Goal: Task Accomplishment & Management: Manage account settings

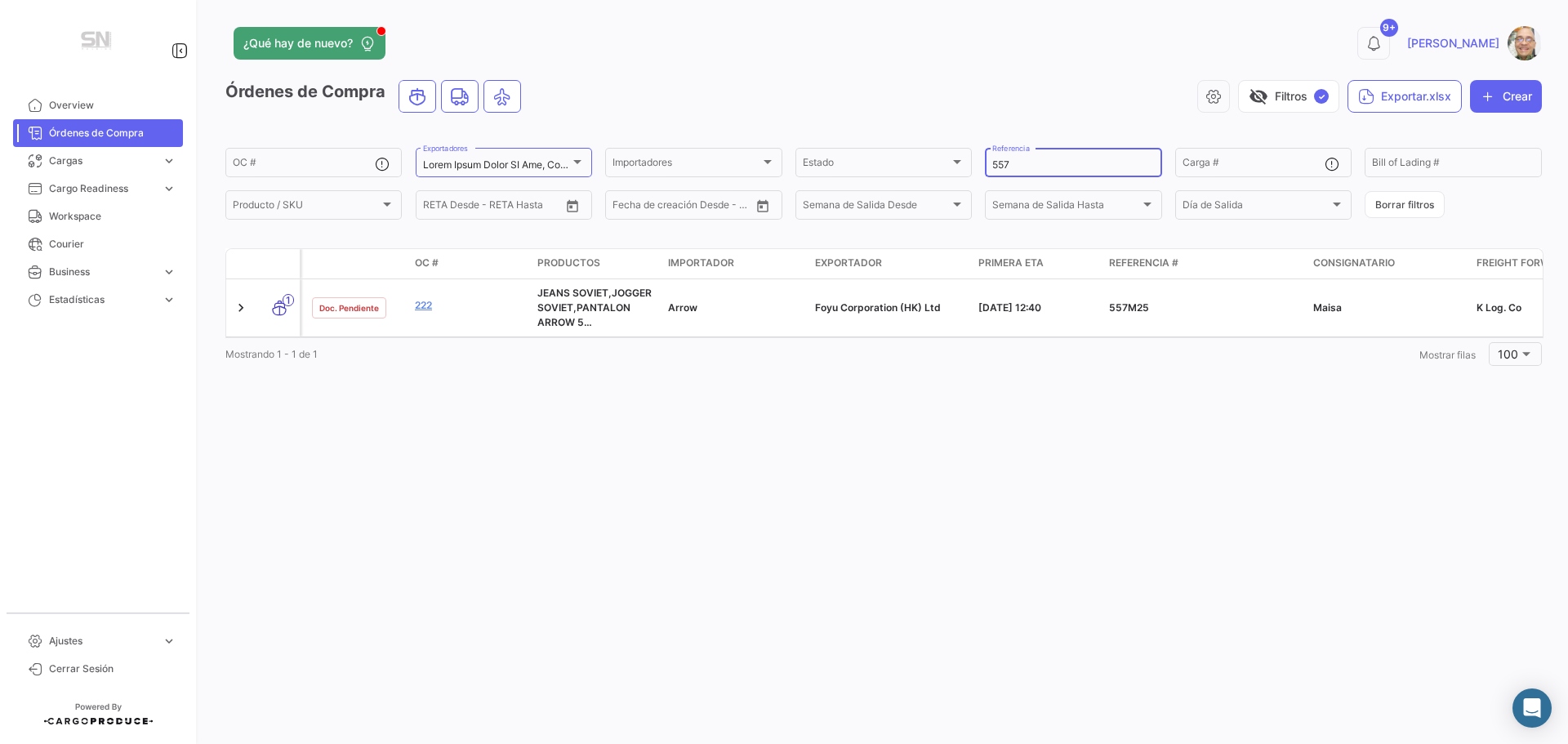
type input "557"
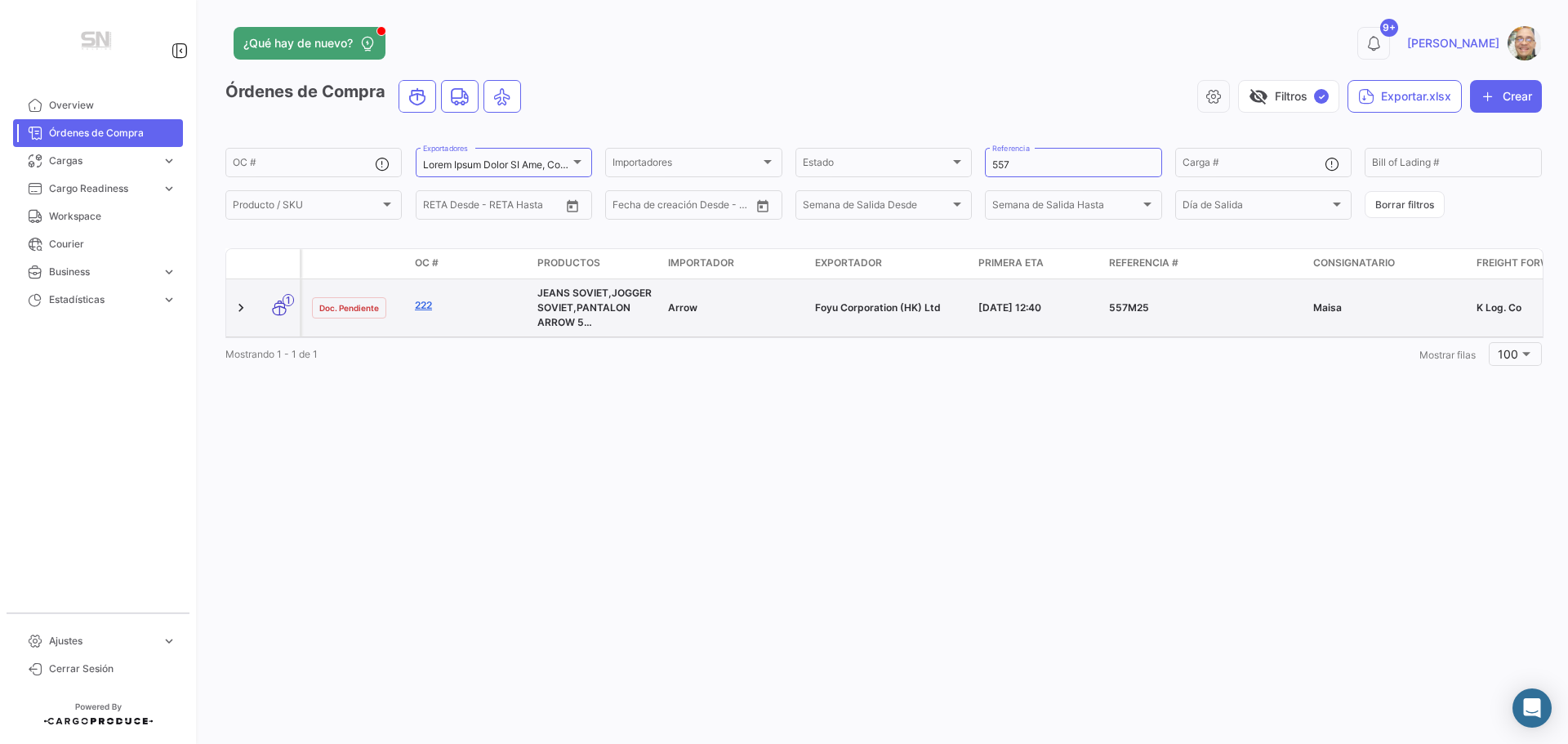
click at [421, 302] on link "222" at bounding box center [470, 305] width 109 height 14
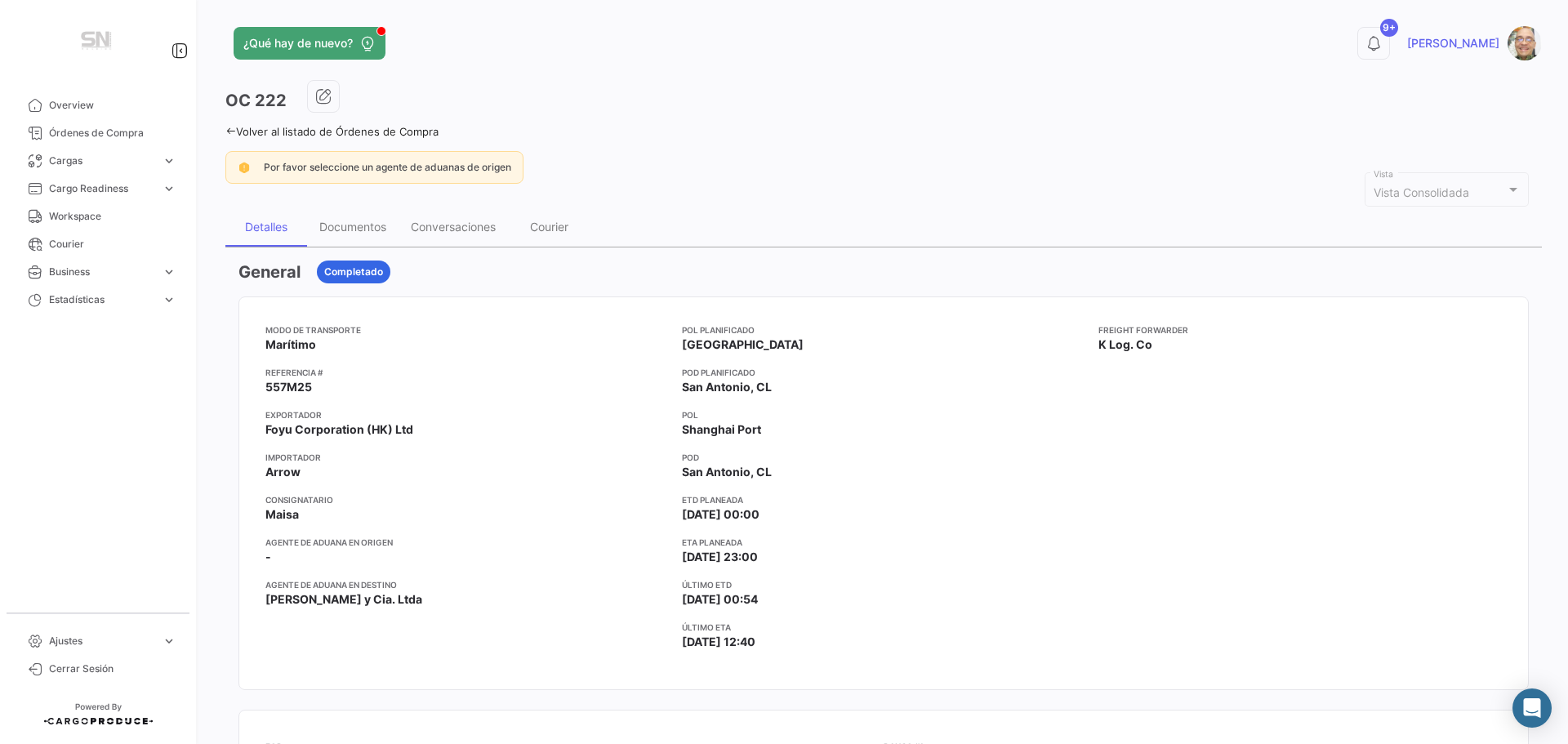
click at [231, 133] on icon at bounding box center [230, 130] width 11 height 11
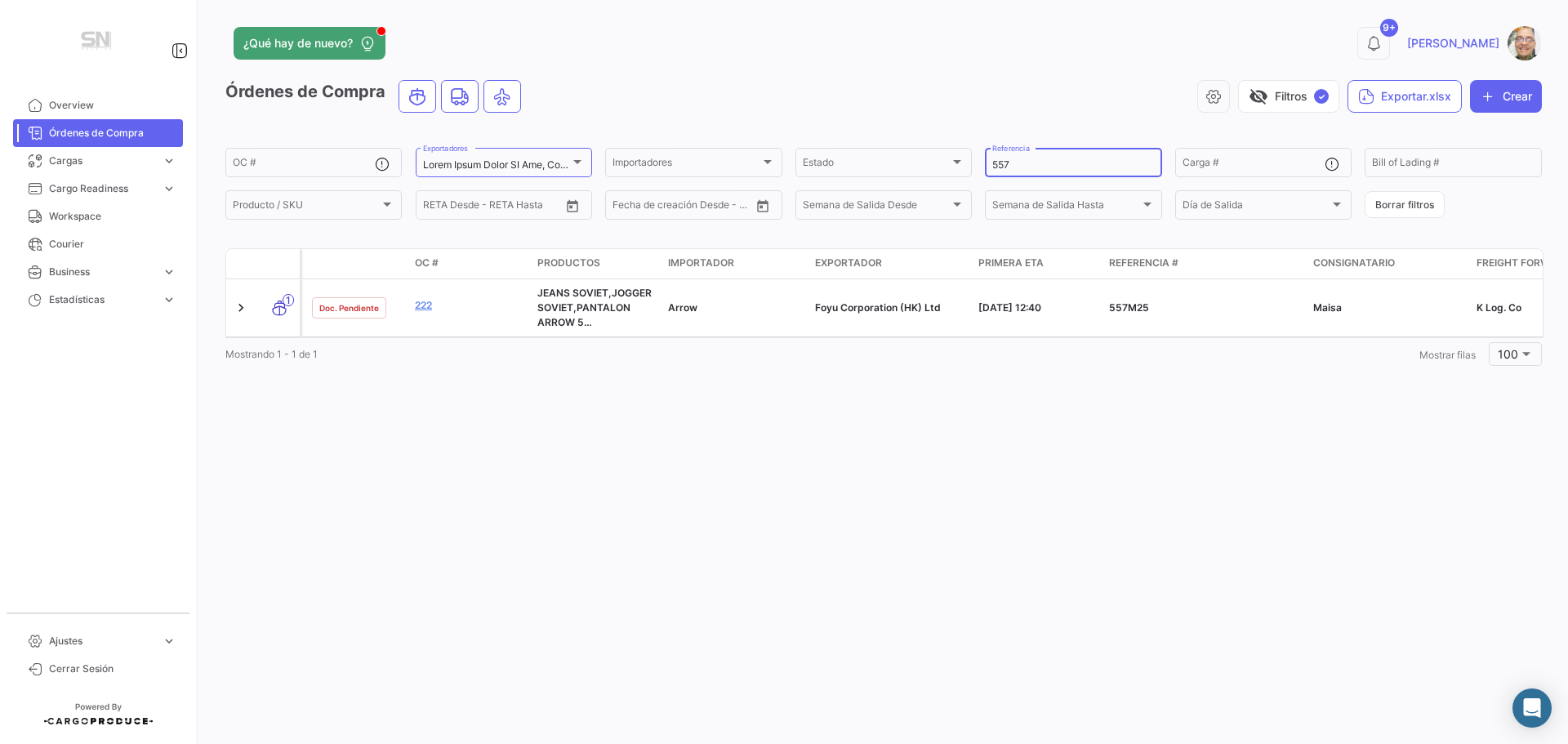
click at [1022, 164] on input "557" at bounding box center [1072, 165] width 162 height 12
type input "5"
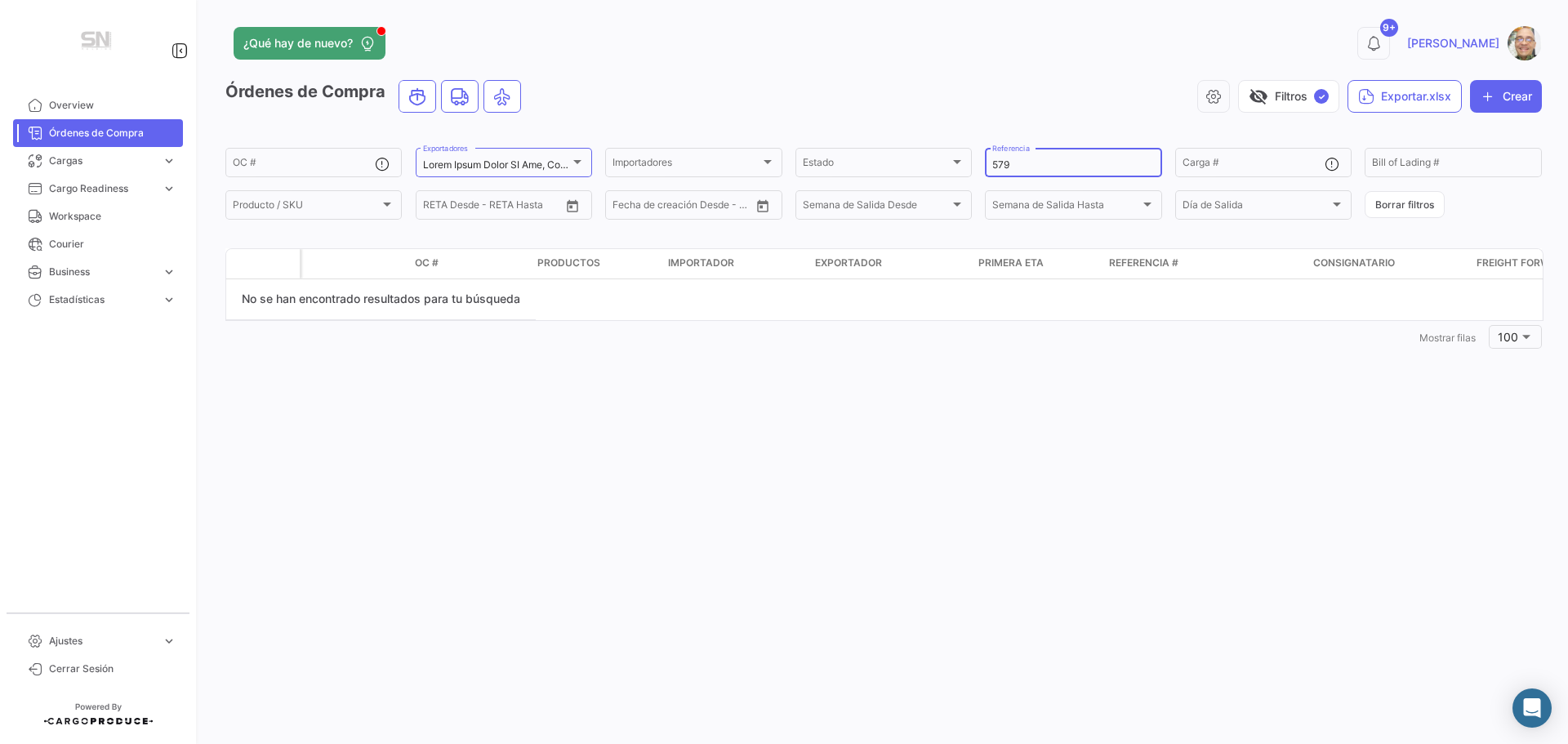
click at [1047, 162] on input "579" at bounding box center [1072, 165] width 162 height 12
type input "5"
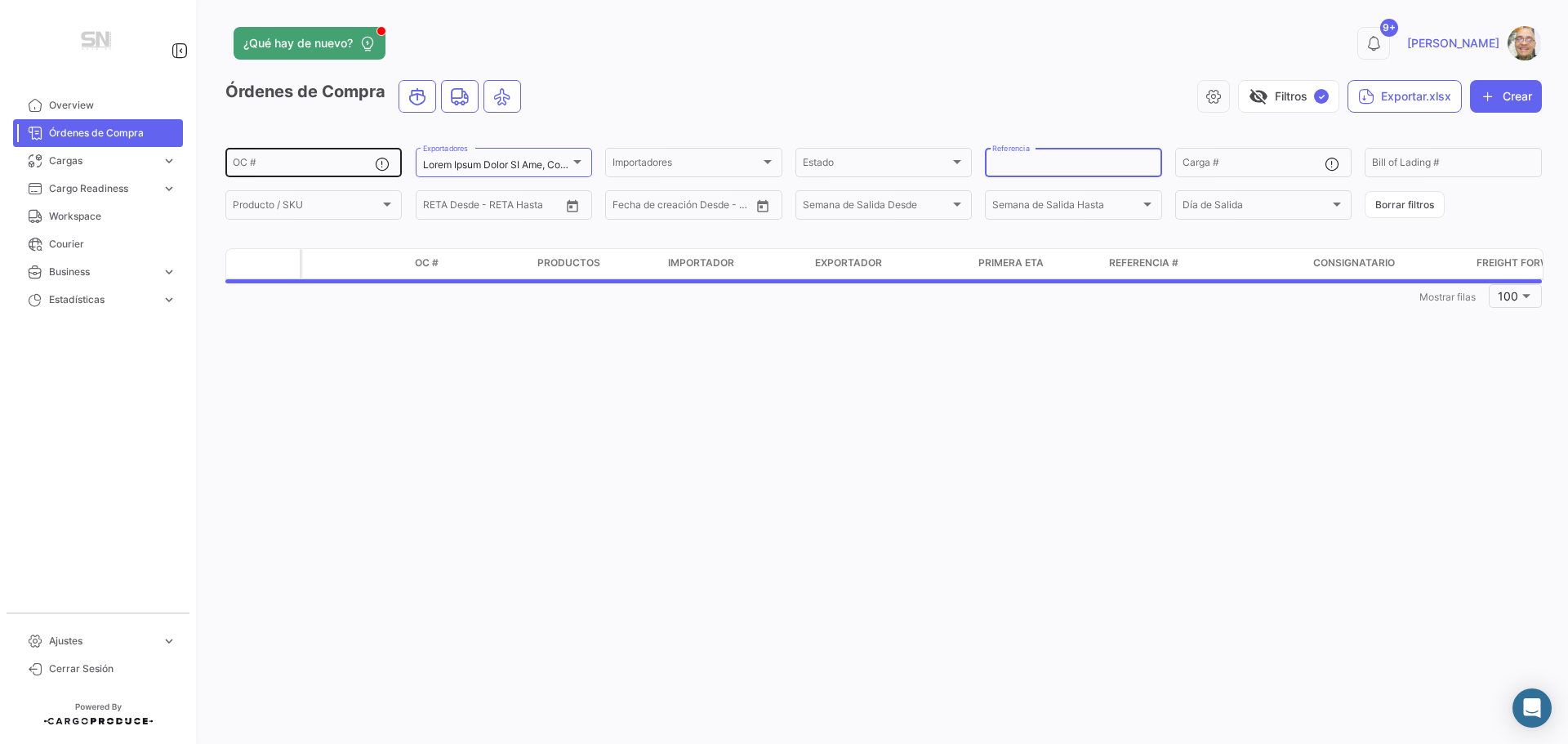
click at [305, 169] on input "OC #" at bounding box center [304, 165] width 142 height 12
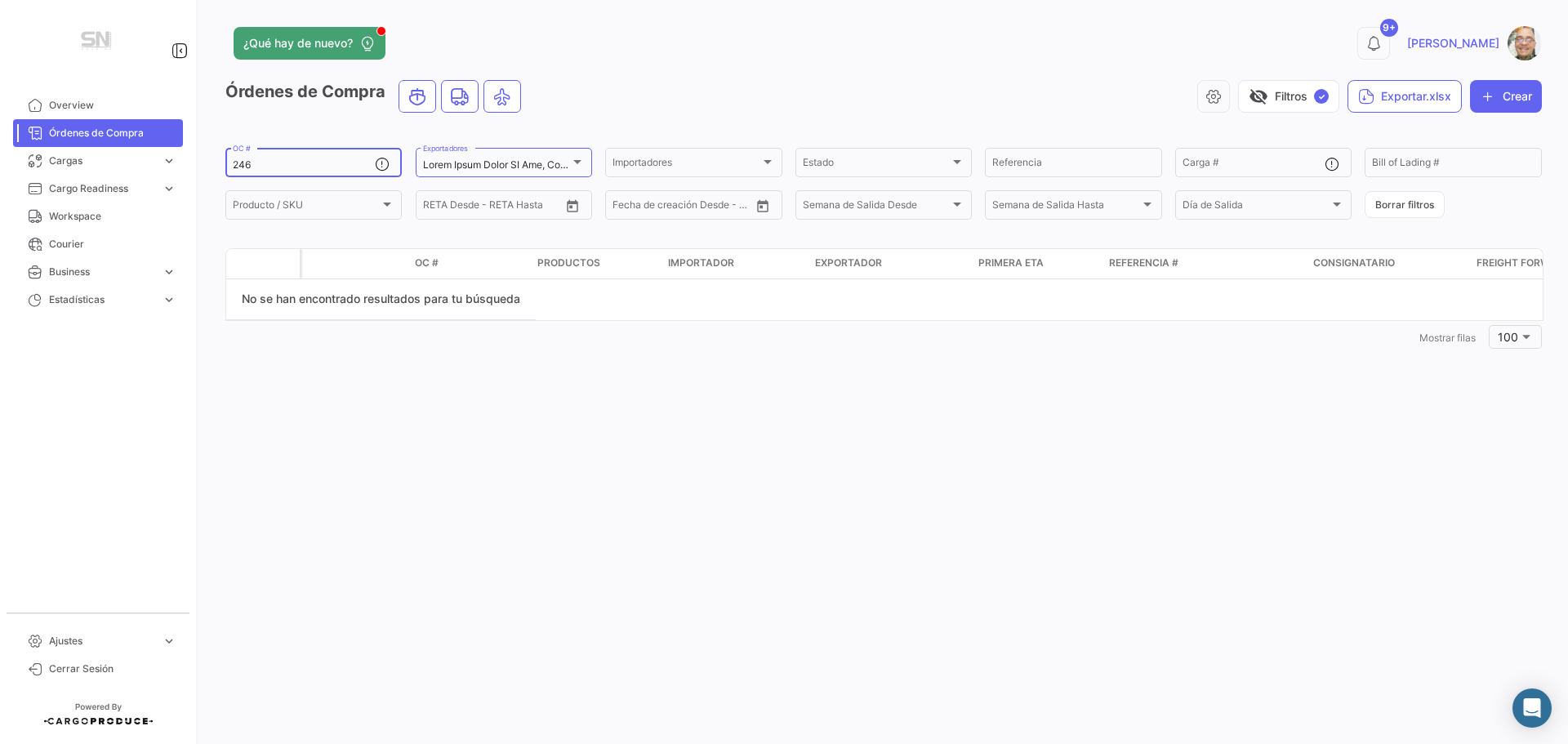
click at [269, 163] on input "246" at bounding box center [304, 165] width 142 height 12
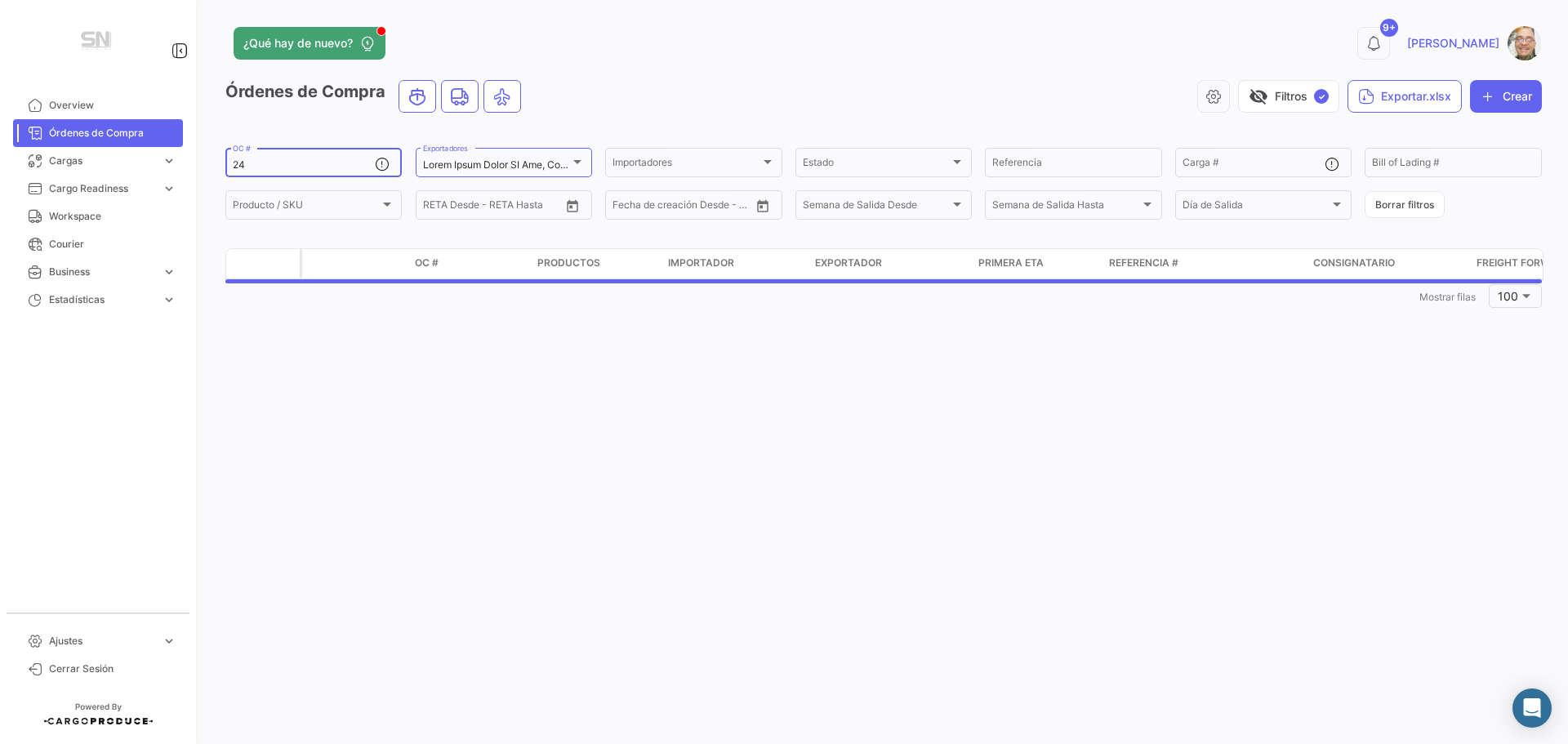
type input "2"
click at [1029, 162] on input "Referencia" at bounding box center [1072, 165] width 162 height 12
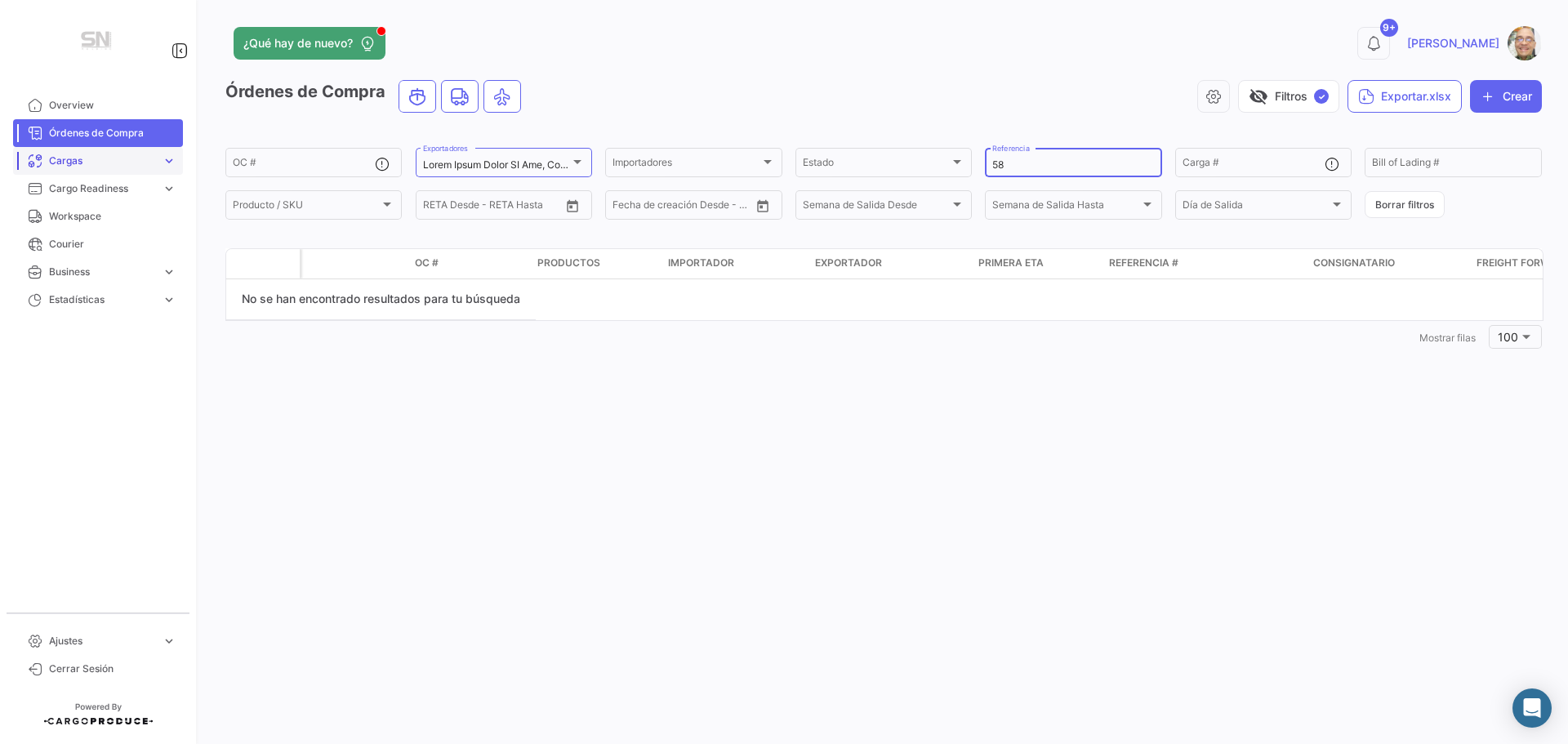
type input "5"
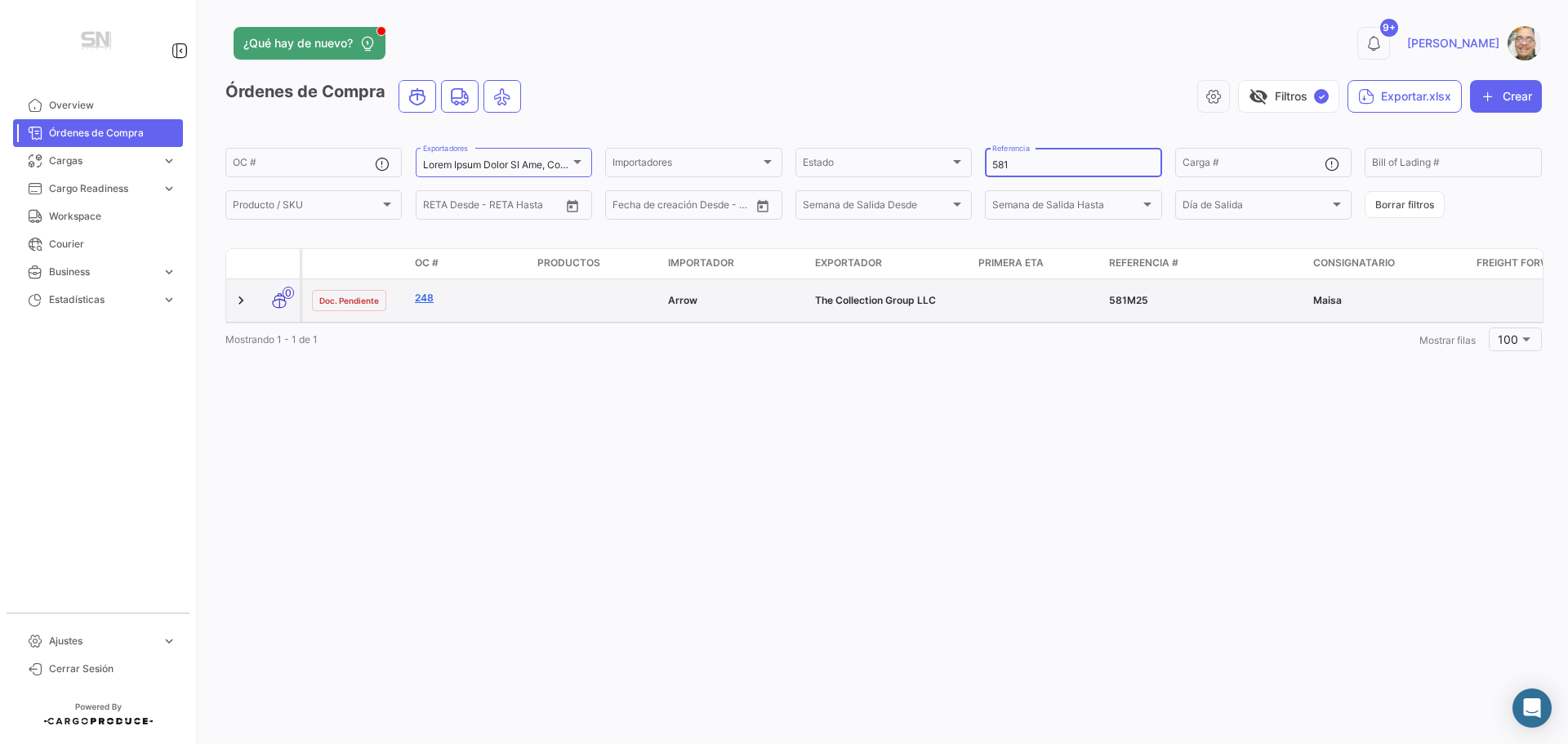
type input "581"
click at [426, 296] on link "248" at bounding box center [470, 297] width 109 height 14
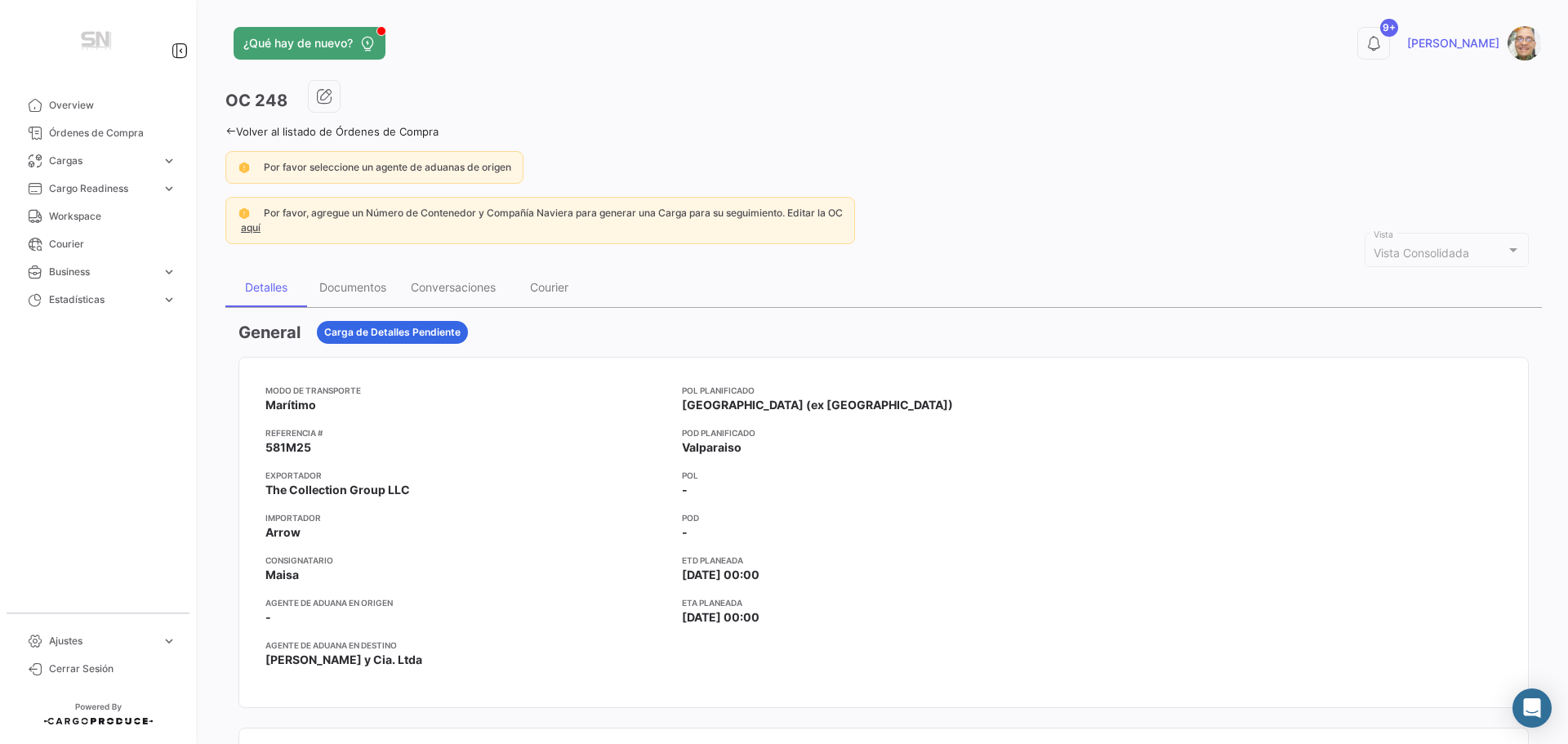
click at [230, 131] on icon at bounding box center [230, 130] width 11 height 11
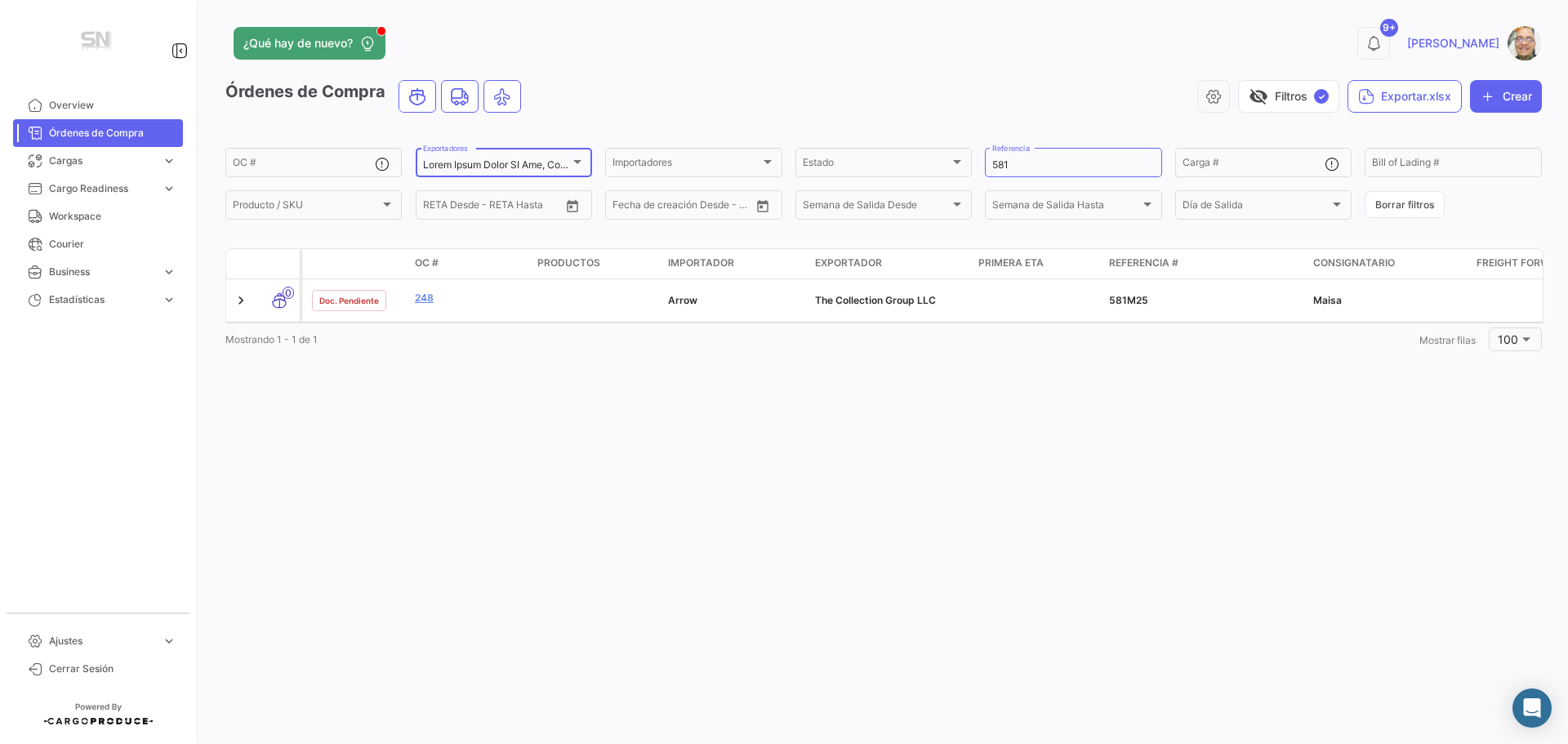
click at [581, 165] on div at bounding box center [576, 162] width 14 height 13
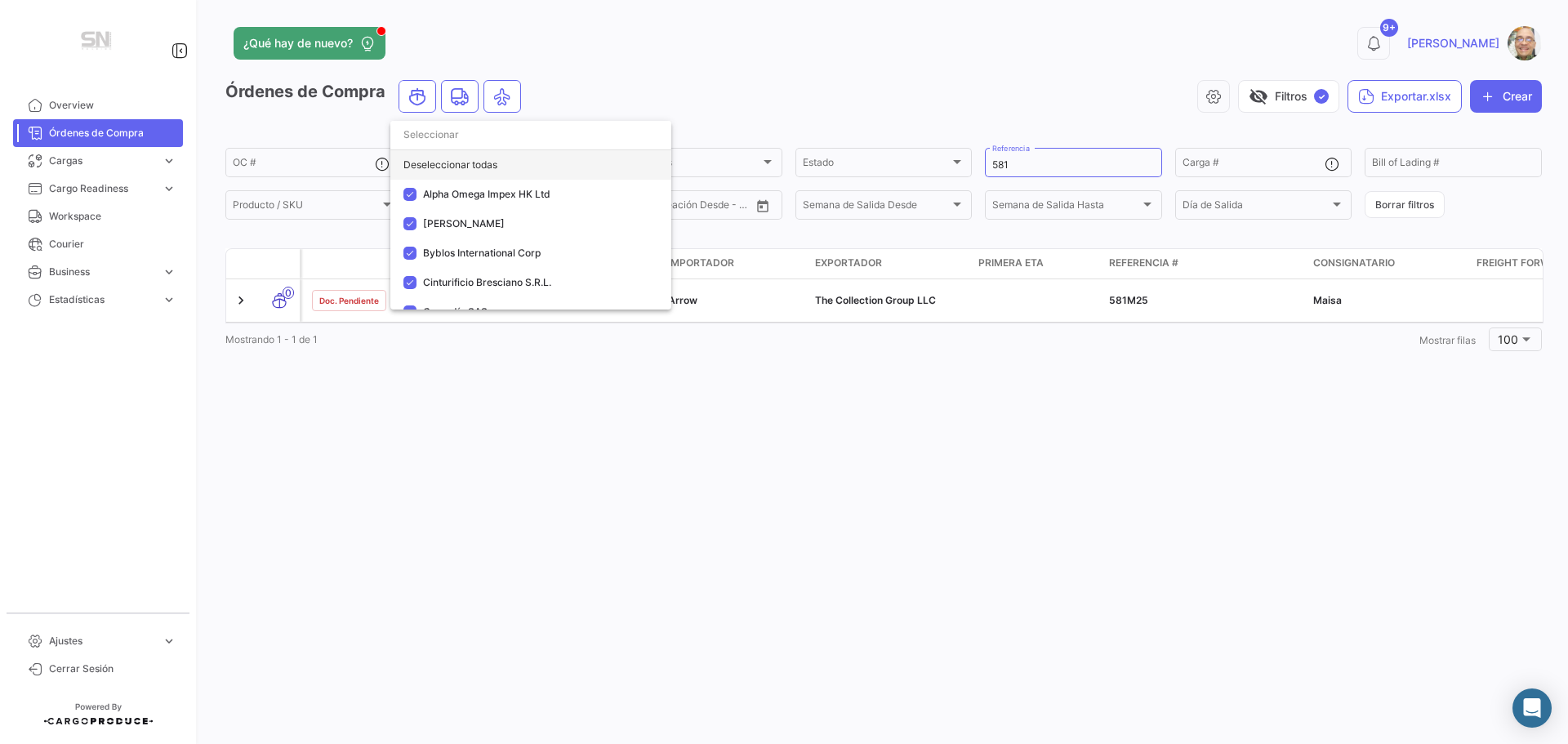
click at [504, 165] on div "Deseleccionar todas" at bounding box center [530, 165] width 281 height 30
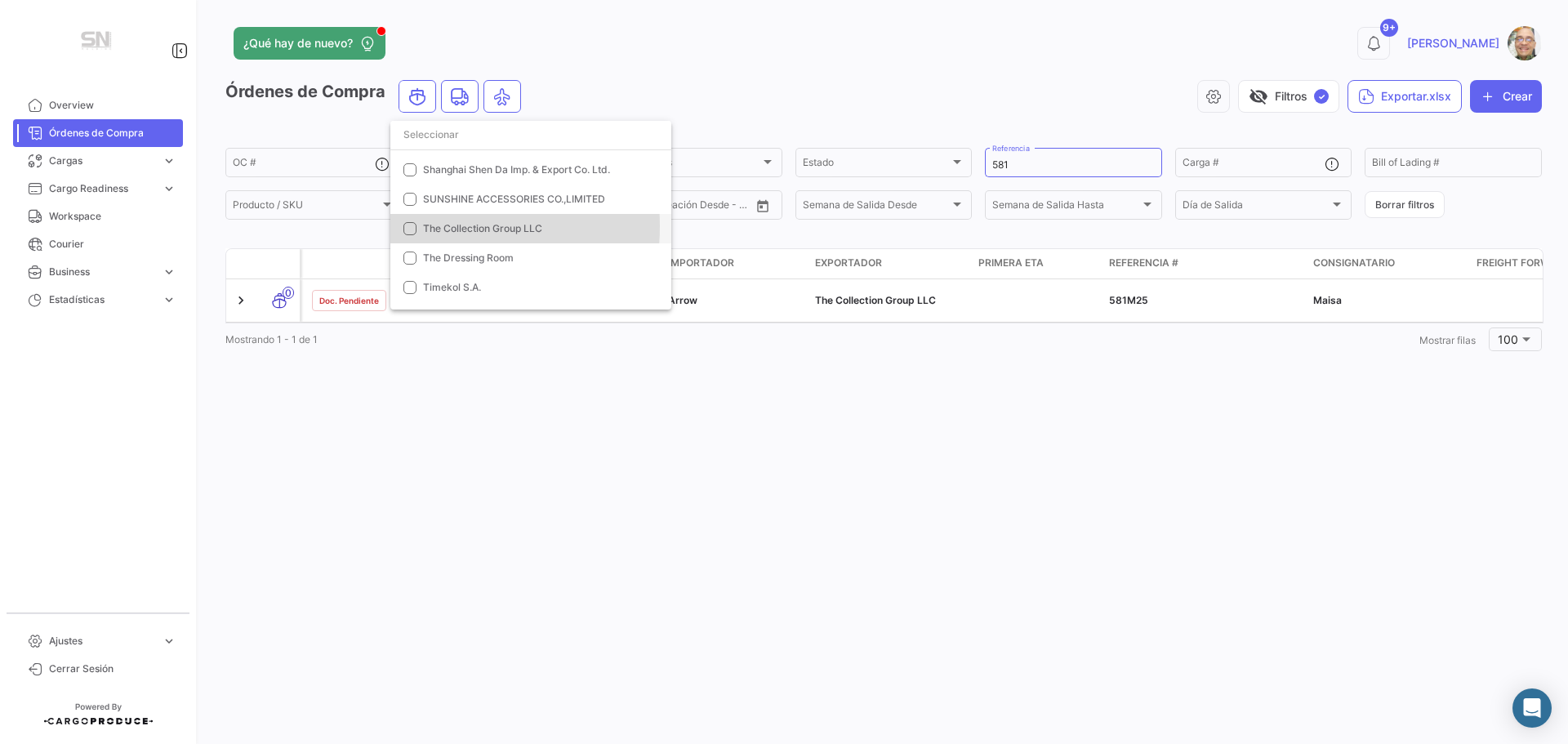
click at [415, 226] on mat-pseudo-checkbox at bounding box center [410, 229] width 13 height 13
click at [1018, 162] on div at bounding box center [784, 372] width 1568 height 744
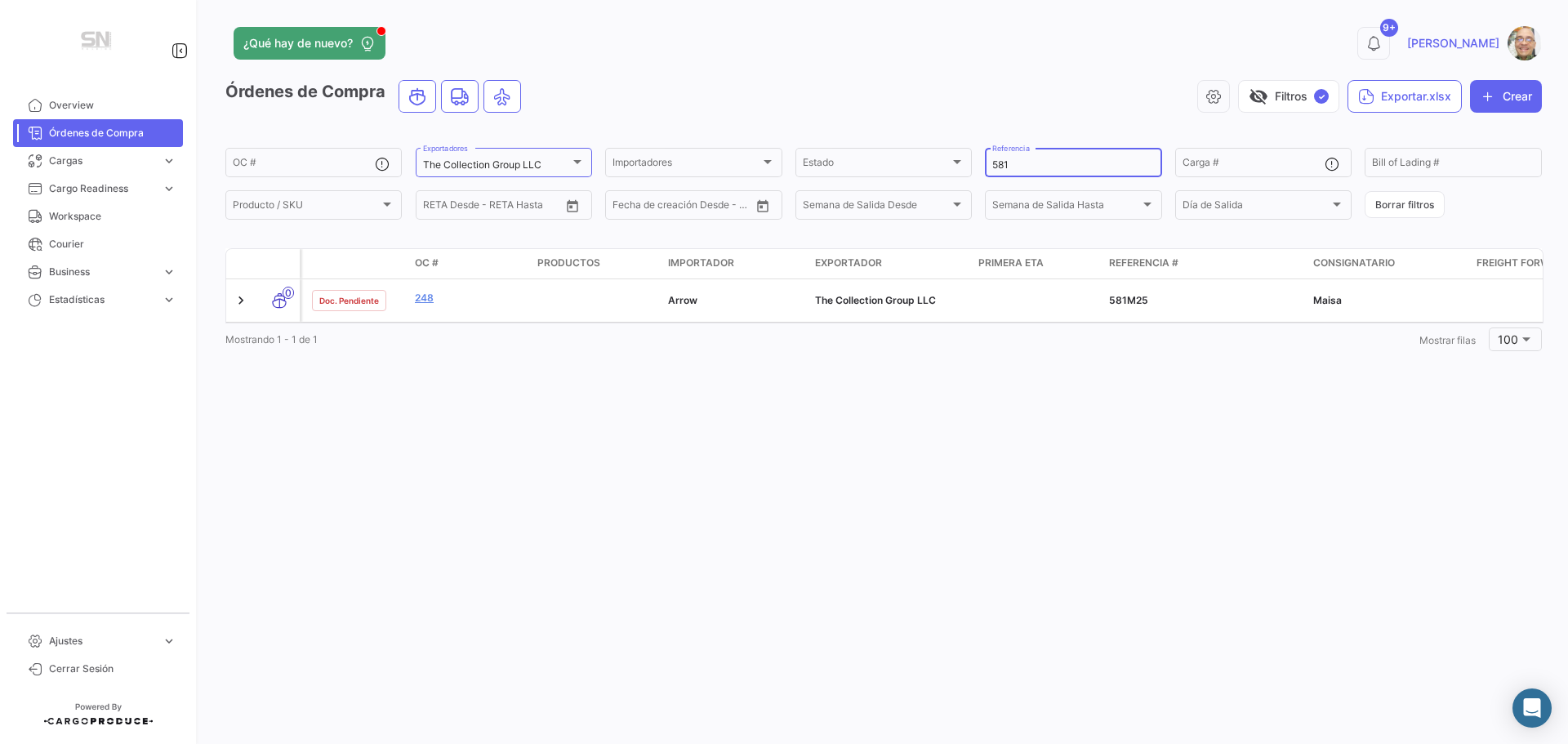
click at [1015, 160] on input "581" at bounding box center [1072, 165] width 162 height 12
type input "5"
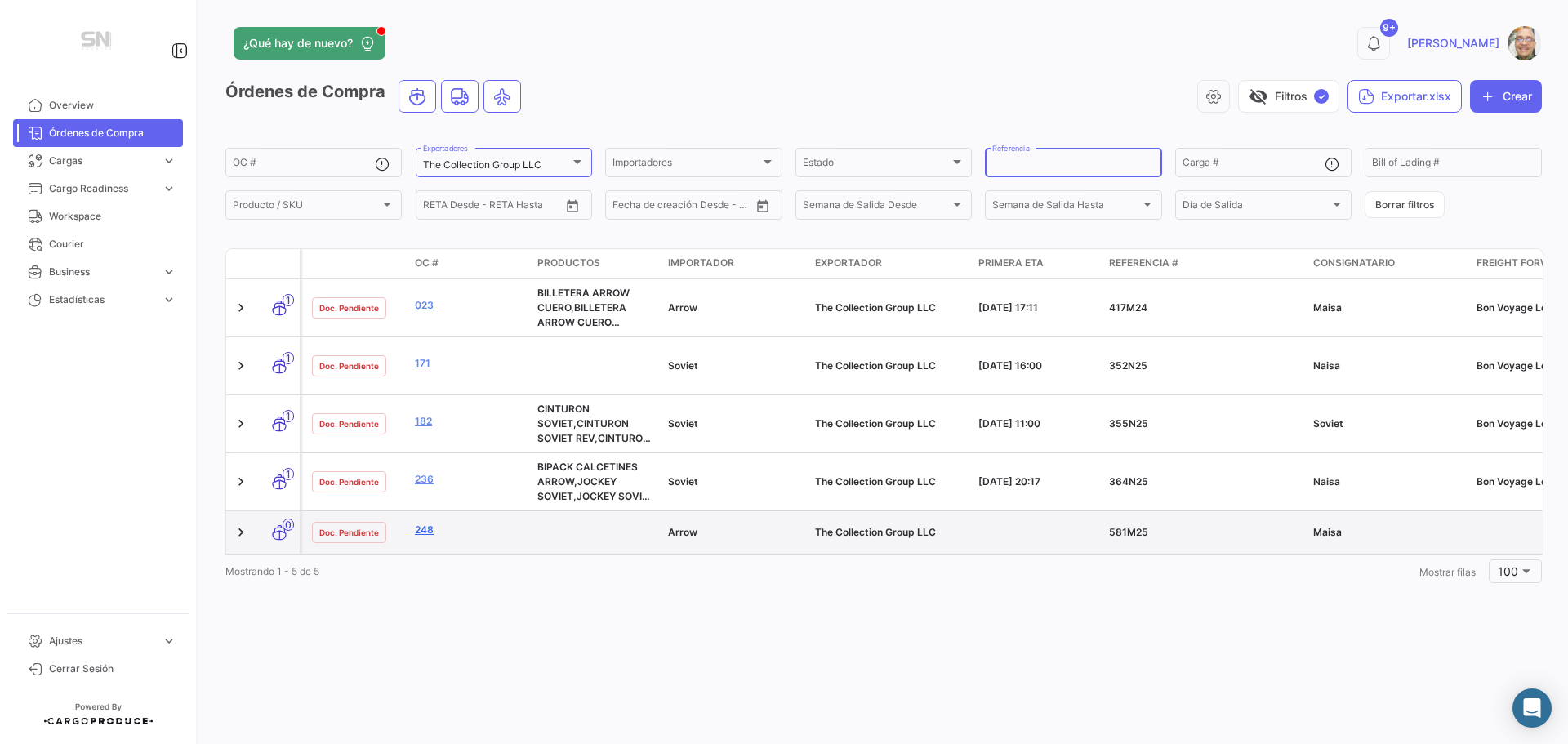
click at [419, 530] on link "248" at bounding box center [470, 529] width 109 height 14
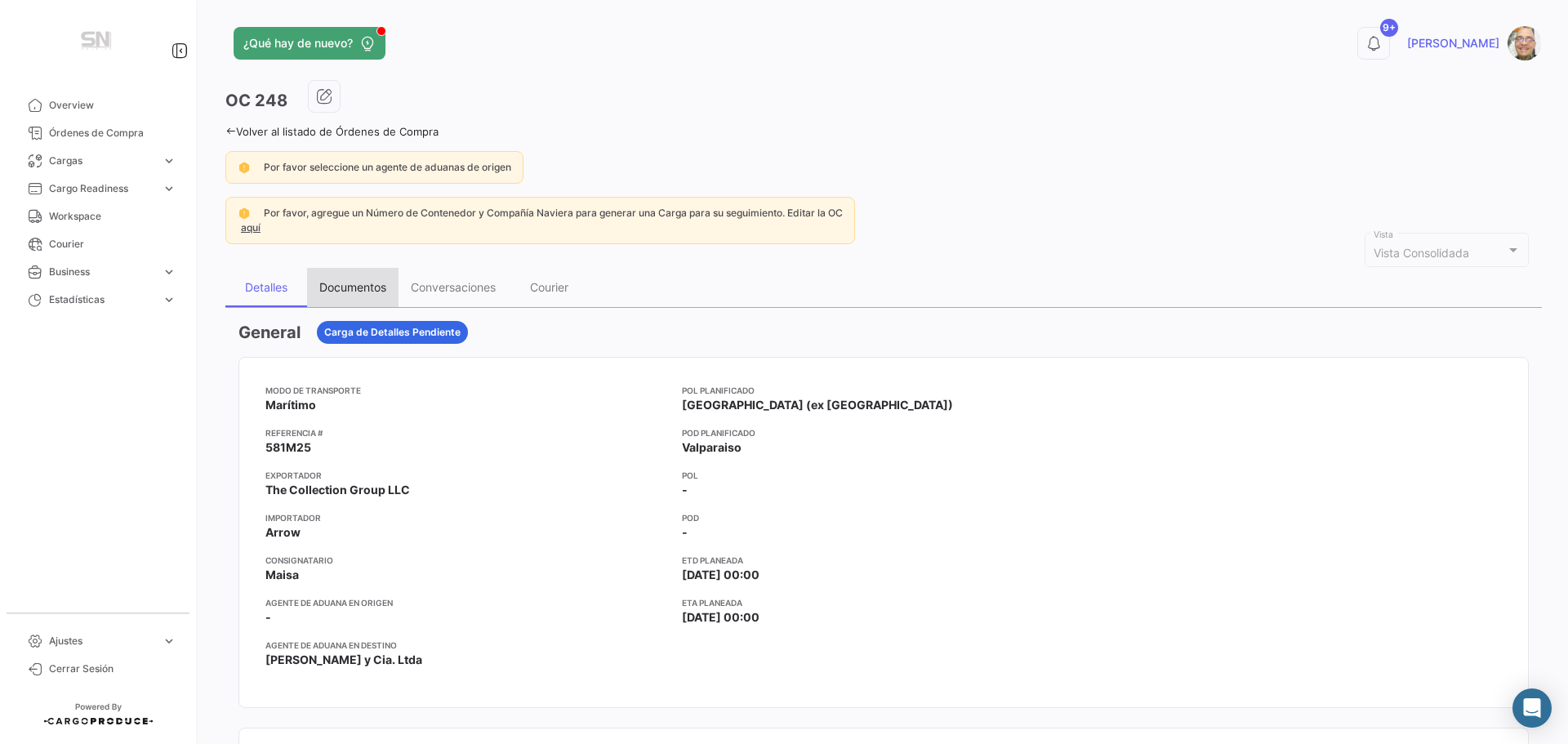
click at [339, 285] on div "Documentos" at bounding box center [353, 287] width 67 height 13
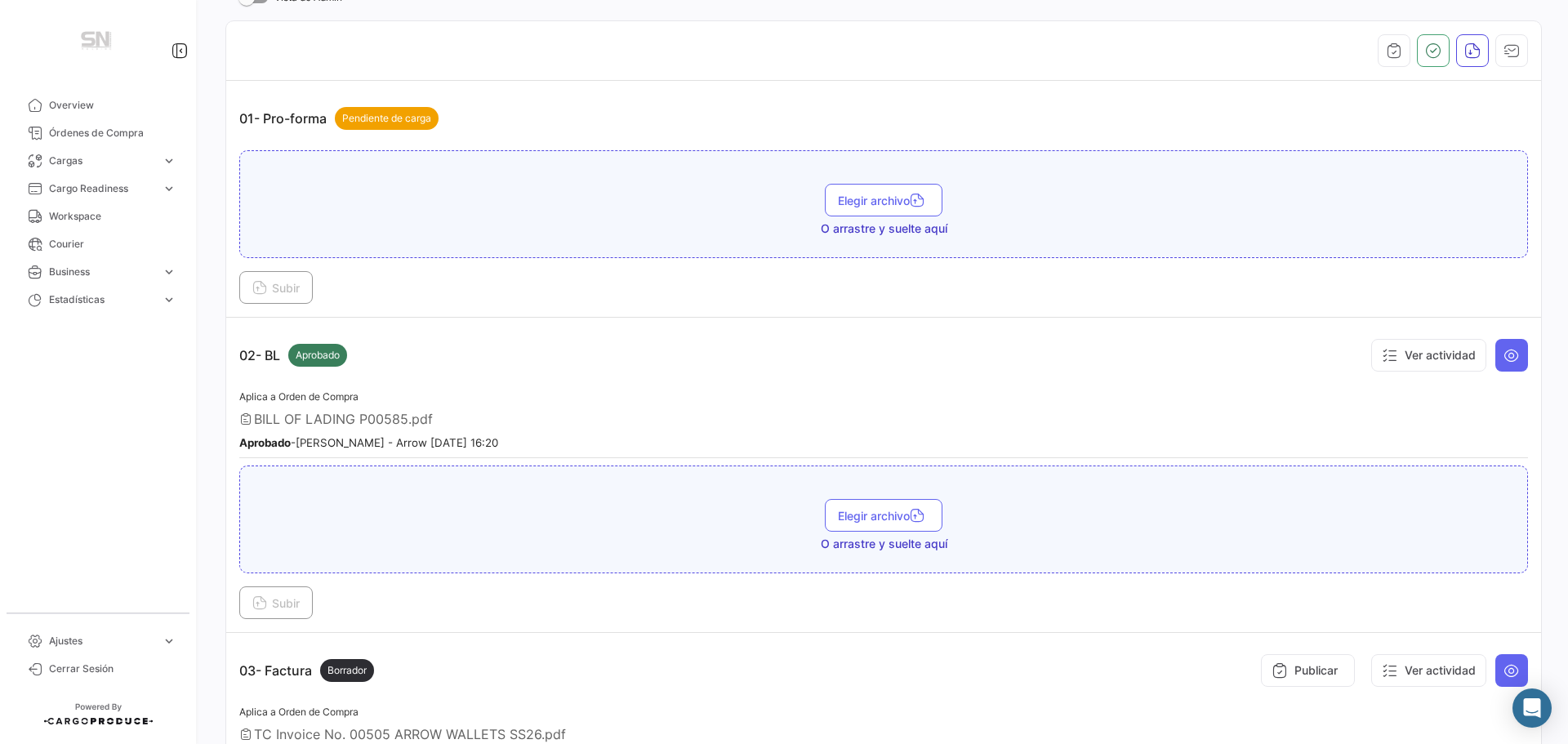
scroll to position [571, 0]
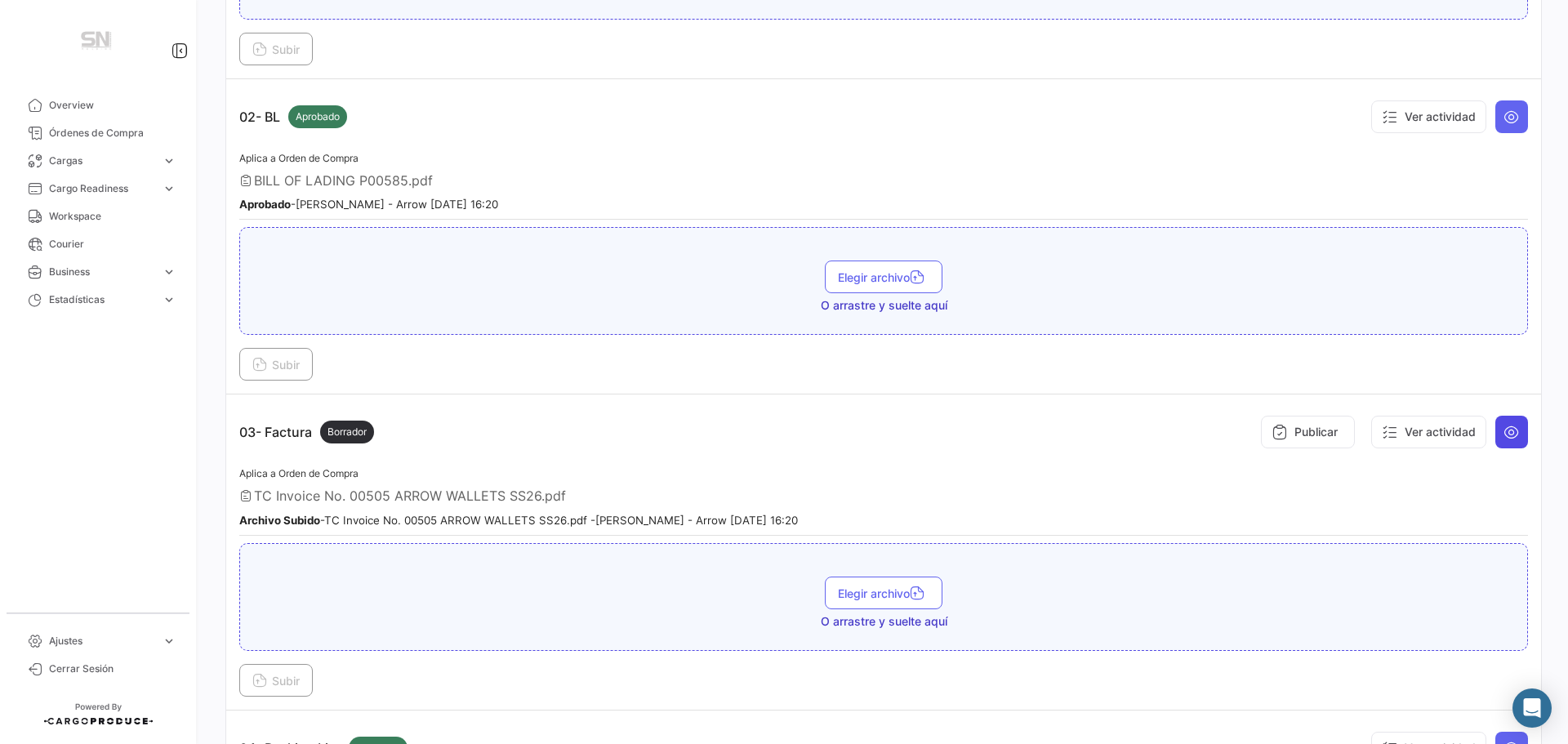
click at [1508, 430] on icon at bounding box center [1510, 431] width 16 height 16
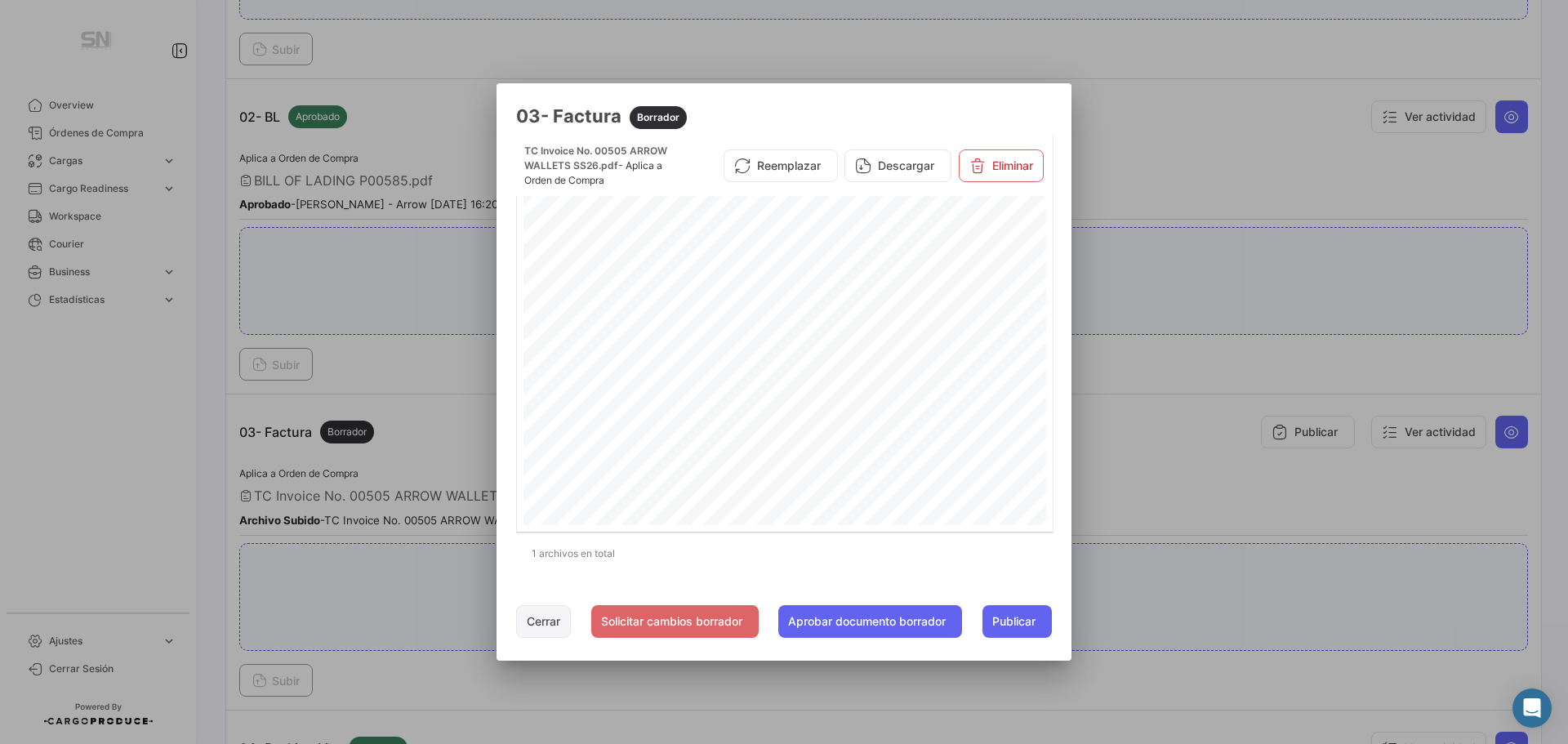
click at [542, 620] on button "Cerrar" at bounding box center [543, 621] width 55 height 33
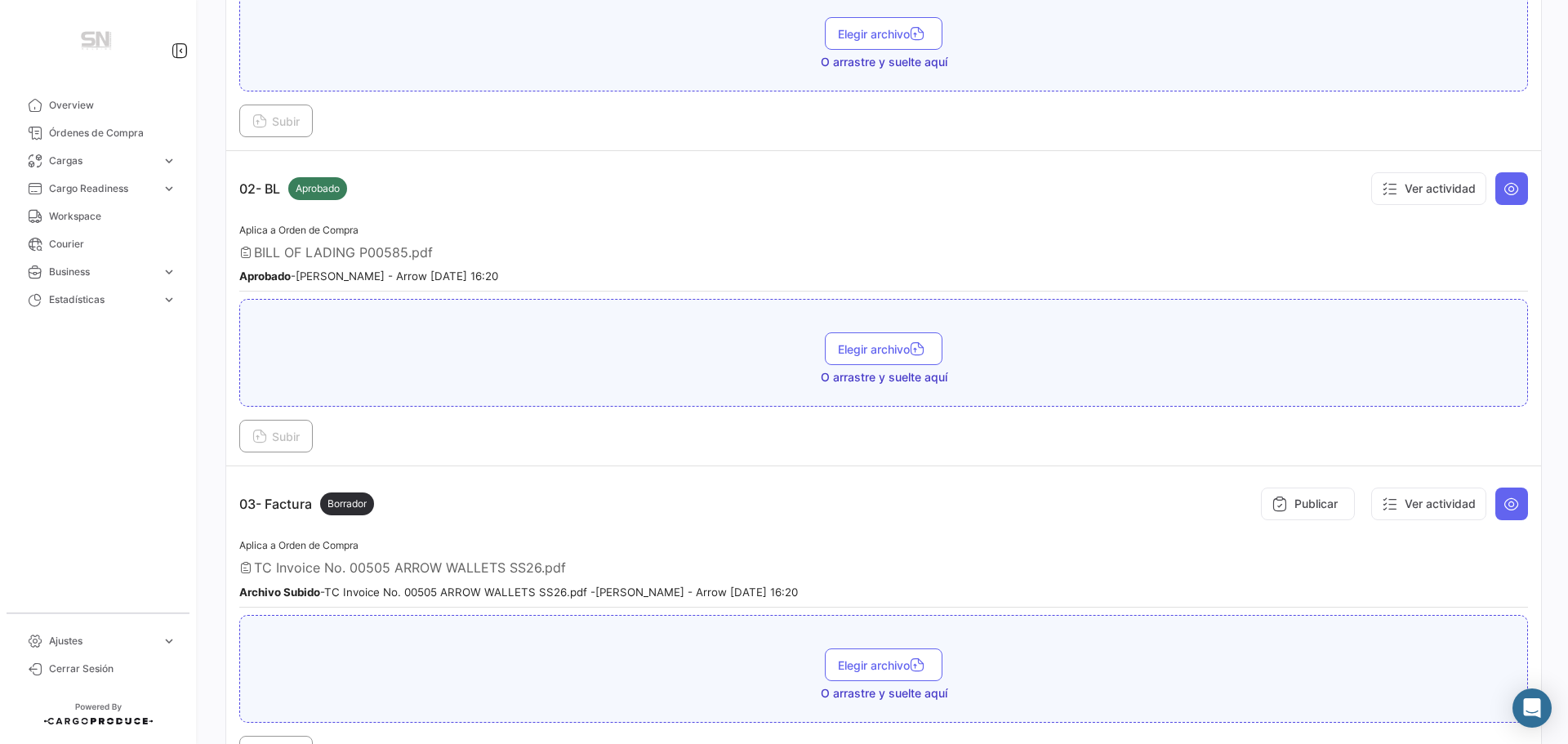
scroll to position [0, 0]
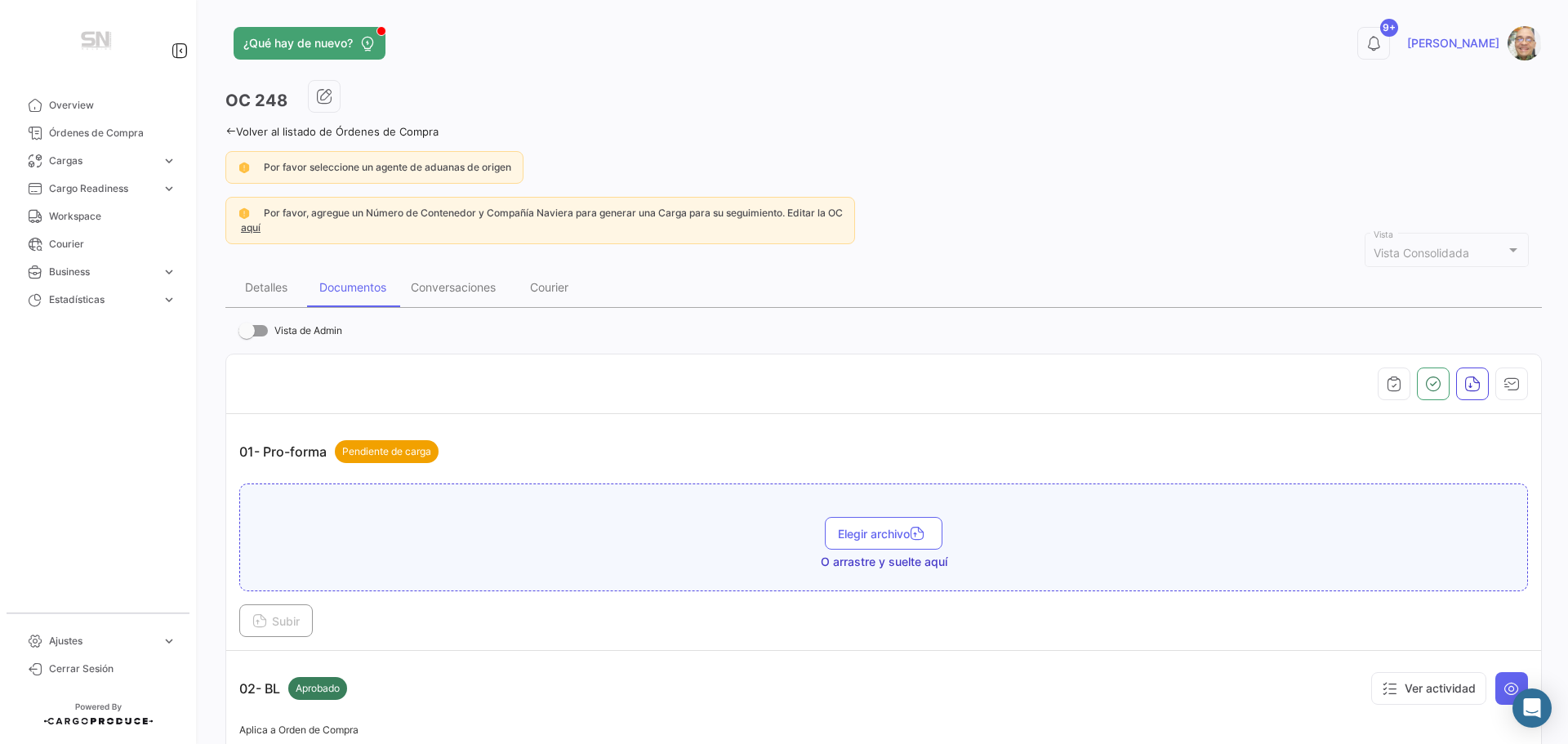
click at [228, 127] on icon at bounding box center [230, 130] width 11 height 11
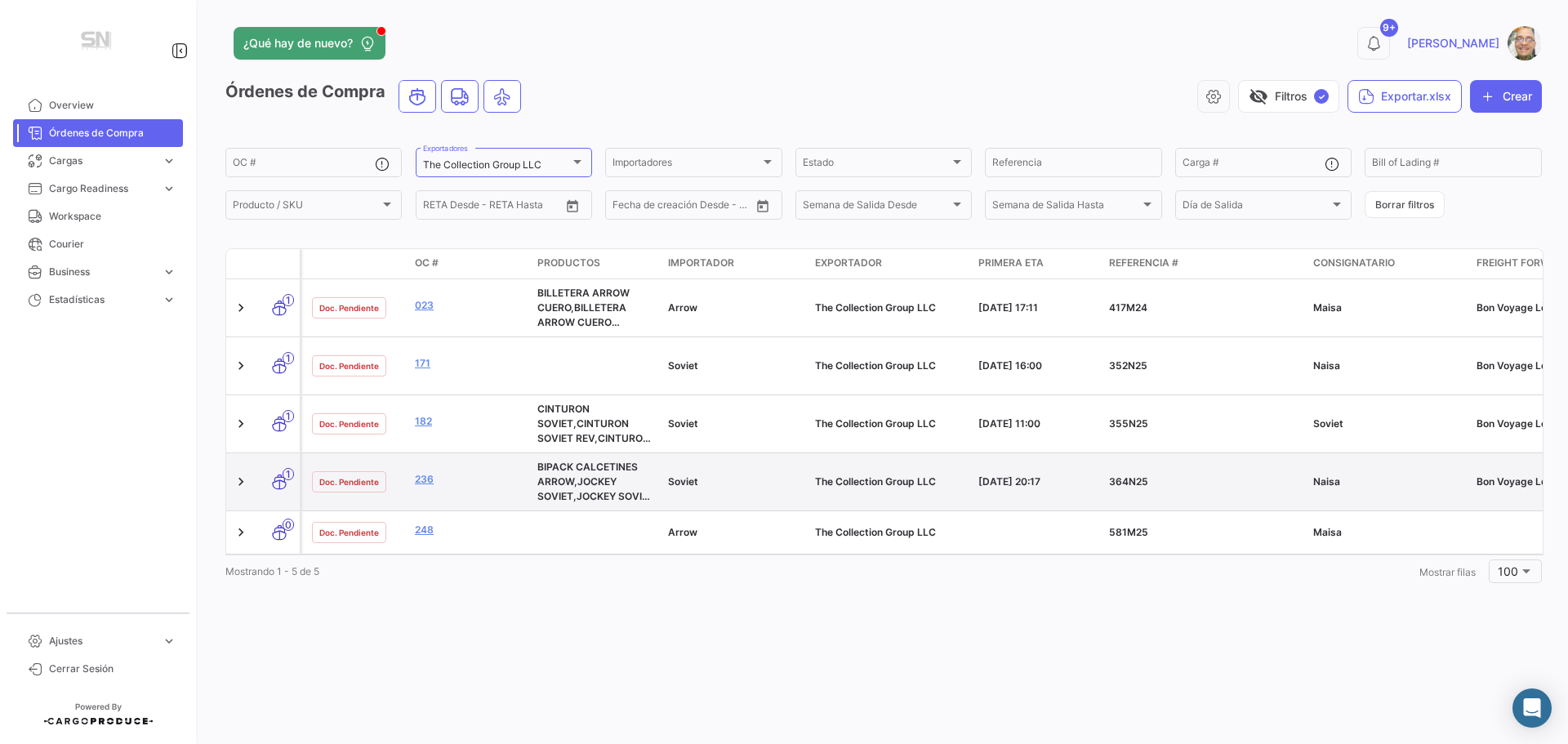
click at [1135, 483] on span "364N25" at bounding box center [1128, 481] width 39 height 12
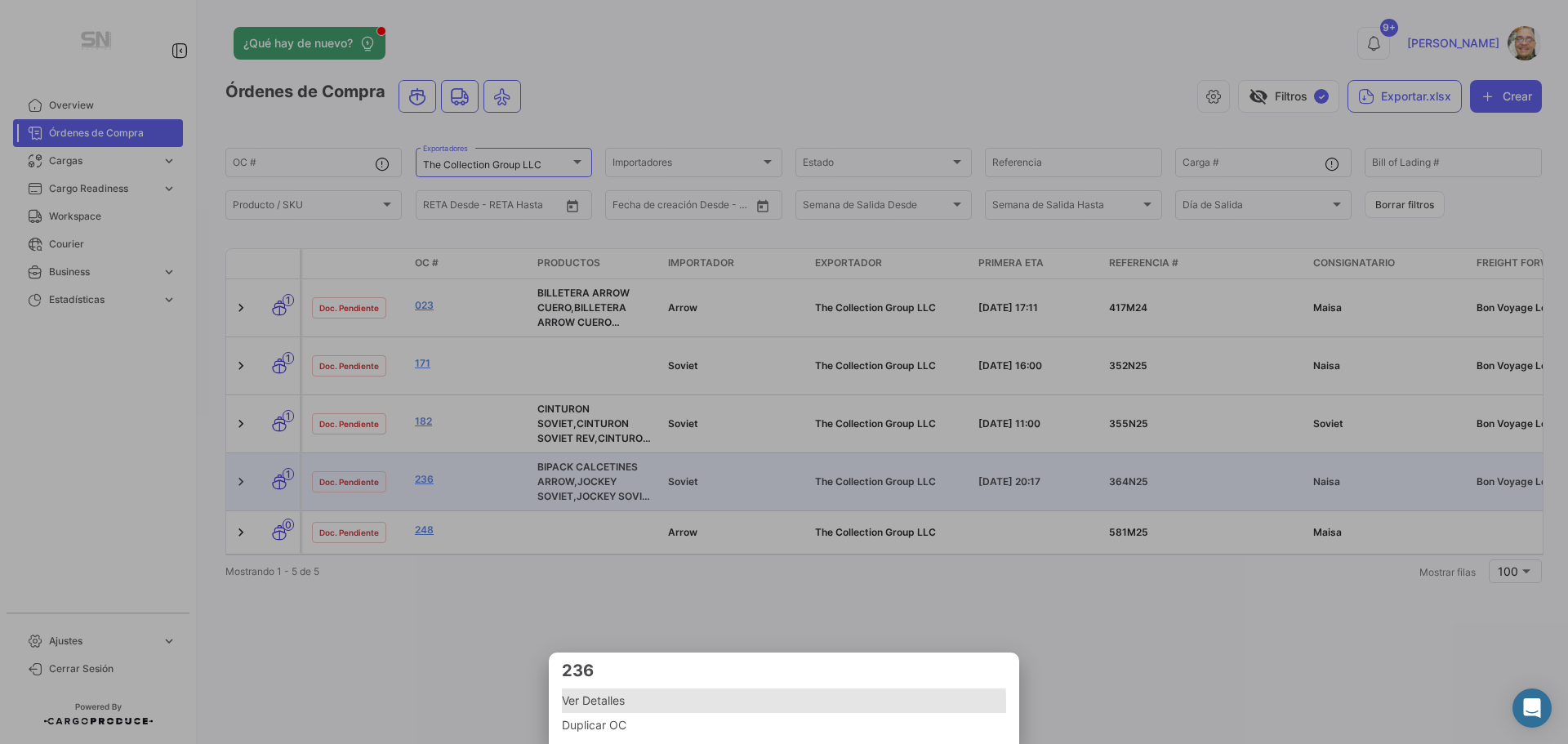
click at [594, 704] on span "Ver Detalles" at bounding box center [784, 700] width 444 height 19
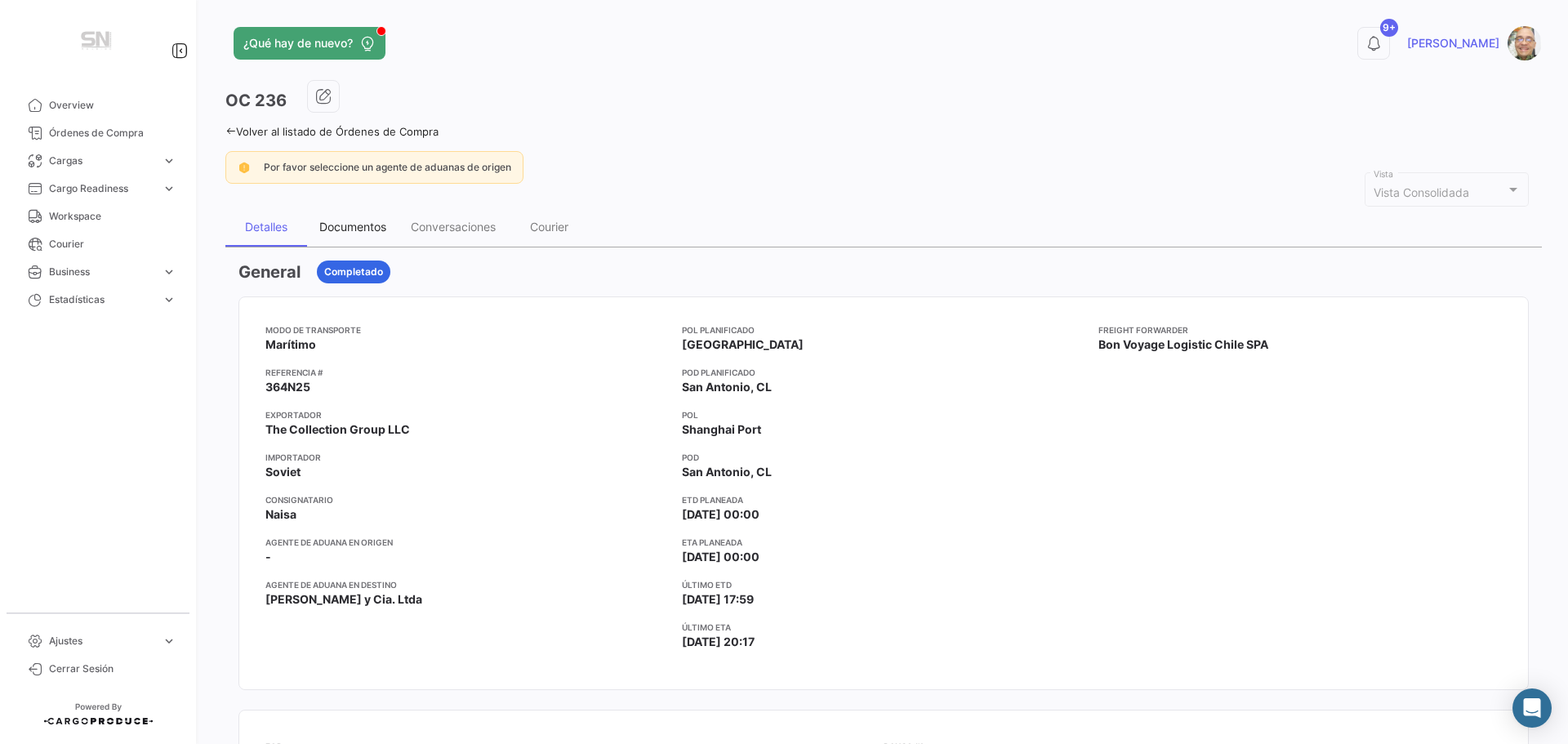
click at [365, 224] on div "Documentos" at bounding box center [353, 226] width 67 height 13
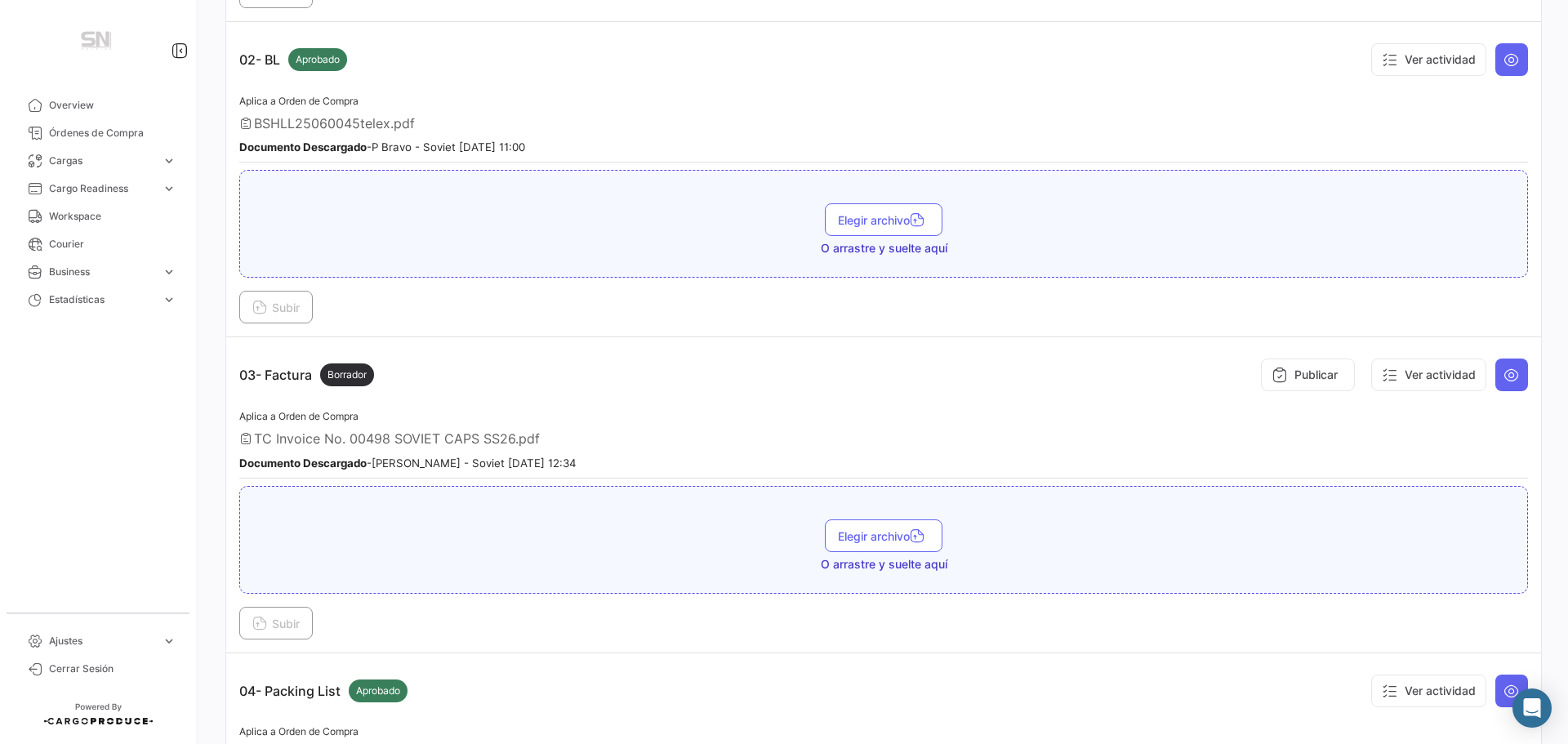
scroll to position [571, 0]
click at [1503, 377] on icon at bounding box center [1510, 371] width 16 height 16
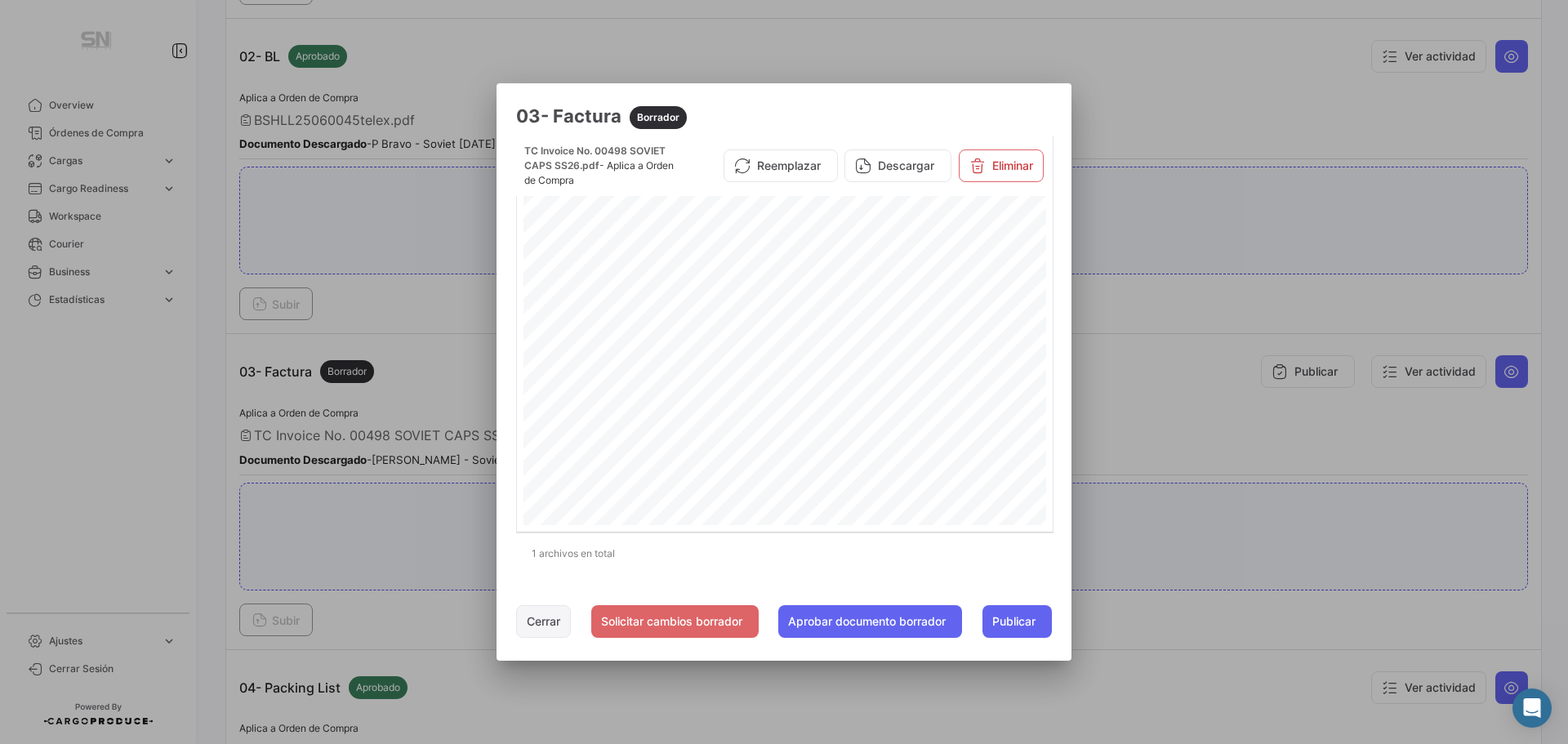
click at [528, 625] on button "Cerrar" at bounding box center [543, 621] width 55 height 33
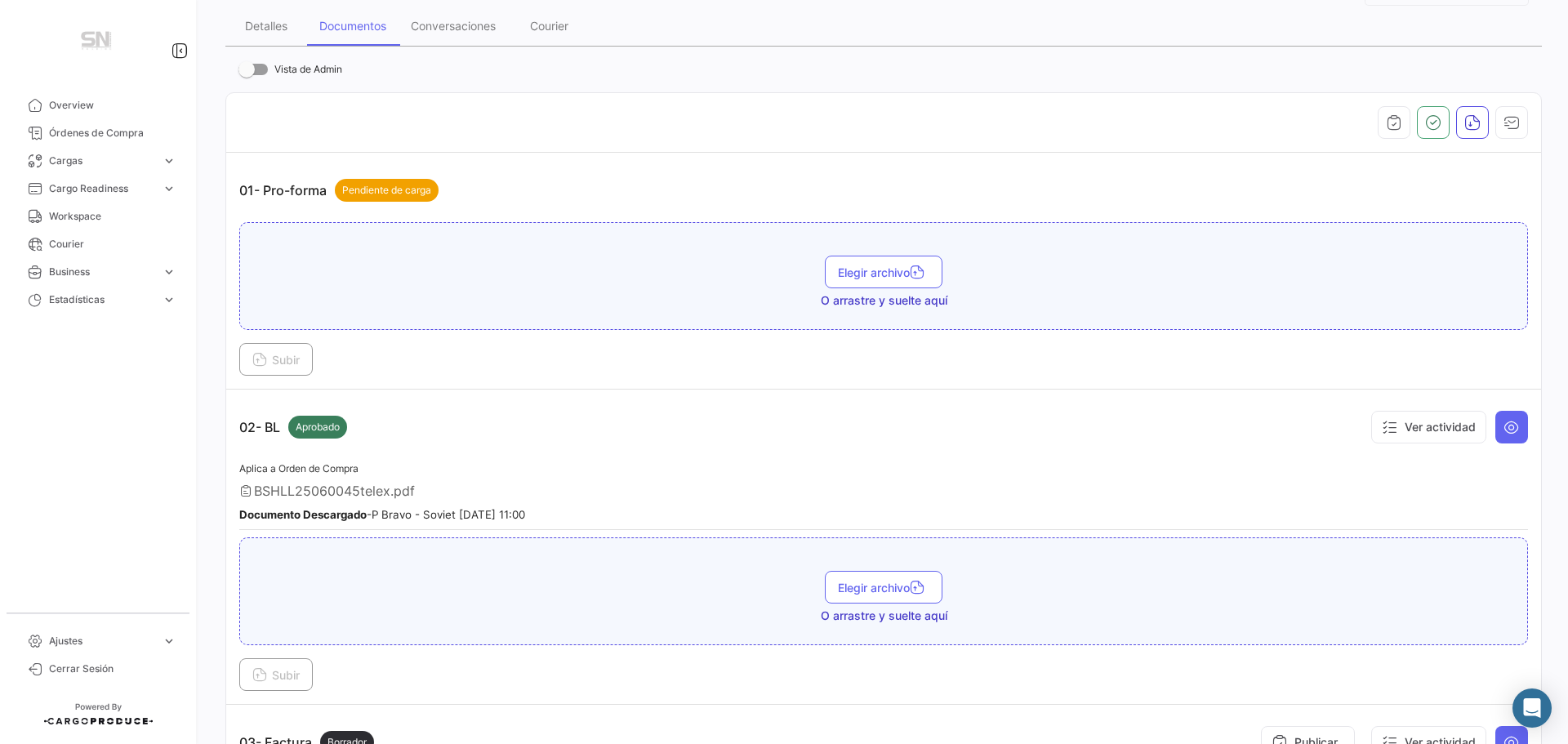
scroll to position [0, 0]
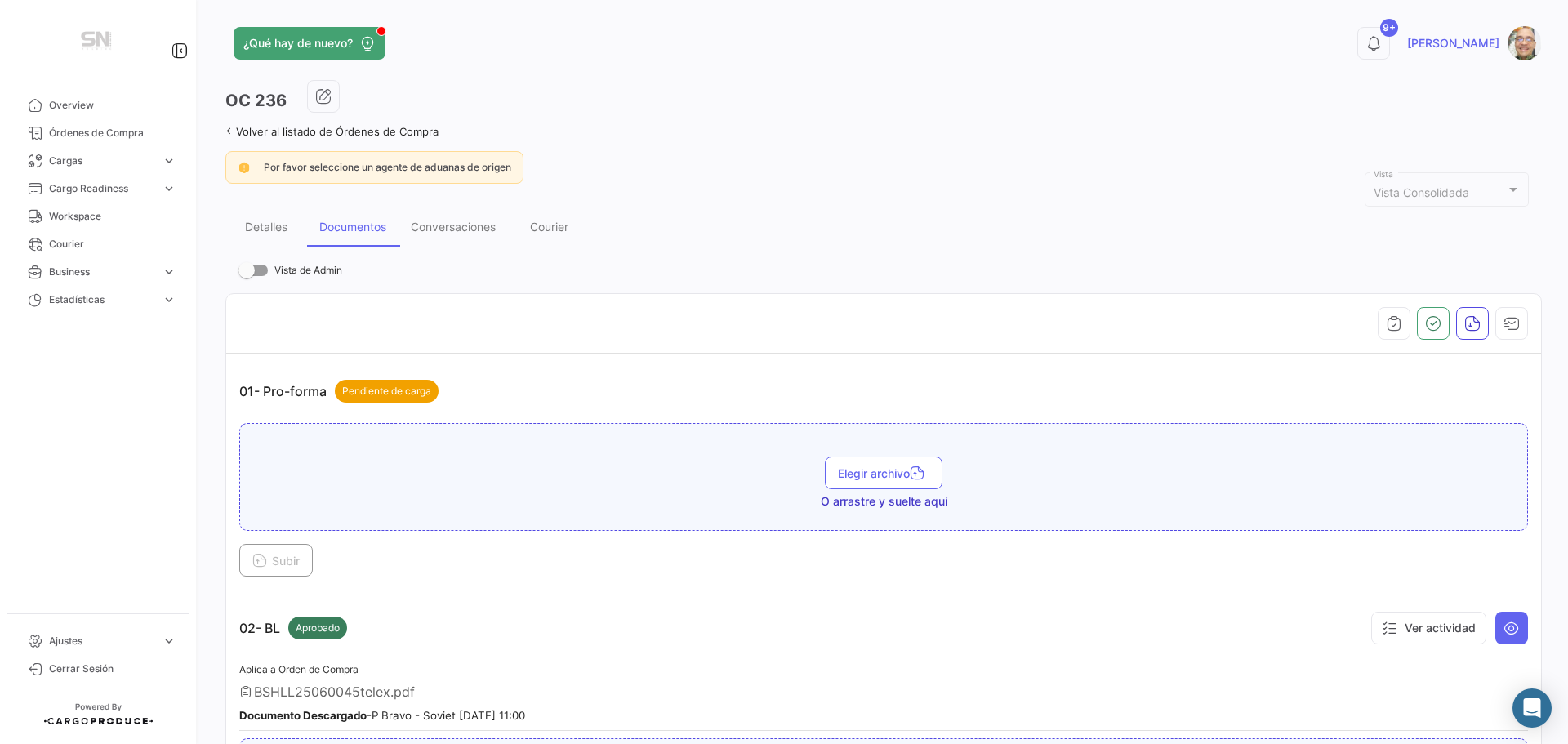
click at [229, 129] on icon at bounding box center [230, 130] width 11 height 11
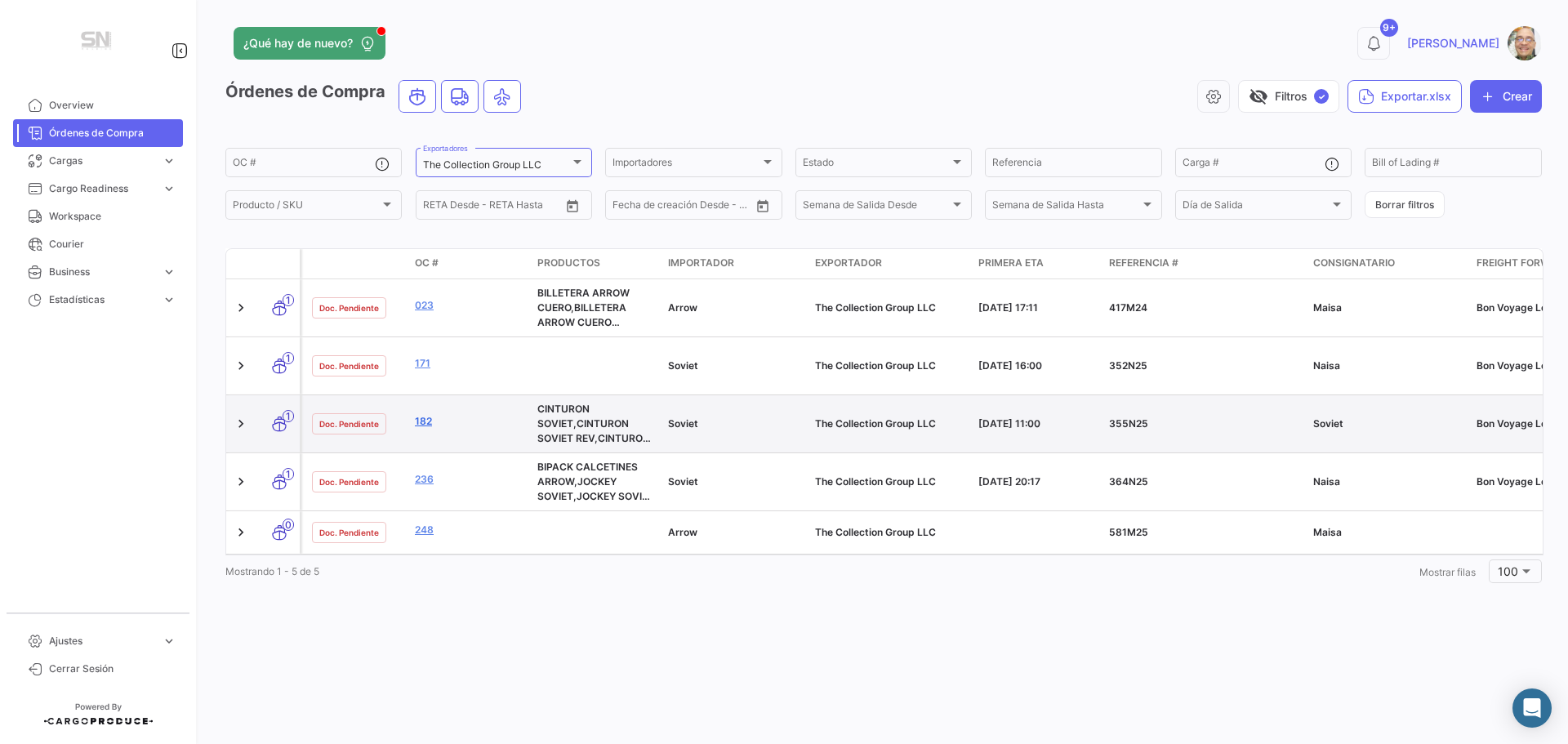
click at [419, 425] on link "182" at bounding box center [470, 421] width 109 height 14
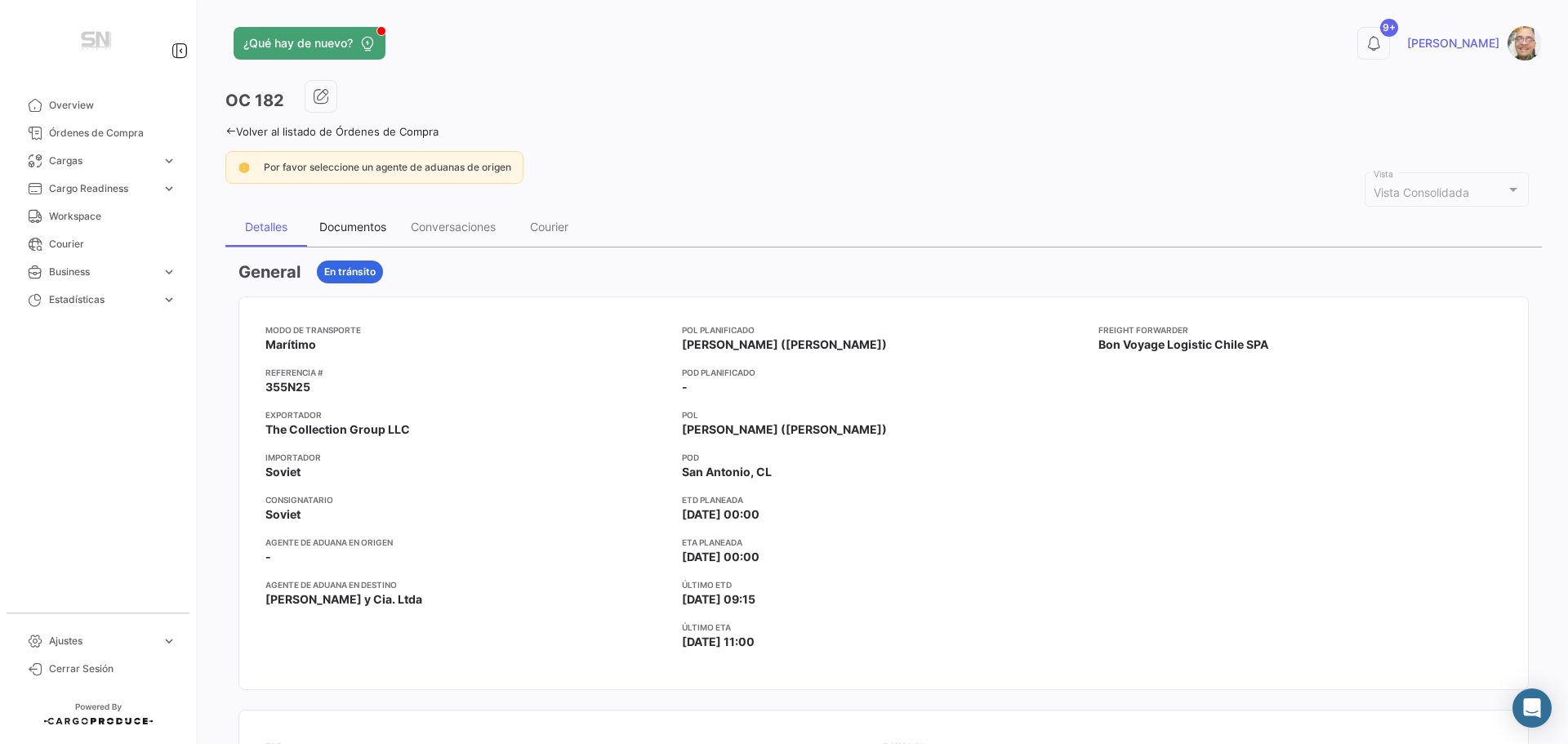
click at [374, 223] on div "Documentos" at bounding box center [353, 226] width 67 height 13
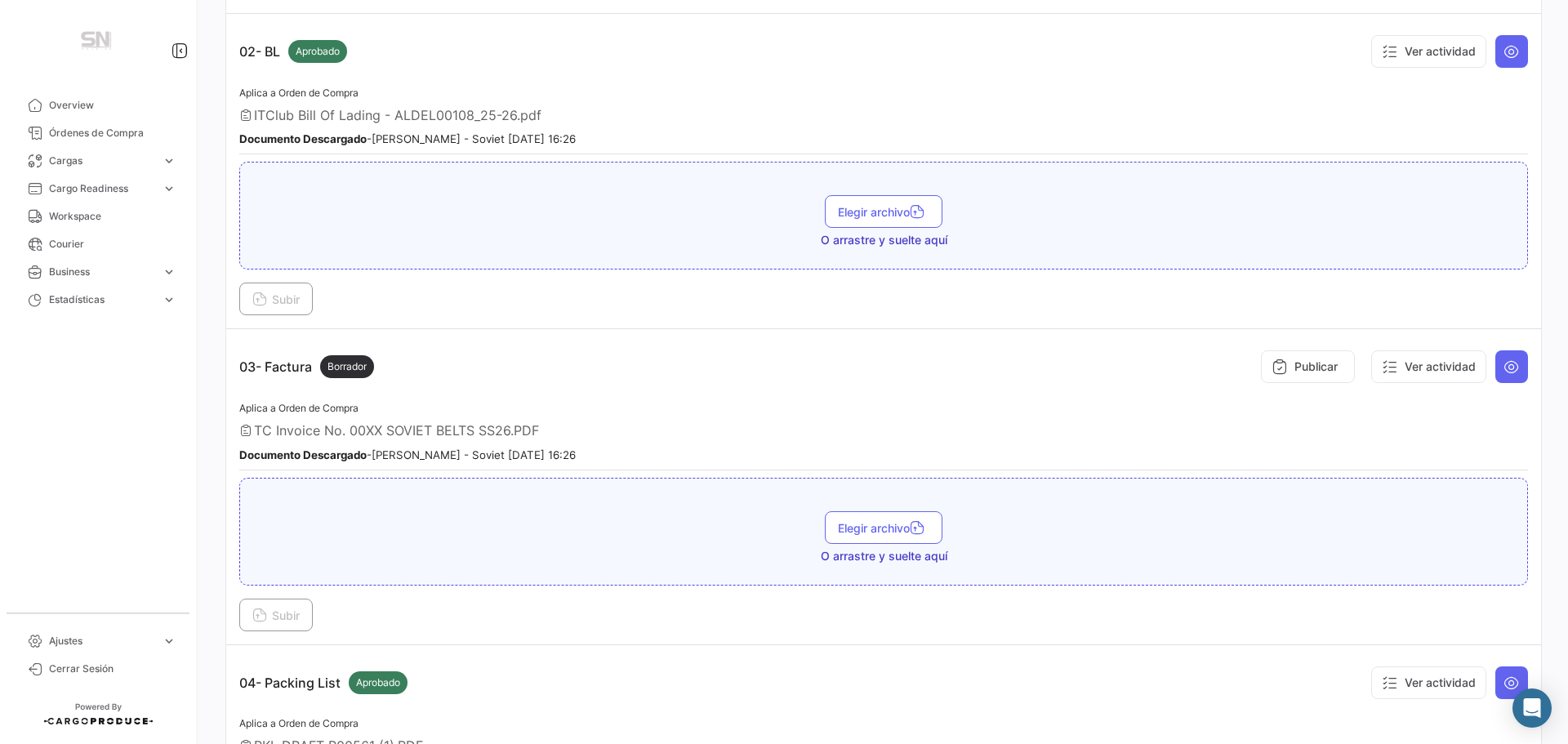
scroll to position [653, 0]
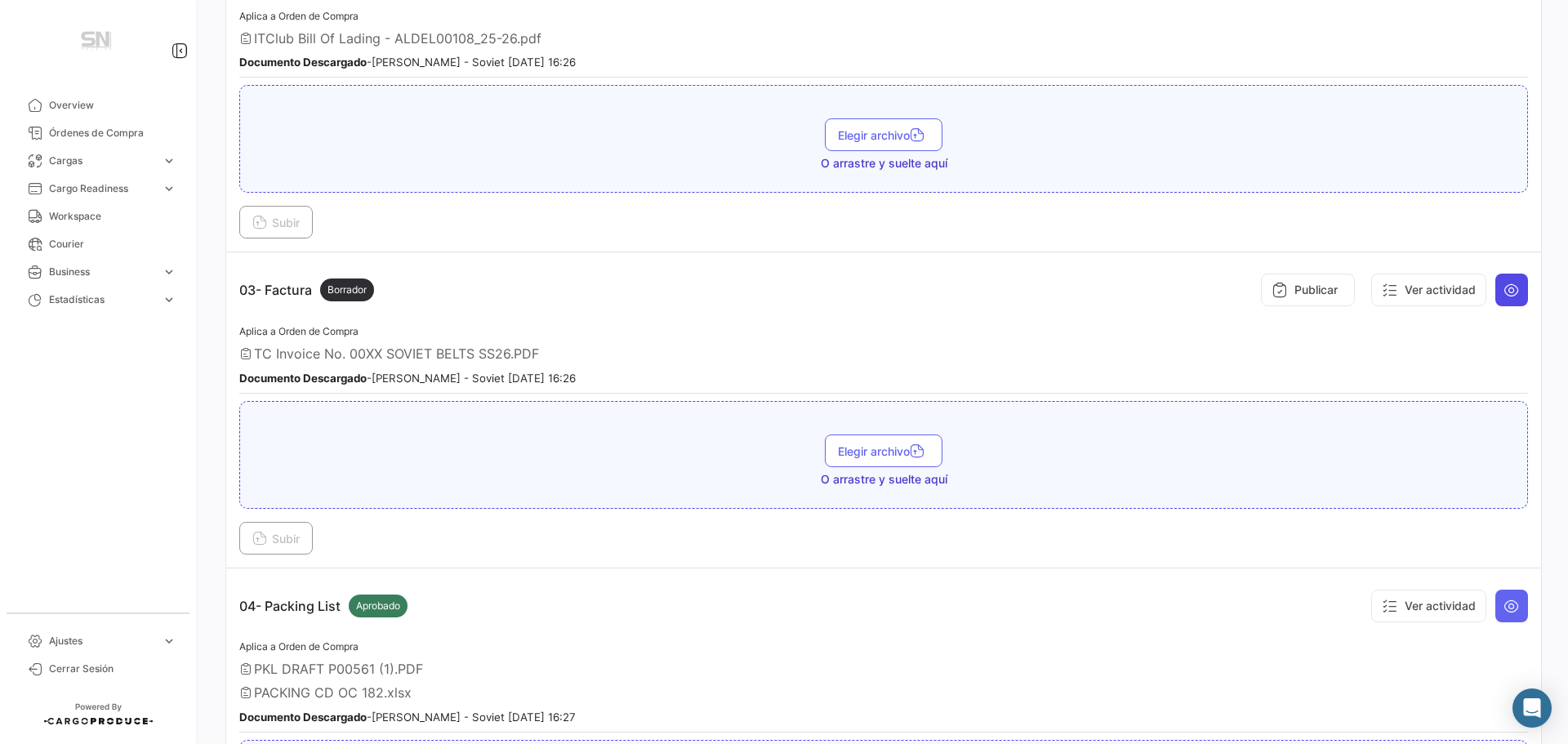
click at [1498, 299] on button at bounding box center [1511, 290] width 33 height 33
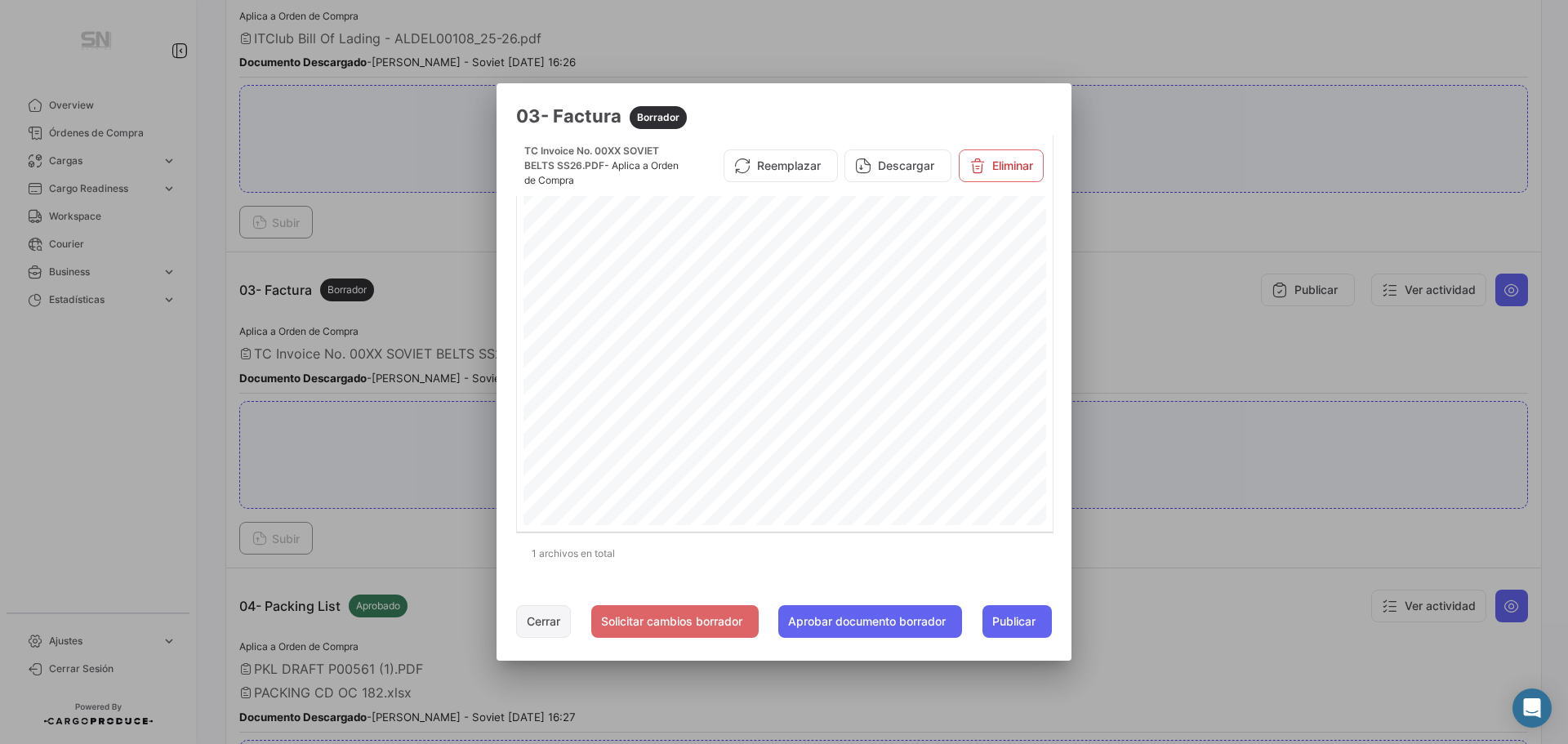
click at [526, 623] on button "Cerrar" at bounding box center [543, 621] width 55 height 33
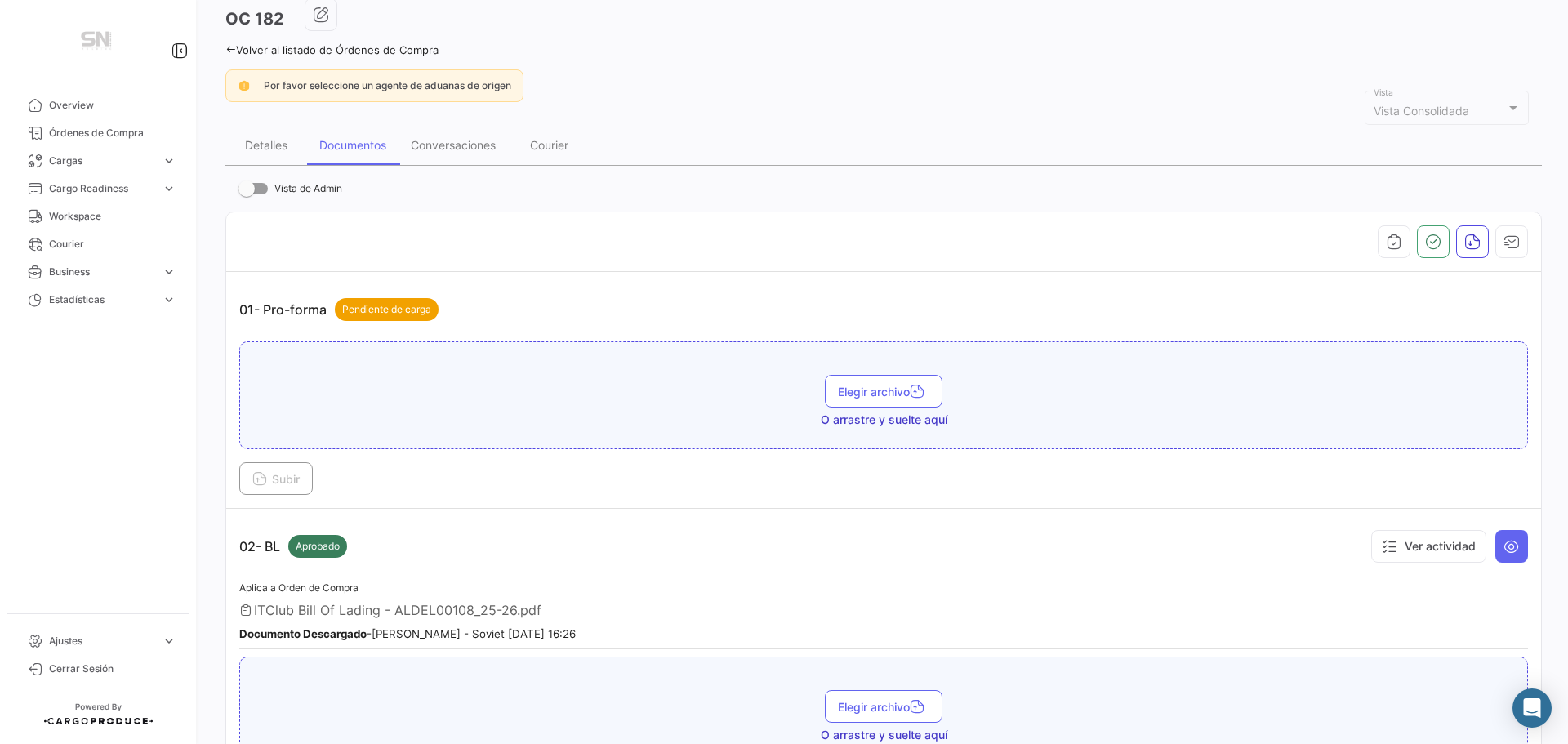
scroll to position [0, 0]
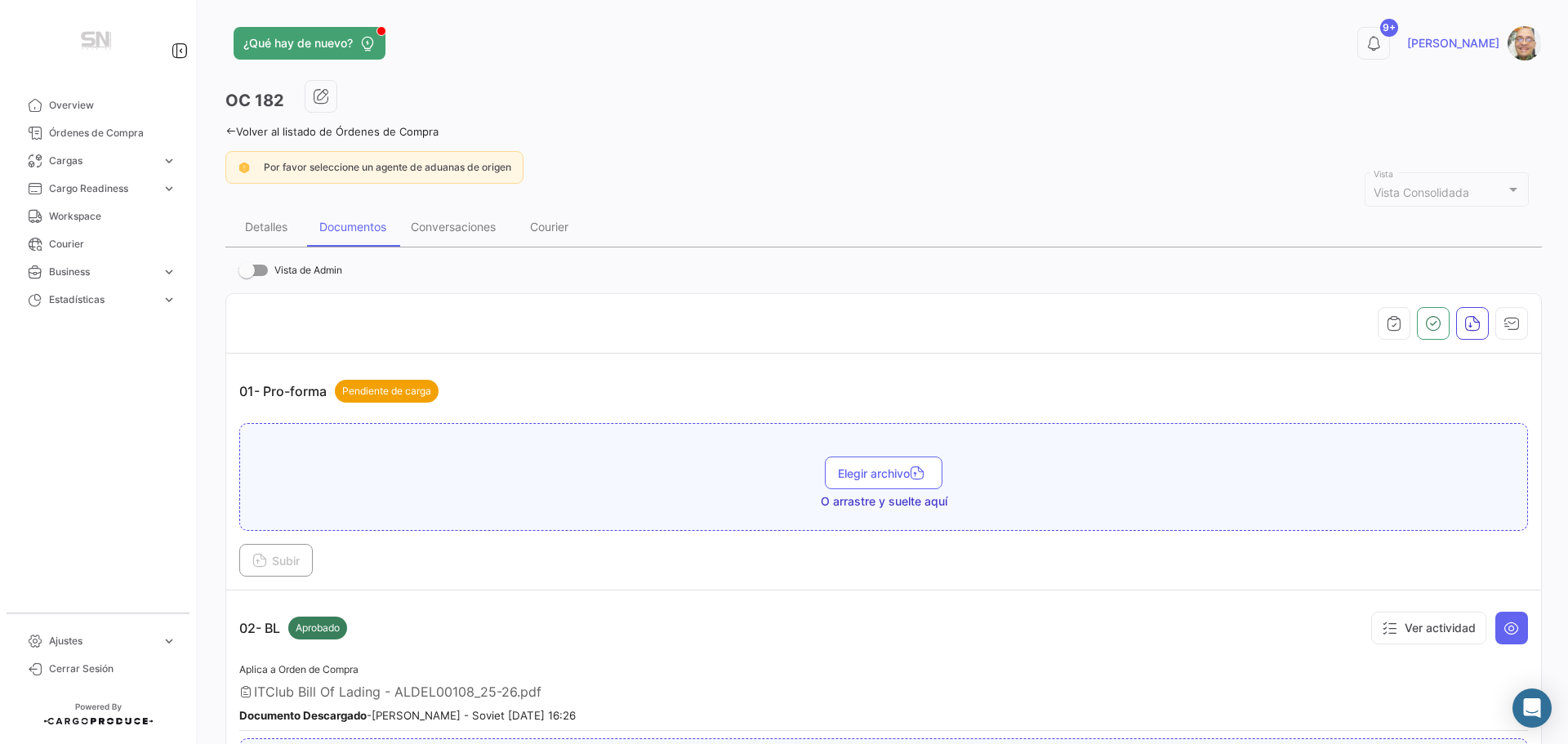
click at [233, 132] on icon at bounding box center [230, 130] width 11 height 11
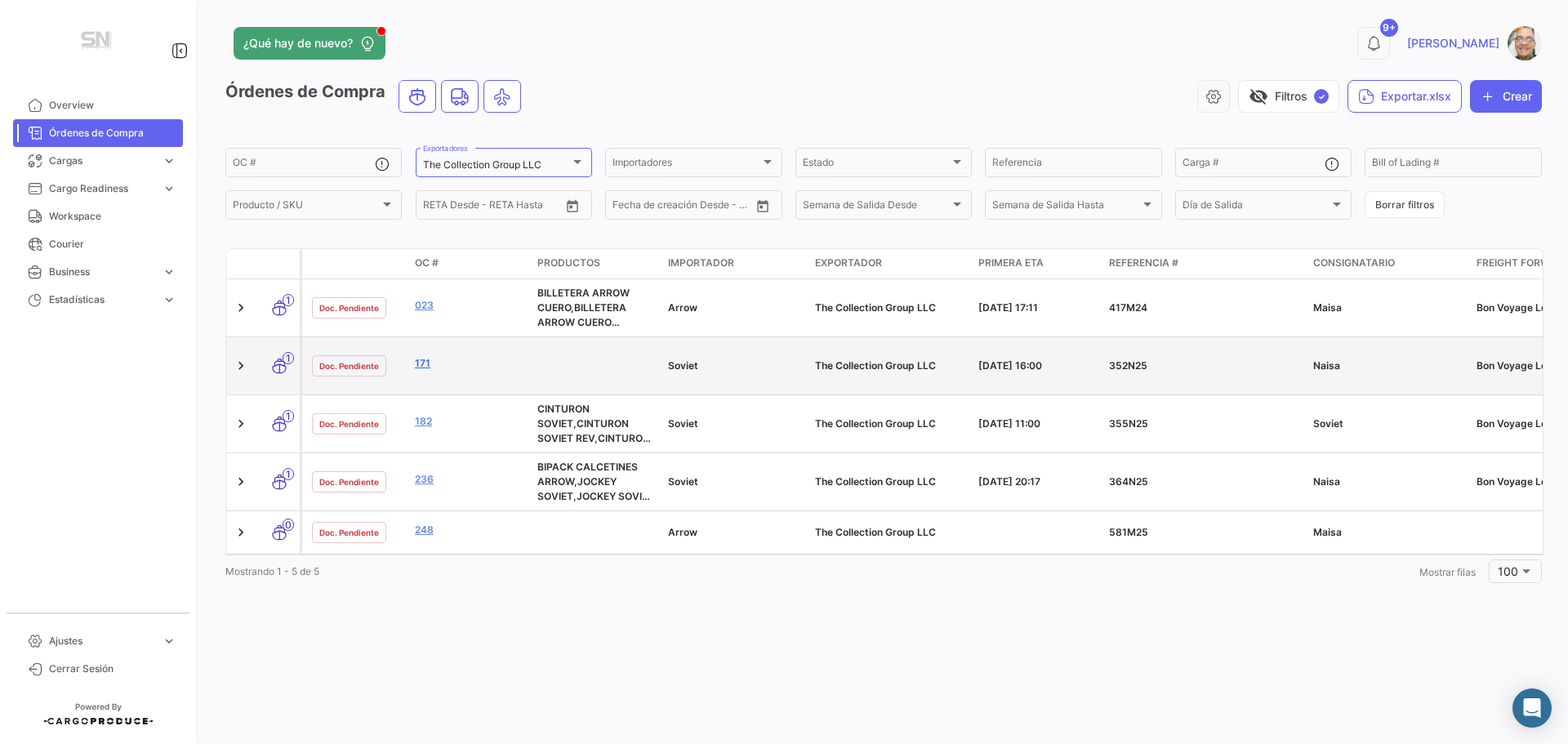
click at [430, 365] on link "171" at bounding box center [470, 362] width 109 height 14
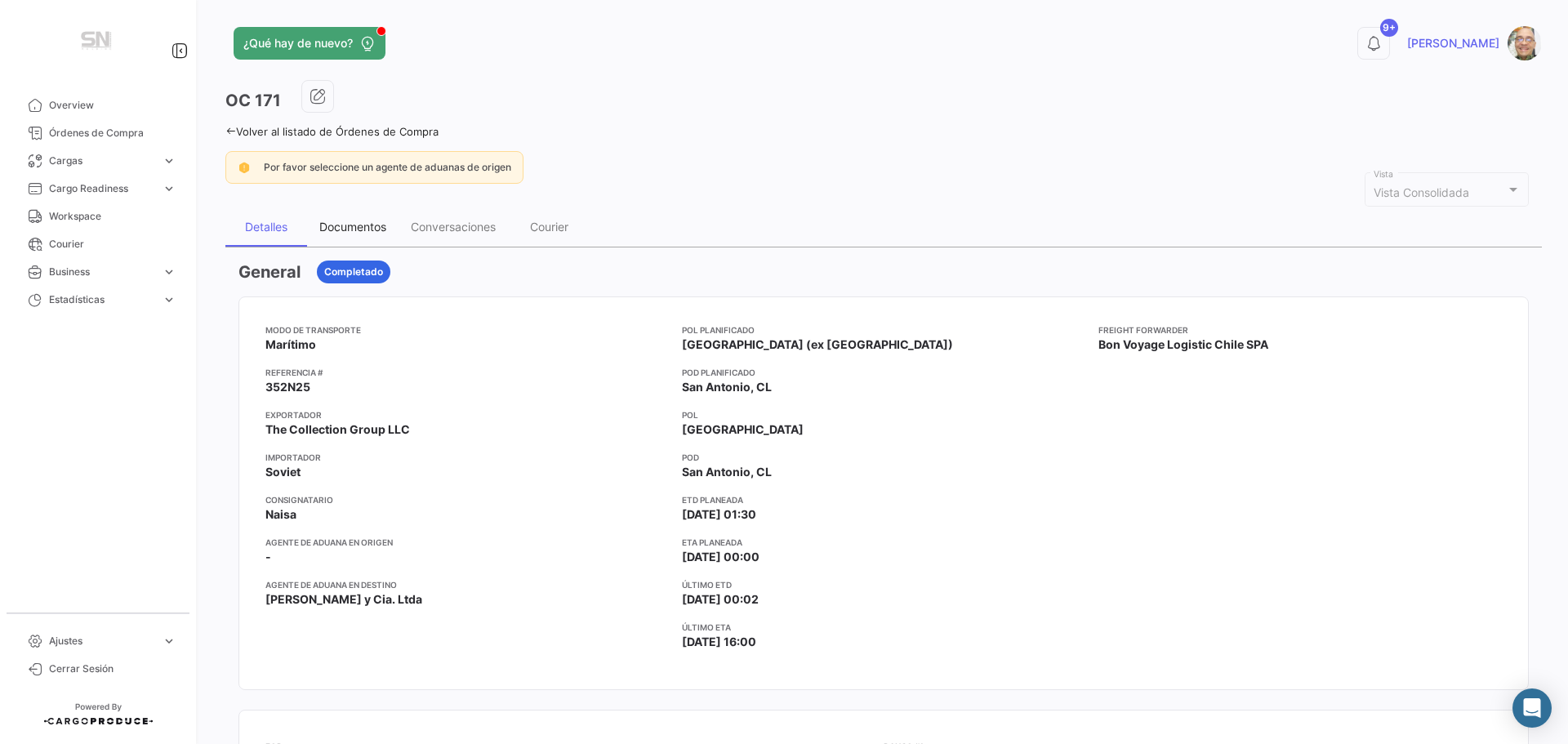
click at [339, 219] on div "Documentos" at bounding box center [352, 226] width 91 height 39
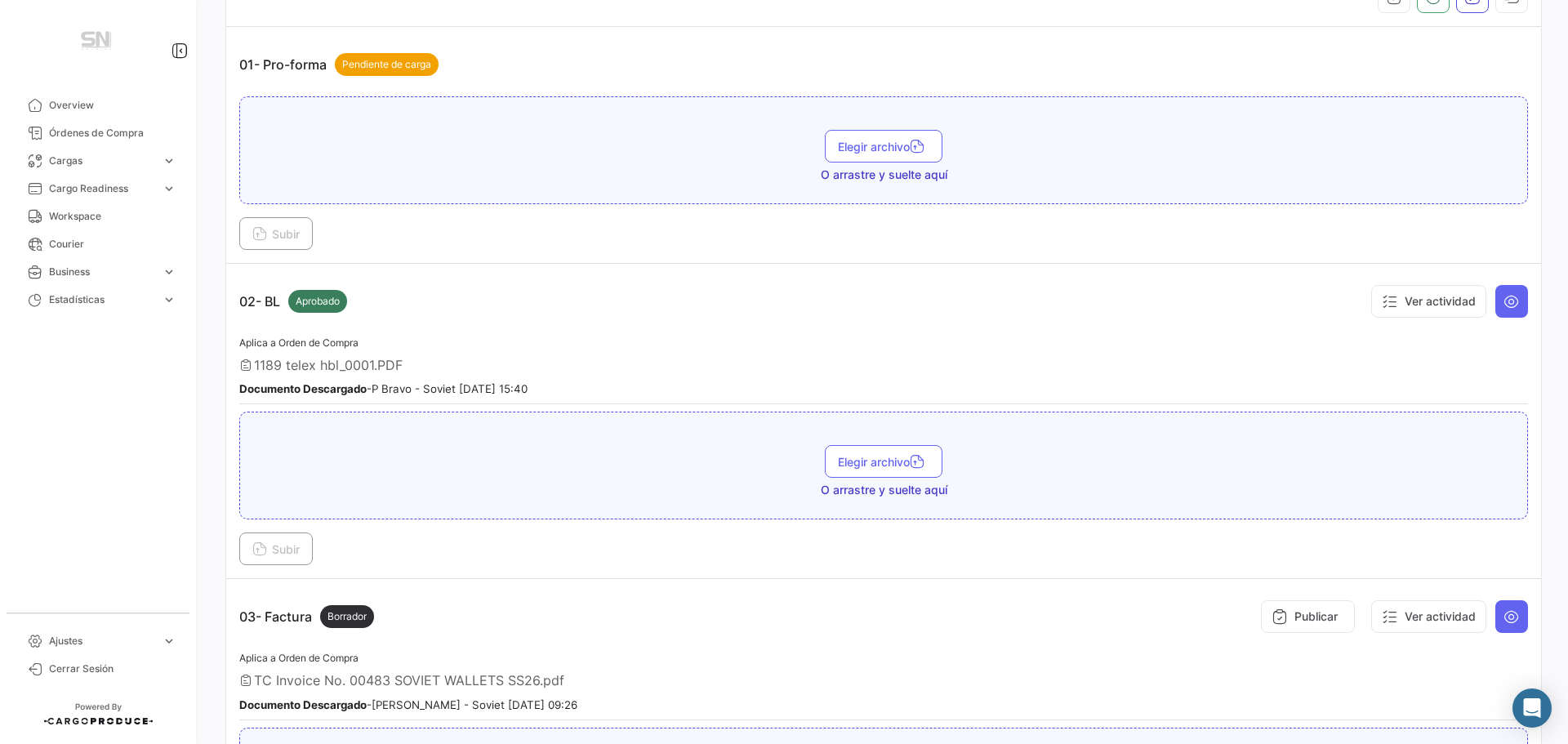
scroll to position [408, 0]
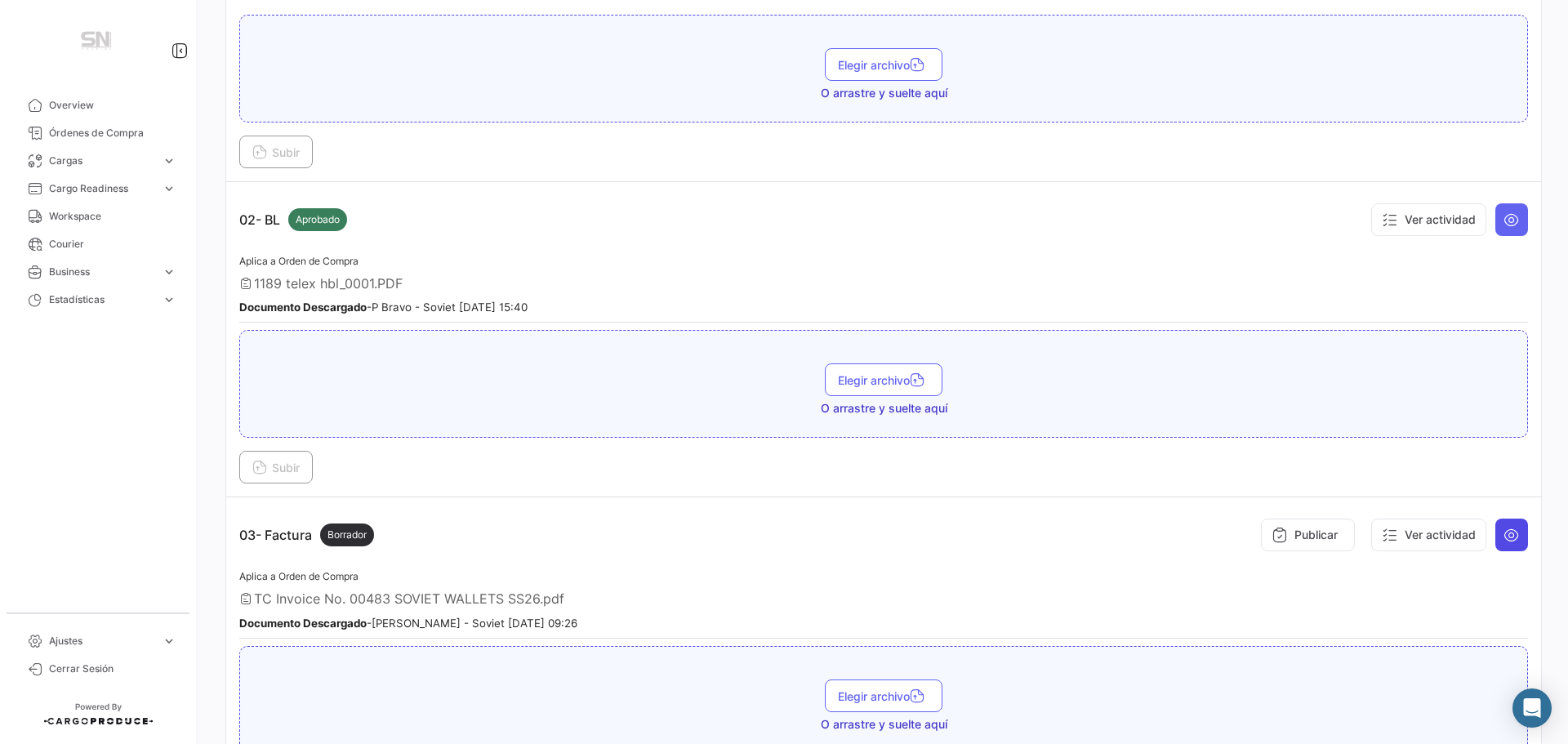
click at [1505, 536] on icon at bounding box center [1510, 534] width 16 height 16
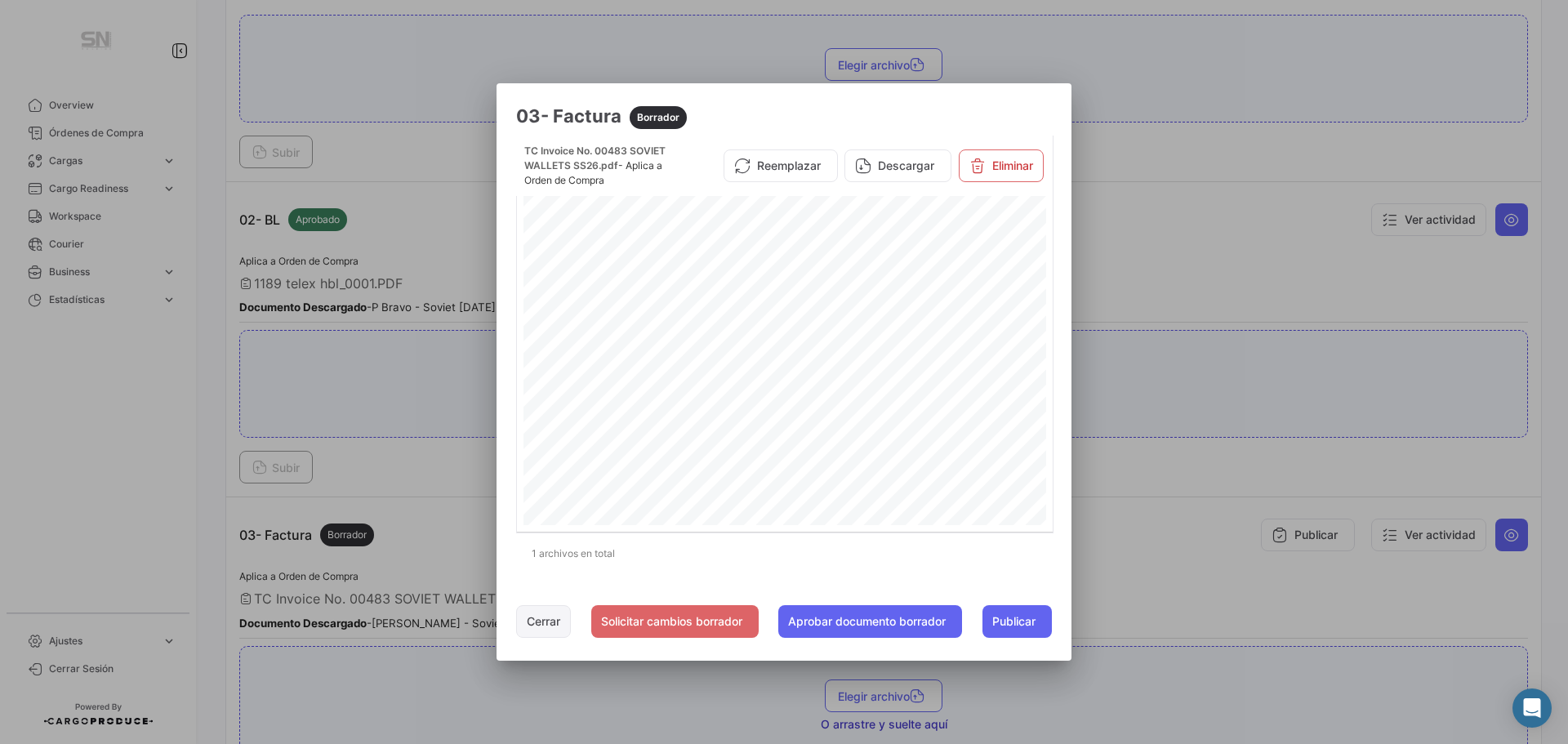
click at [549, 613] on button "Cerrar" at bounding box center [543, 621] width 55 height 33
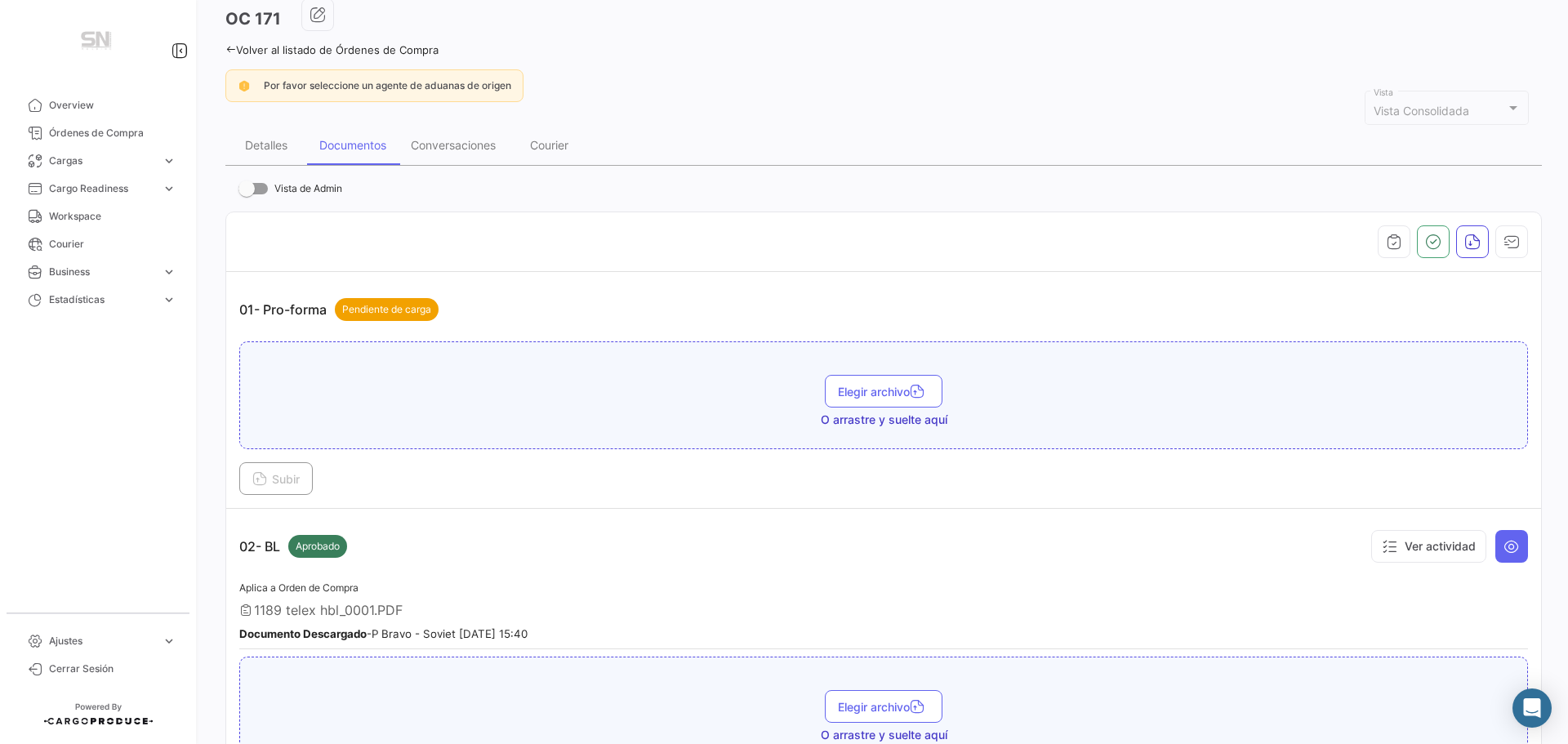
scroll to position [0, 0]
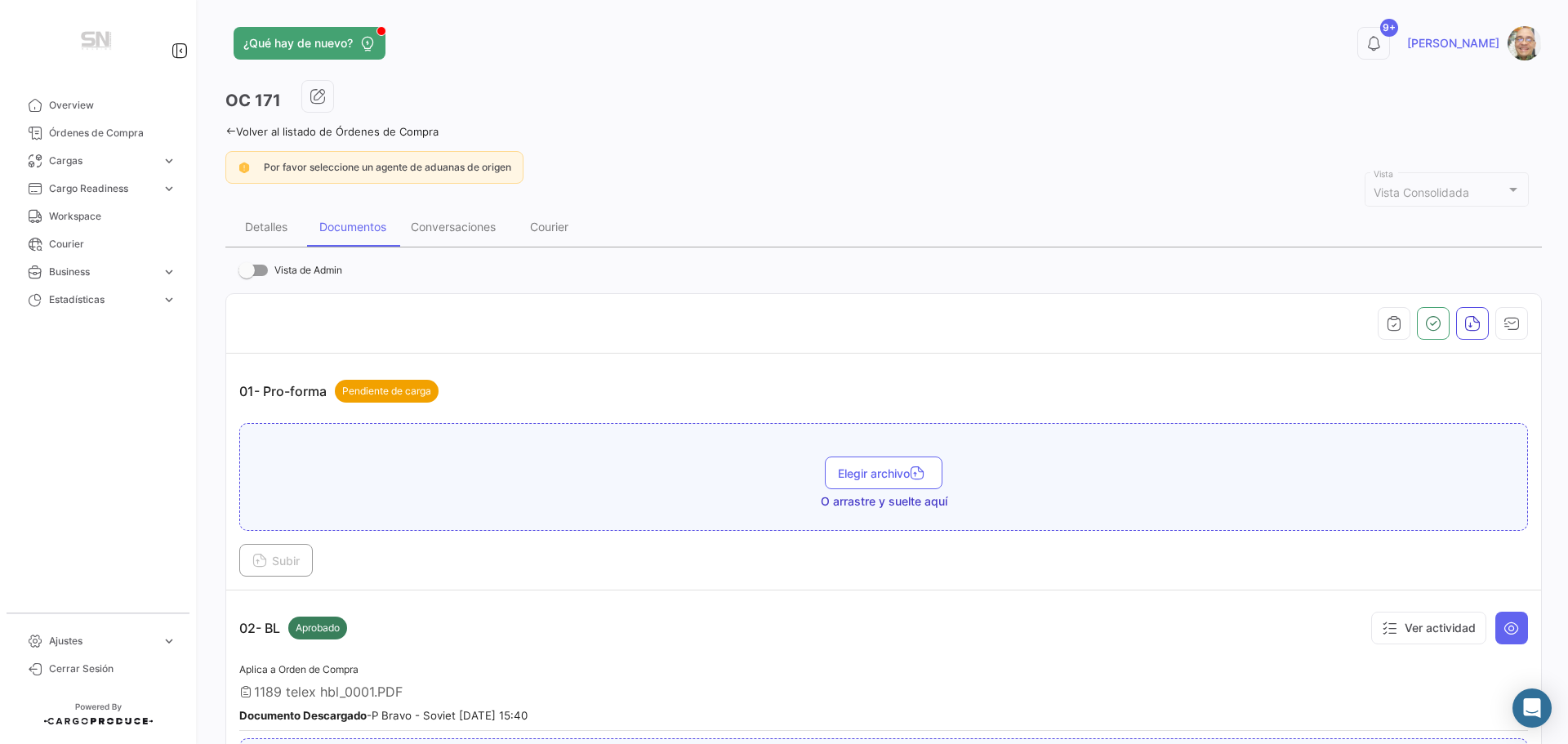
click at [234, 130] on icon at bounding box center [230, 130] width 11 height 11
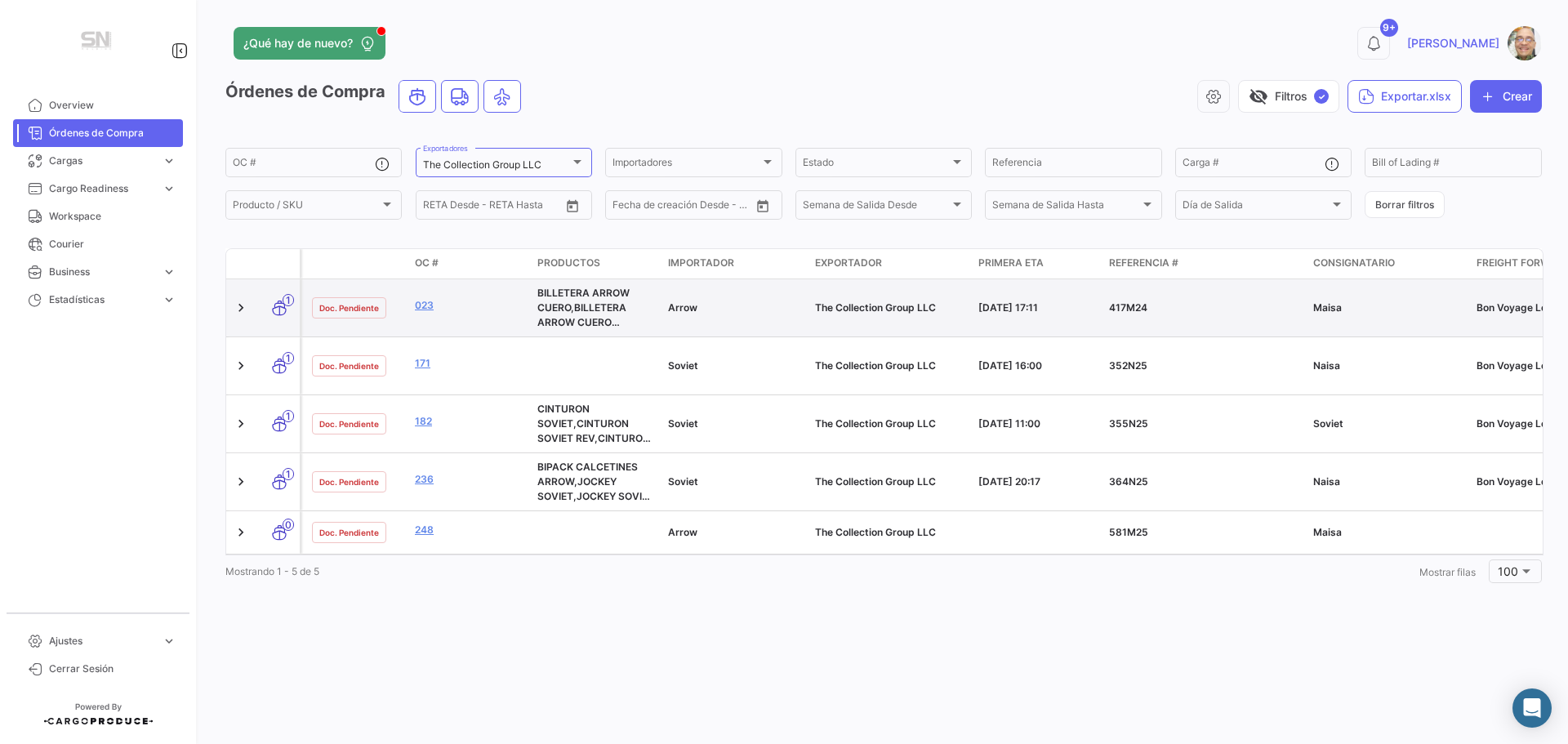
click at [463, 314] on div "023" at bounding box center [470, 308] width 109 height 19
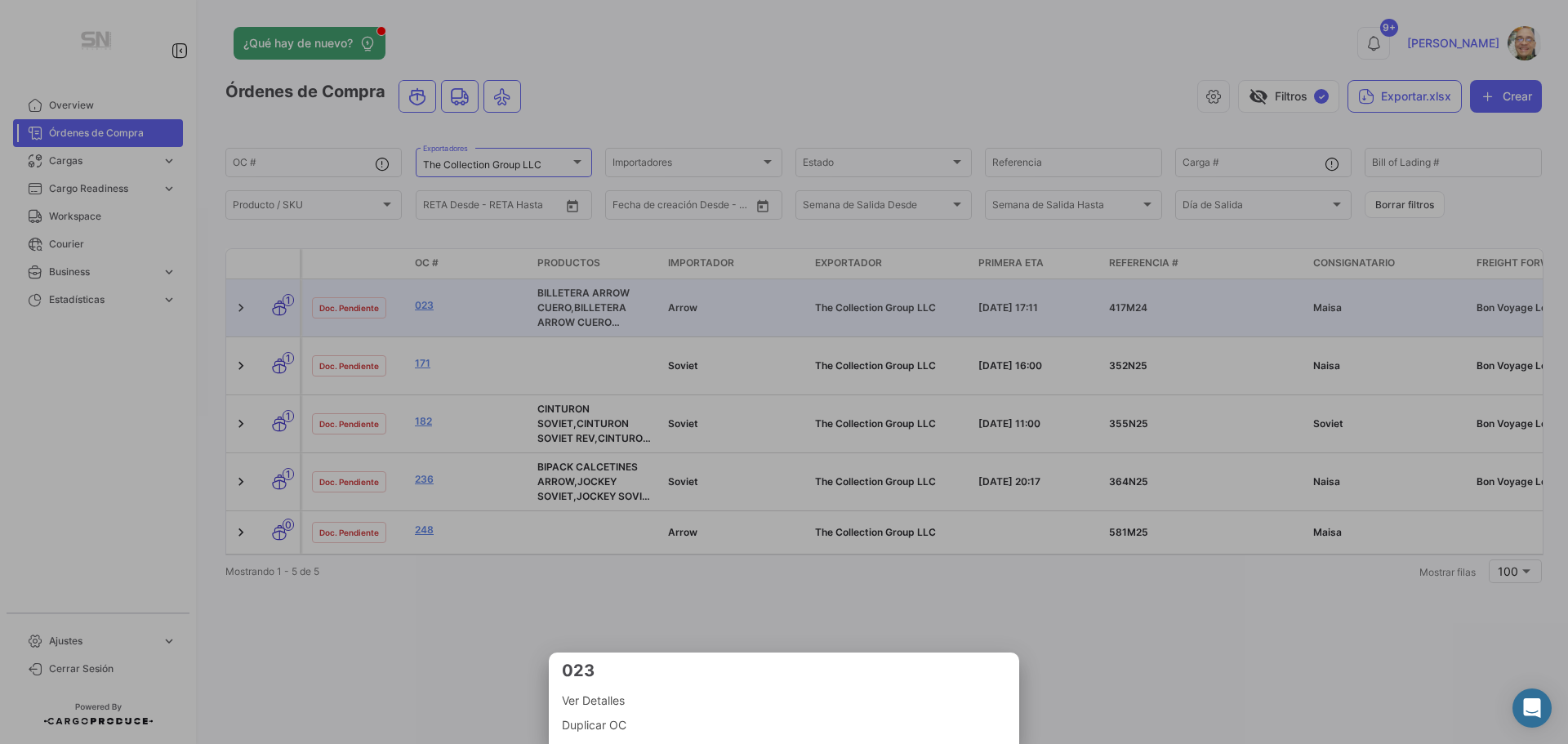
click at [595, 705] on span "Ver Detalles" at bounding box center [784, 700] width 444 height 19
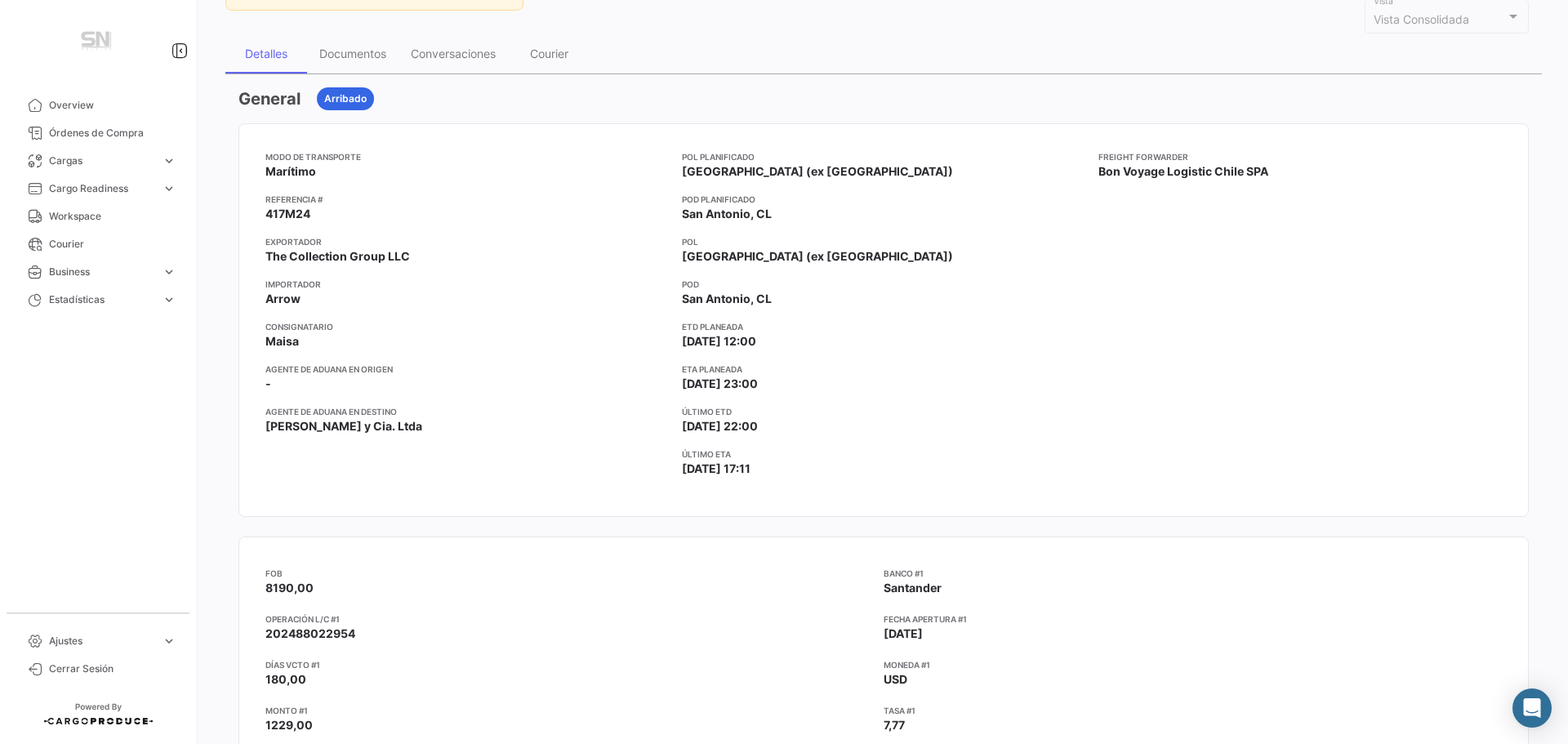
scroll to position [163, 0]
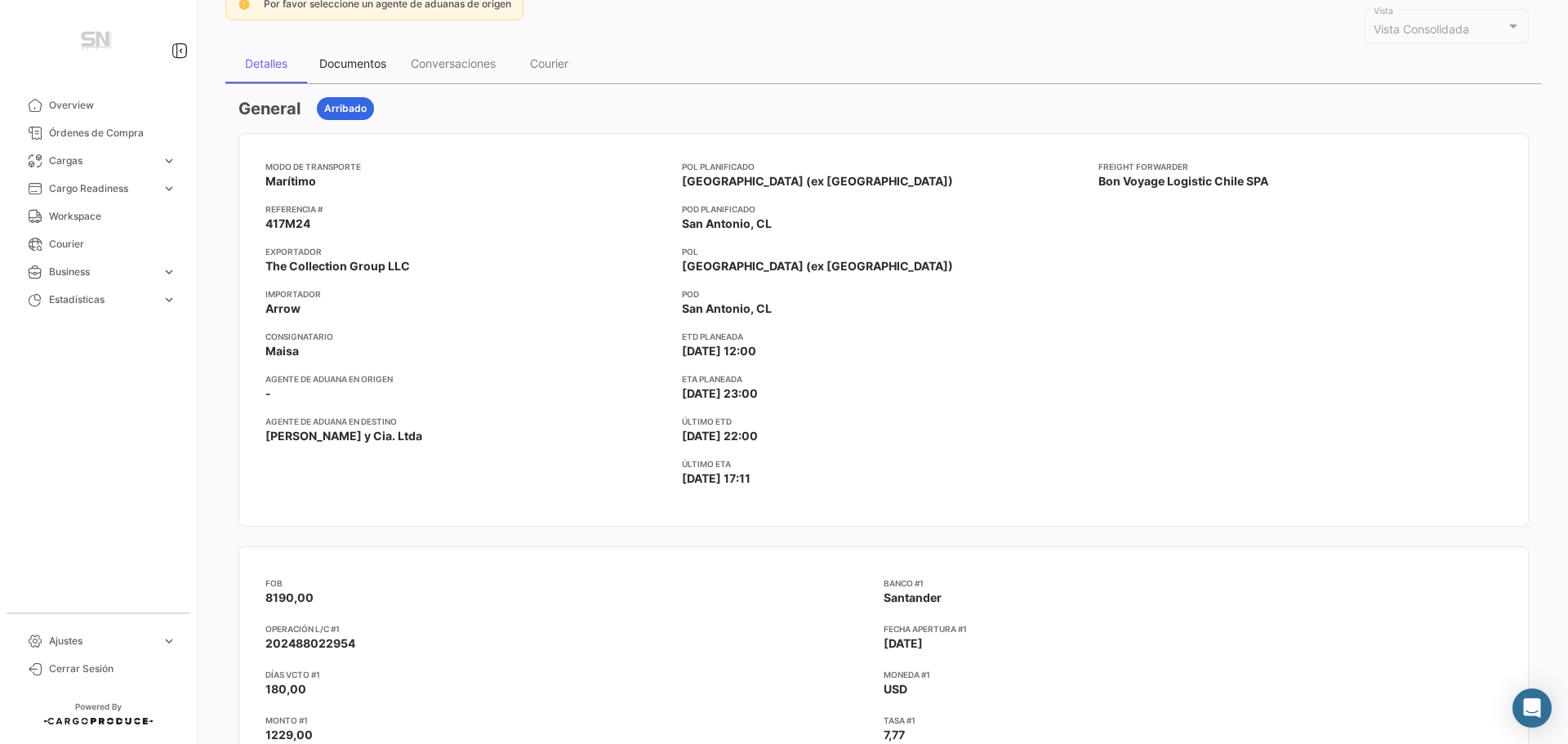
click at [365, 66] on div "Documentos" at bounding box center [353, 63] width 67 height 13
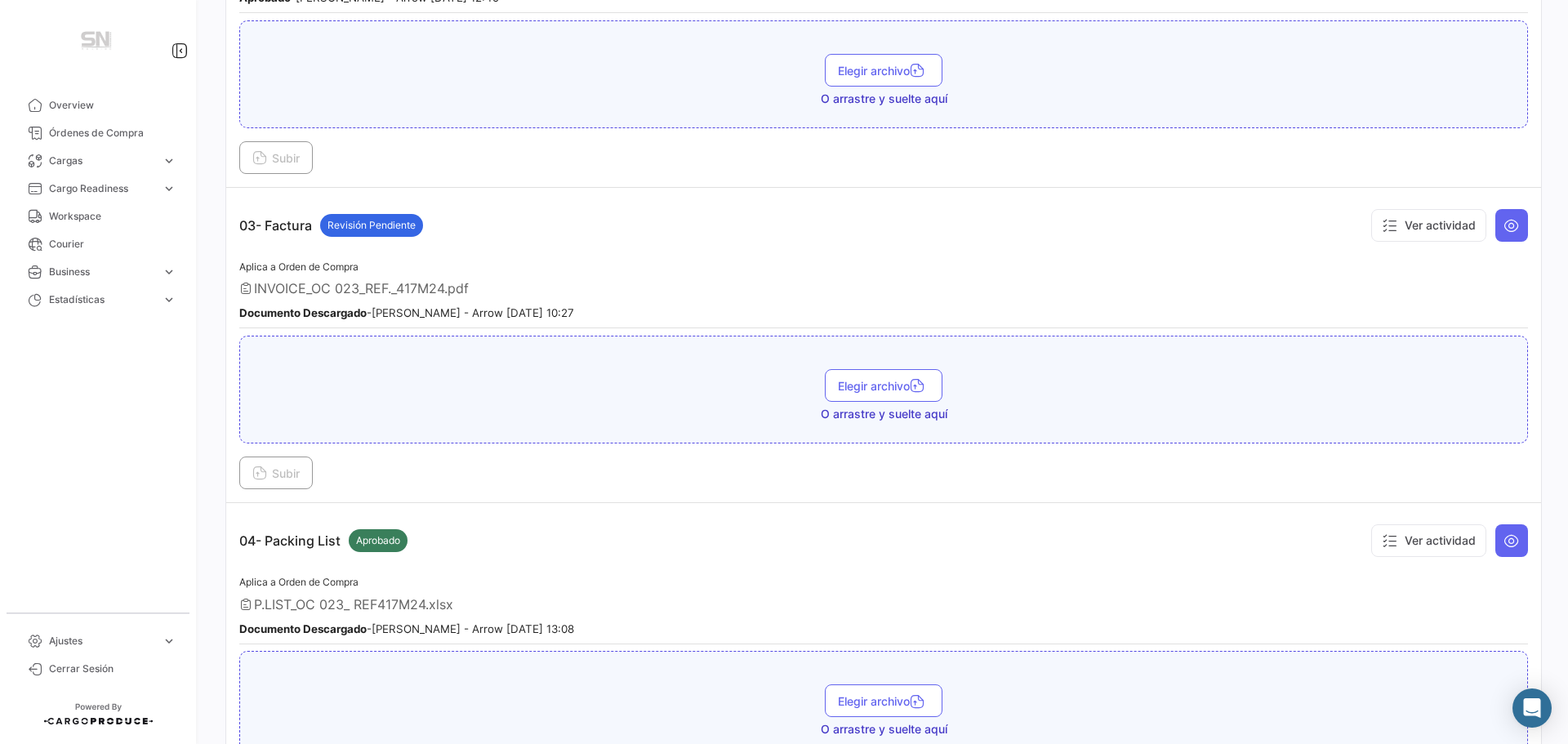
scroll to position [816, 0]
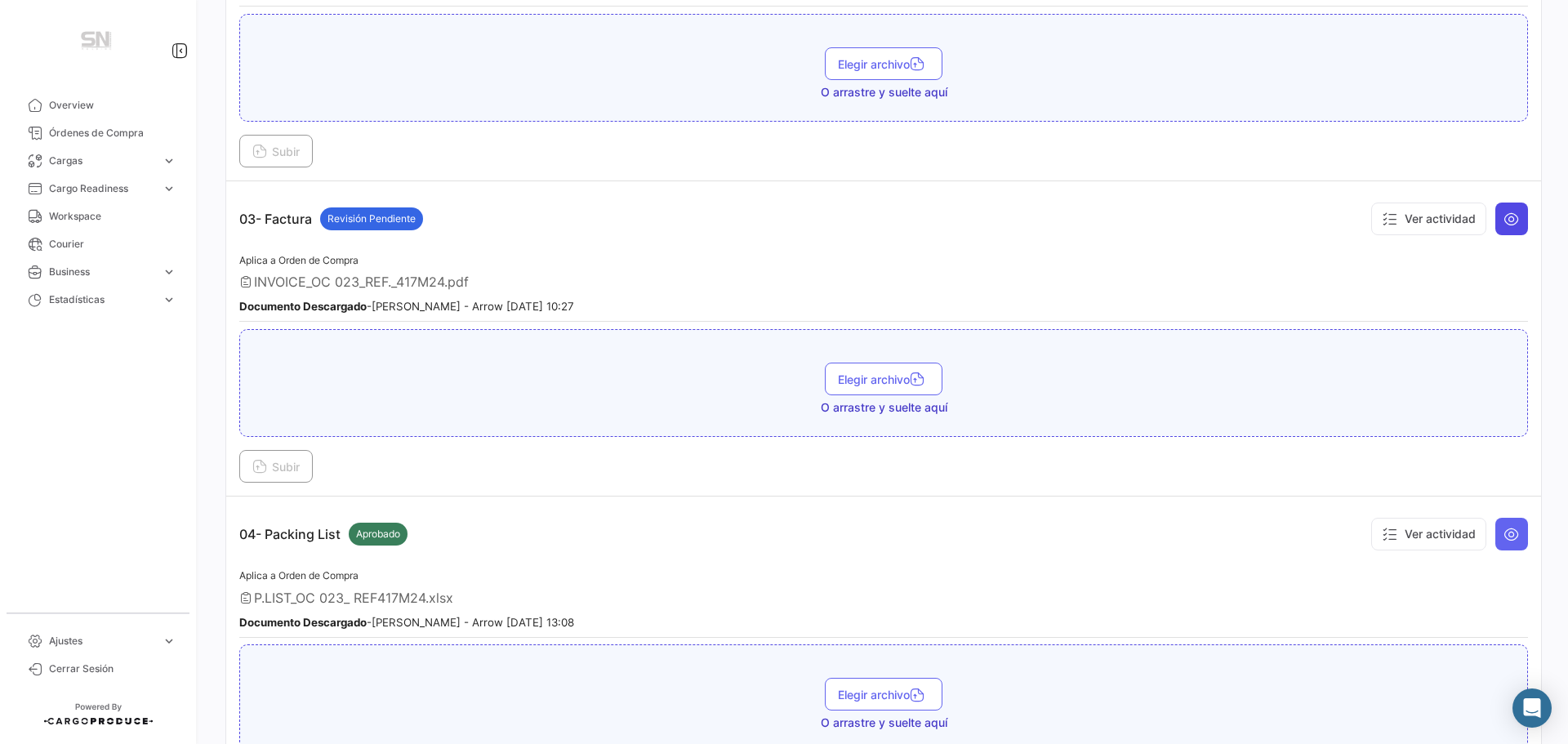
click at [1506, 221] on icon at bounding box center [1510, 219] width 16 height 16
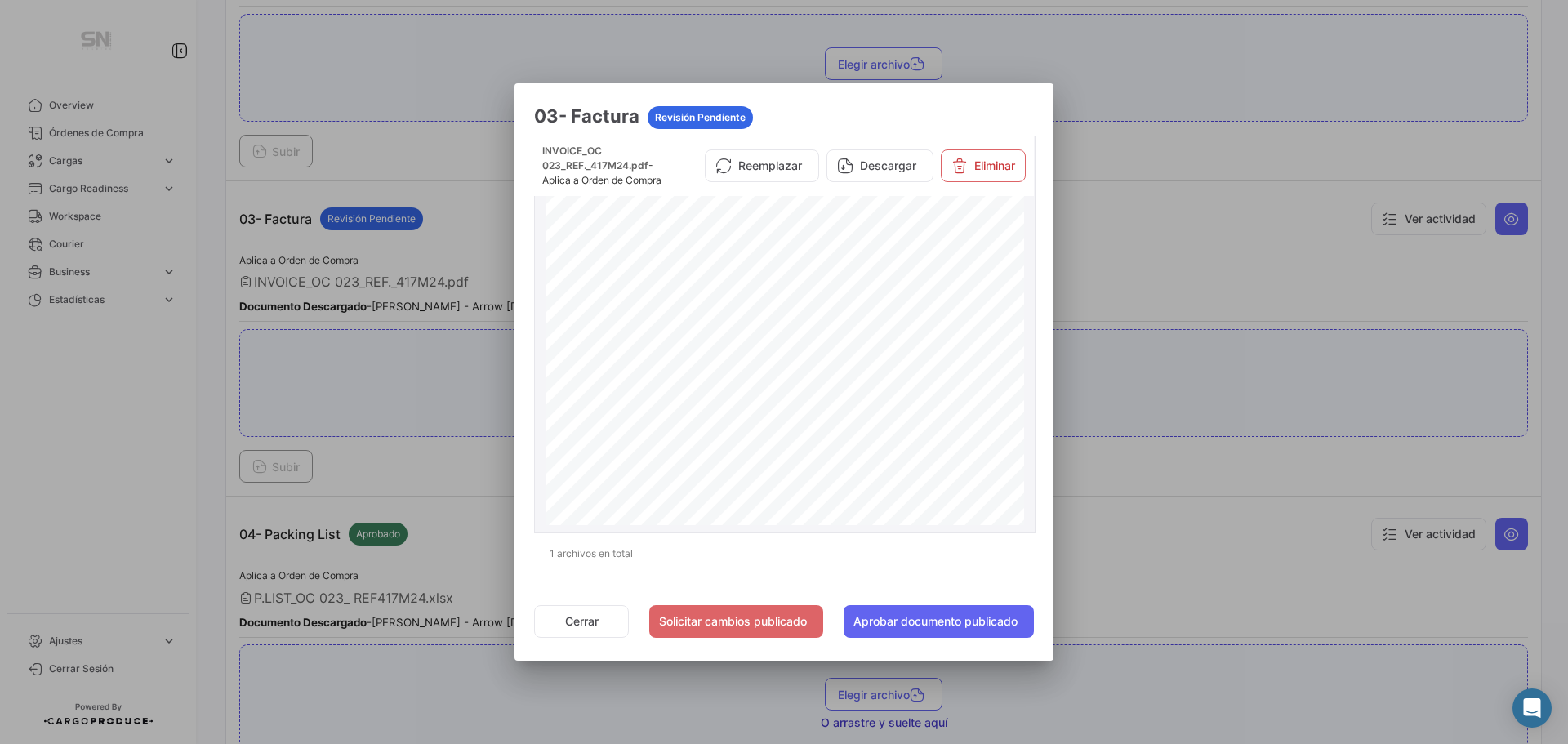
scroll to position [327, 0]
click at [580, 605] on button "Cerrar" at bounding box center [581, 621] width 95 height 33
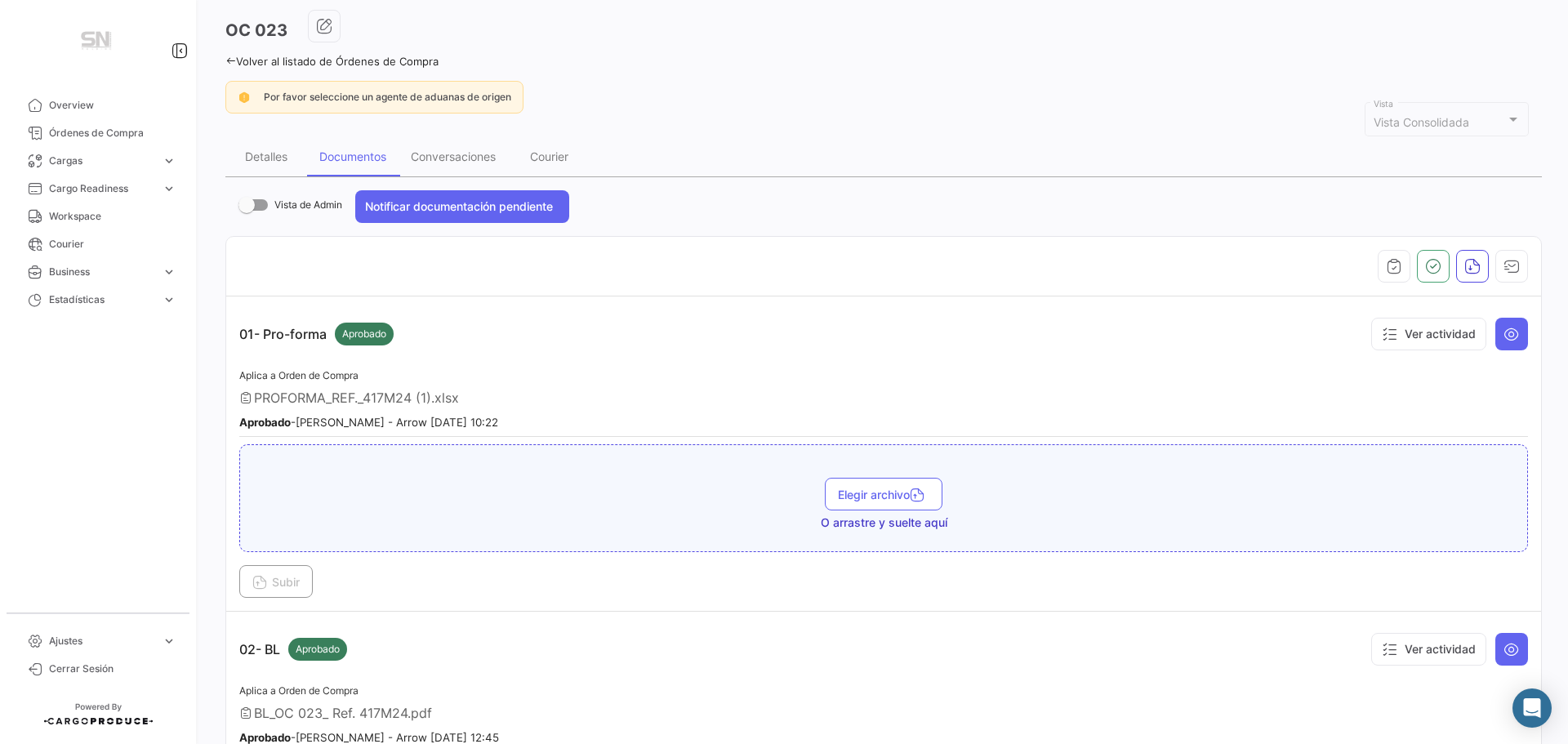
scroll to position [0, 0]
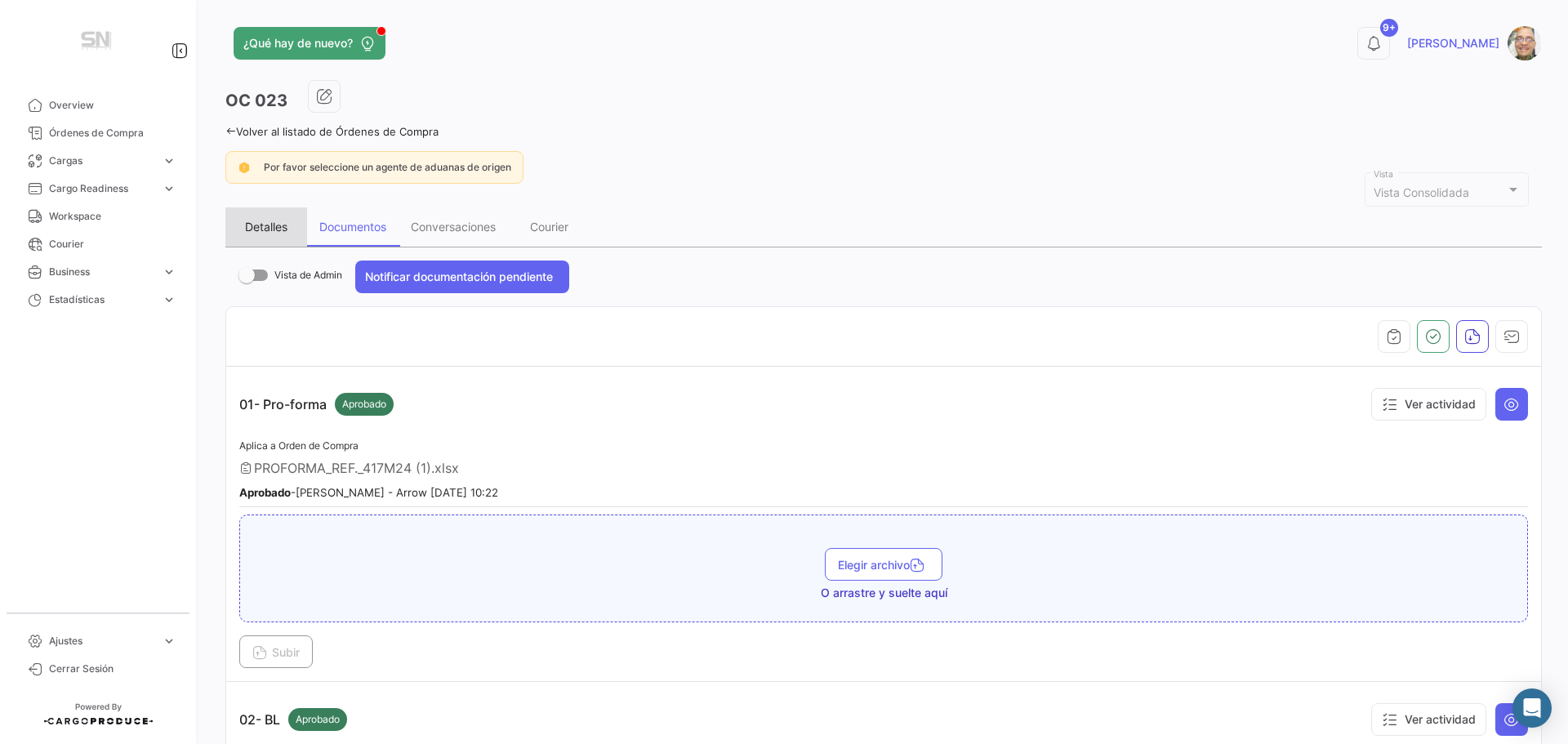
click at [275, 226] on div "Detalles" at bounding box center [266, 226] width 42 height 13
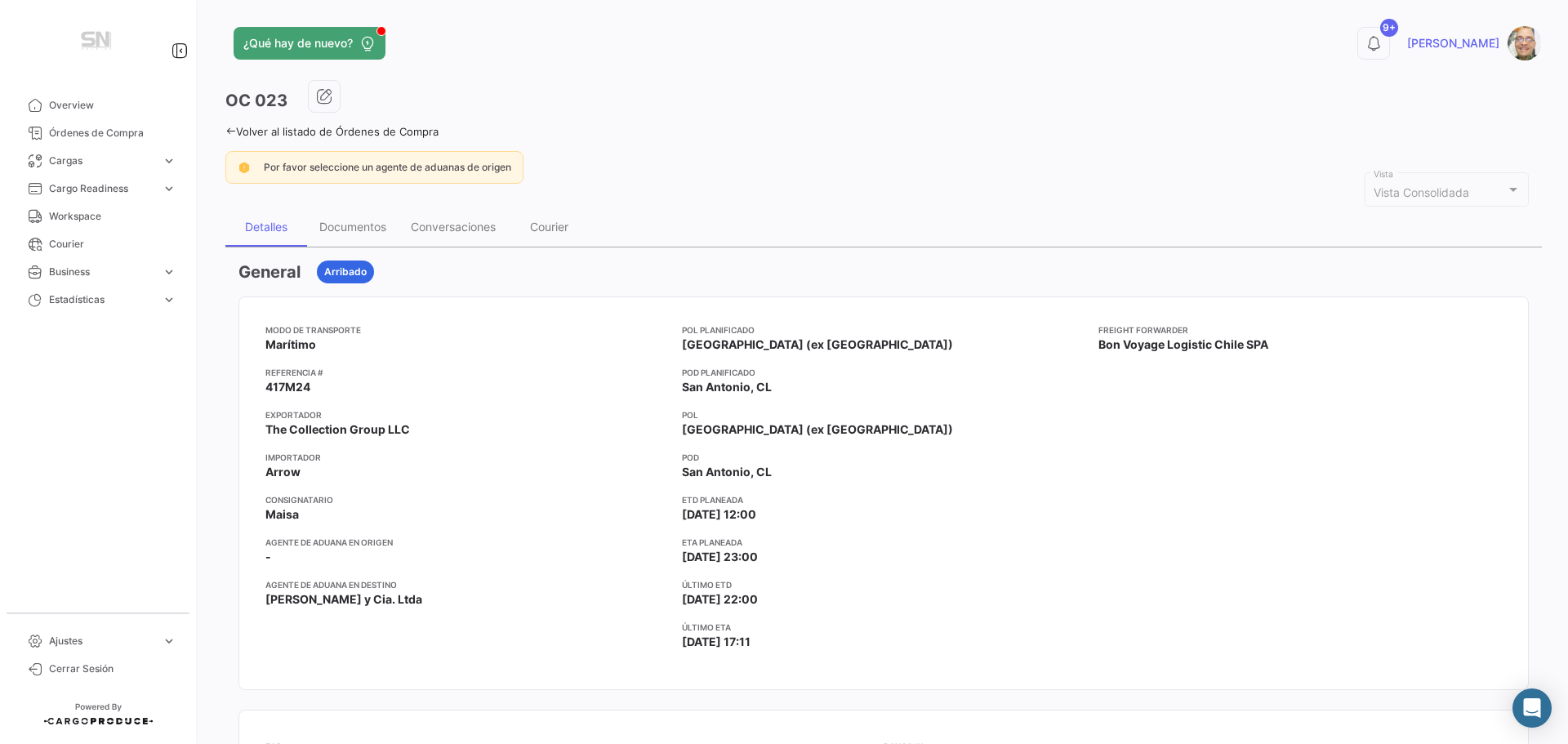
click at [233, 134] on icon at bounding box center [230, 130] width 11 height 11
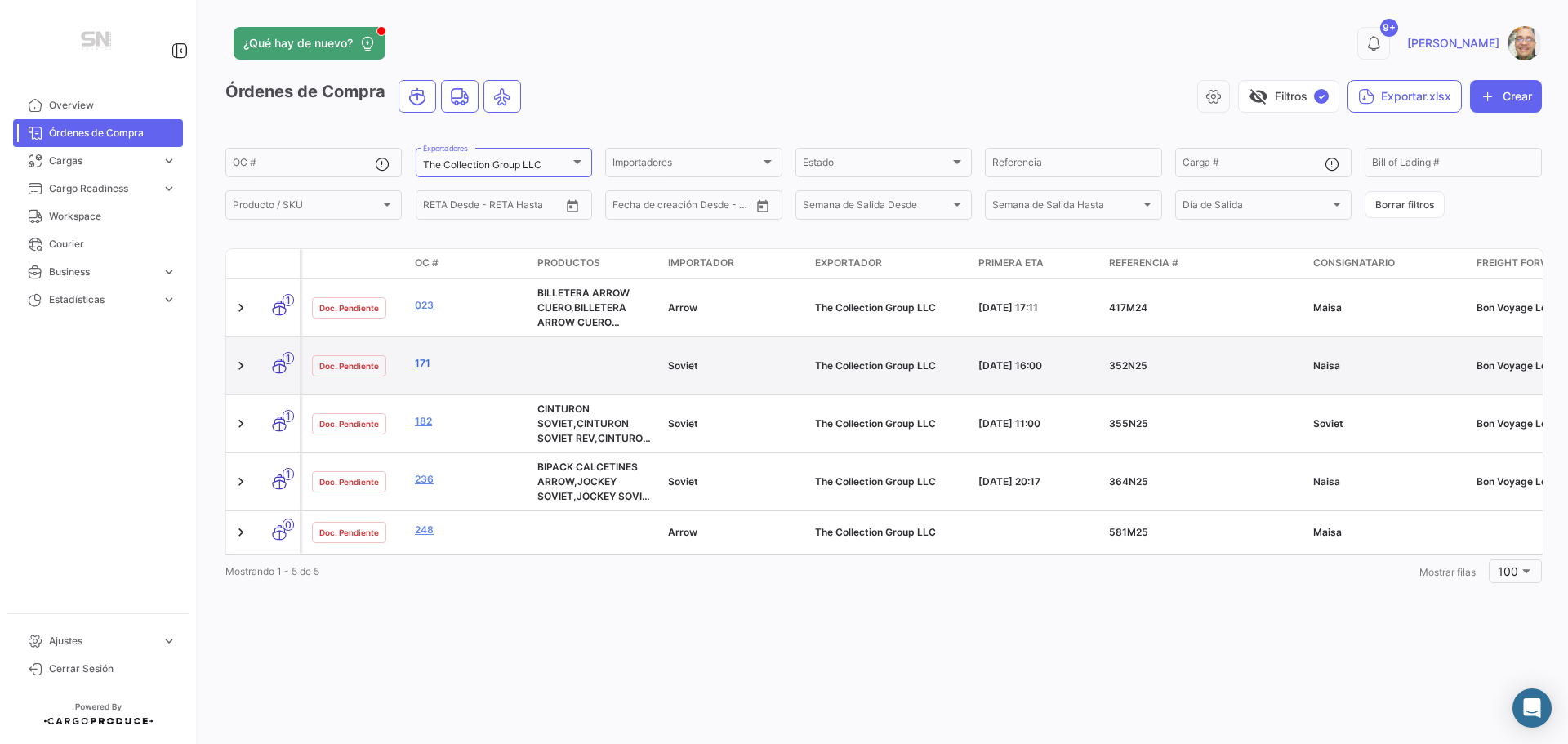
click at [422, 366] on link "171" at bounding box center [470, 362] width 109 height 14
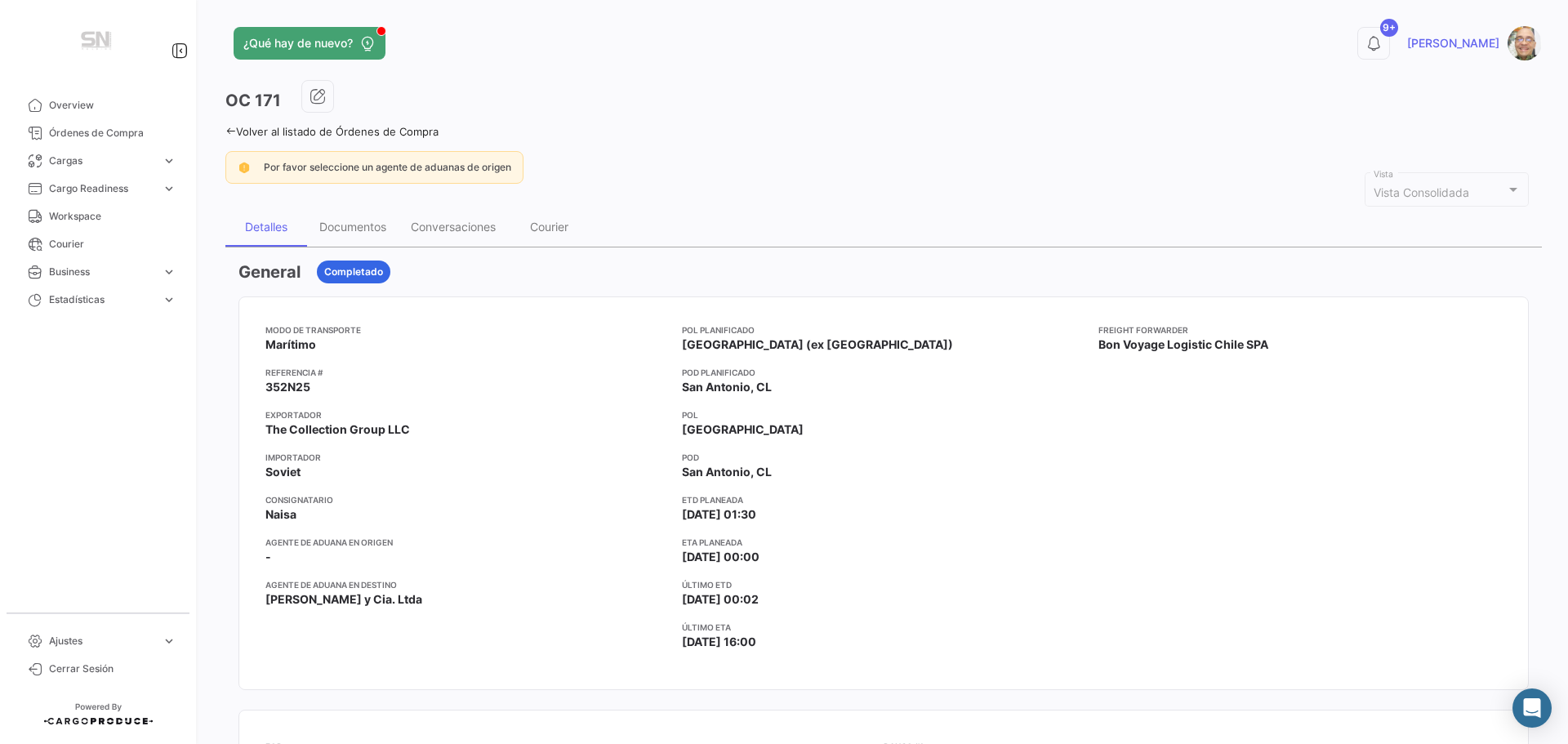
click at [231, 126] on icon at bounding box center [230, 130] width 11 height 11
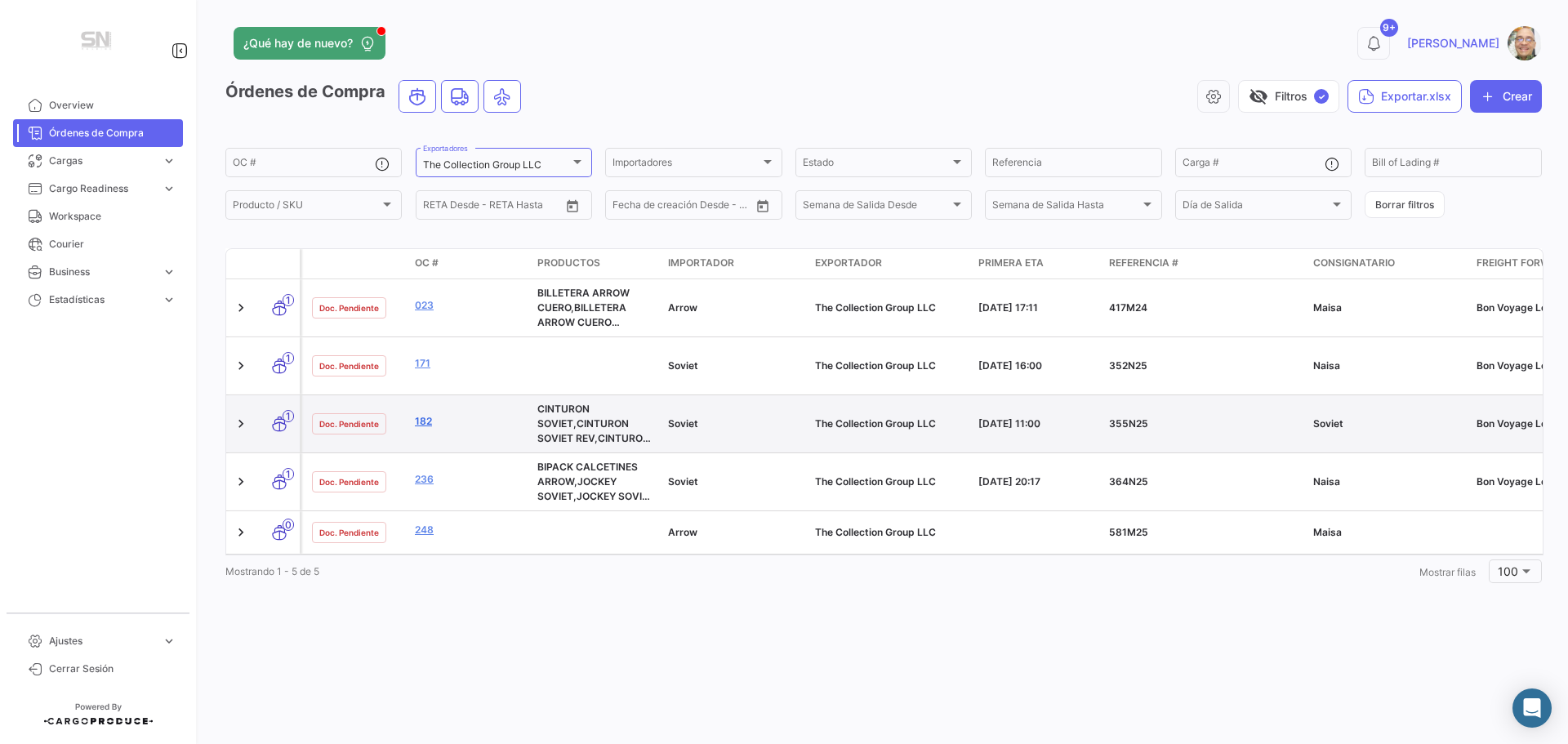
click at [423, 422] on link "182" at bounding box center [470, 421] width 109 height 14
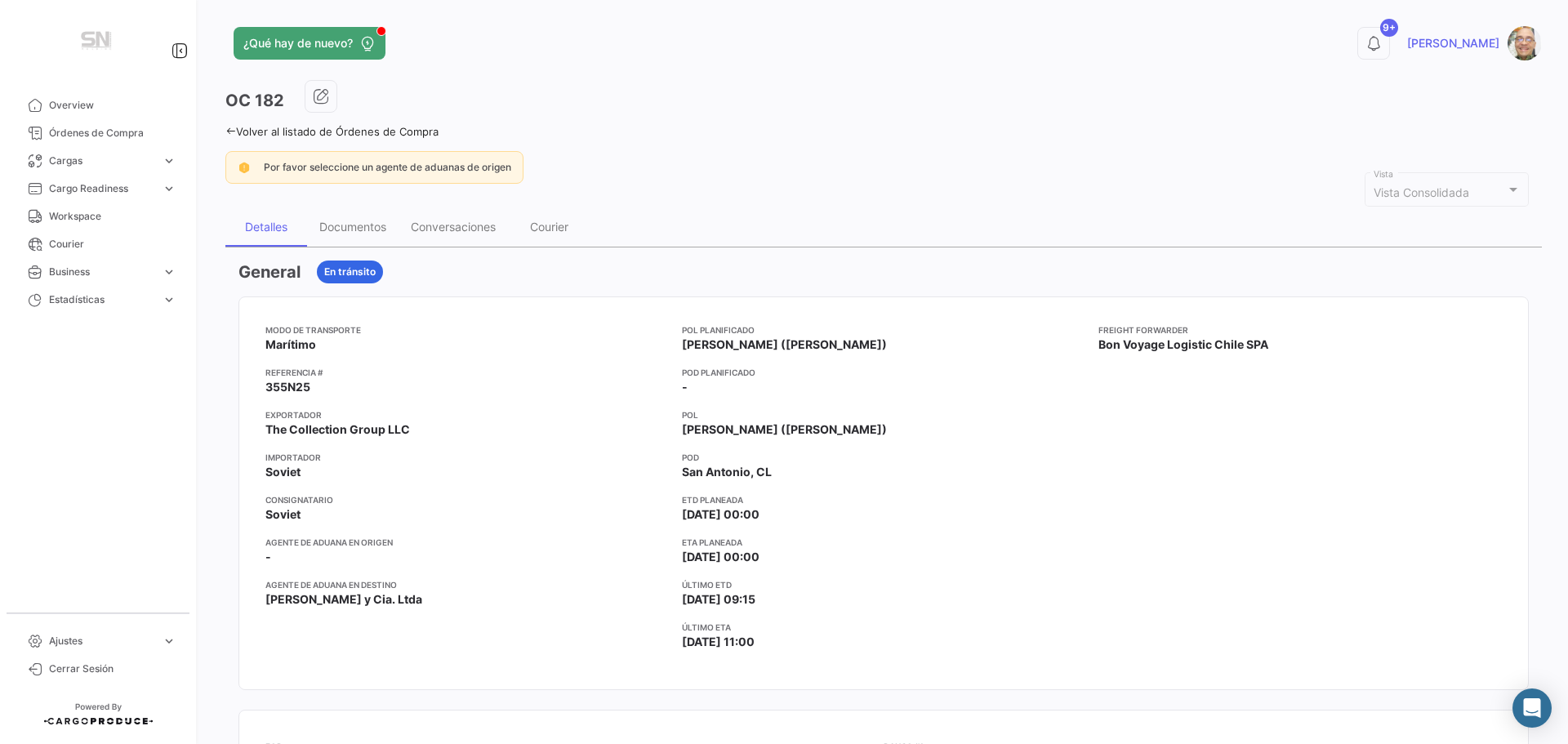
click at [227, 132] on icon at bounding box center [230, 130] width 11 height 11
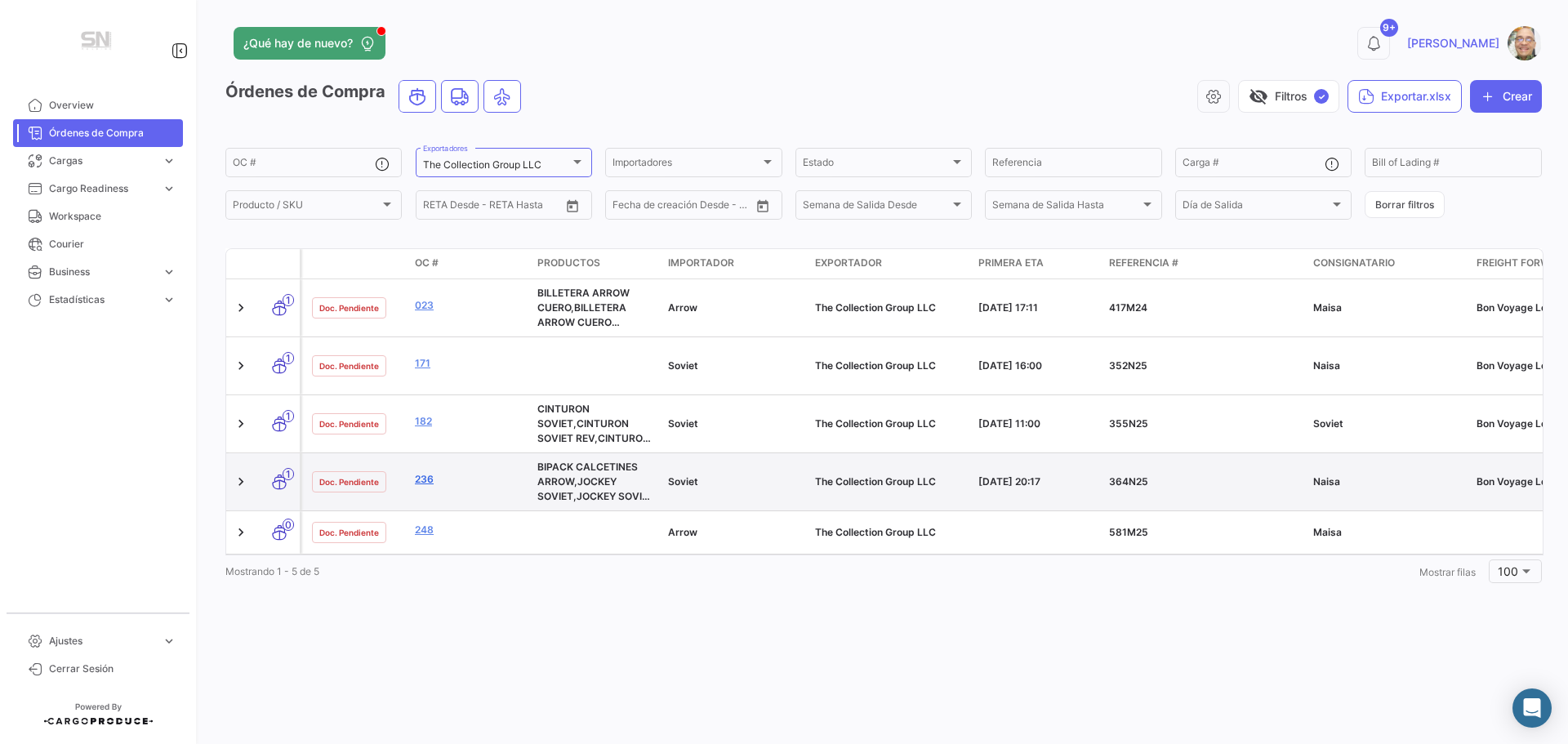
click at [424, 480] on link "236" at bounding box center [470, 478] width 109 height 14
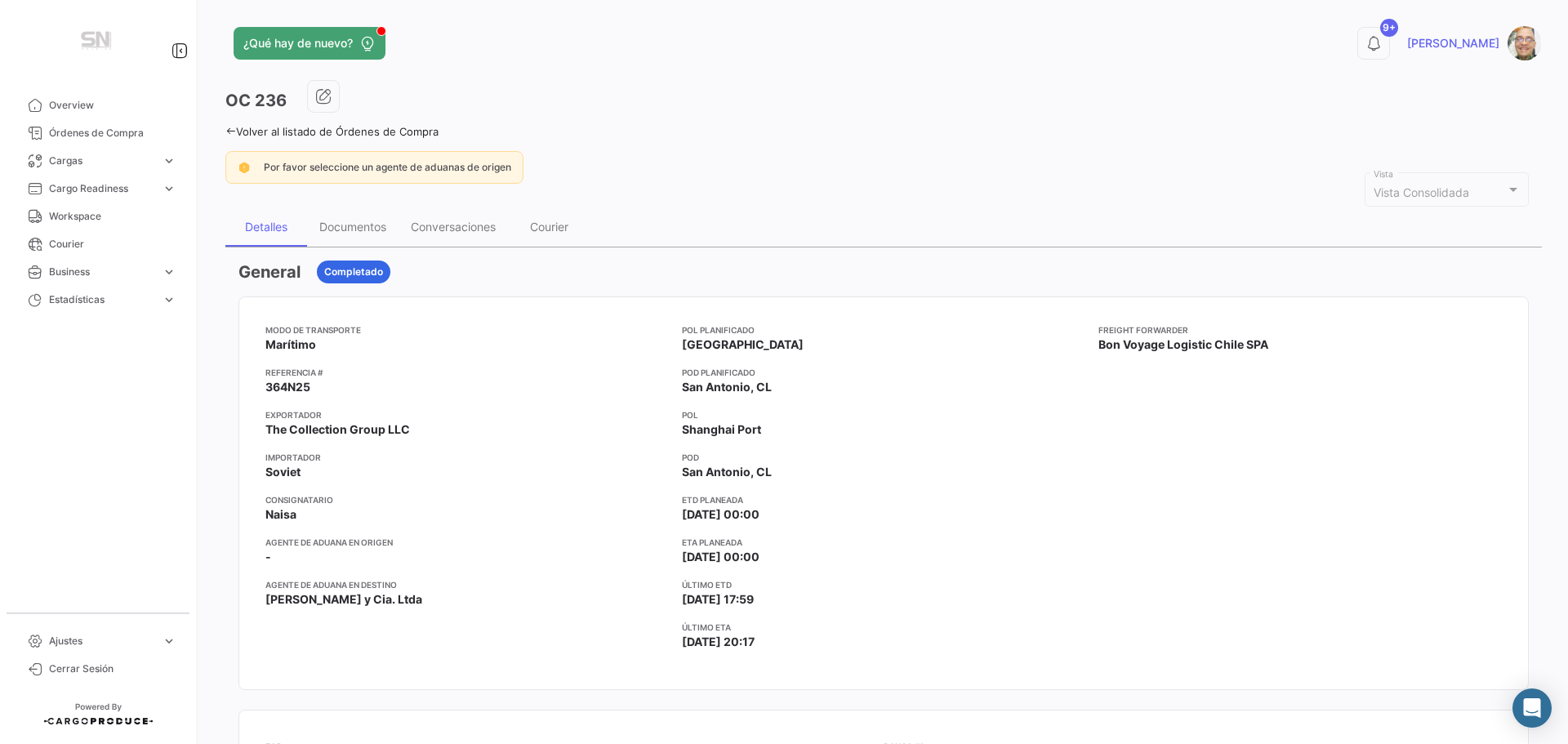
click at [228, 130] on icon at bounding box center [230, 130] width 11 height 11
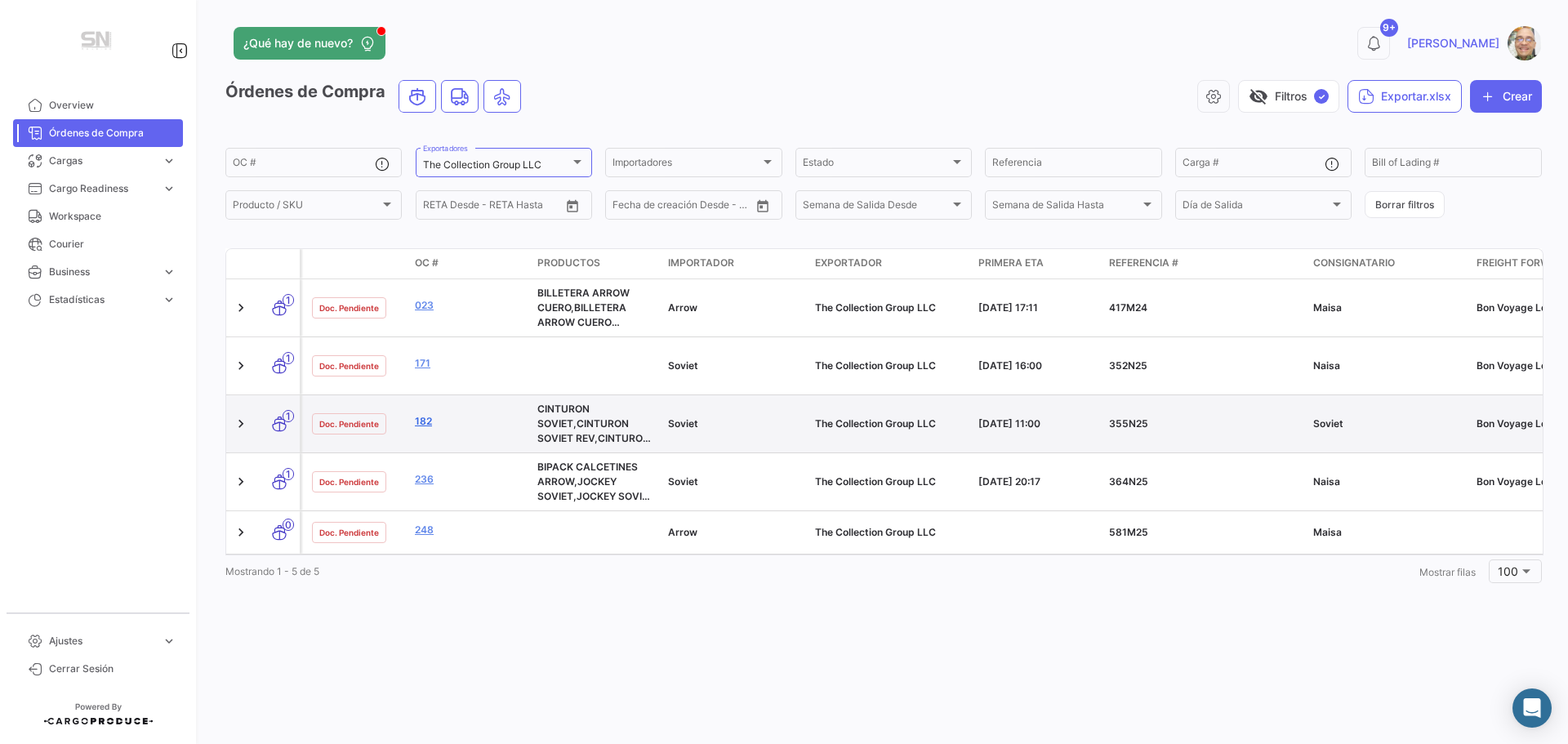
click at [425, 424] on link "182" at bounding box center [470, 421] width 109 height 14
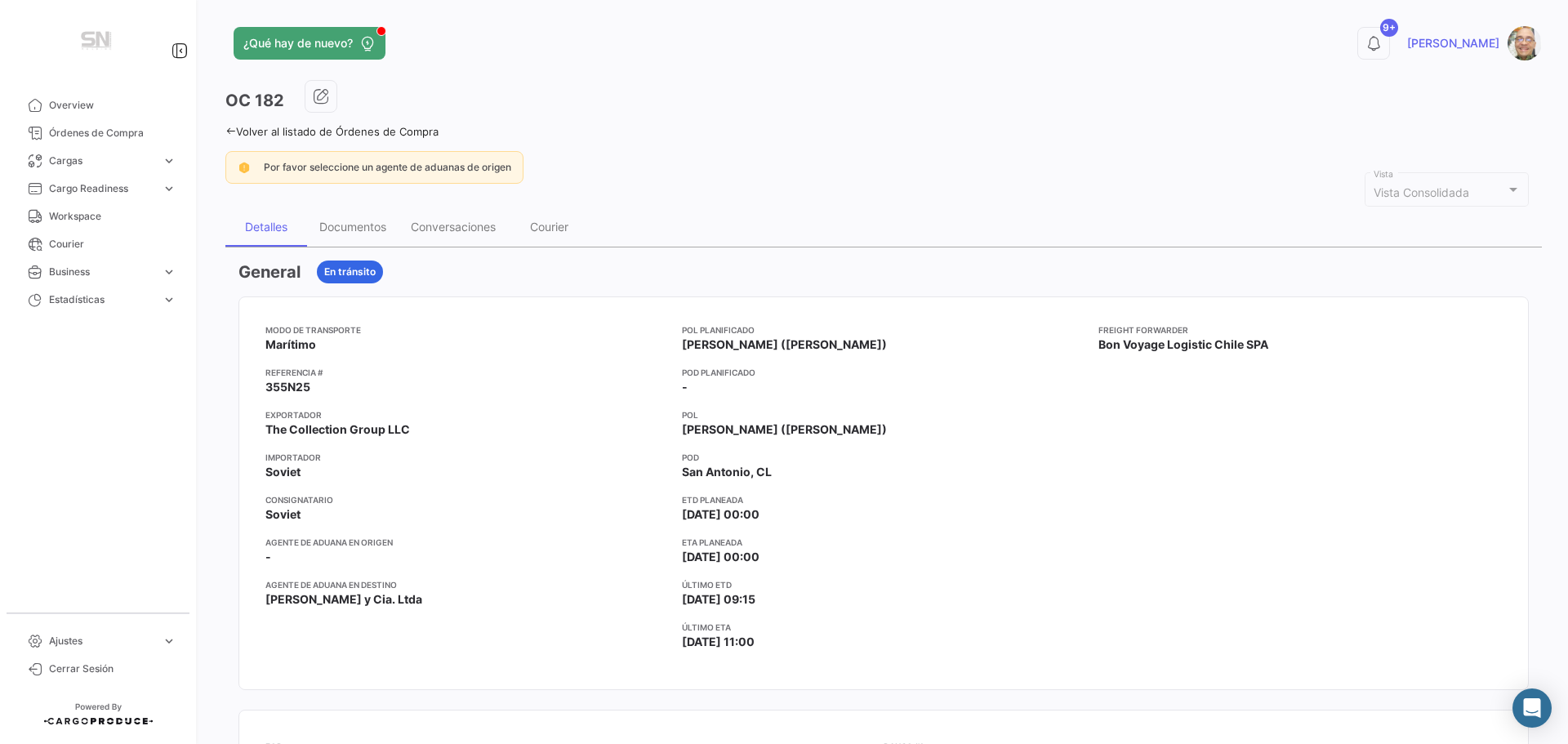
scroll to position [81, 0]
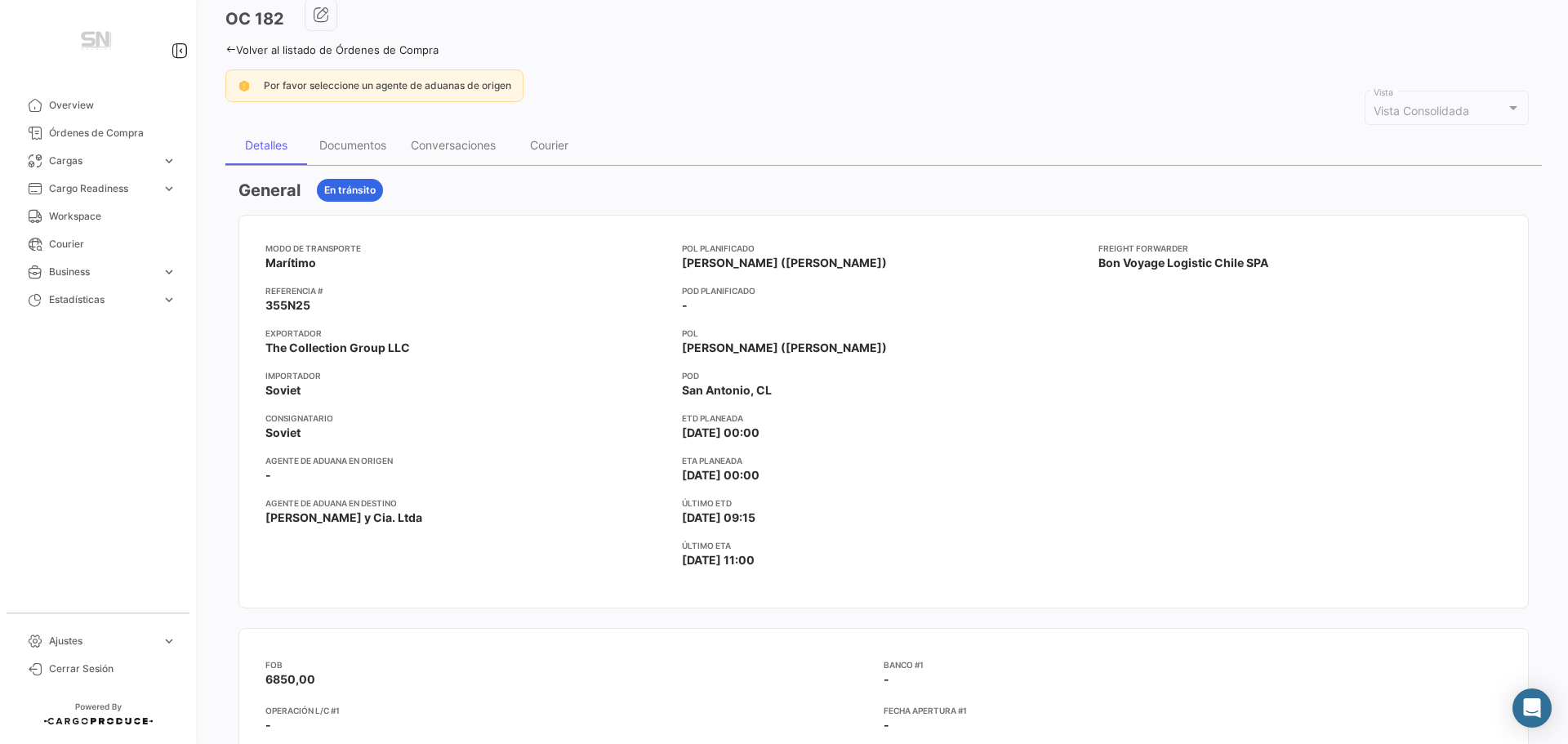
click at [230, 51] on icon at bounding box center [230, 49] width 11 height 11
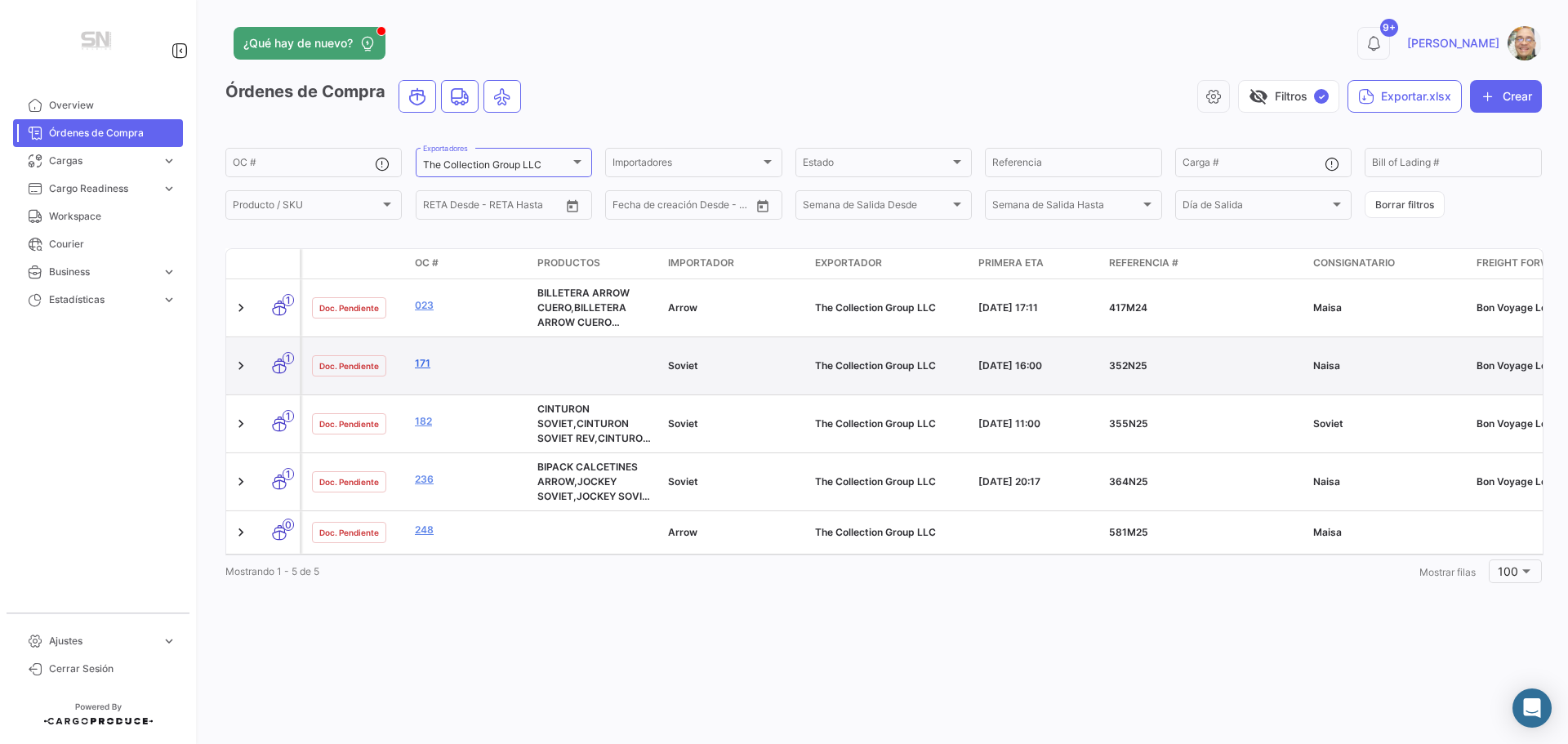
click at [433, 367] on link "171" at bounding box center [470, 362] width 109 height 14
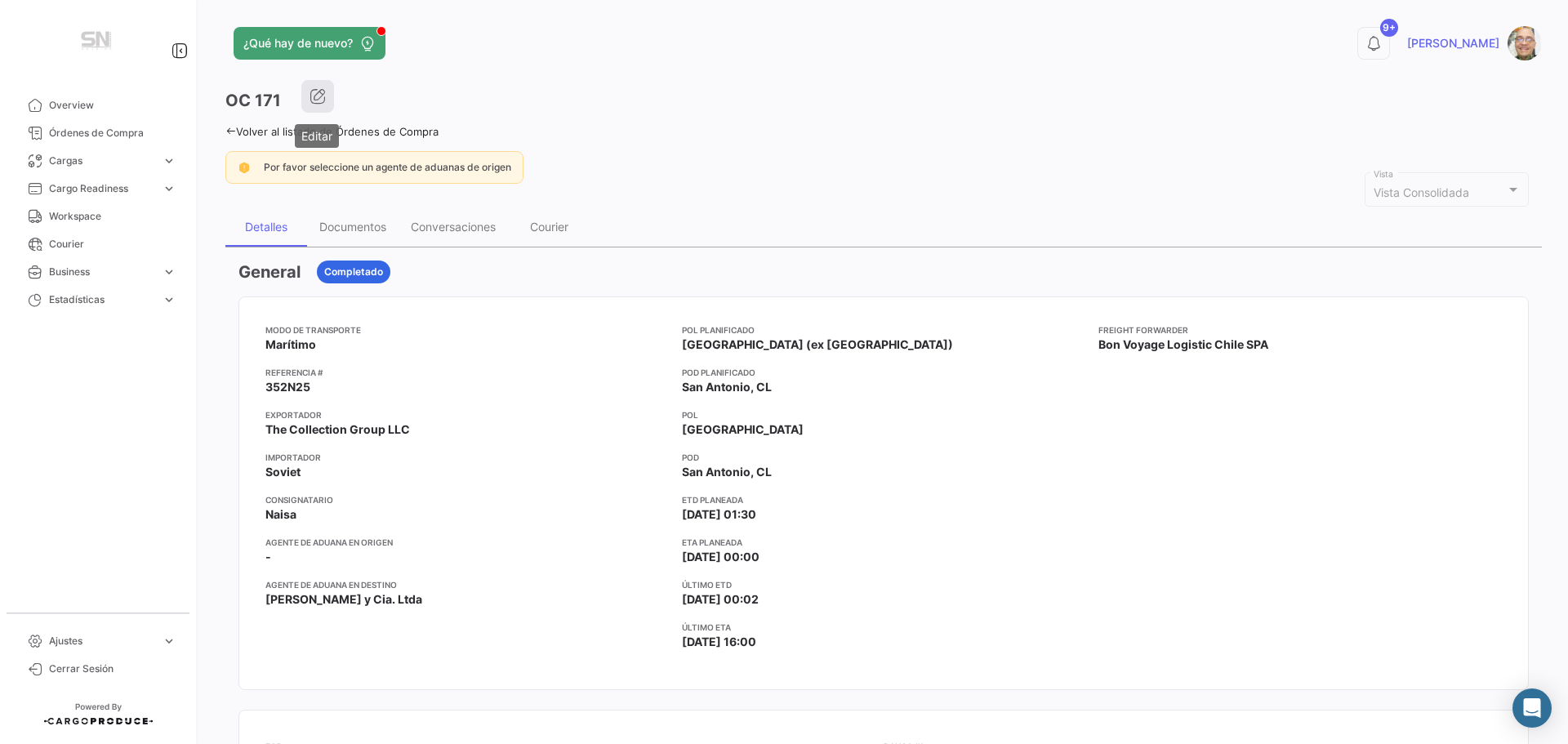
click at [319, 102] on icon "button" at bounding box center [317, 96] width 16 height 16
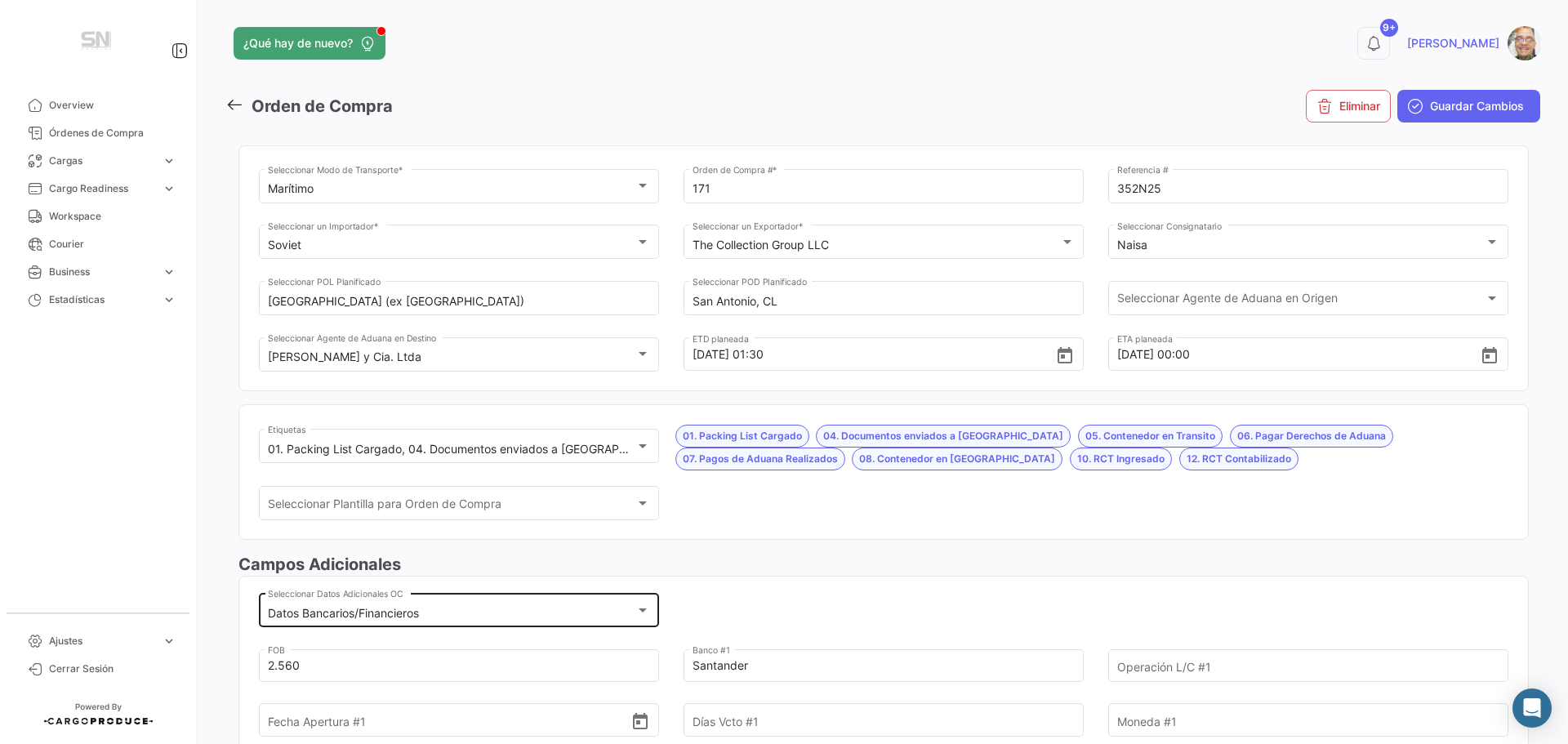
scroll to position [163, 0]
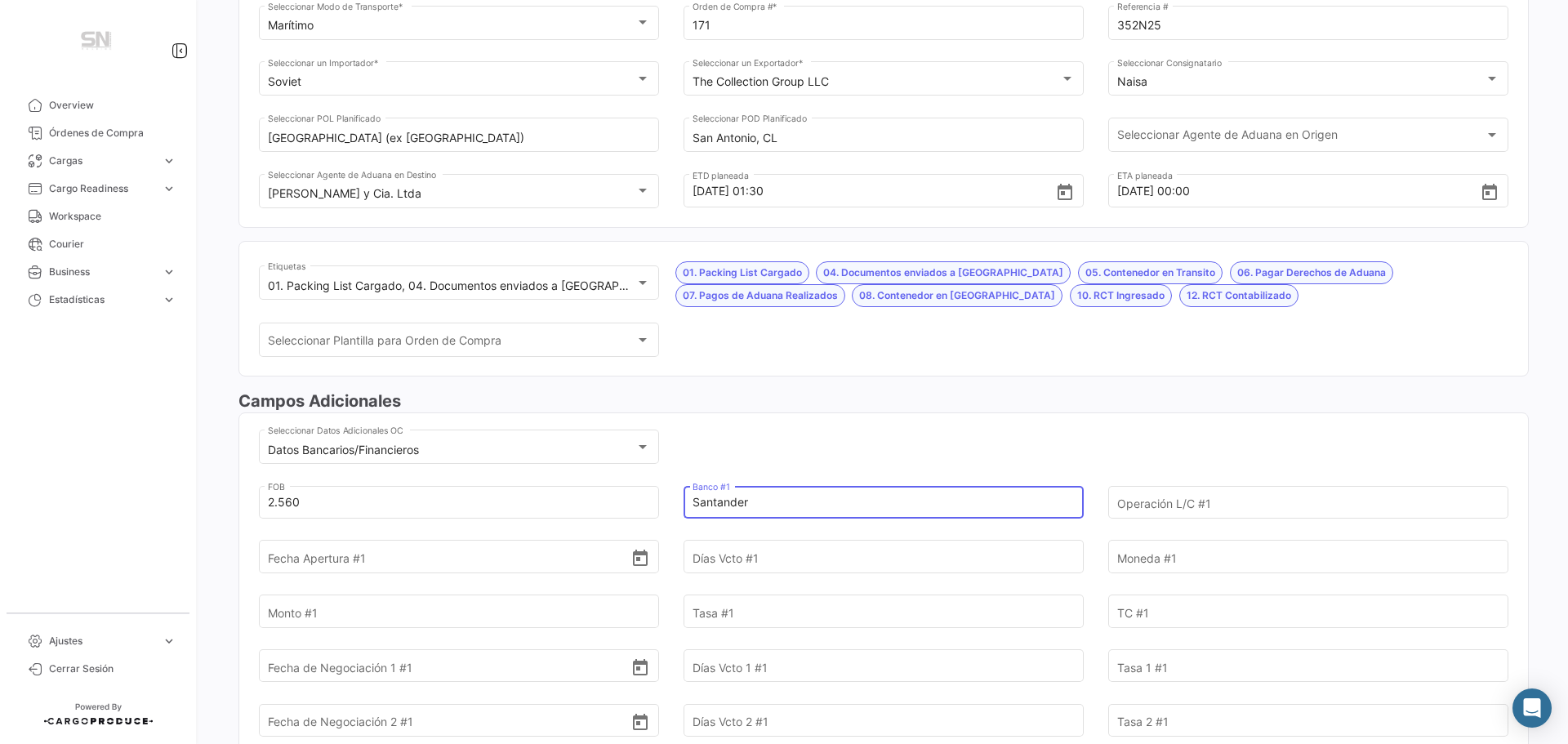
click at [767, 503] on input "Santander" at bounding box center [874, 502] width 363 height 58
type input "S"
type input "[GEOGRAPHIC_DATA]"
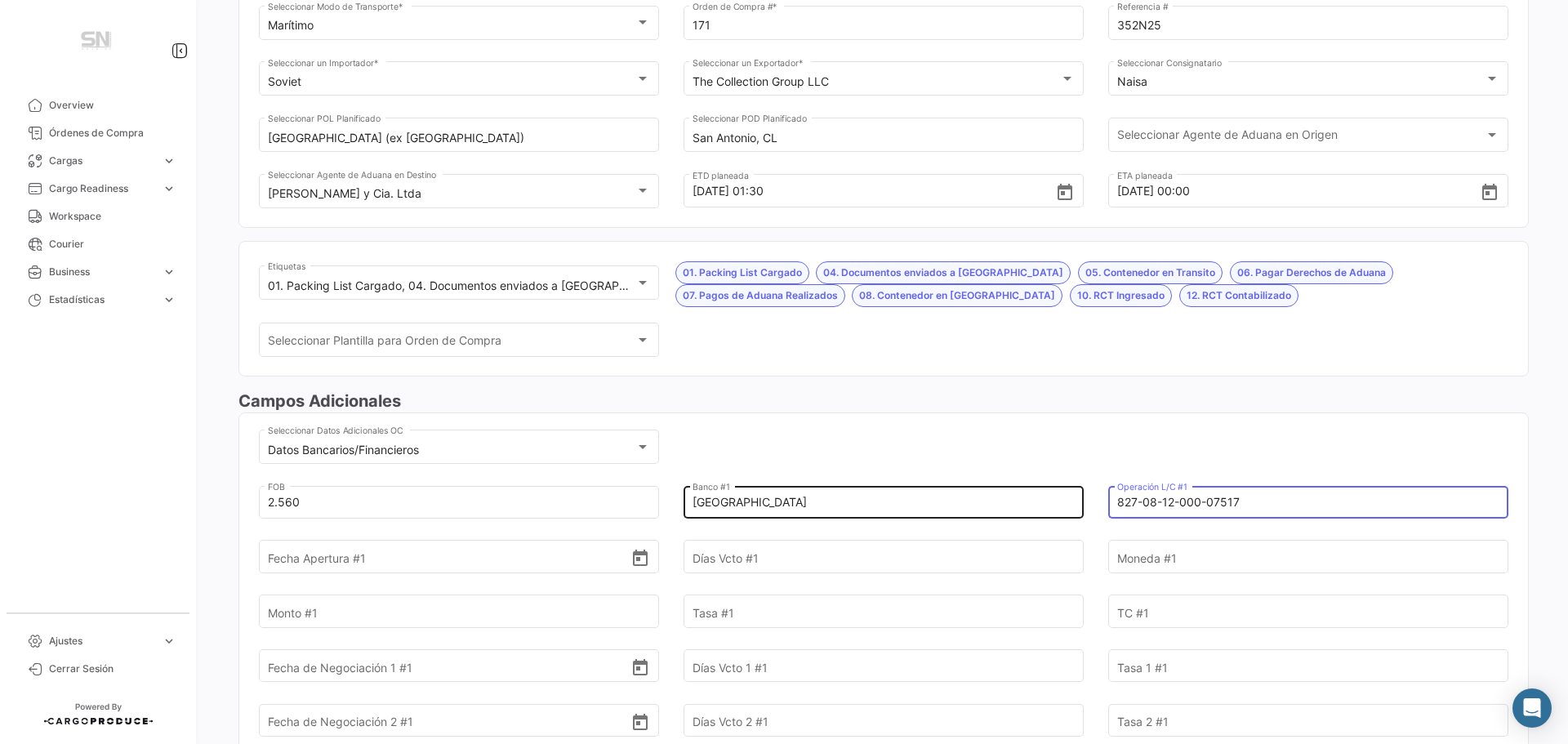
type input "827-08-12-000-07517"
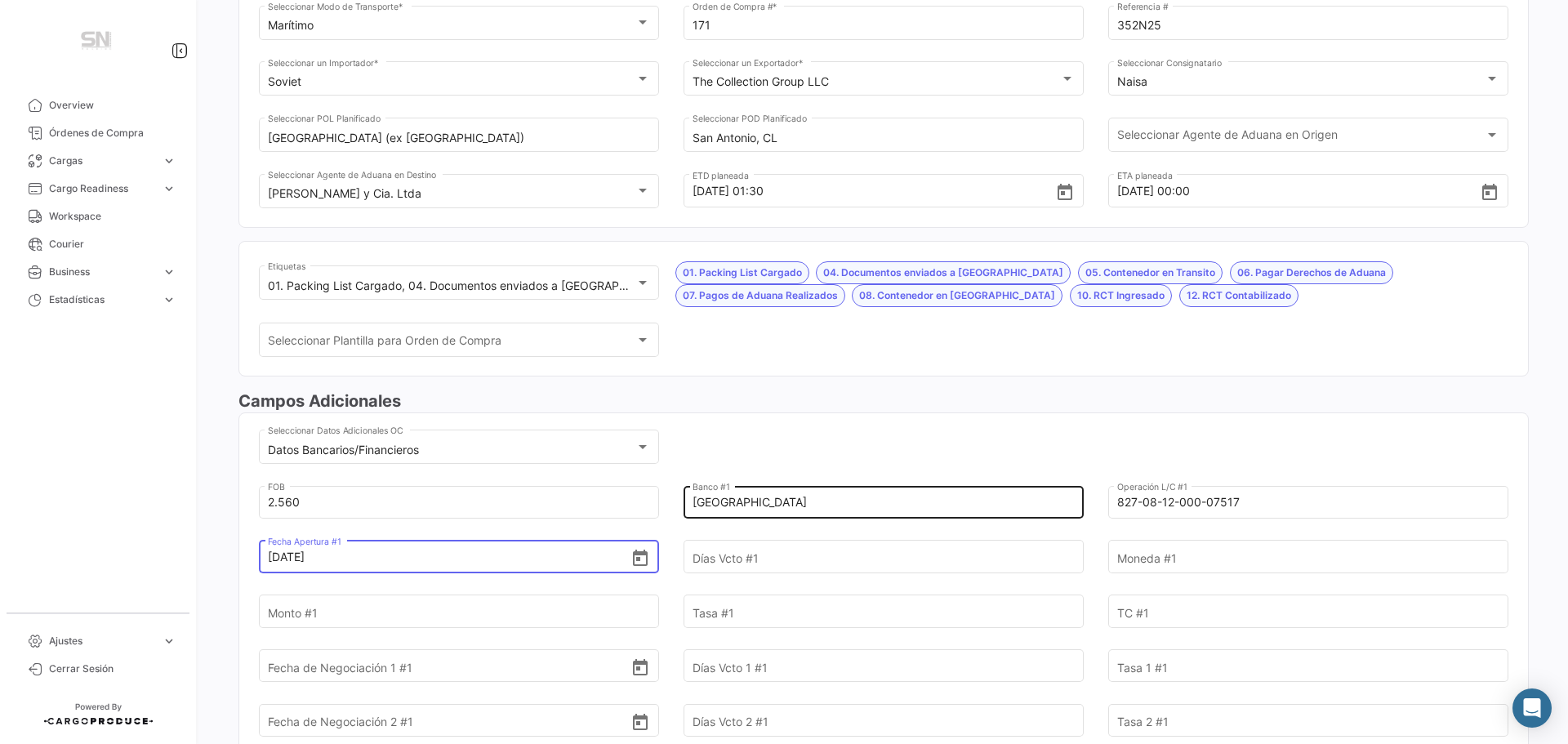
type input "[DATE]"
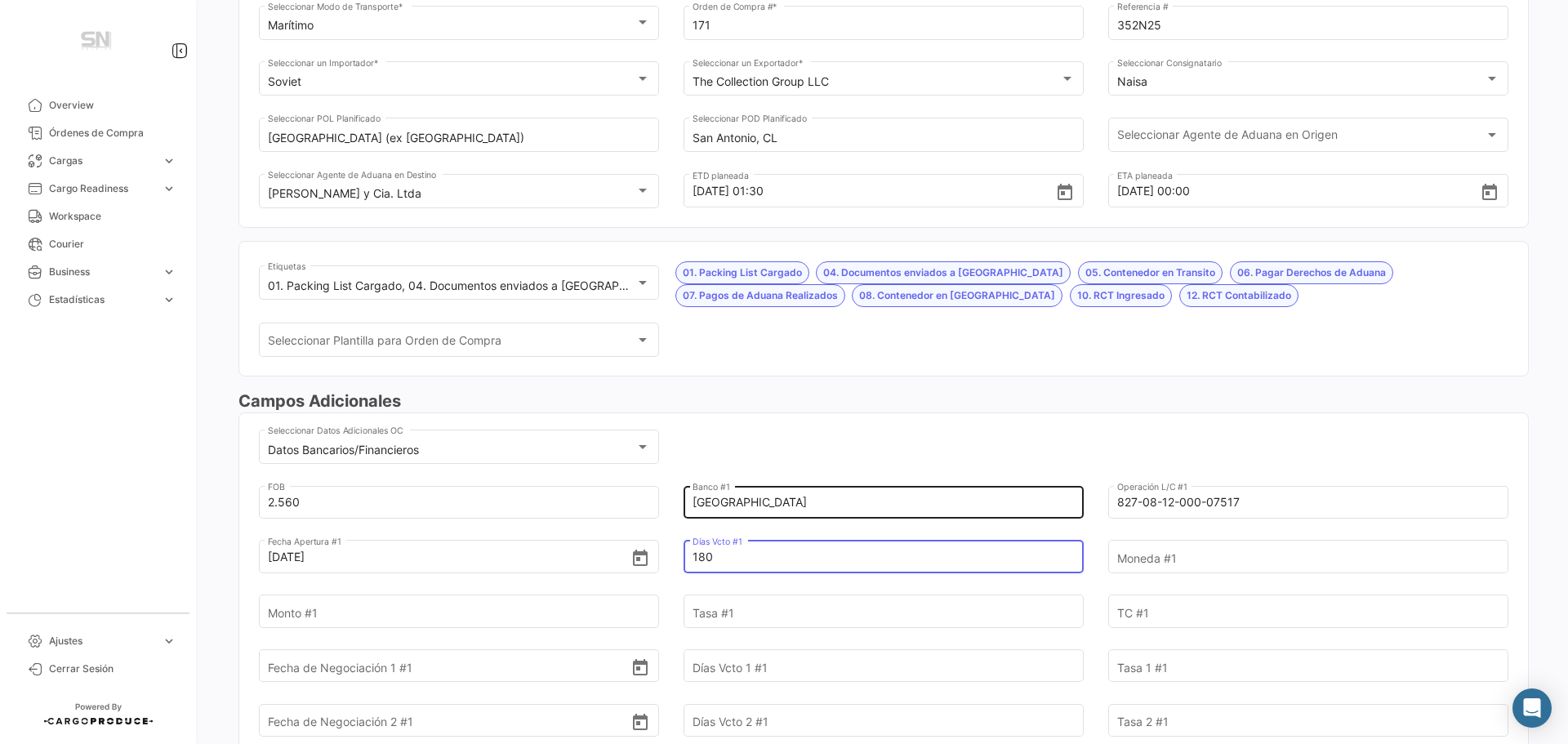
type input "180"
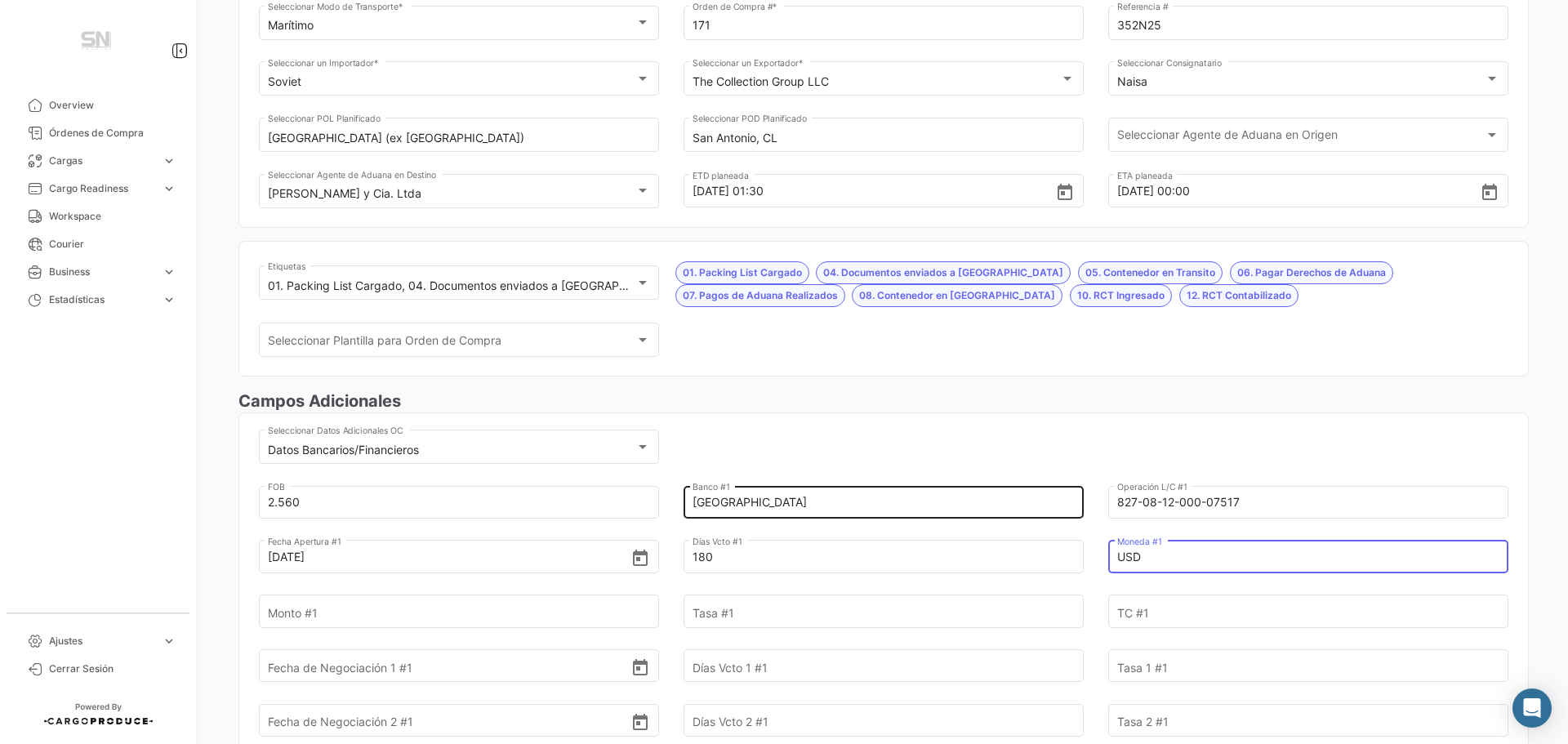
type input "USD"
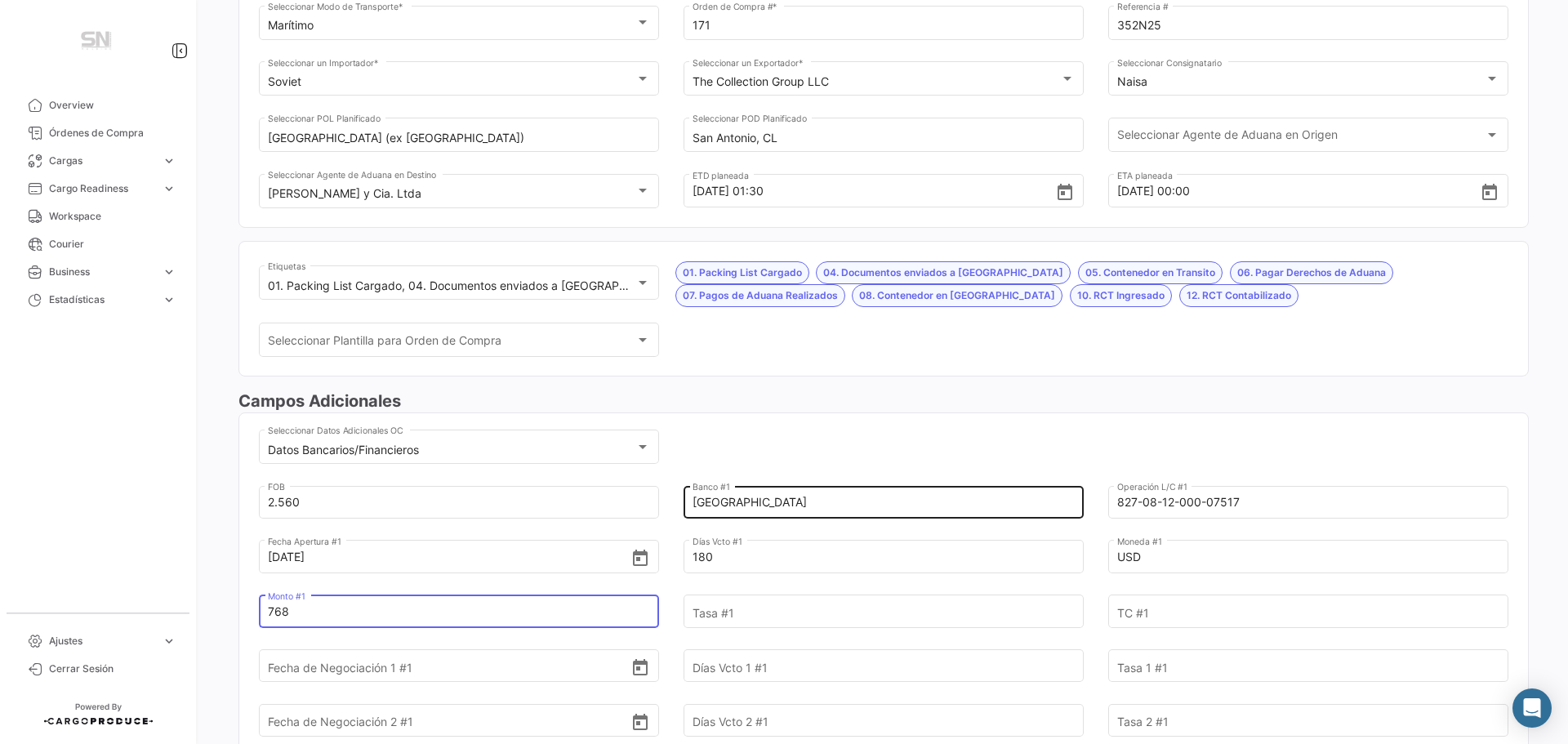
type input "768"
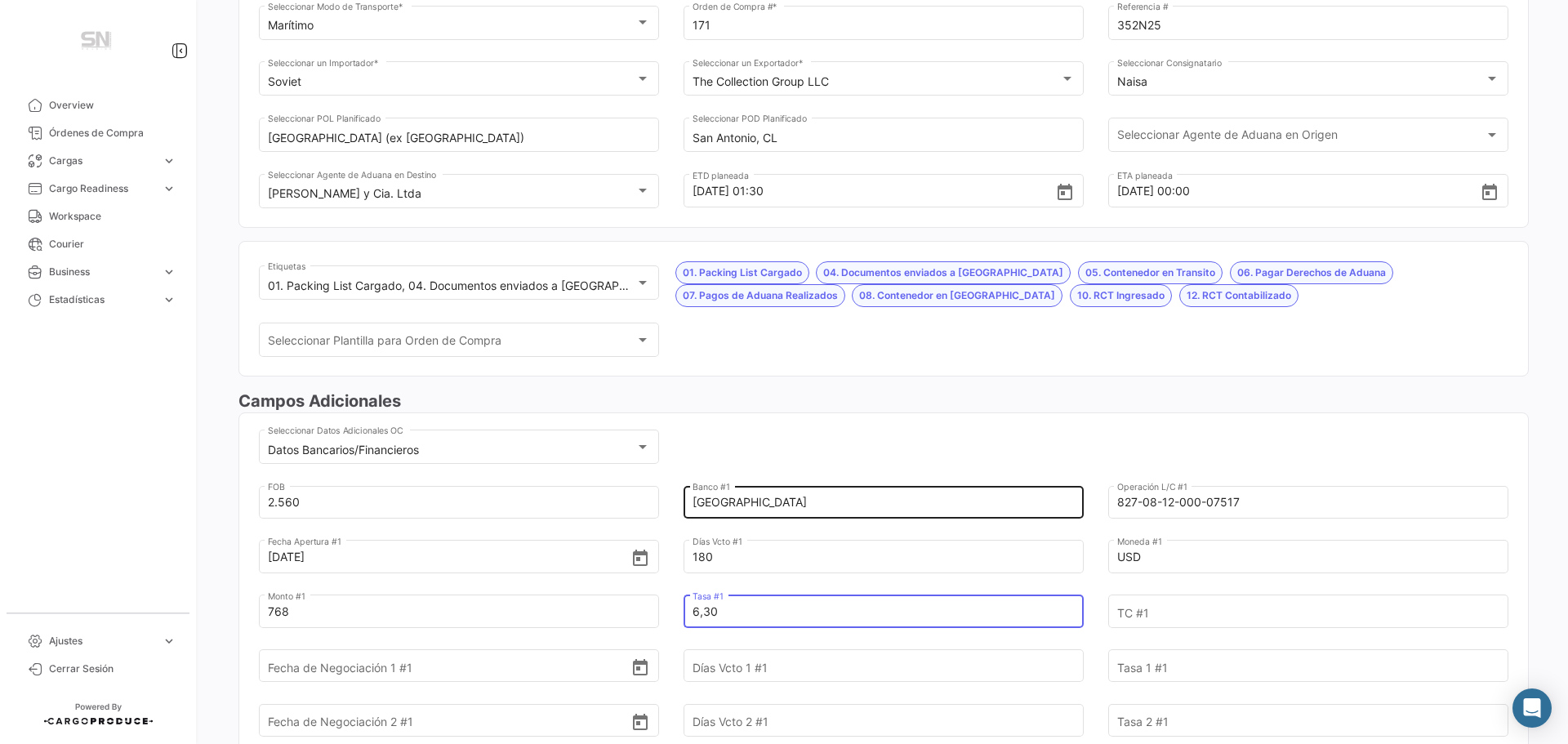
type input "6,30"
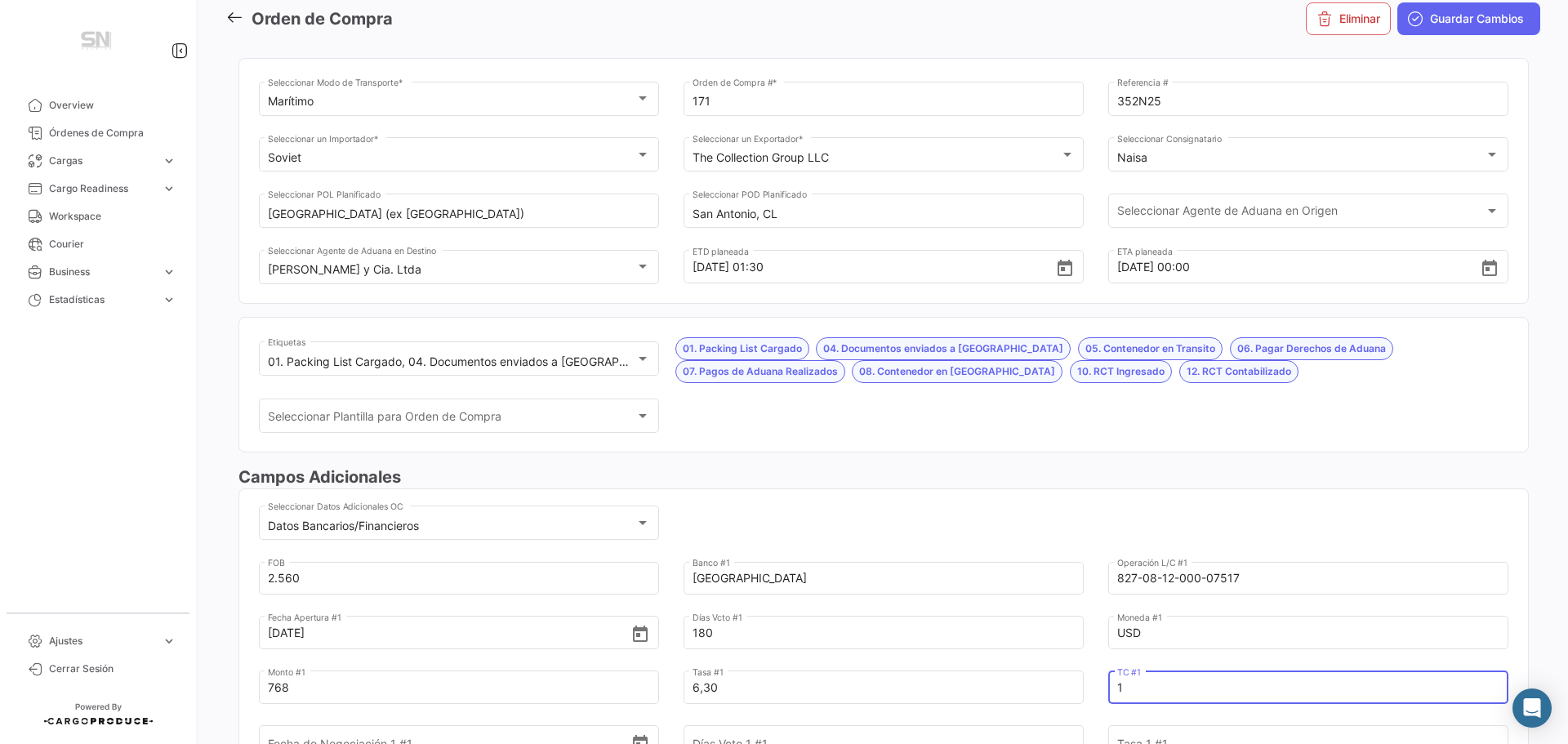
scroll to position [0, 0]
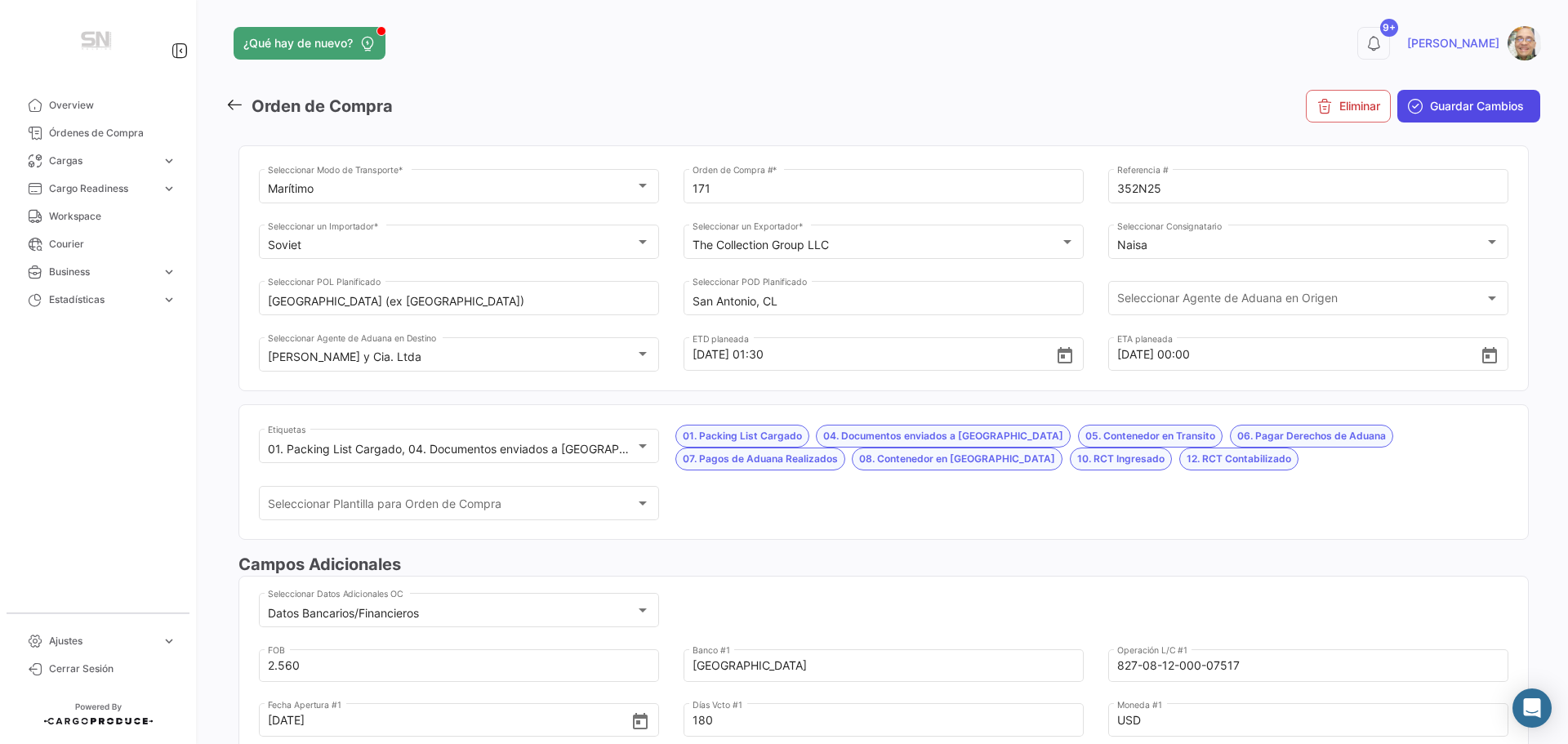
type input "1"
click at [1438, 103] on span "Guardar Cambios" at bounding box center [1477, 105] width 94 height 16
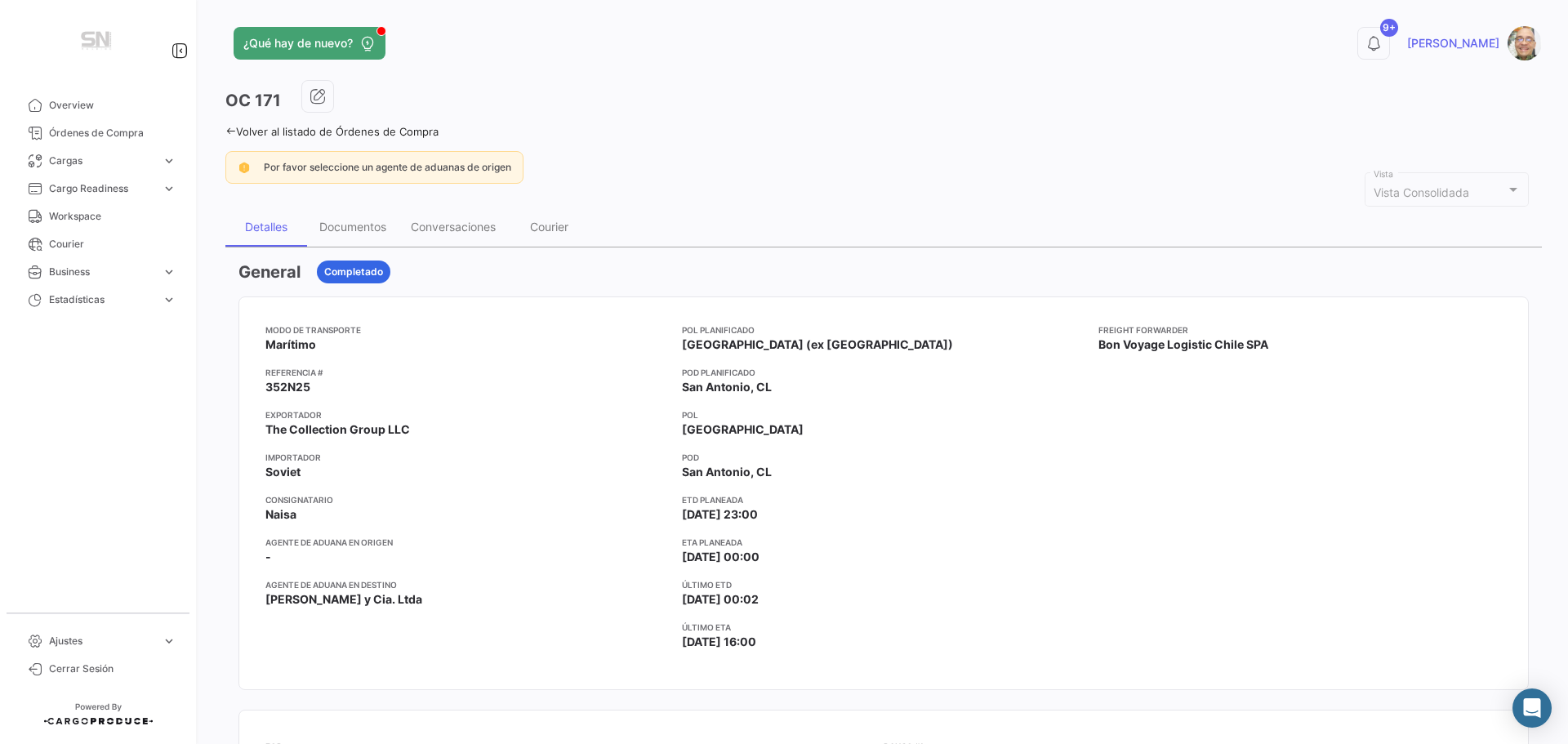
click at [232, 129] on icon at bounding box center [230, 130] width 11 height 11
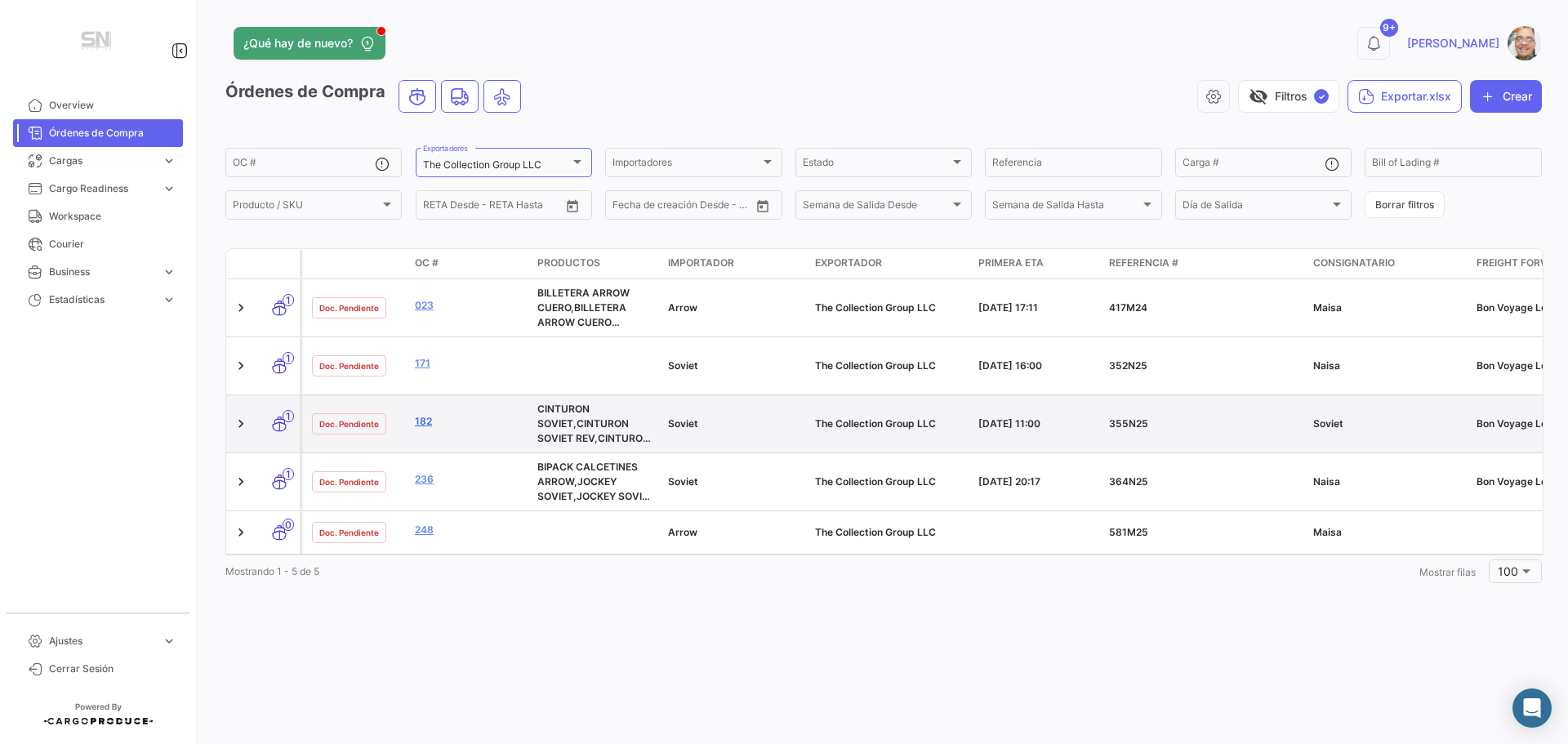
click at [426, 429] on link "182" at bounding box center [470, 421] width 109 height 14
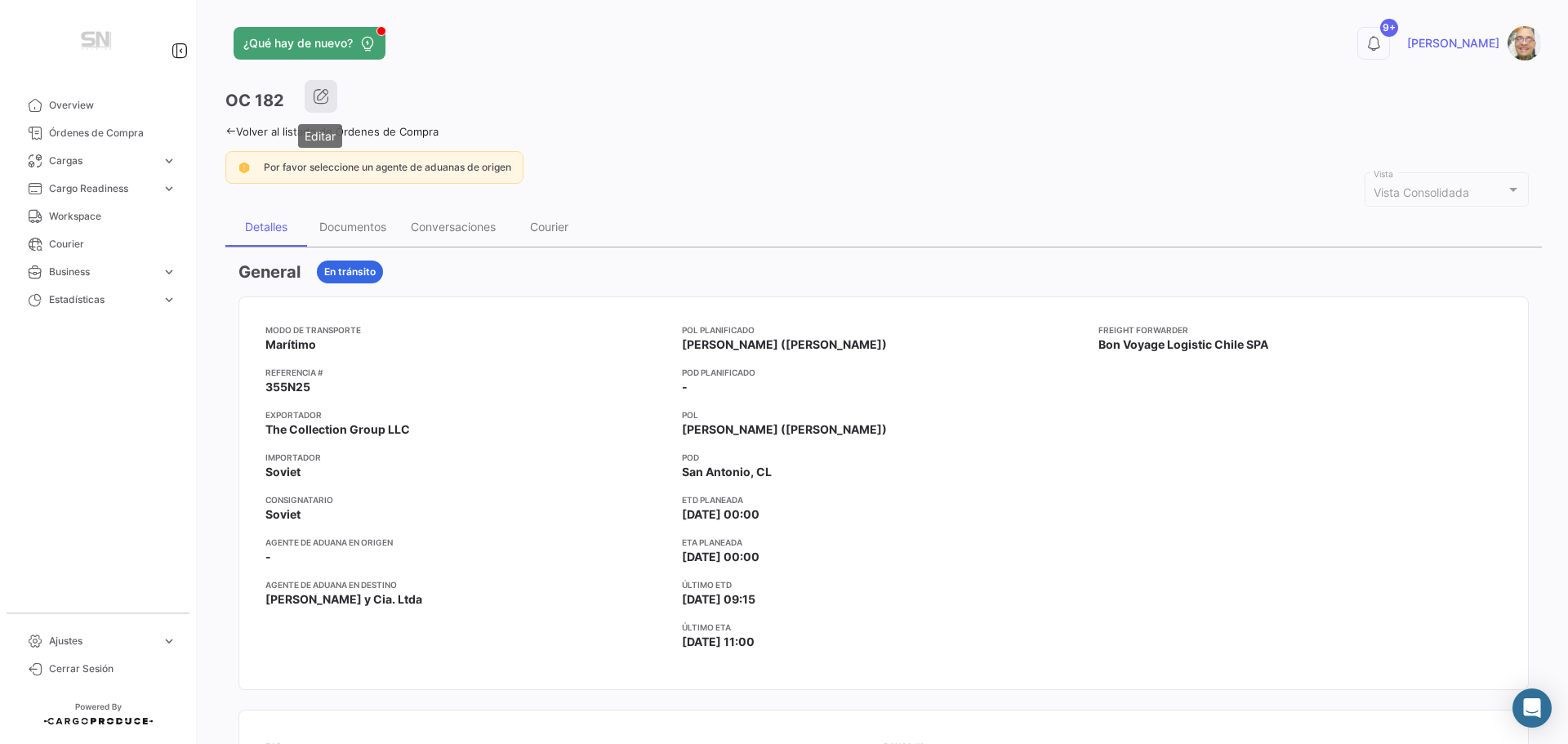
click at [321, 98] on icon "button" at bounding box center [320, 96] width 16 height 16
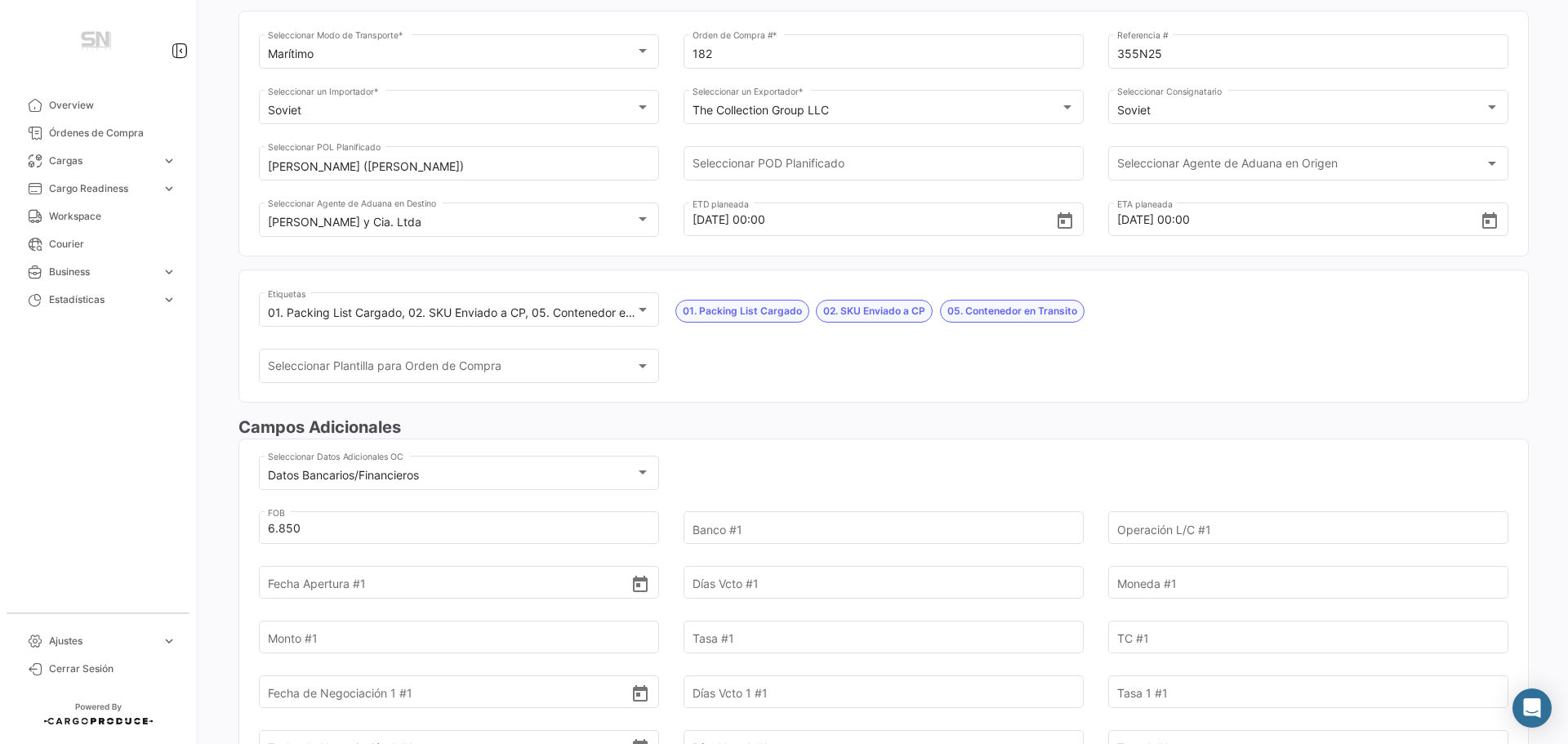
scroll to position [163, 0]
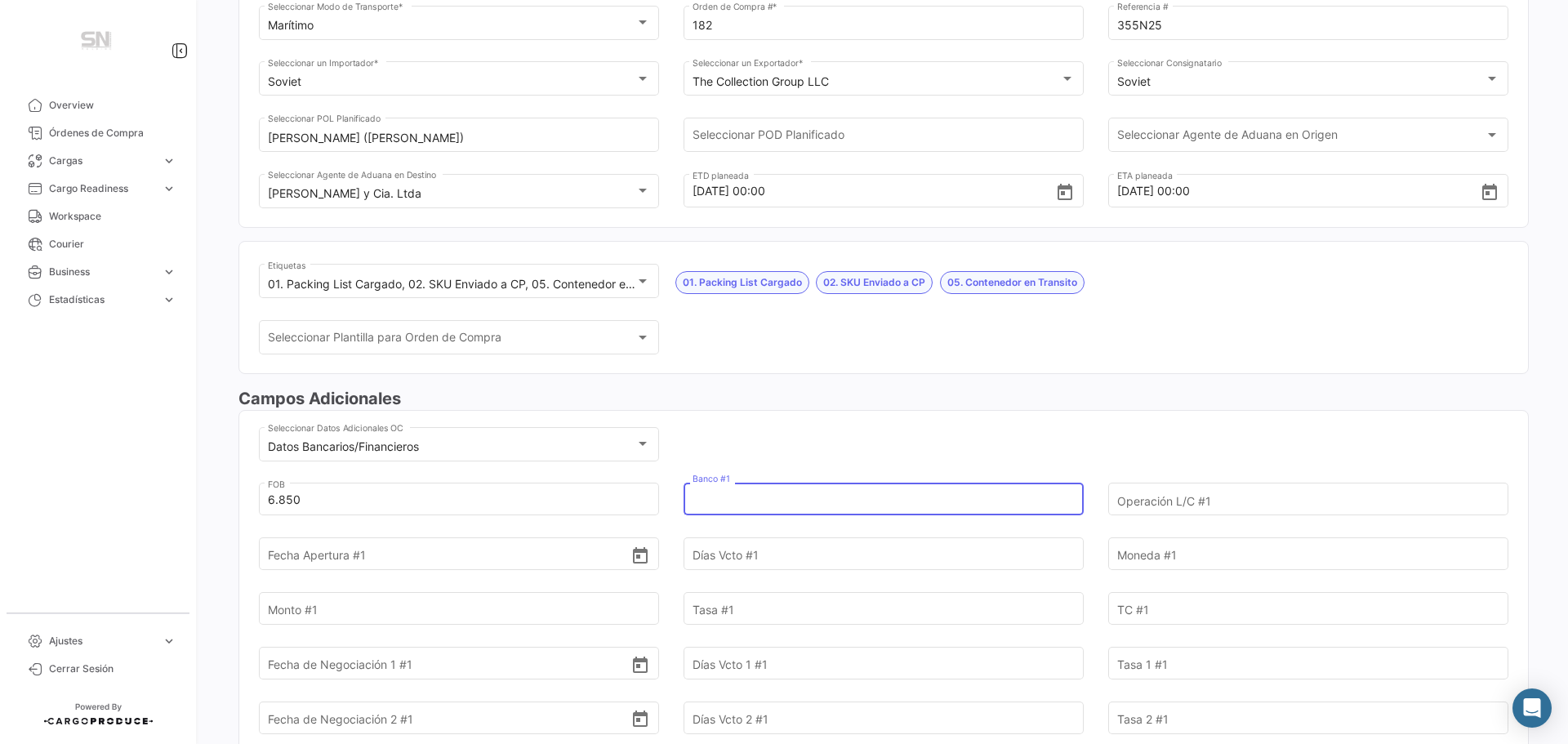
click at [779, 506] on input "Banco #1" at bounding box center [874, 500] width 363 height 58
type input "[GEOGRAPHIC_DATA]"
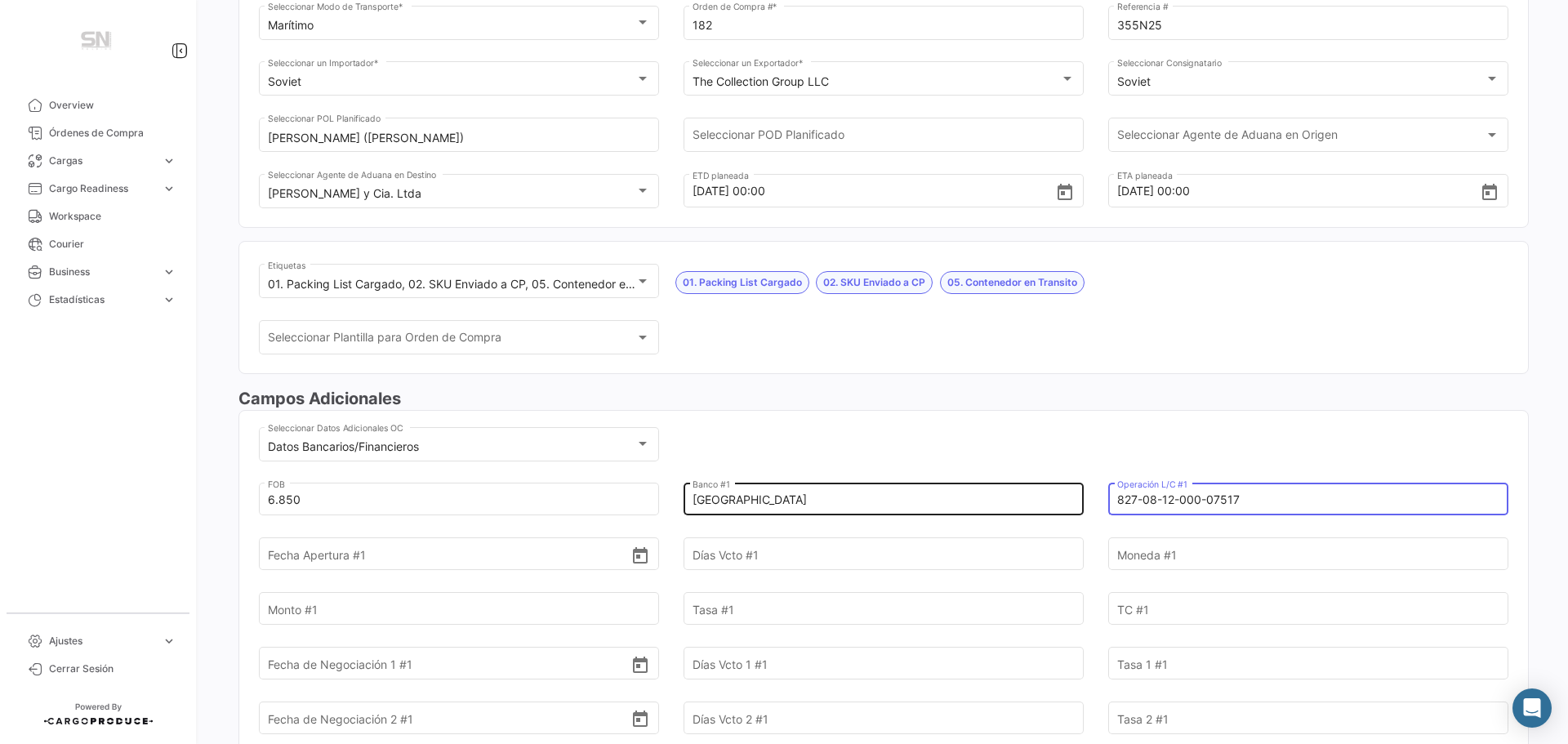
type input "827-08-12-000-07517"
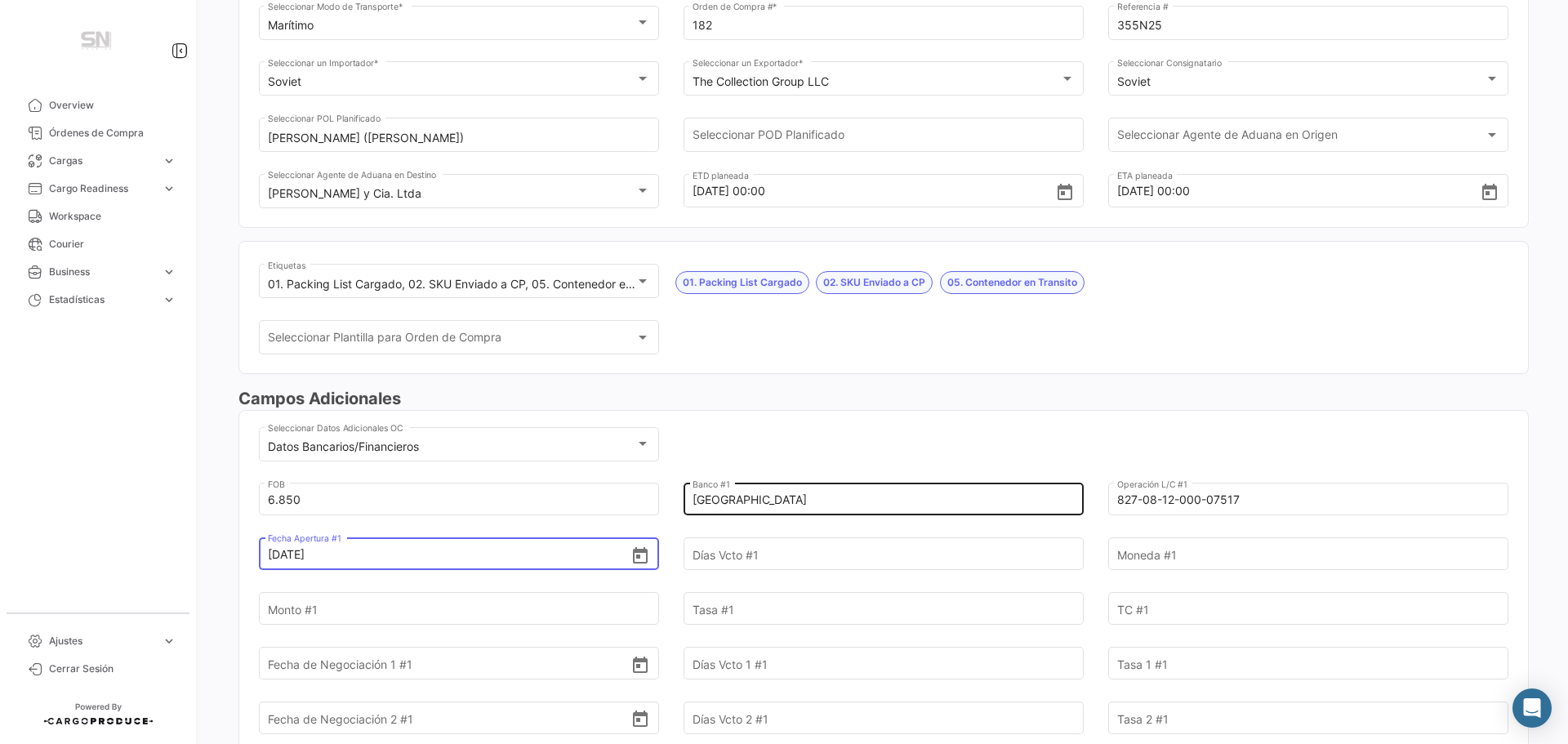
type input "[DATE]"
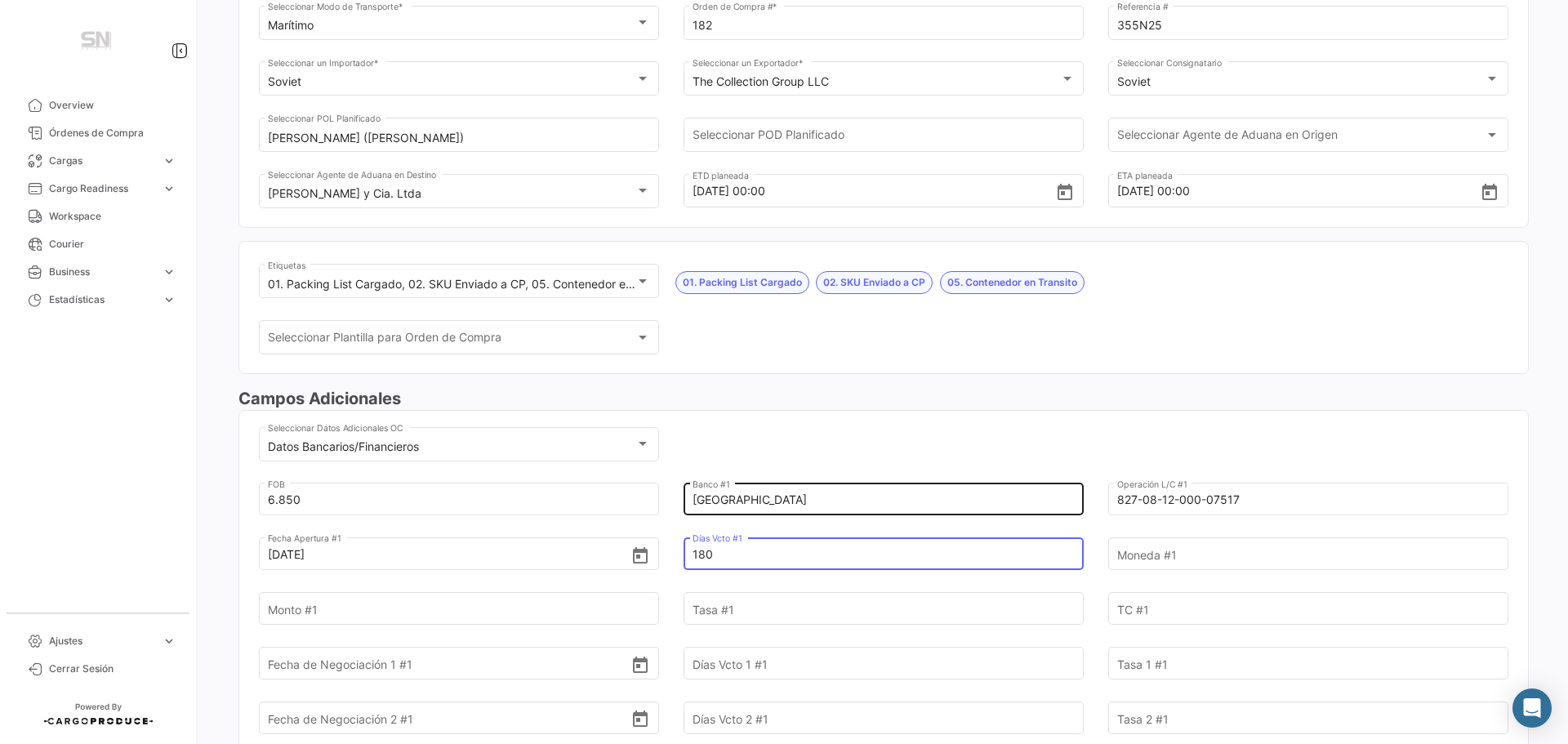
type input "180"
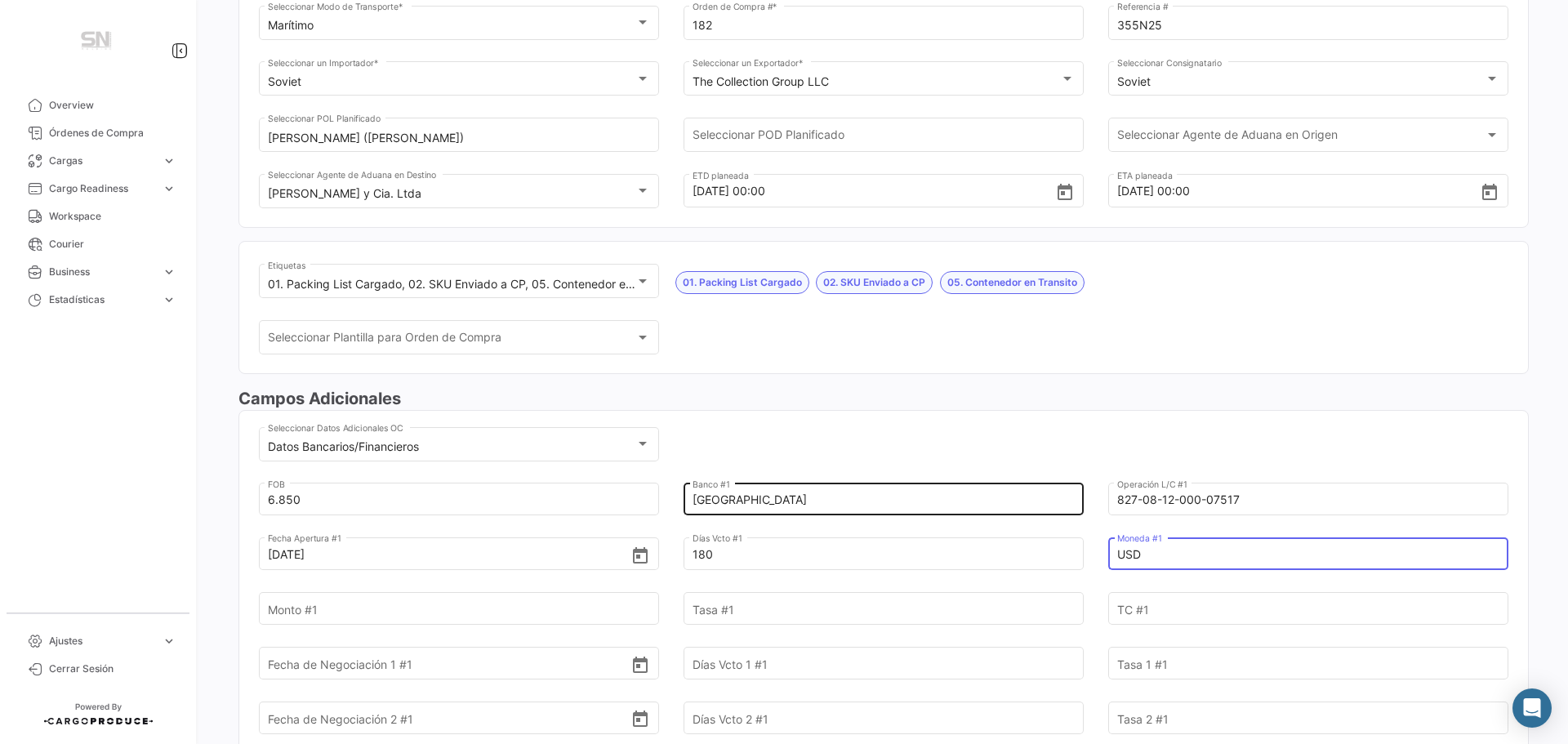
type input "USD"
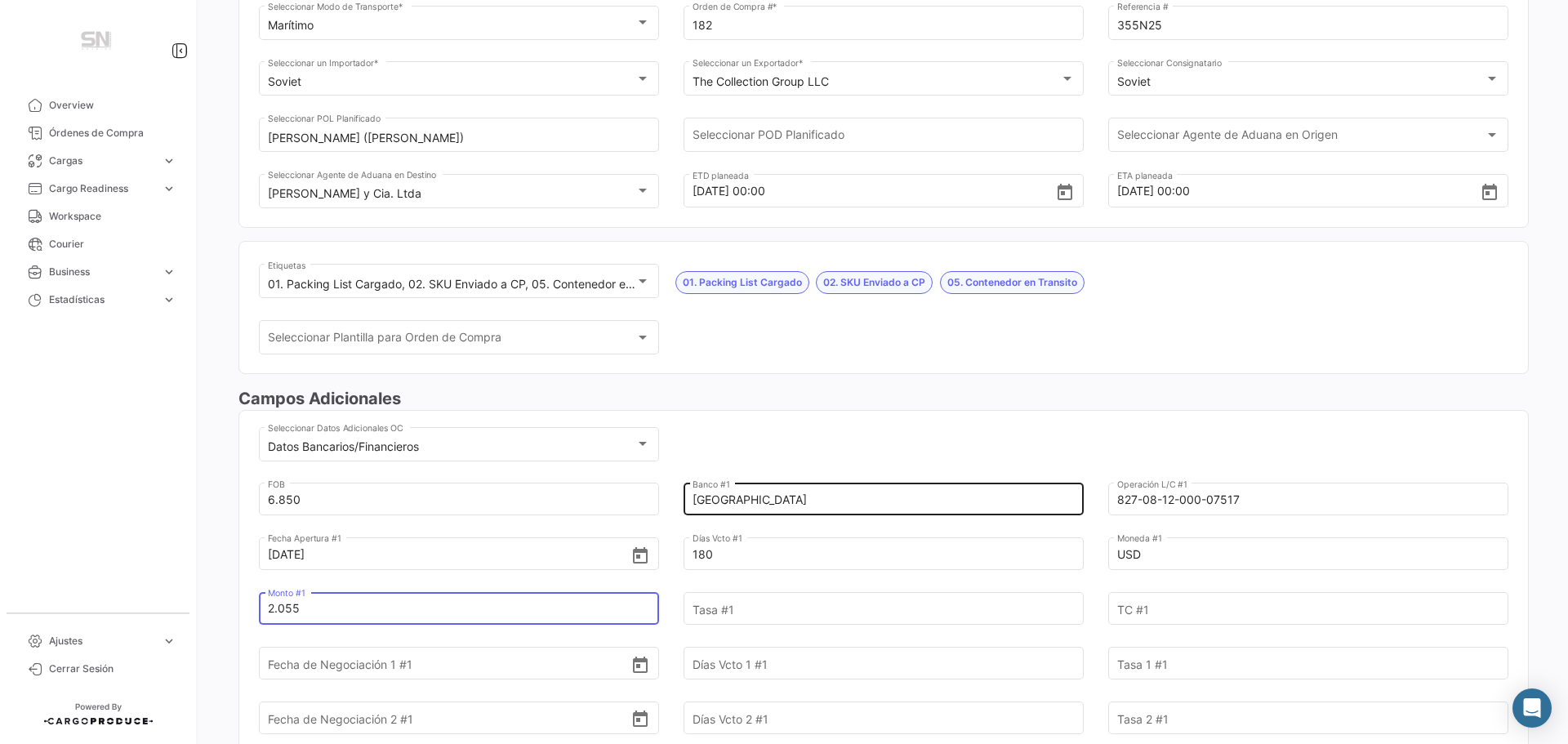
type input "2.055"
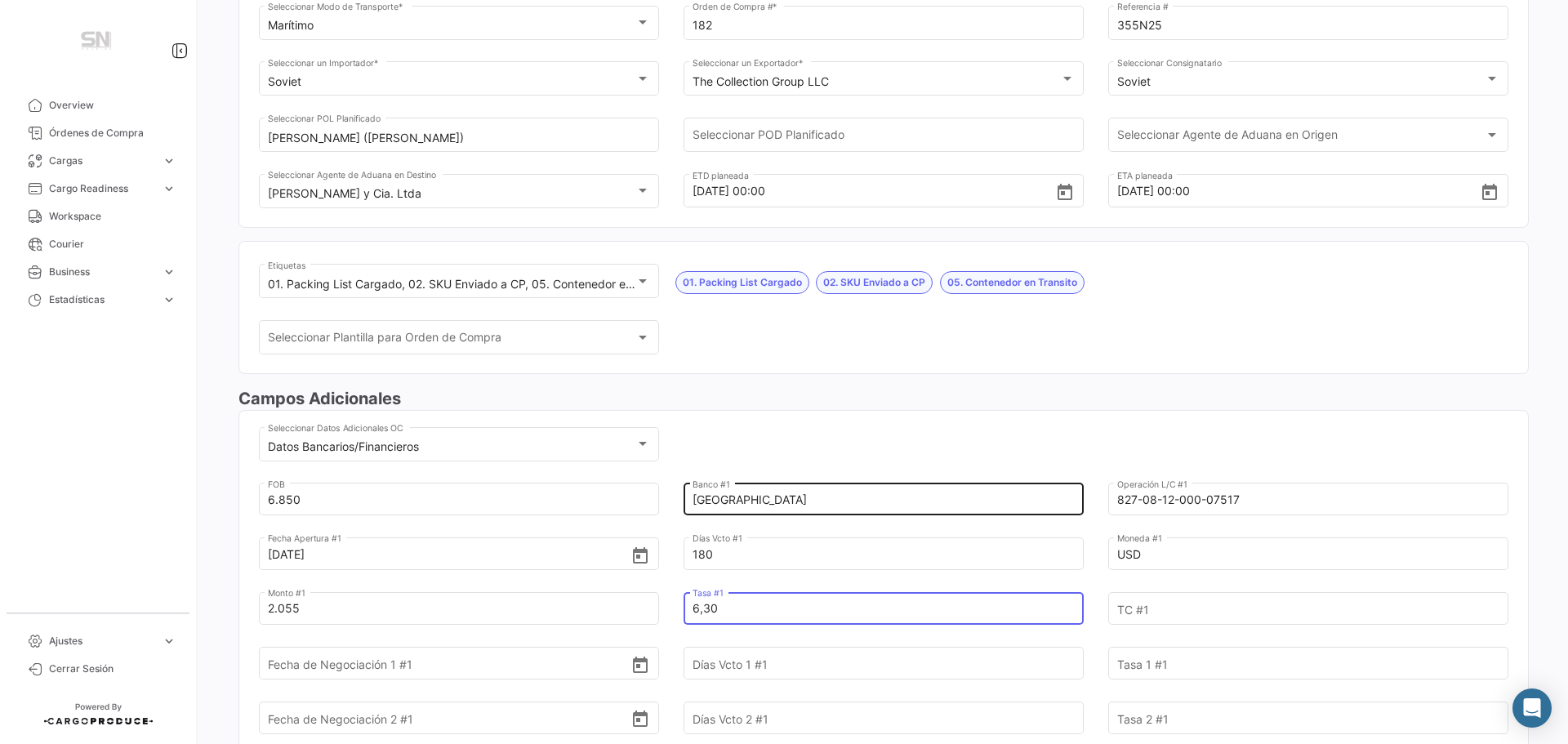
type input "6,30"
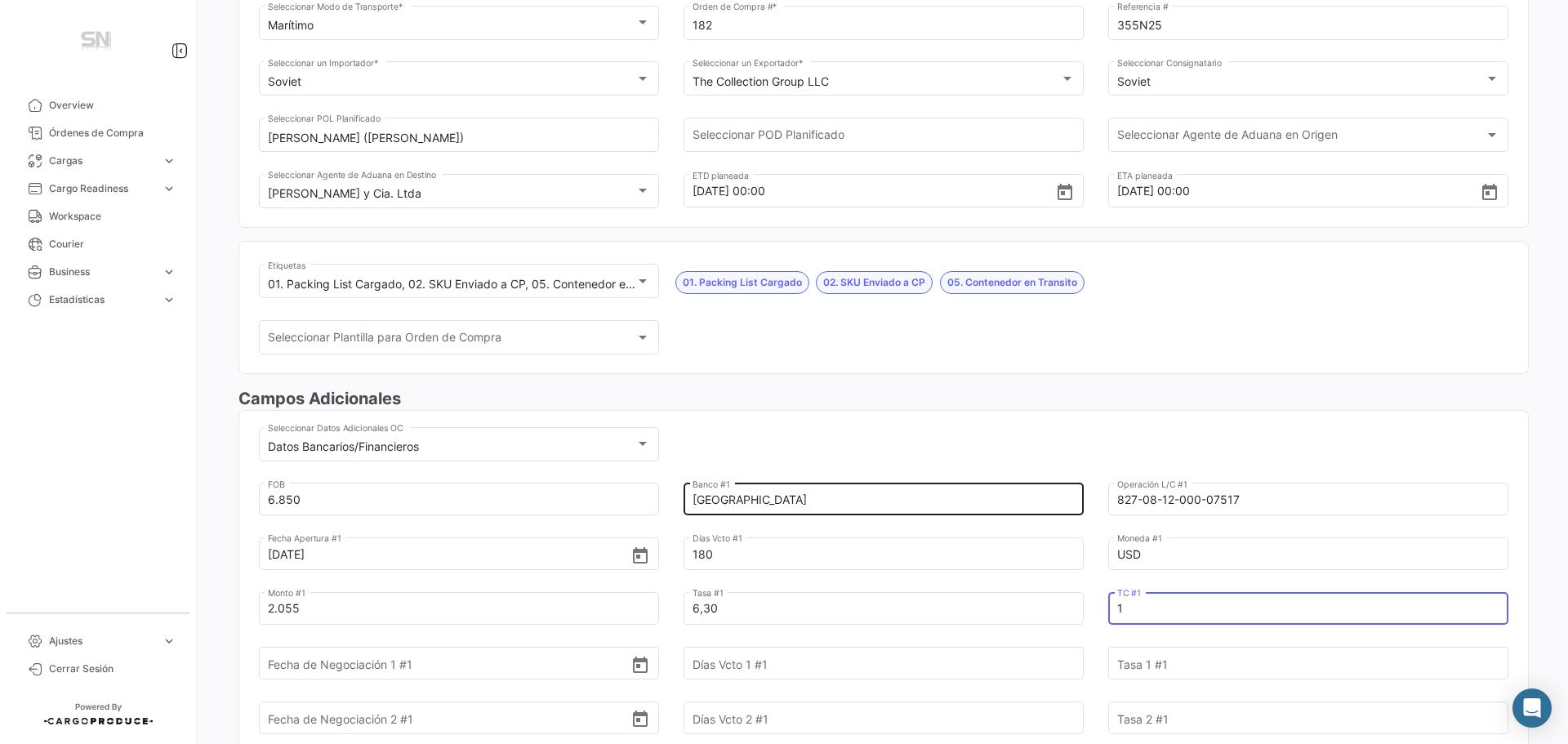
type input "1"
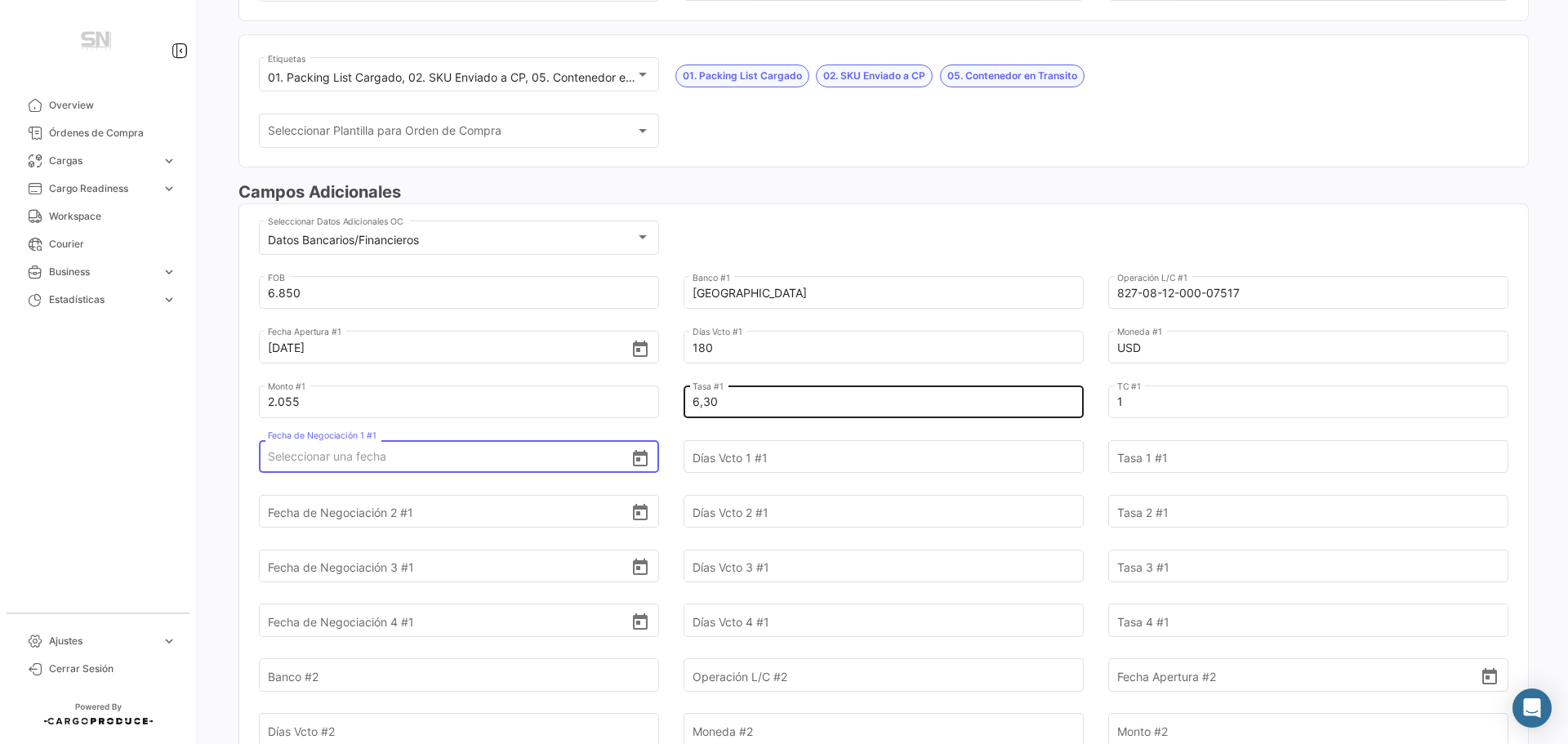
scroll to position [408, 0]
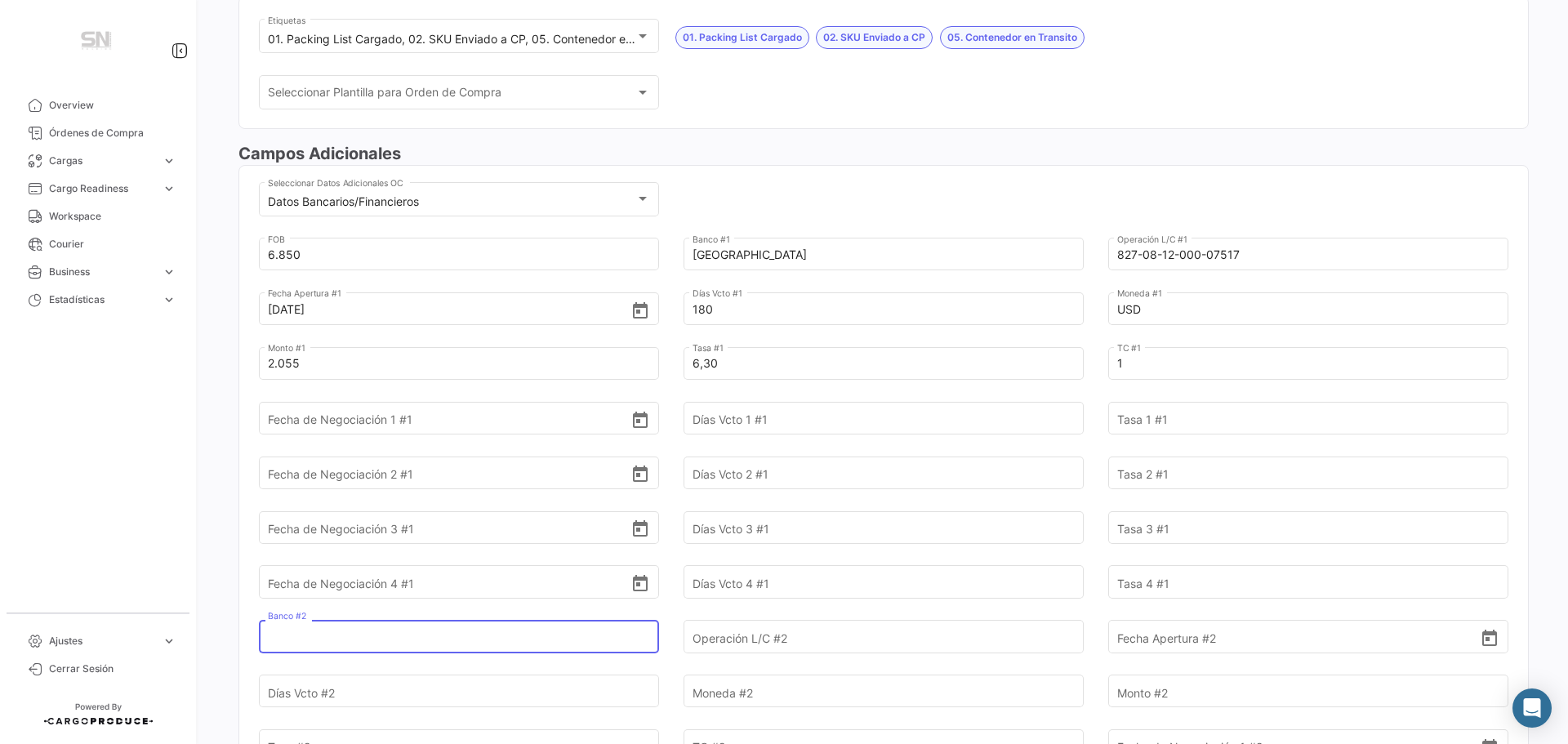
click at [337, 634] on input "Banco #2" at bounding box center [449, 637] width 363 height 58
type input "Copnsorcio"
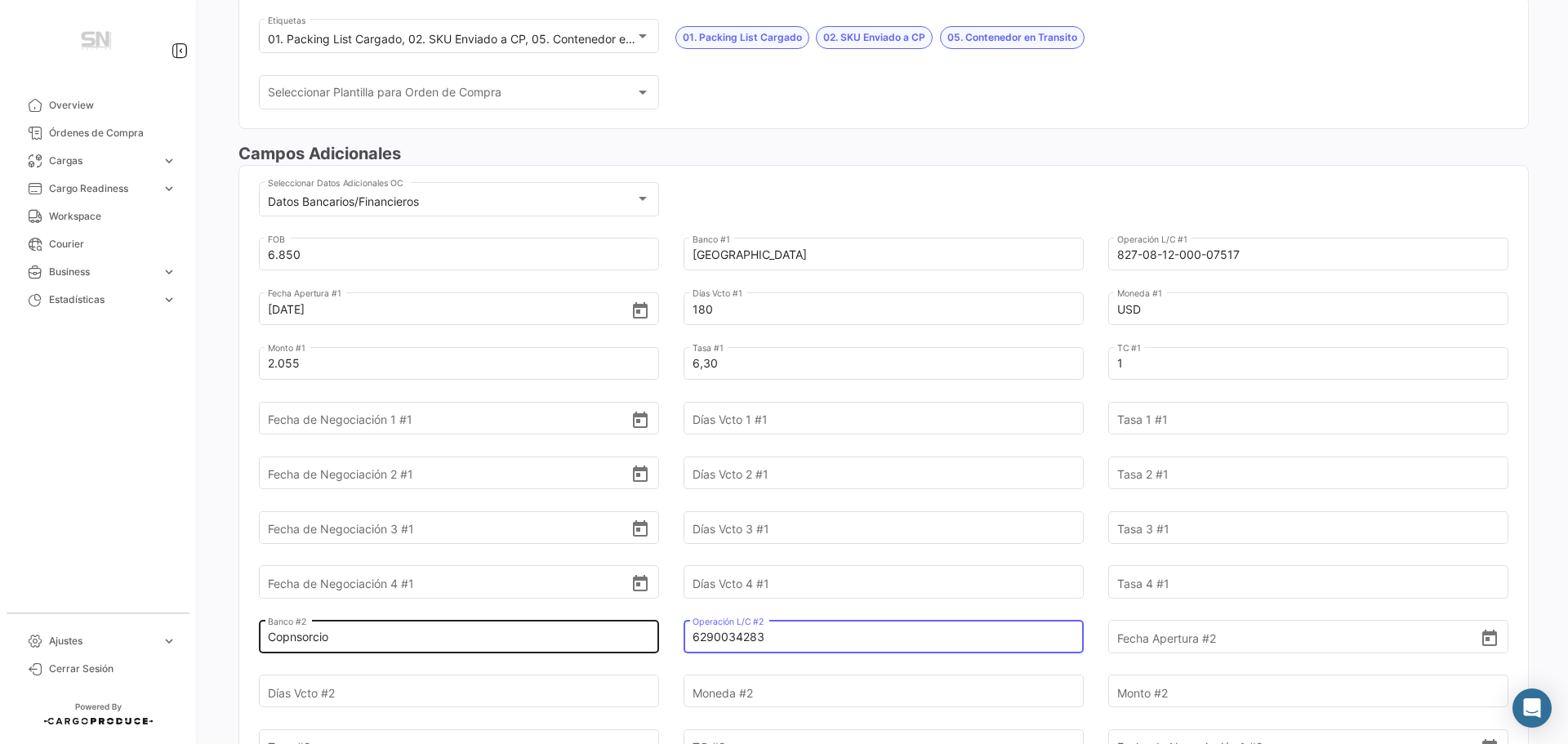
type input "6290034283"
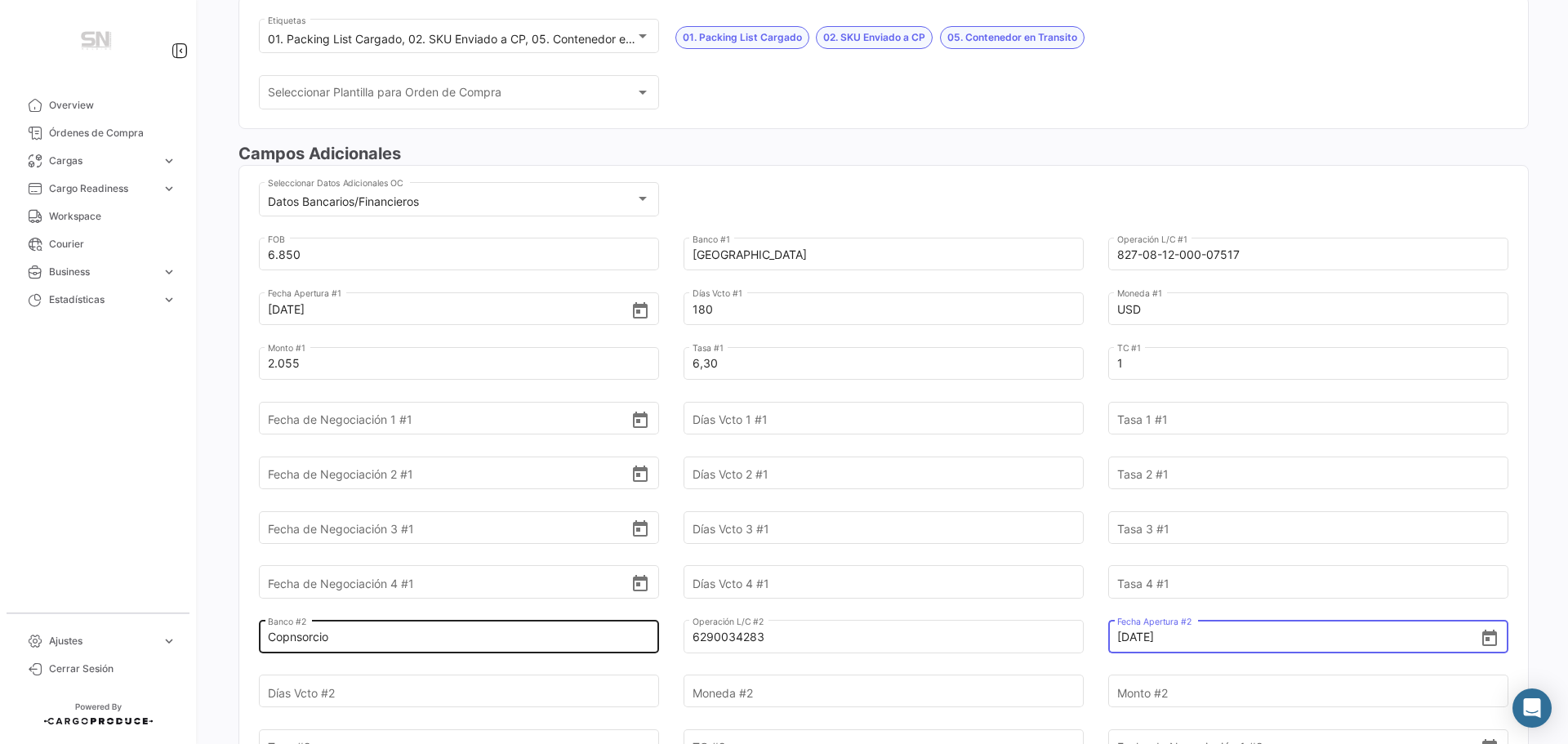
type input "[DATE]"
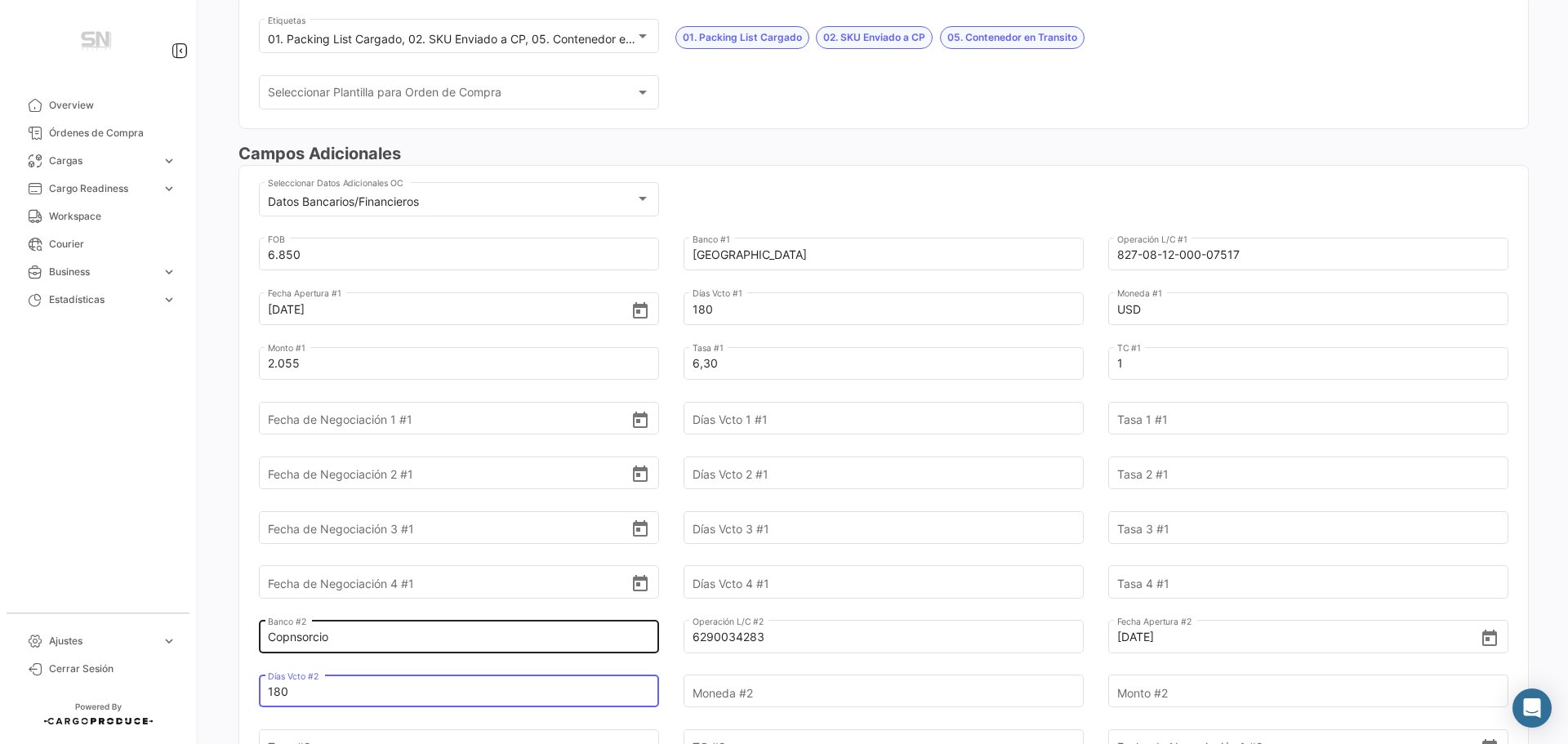
type input "180"
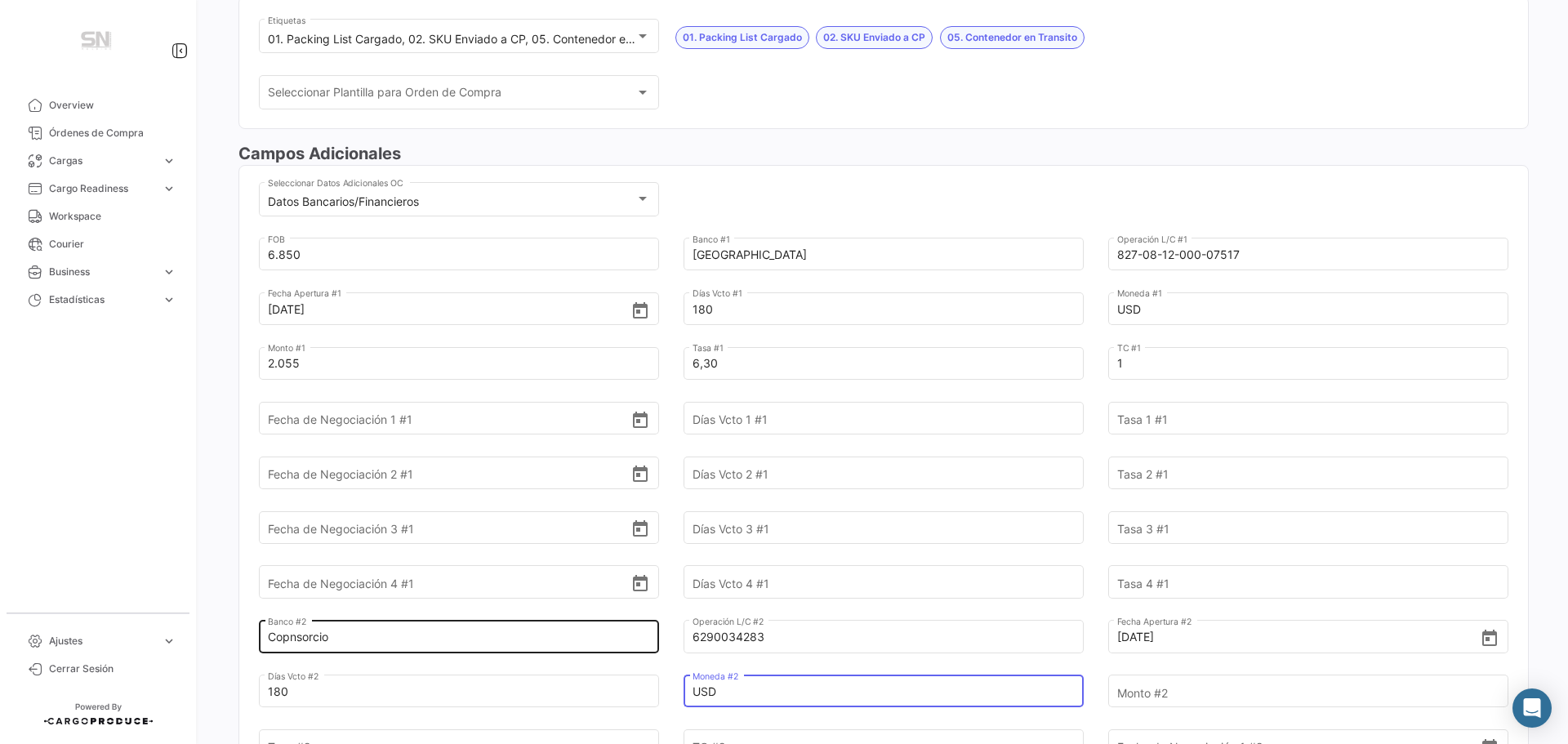
type input "USD"
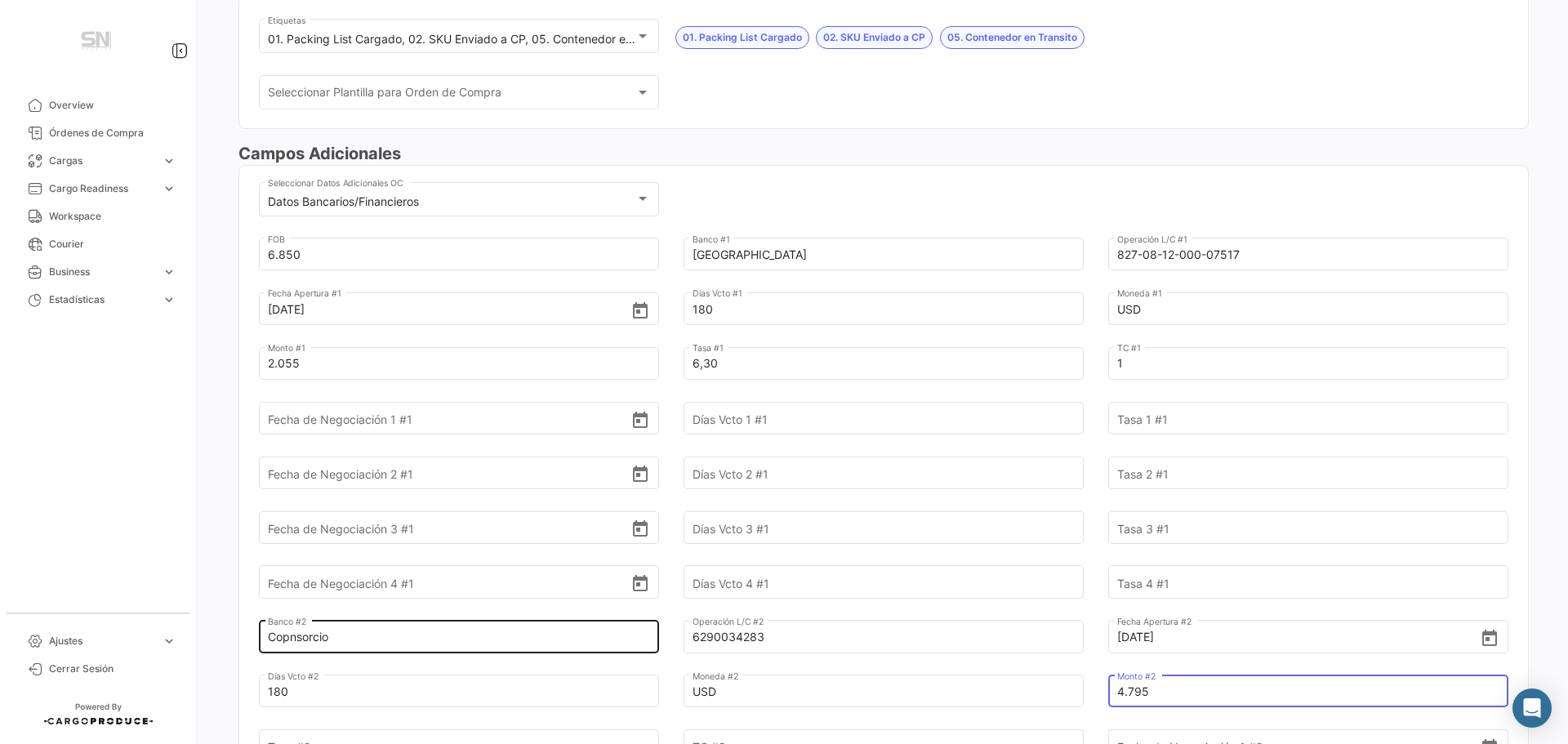
type input "4.795"
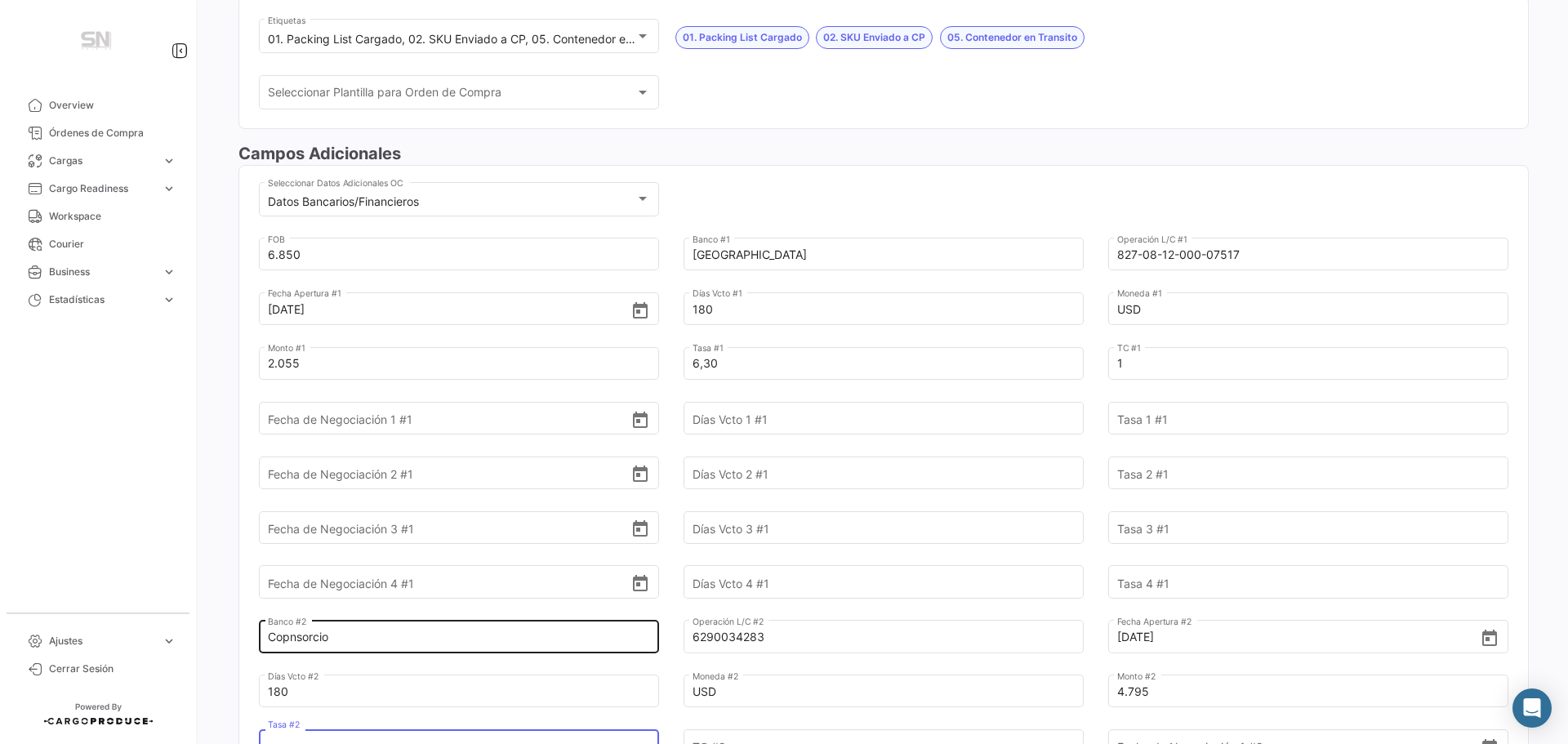
scroll to position [439, 0]
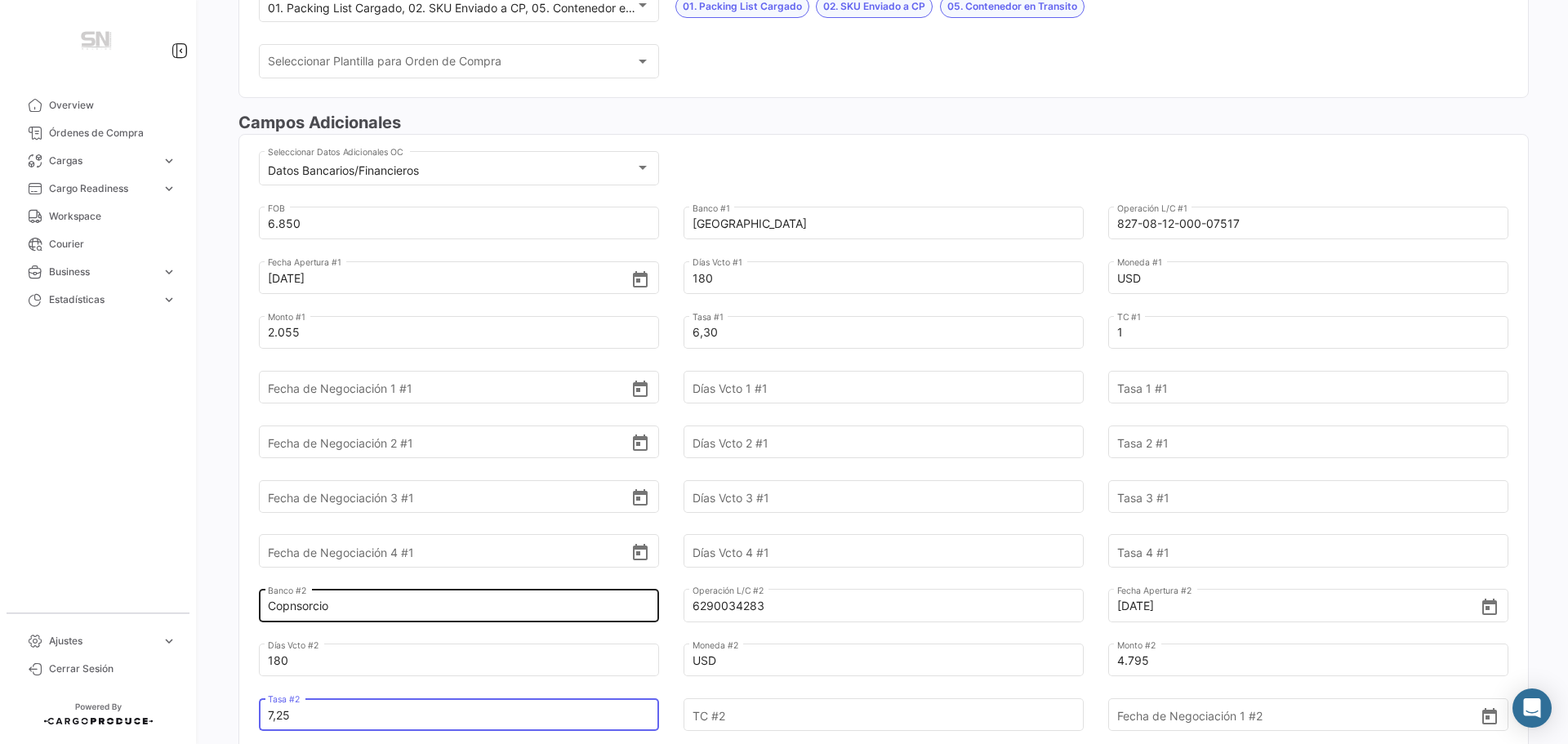
type input "7,25"
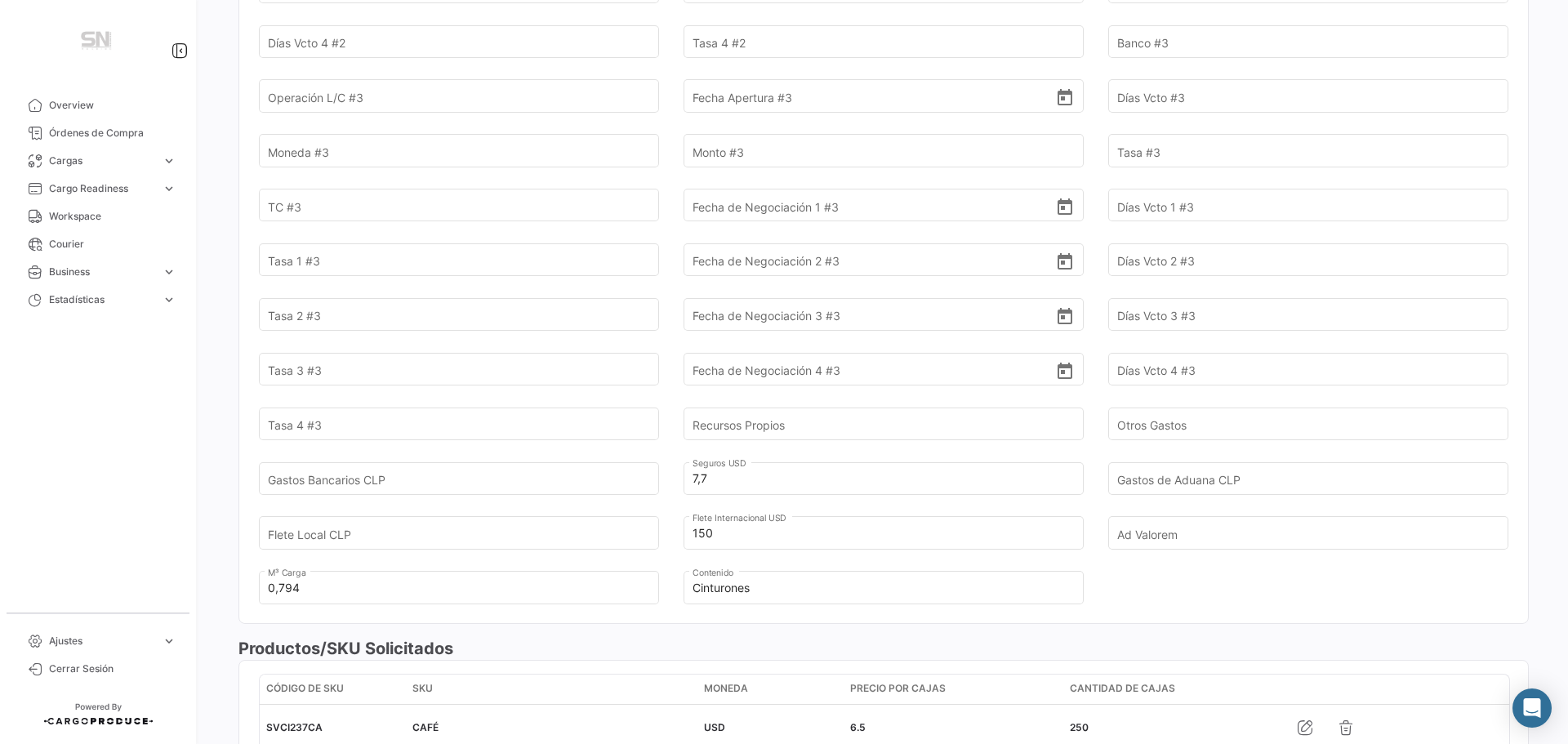
scroll to position [1337, 0]
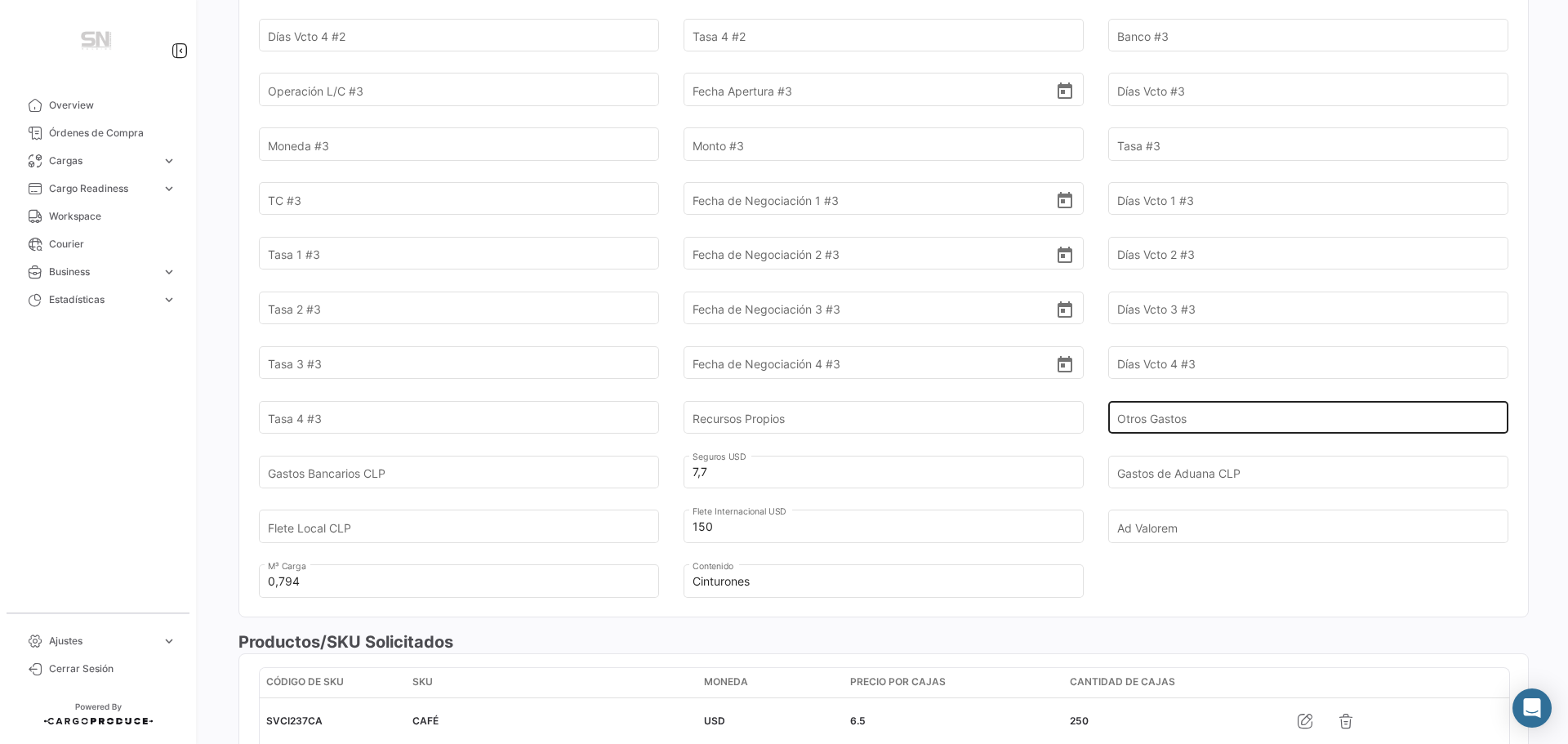
type input "1"
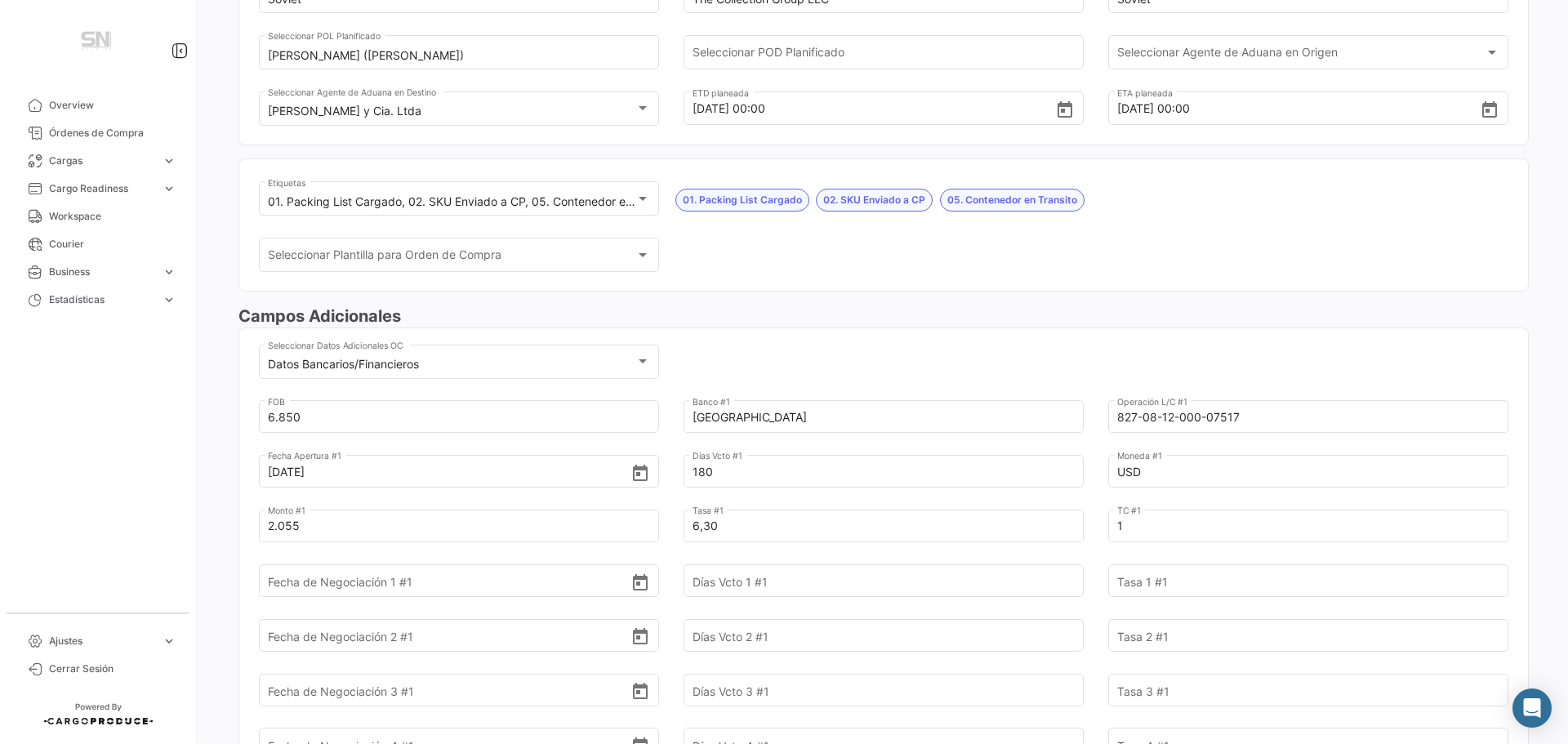
scroll to position [0, 0]
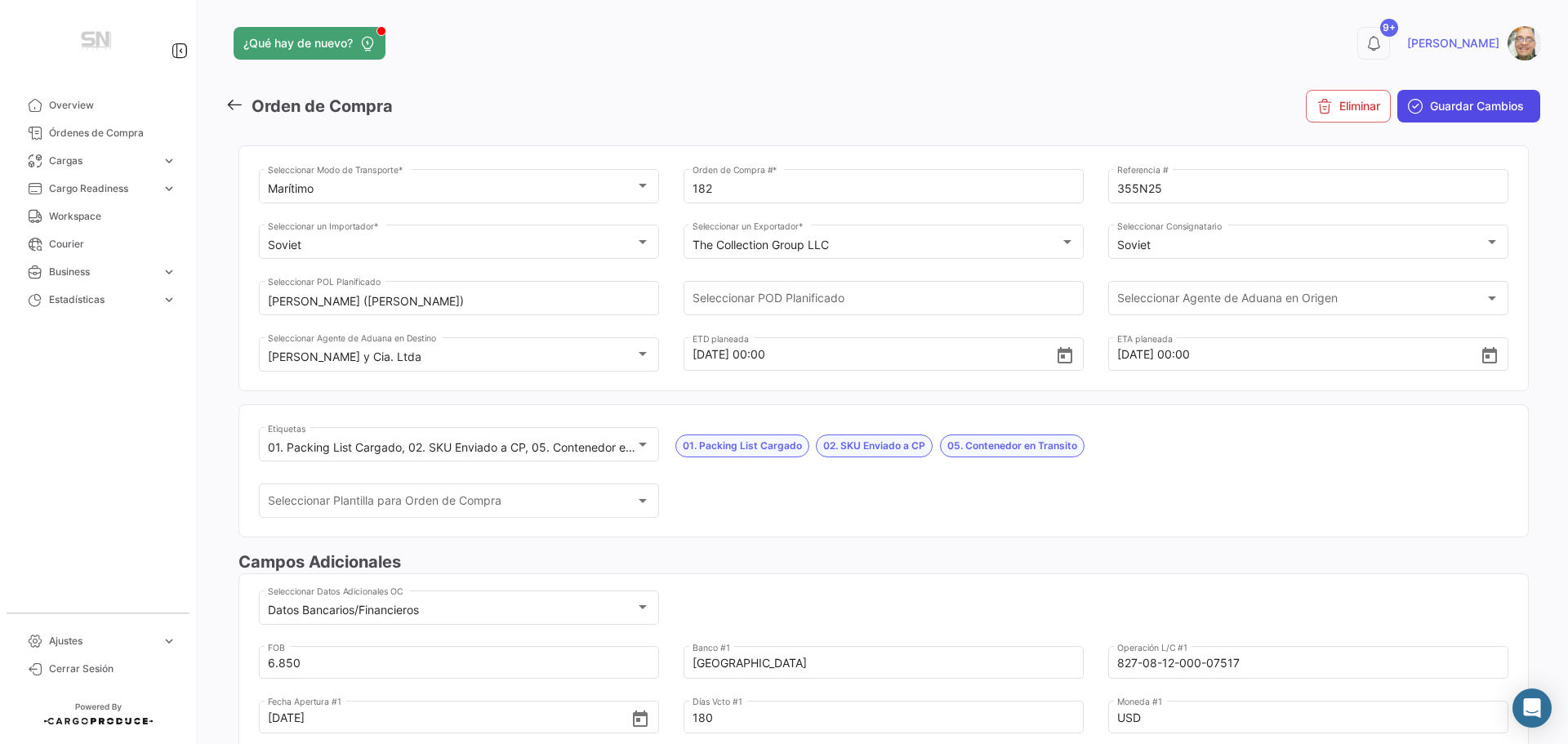
click at [1430, 104] on span "Guardar Cambios" at bounding box center [1477, 105] width 94 height 16
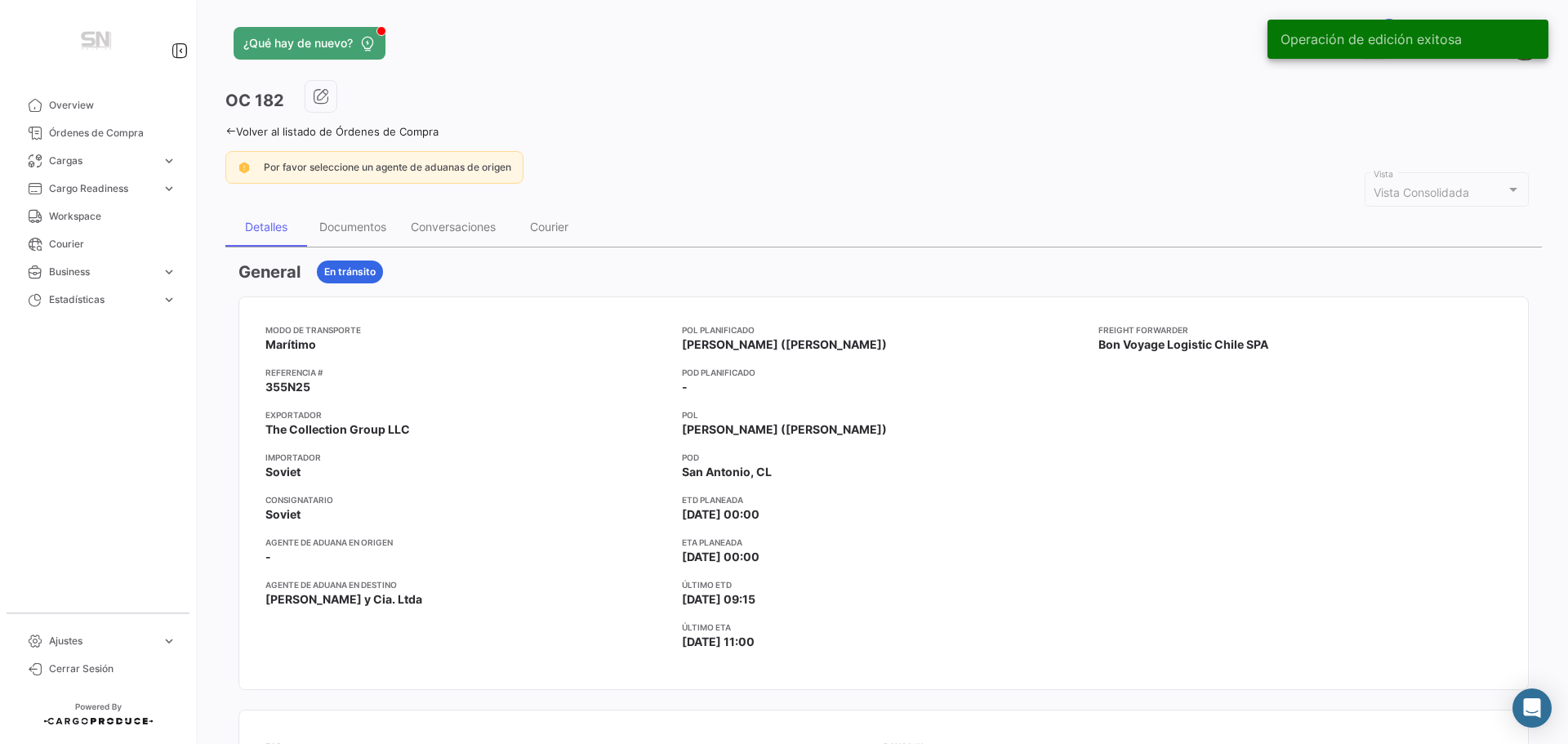
click at [230, 132] on icon at bounding box center [230, 130] width 11 height 11
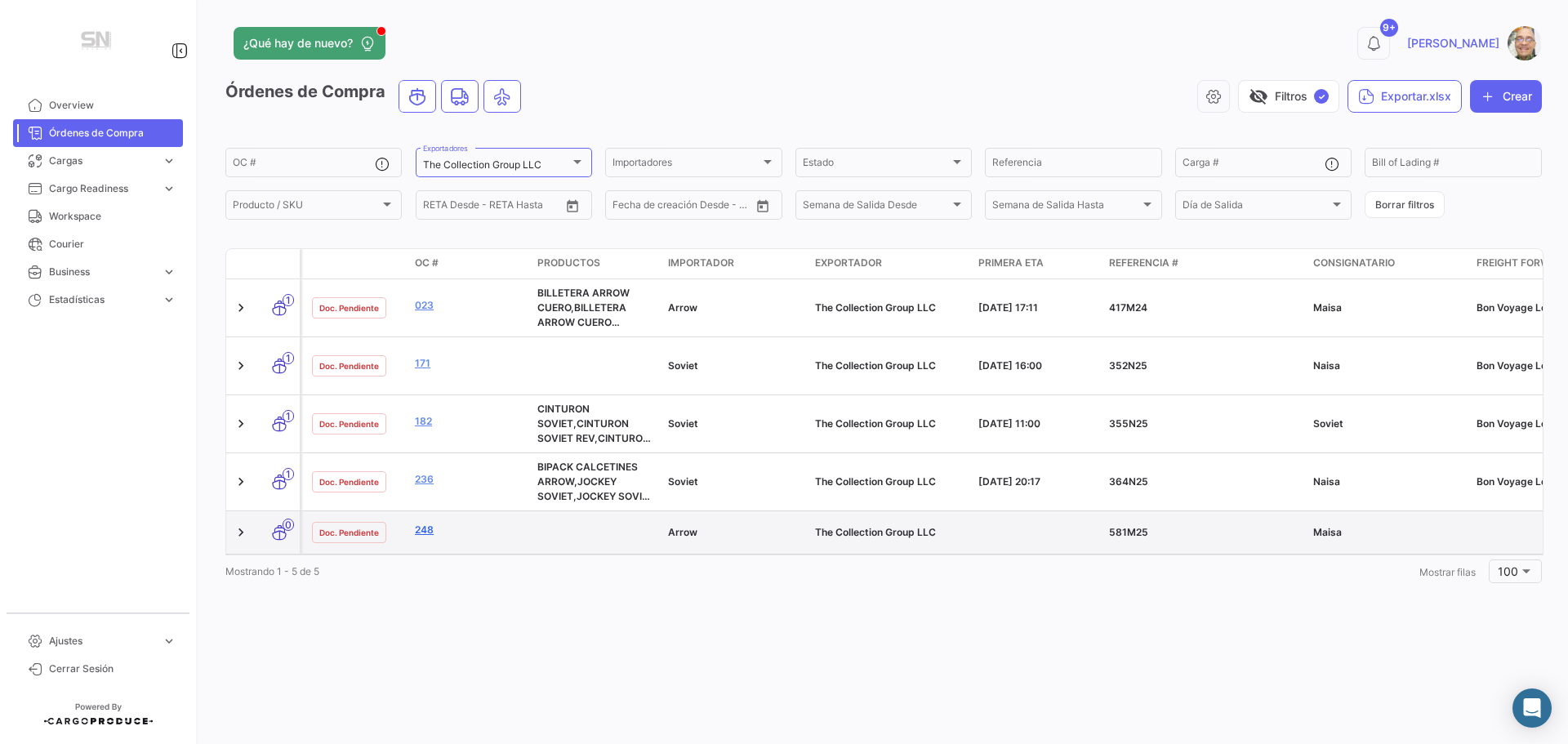
click at [428, 530] on link "248" at bounding box center [470, 529] width 109 height 14
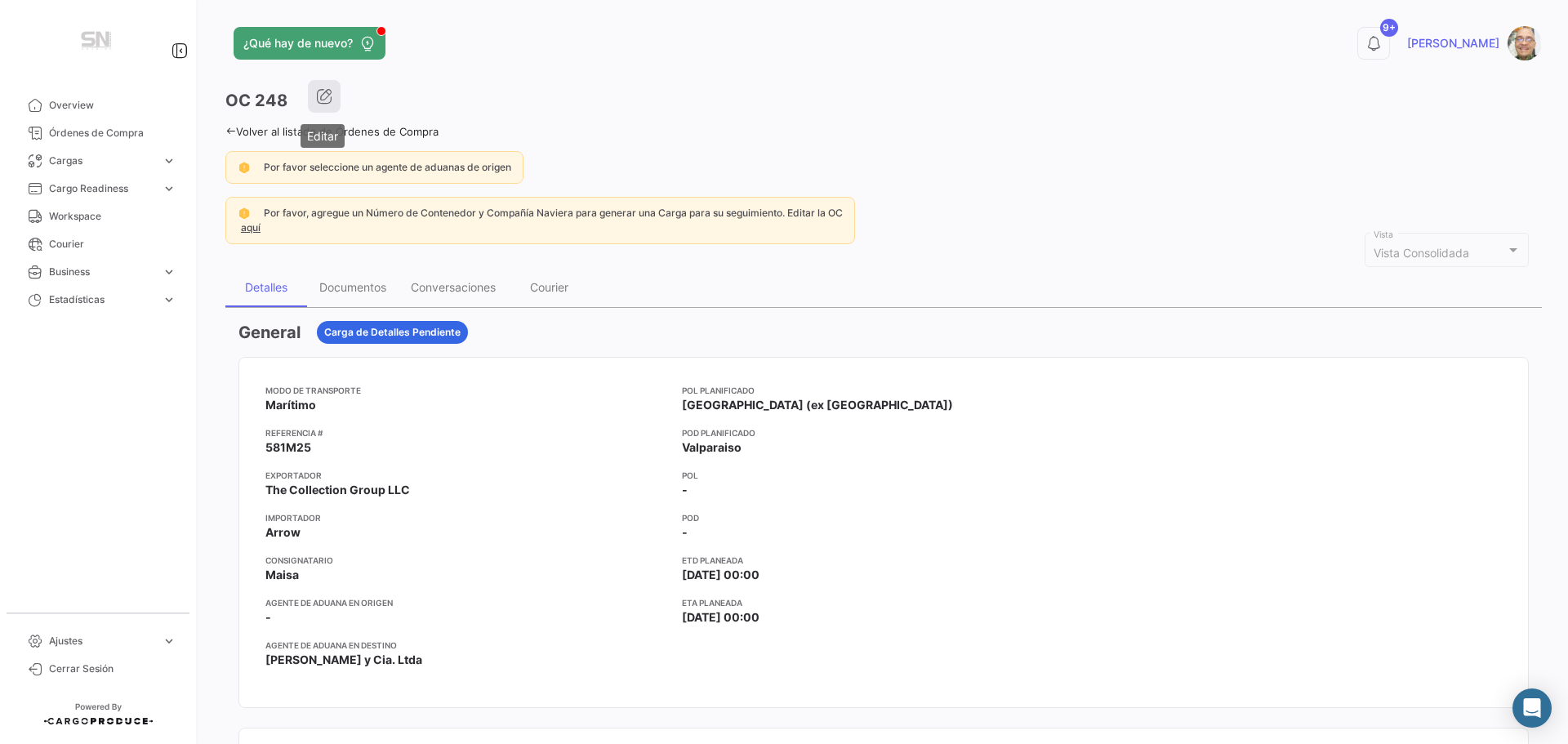
click at [316, 99] on icon "button" at bounding box center [324, 96] width 16 height 16
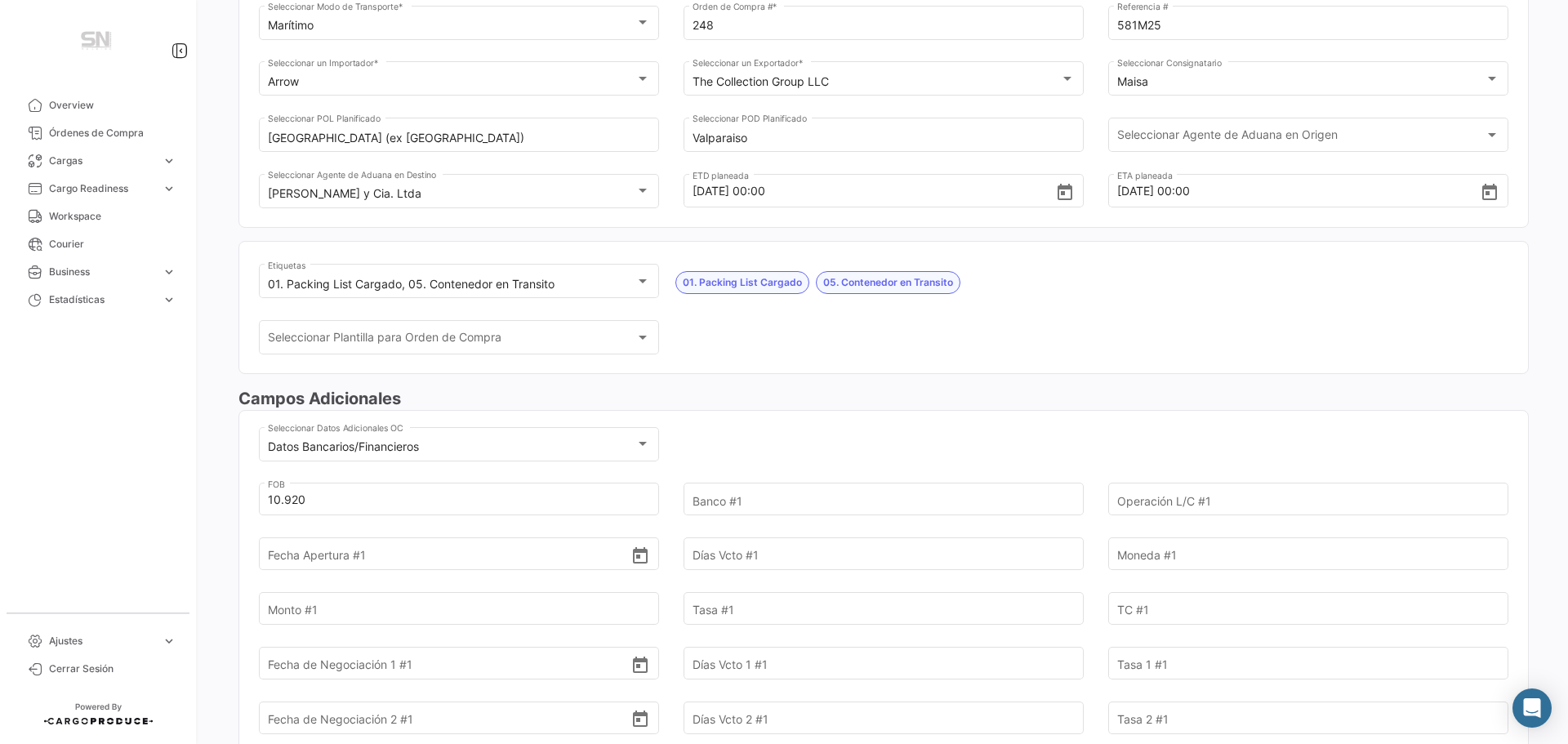
scroll to position [244, 0]
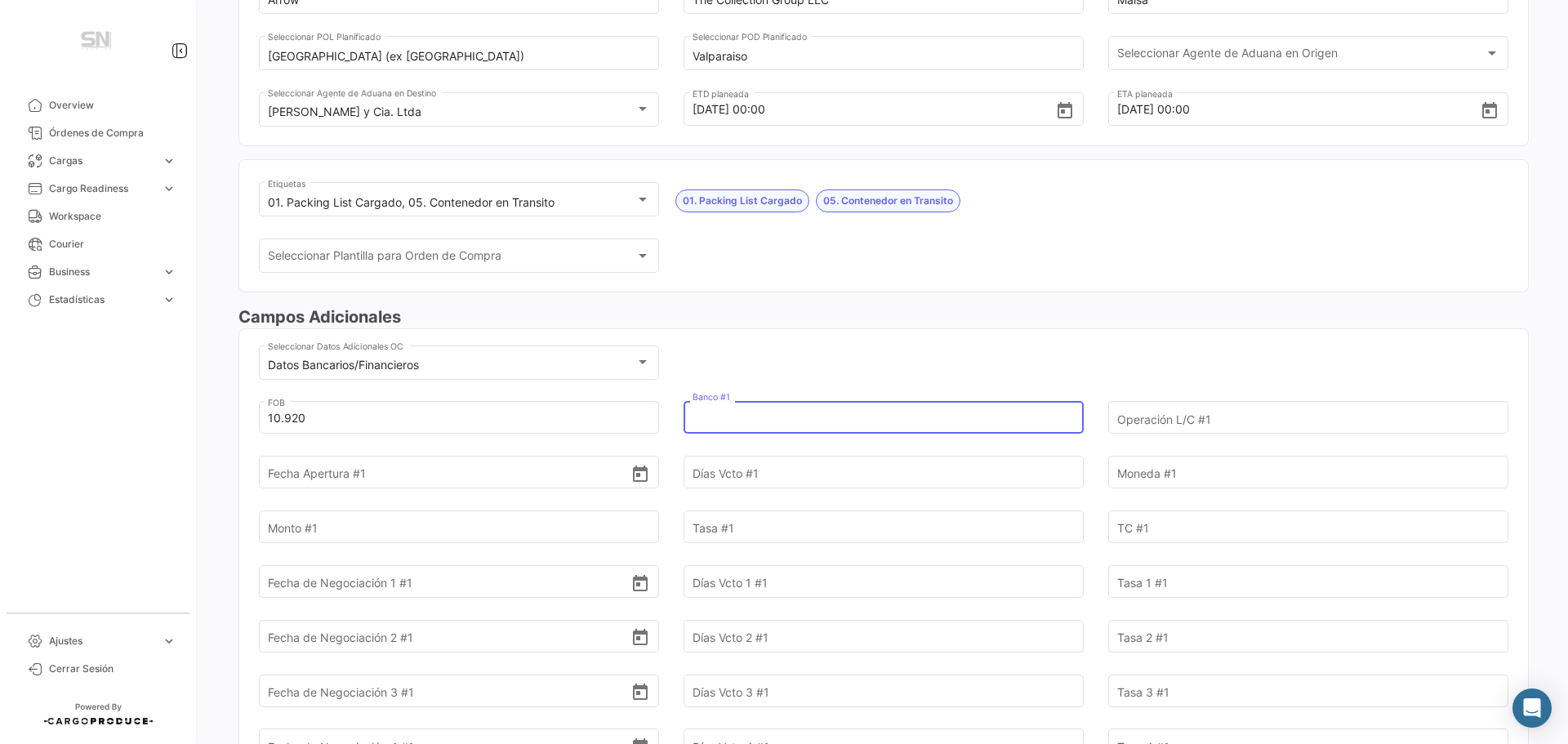
click at [770, 419] on input "Banco #1" at bounding box center [874, 418] width 363 height 58
type input "[GEOGRAPHIC_DATA]"
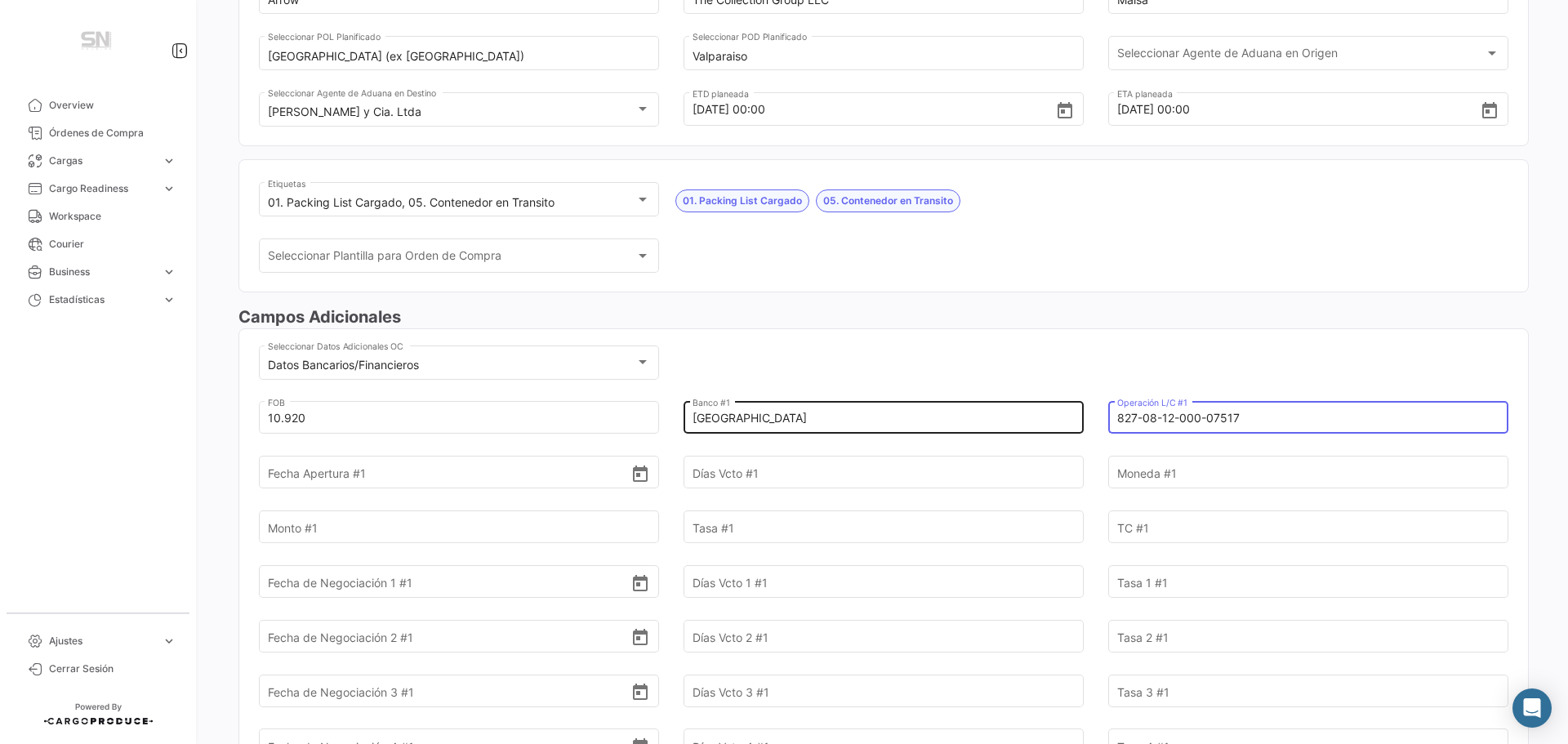
type input "827-08-12-000-07517"
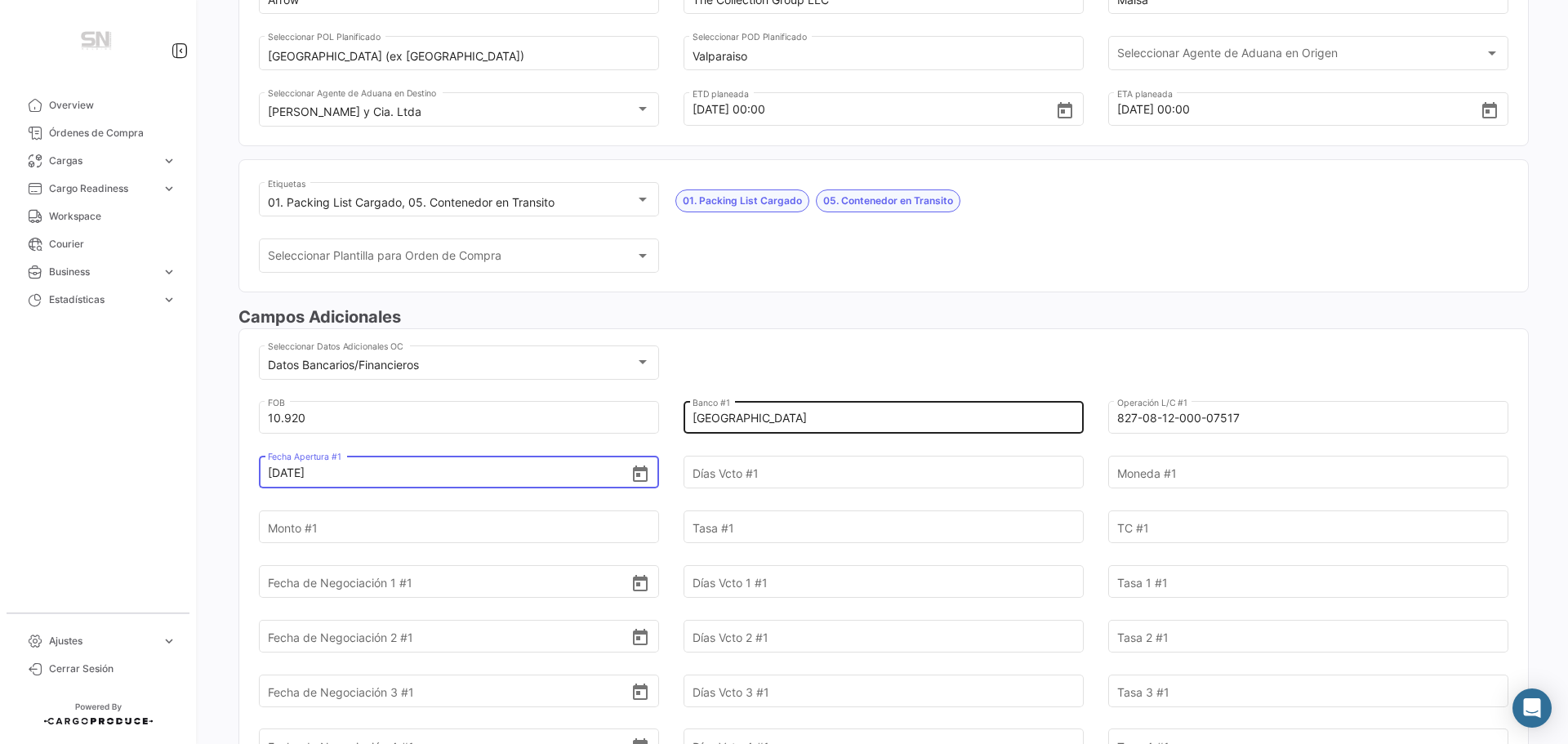
type input "[DATE]"
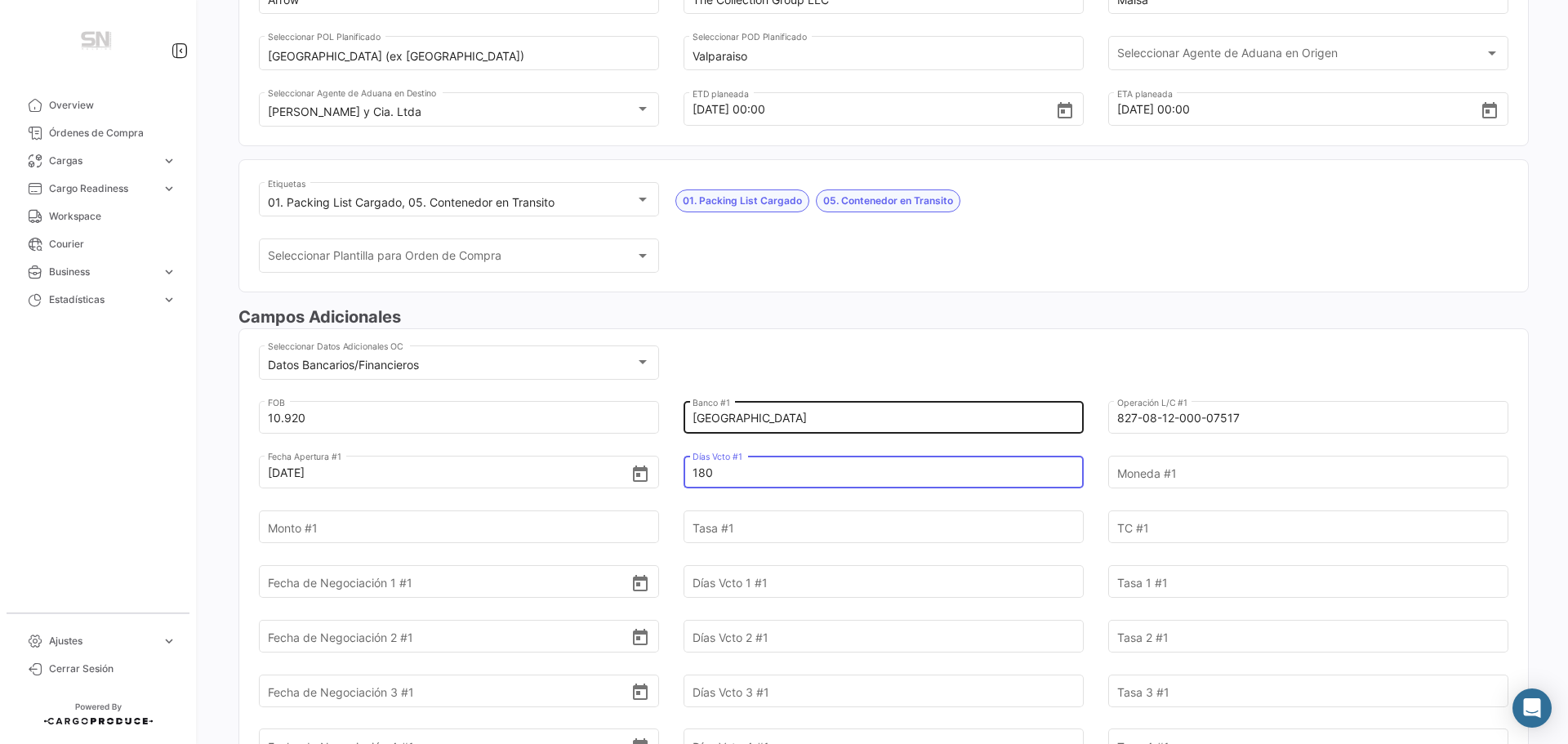
type input "180"
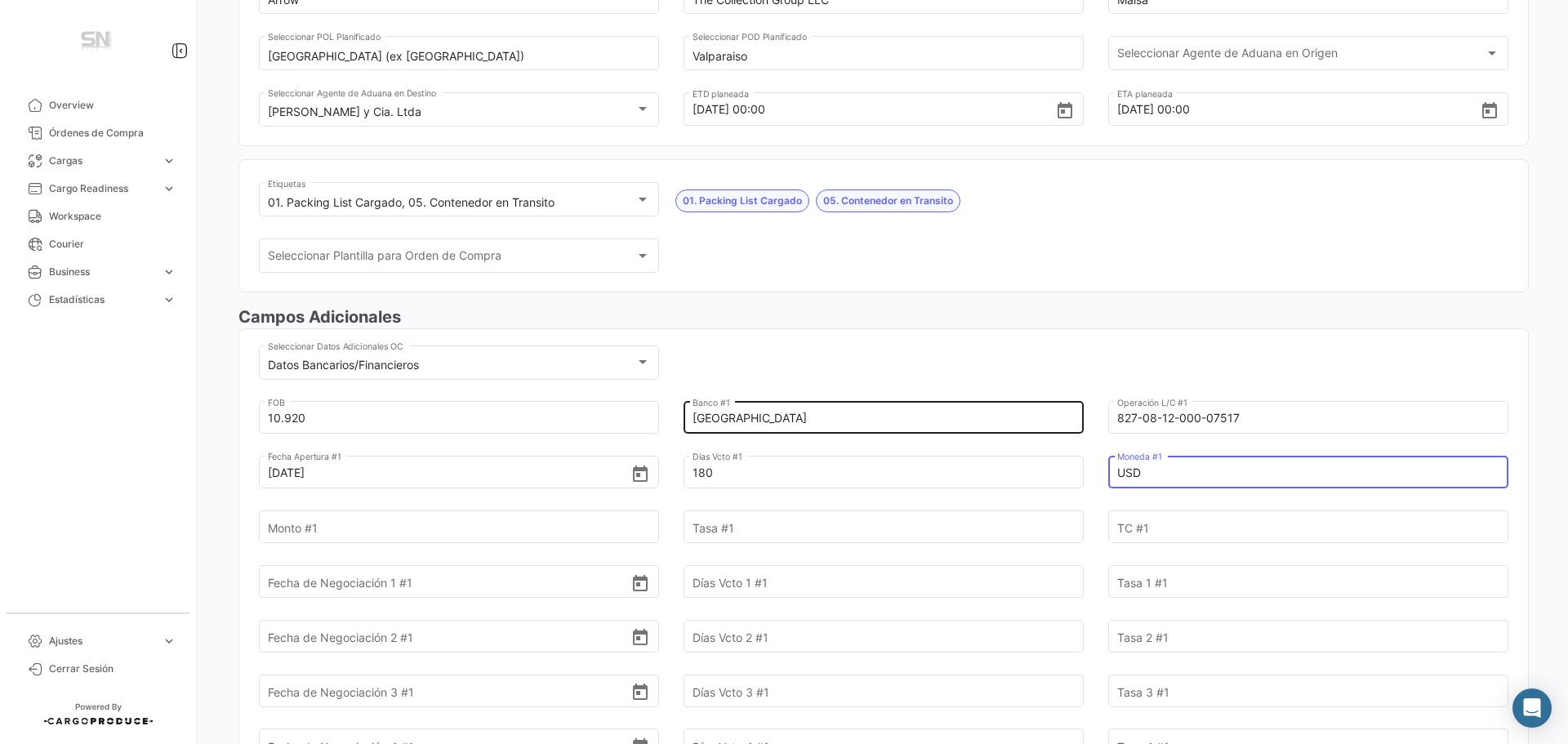
type input "USD"
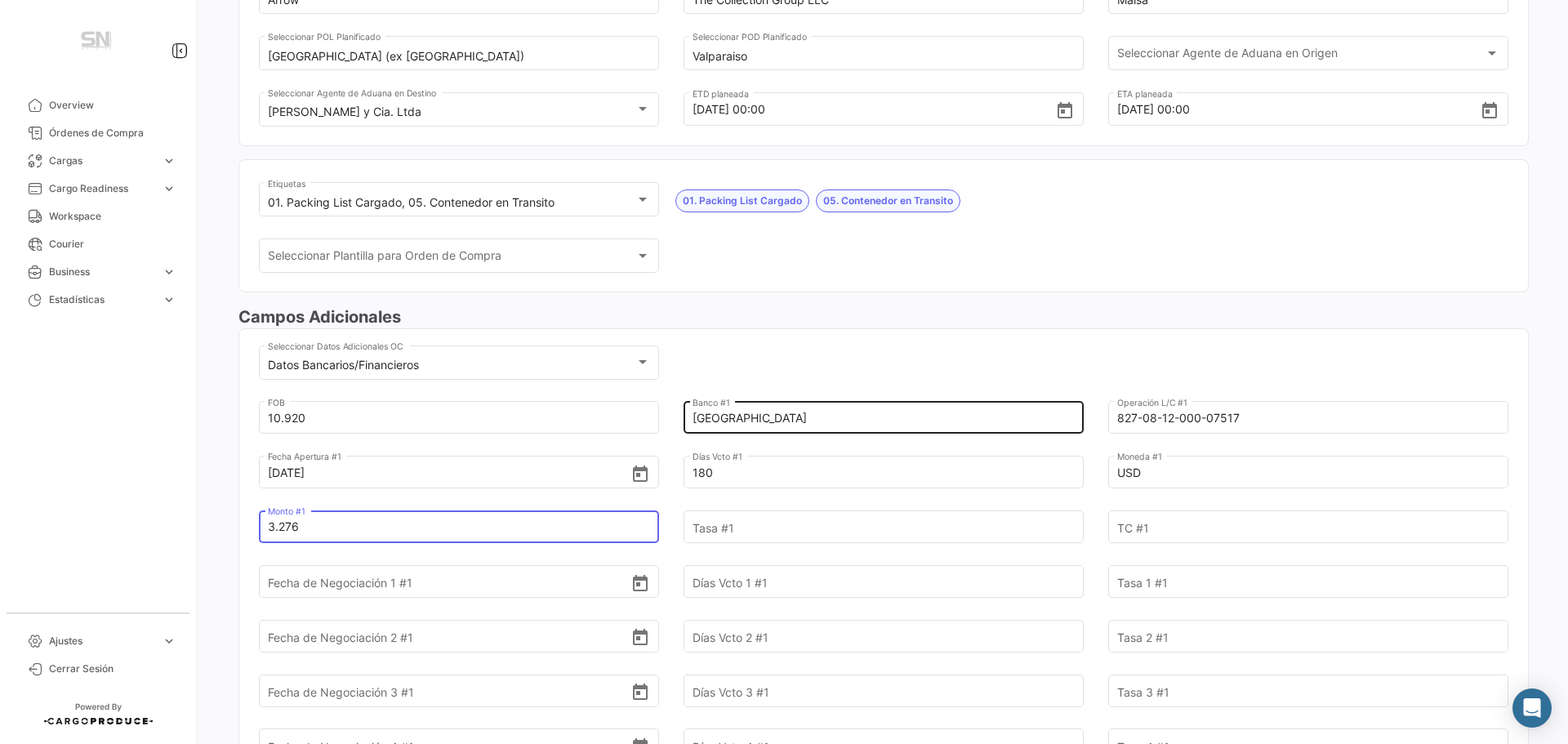
type input "3.276"
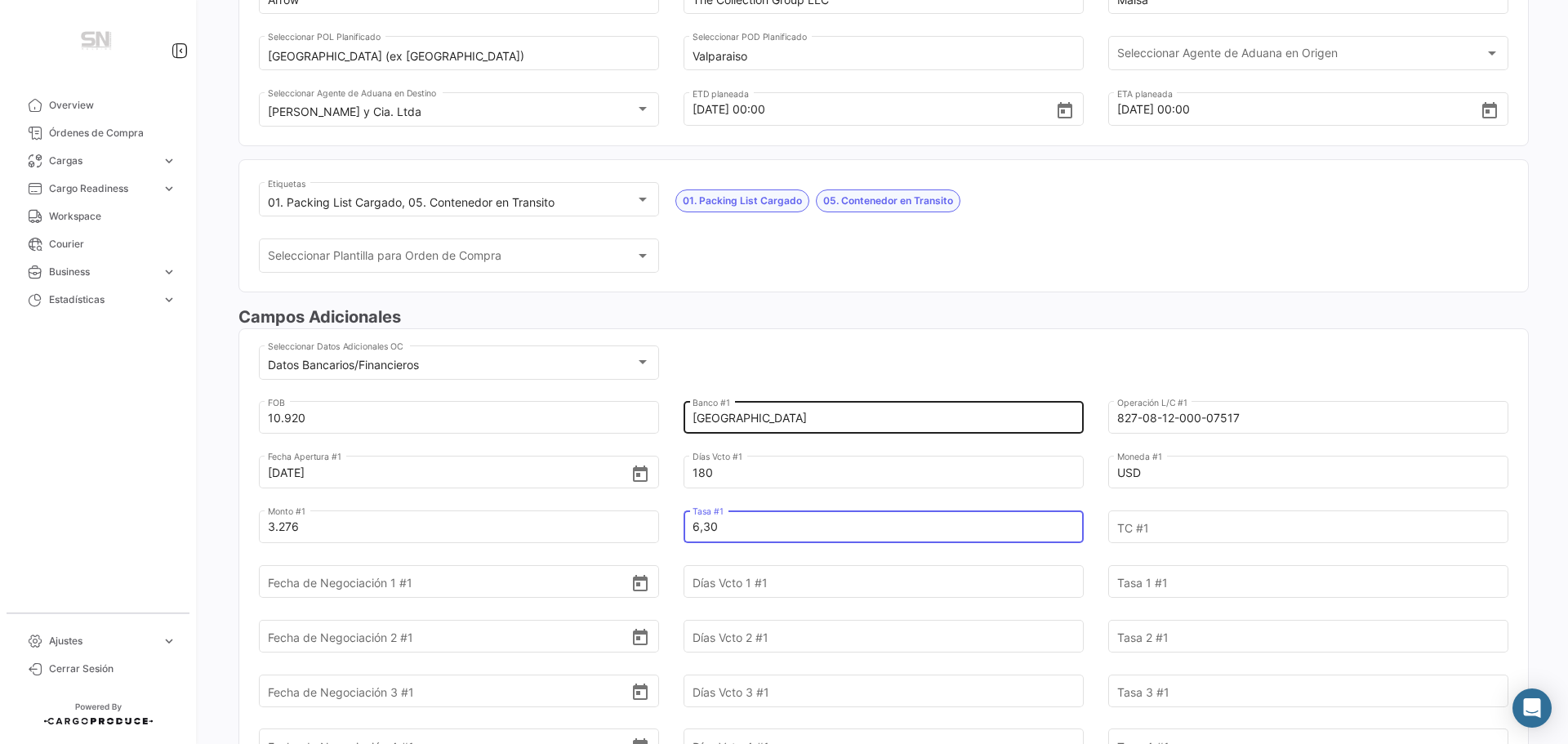
type input "6,30"
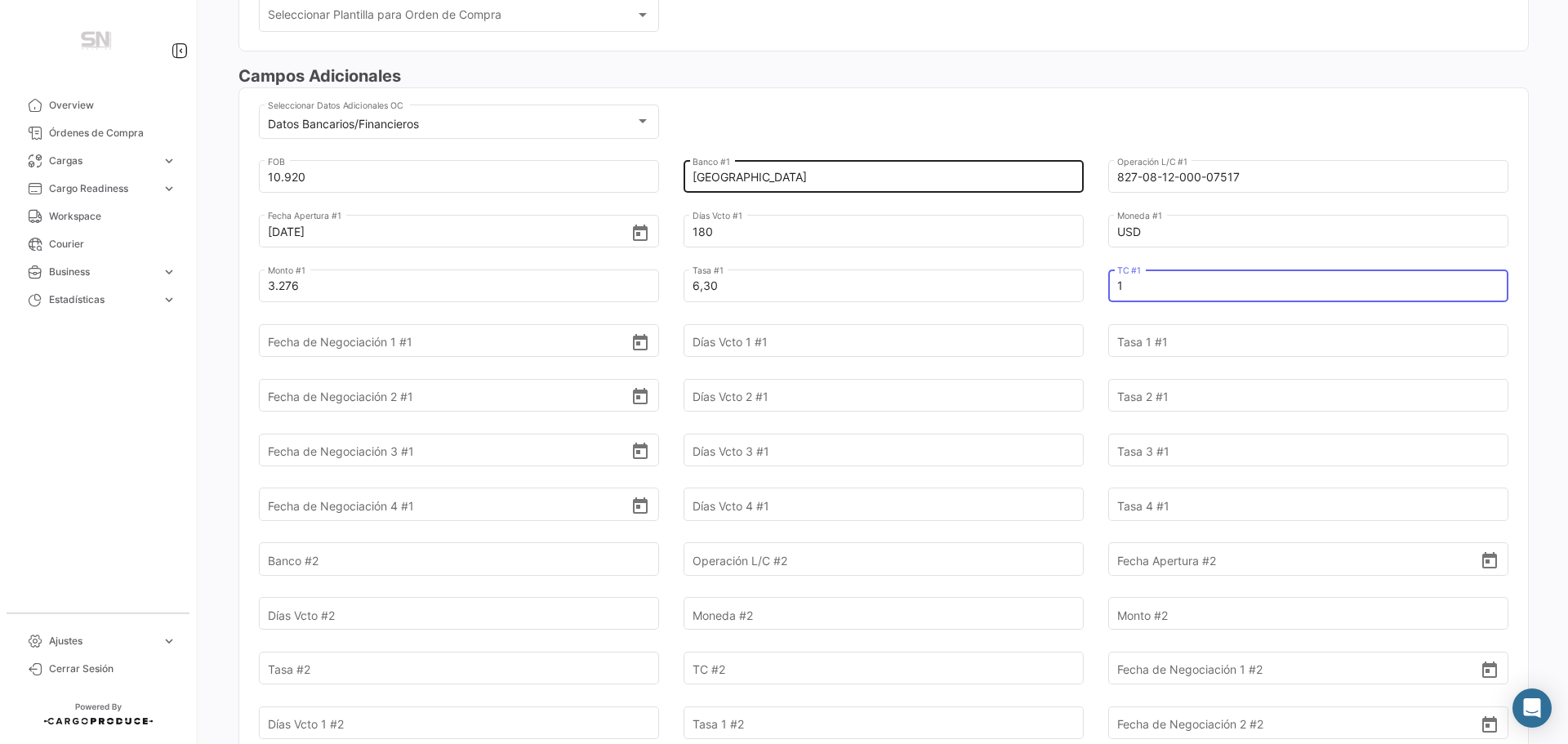
scroll to position [490, 0]
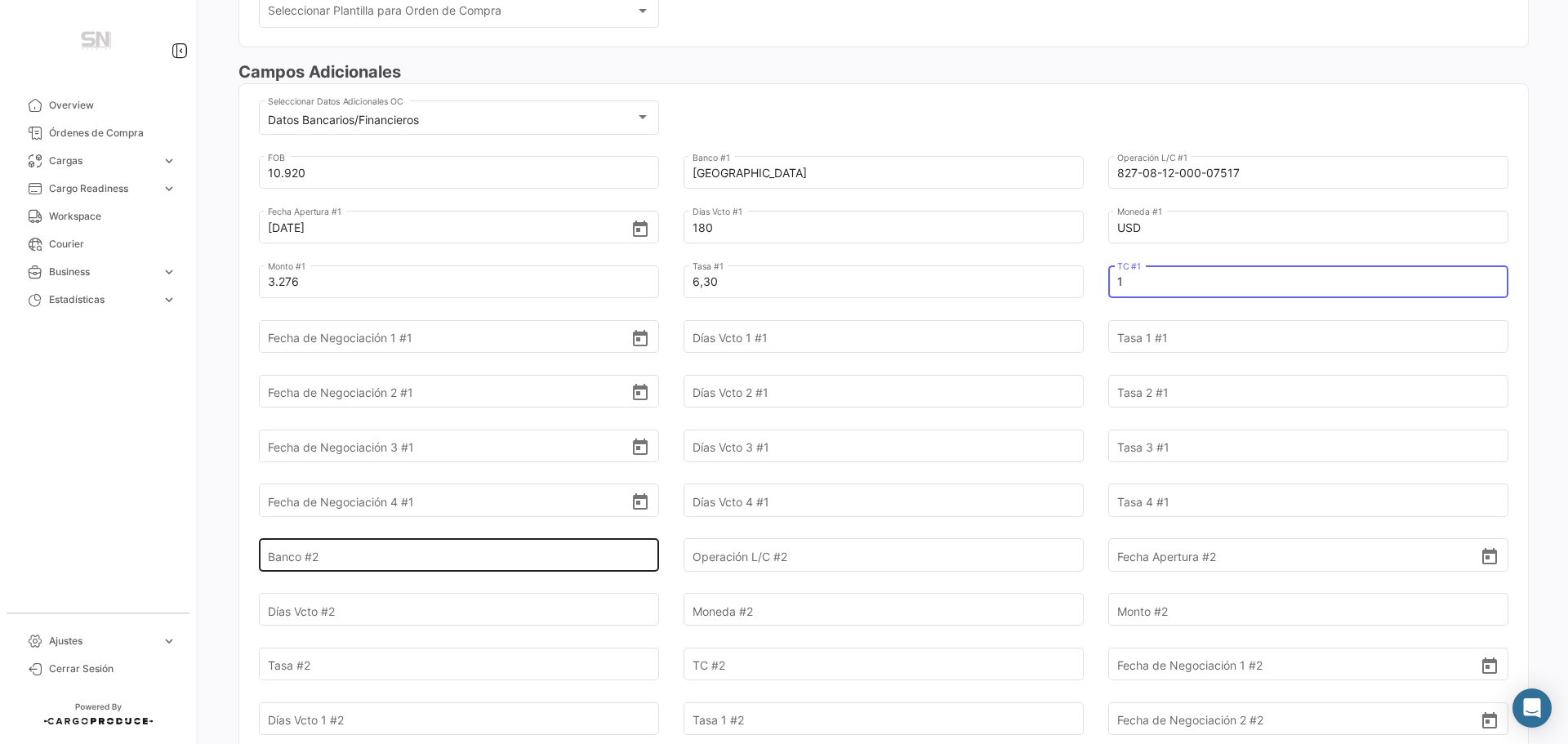
type input "1"
click at [386, 560] on input "Banco #2" at bounding box center [449, 555] width 363 height 58
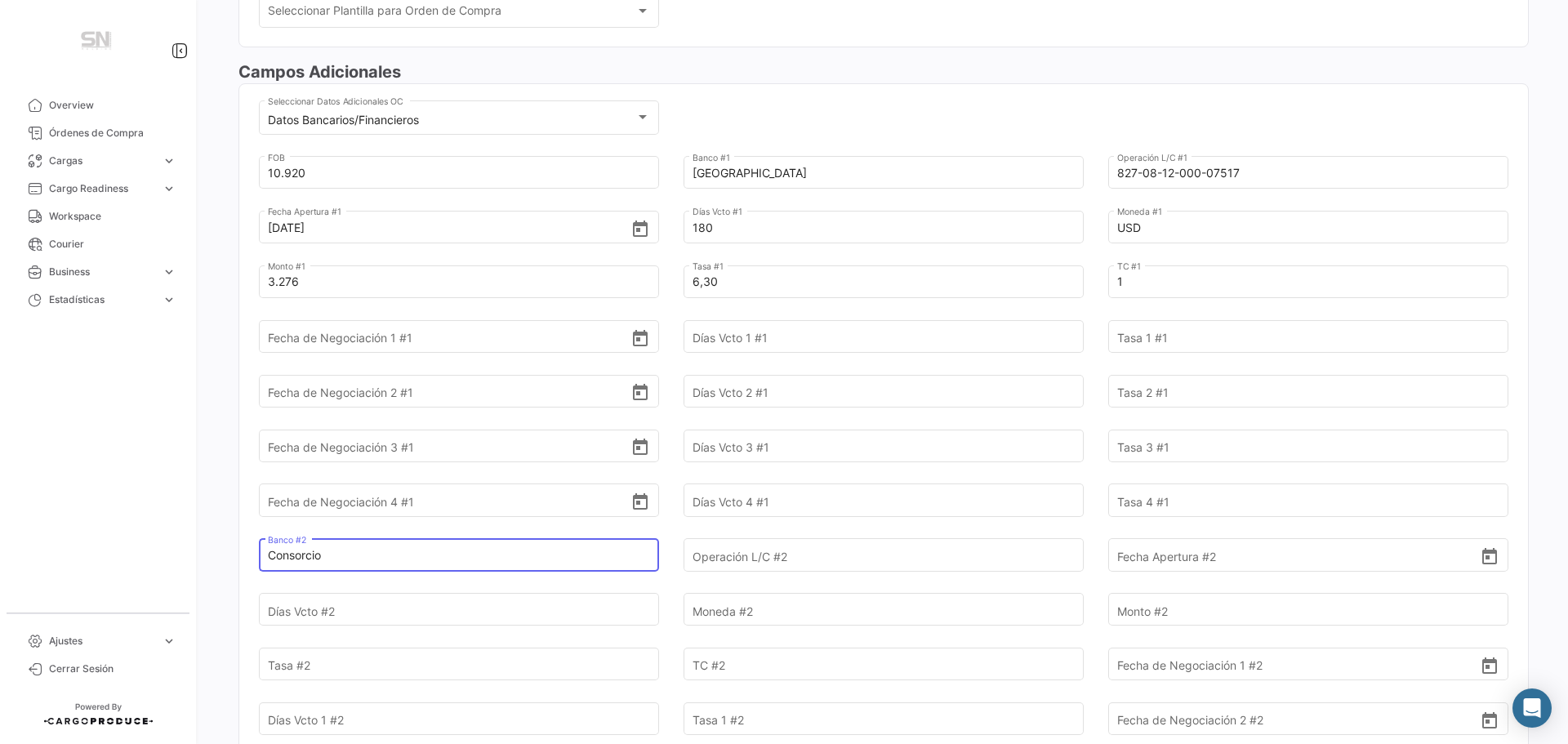
type input "Consorcio"
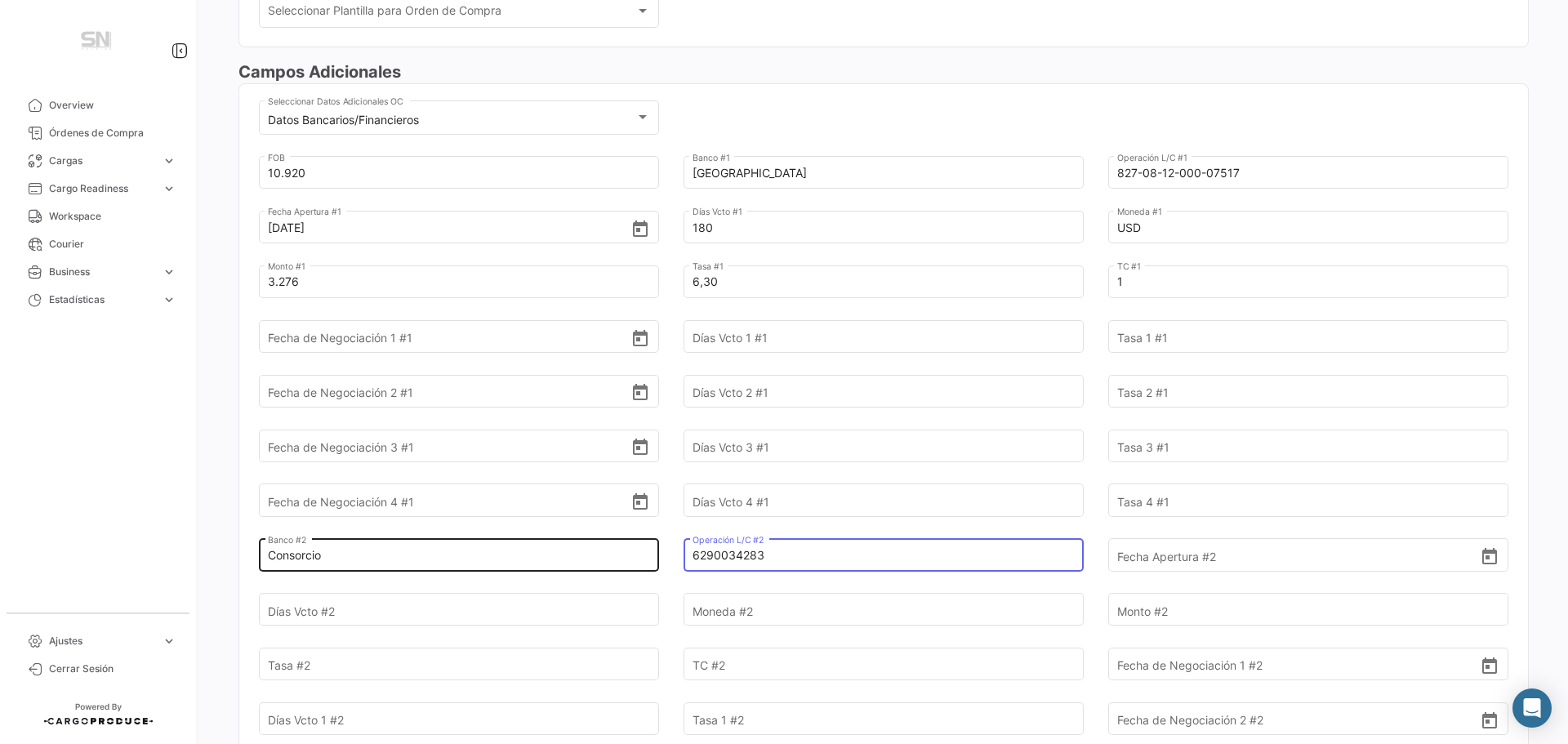
type input "6290034283"
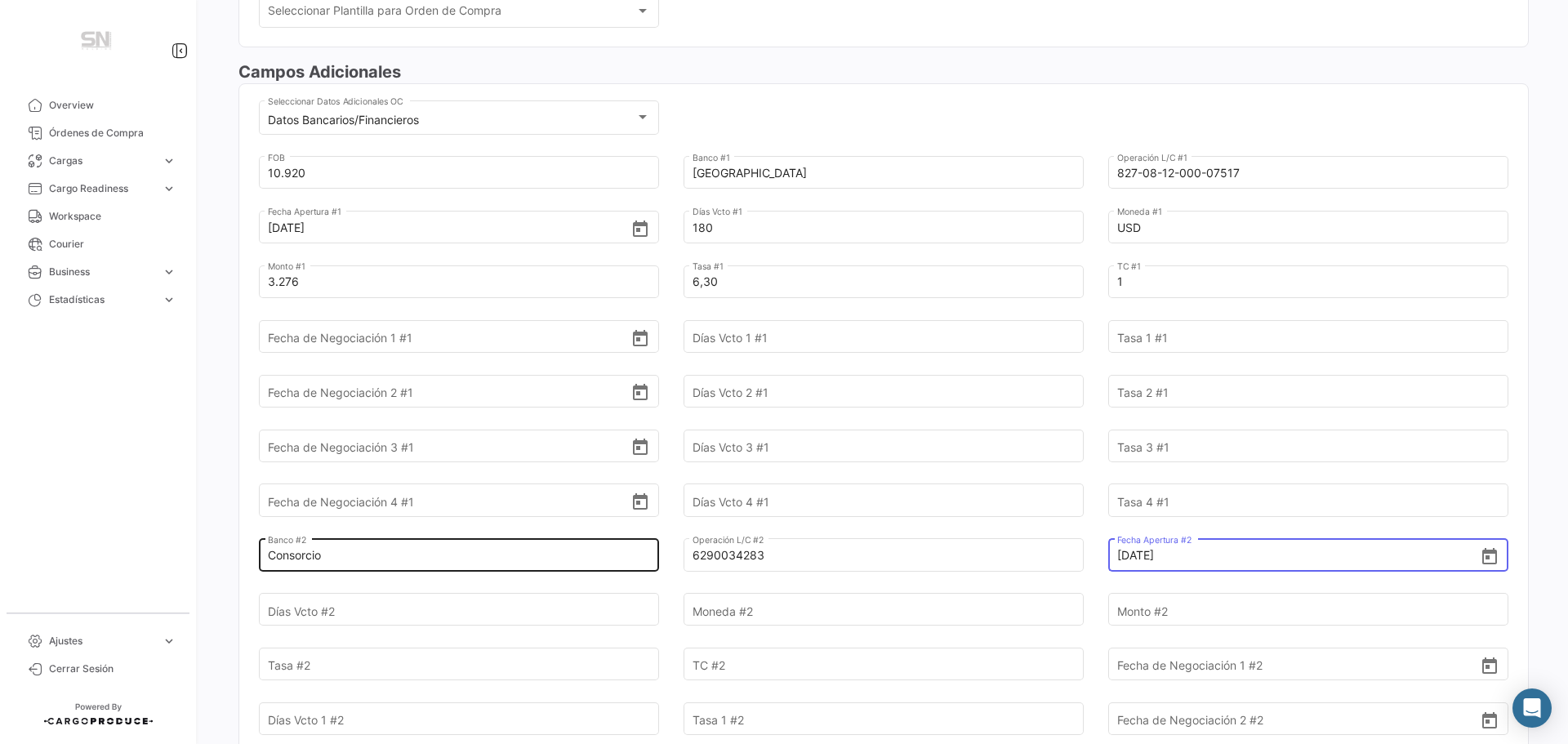
type input "[DATE]"
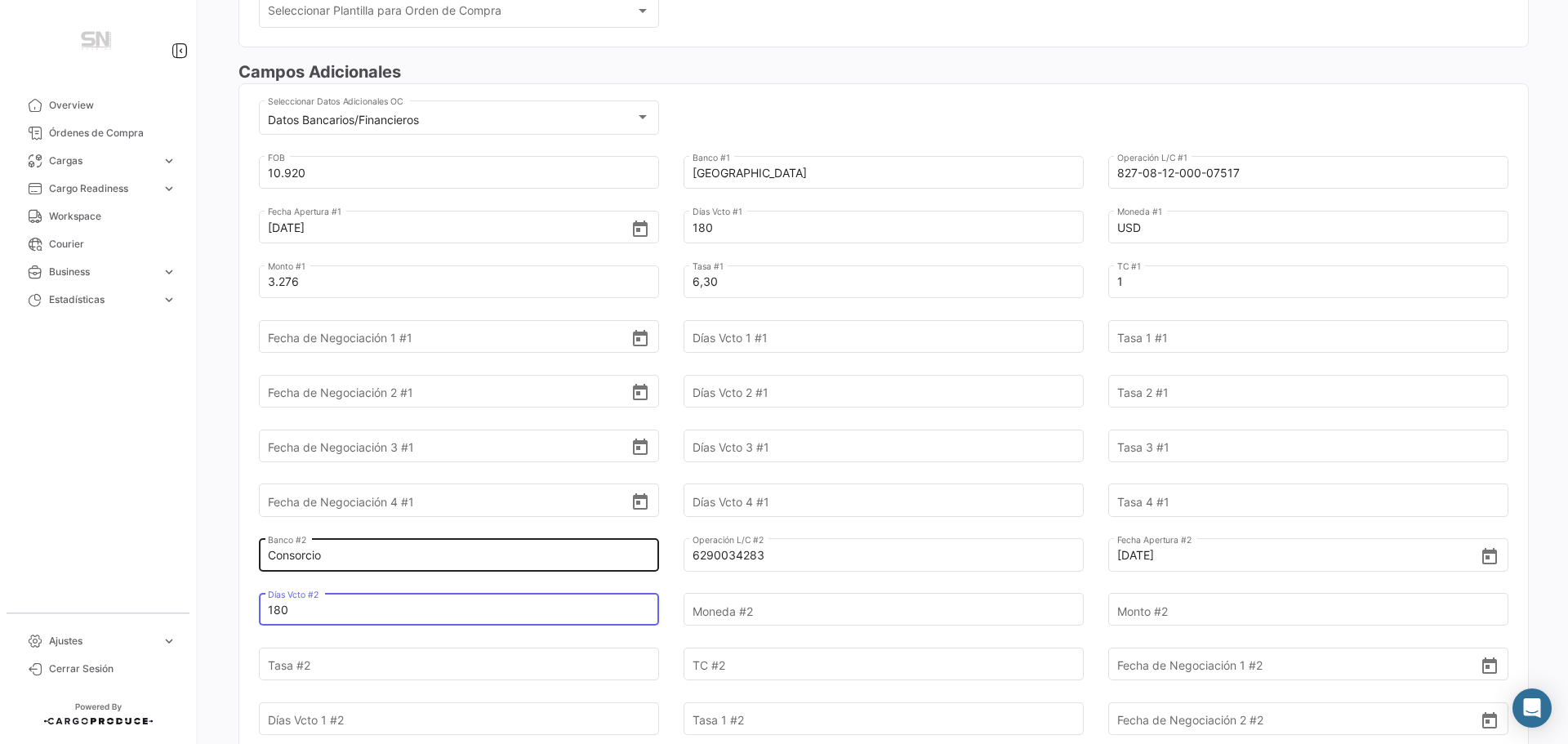
type input "180"
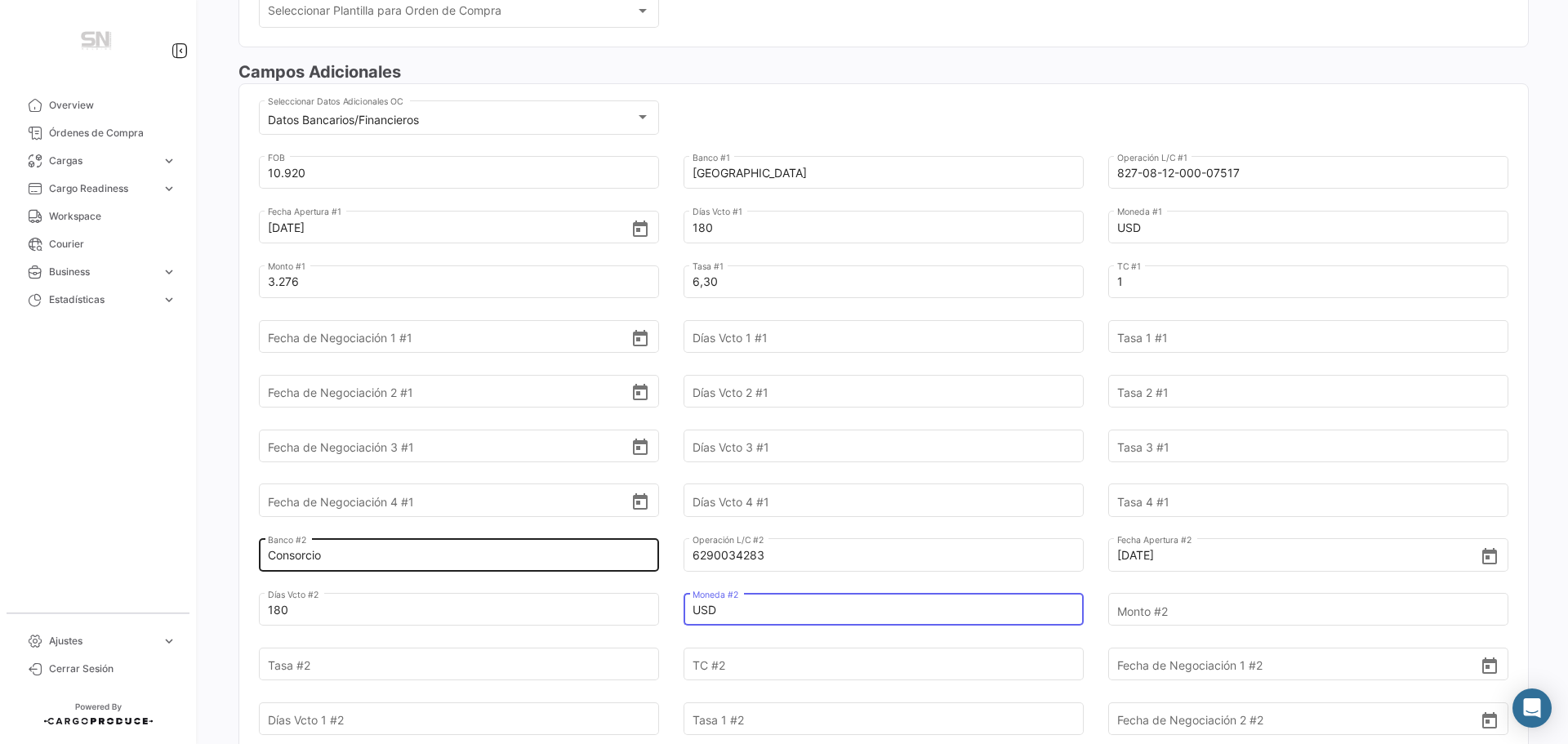
type input "USD"
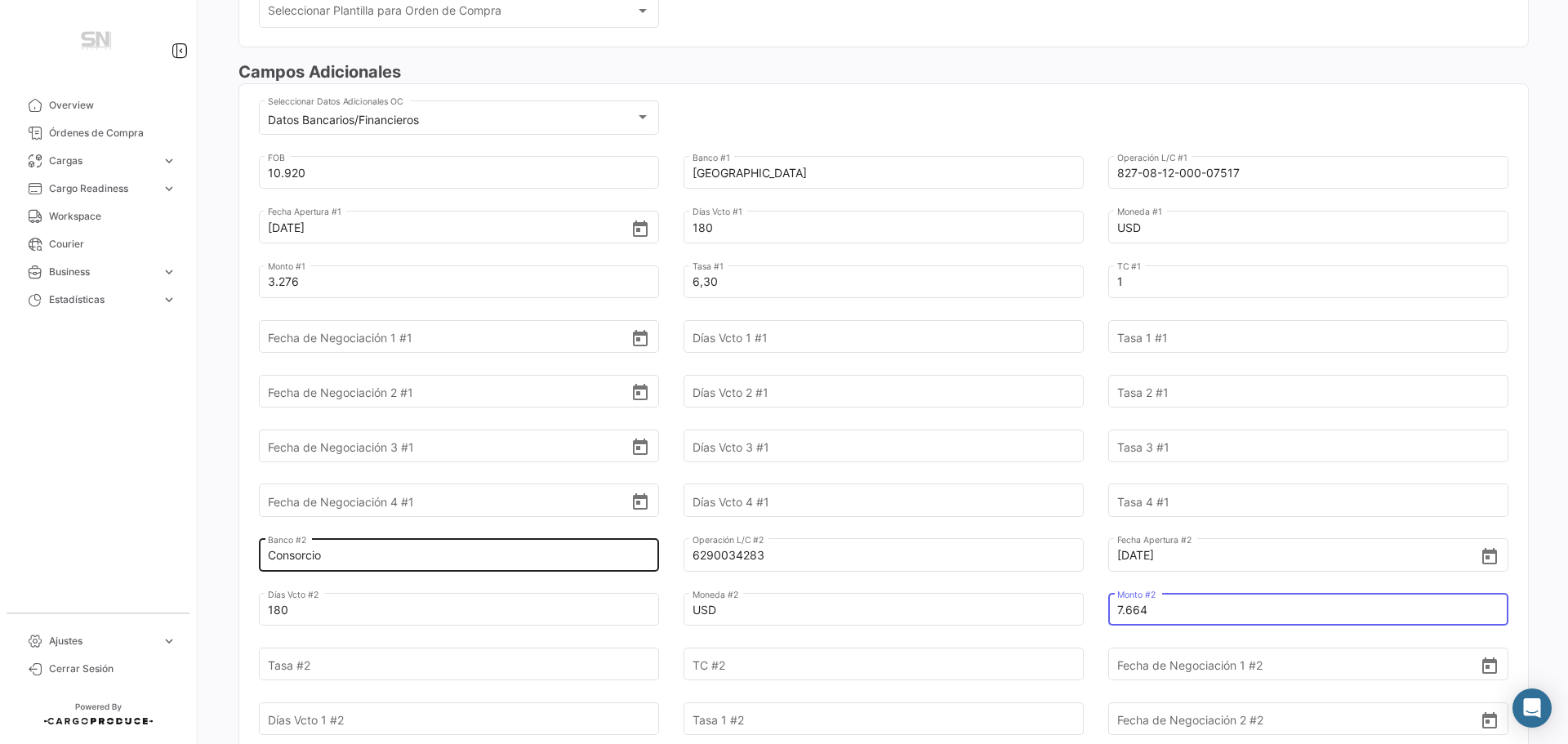
type input "7.664"
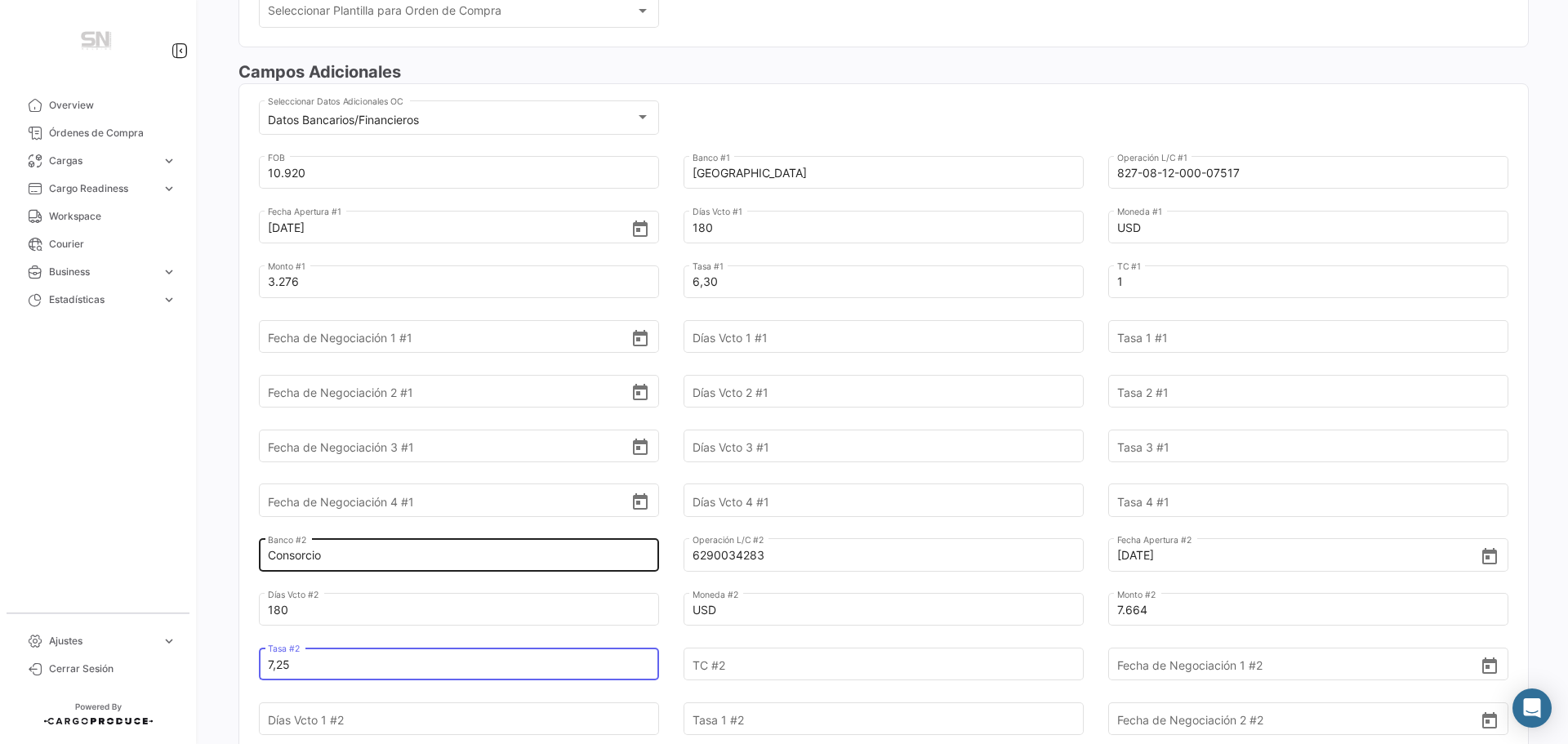
type input "7,25"
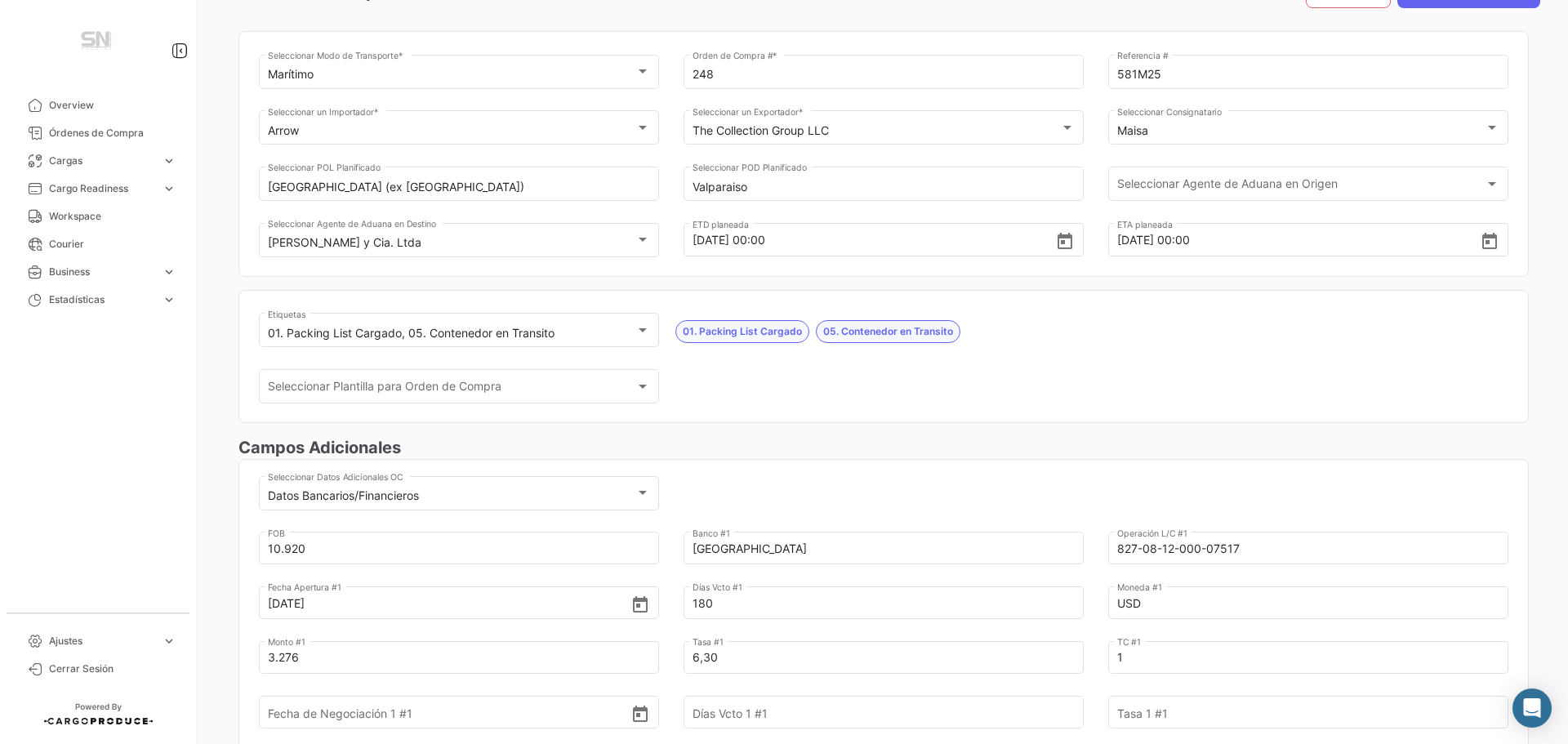
scroll to position [0, 0]
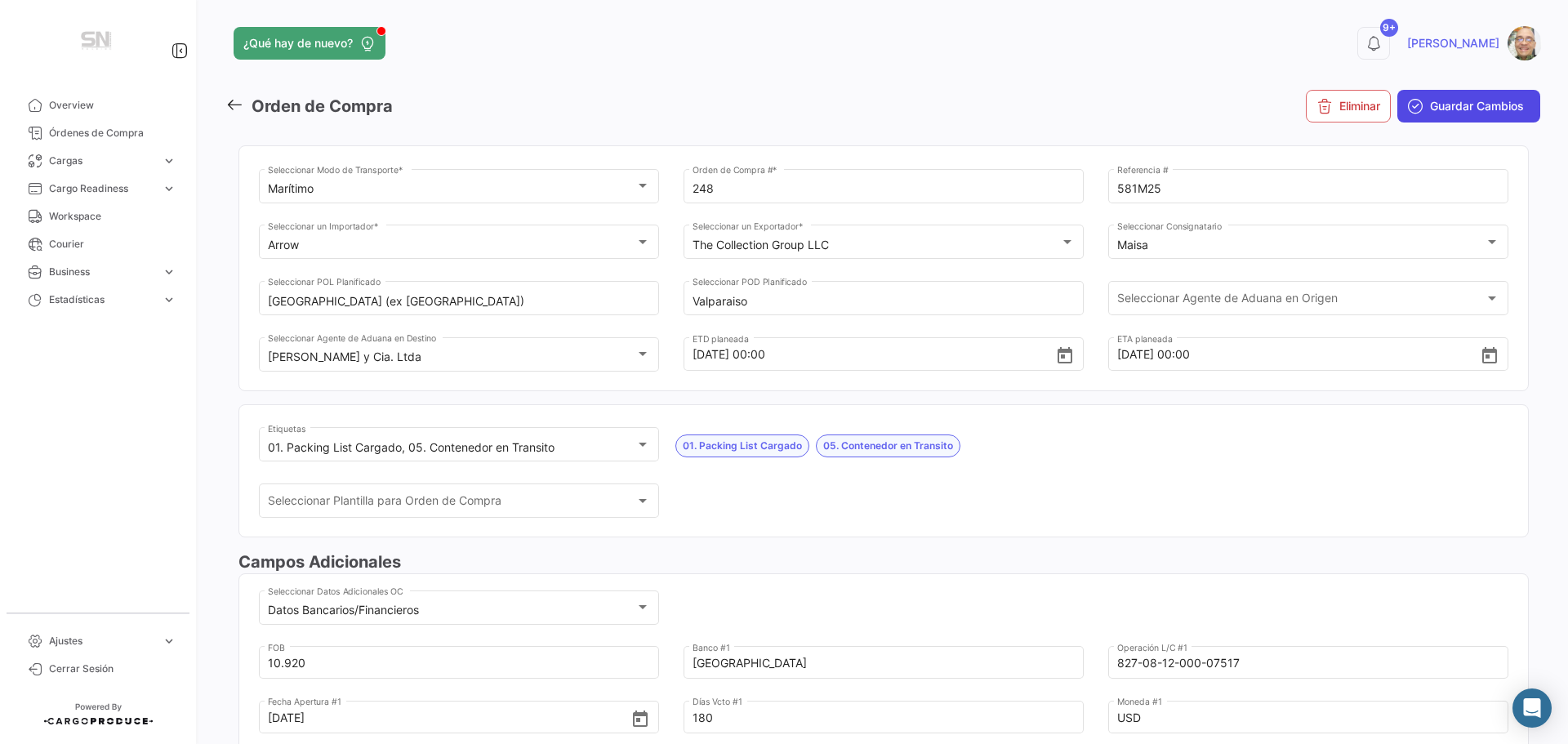
type input "1"
click at [1449, 108] on span "Guardar Cambios" at bounding box center [1477, 105] width 94 height 16
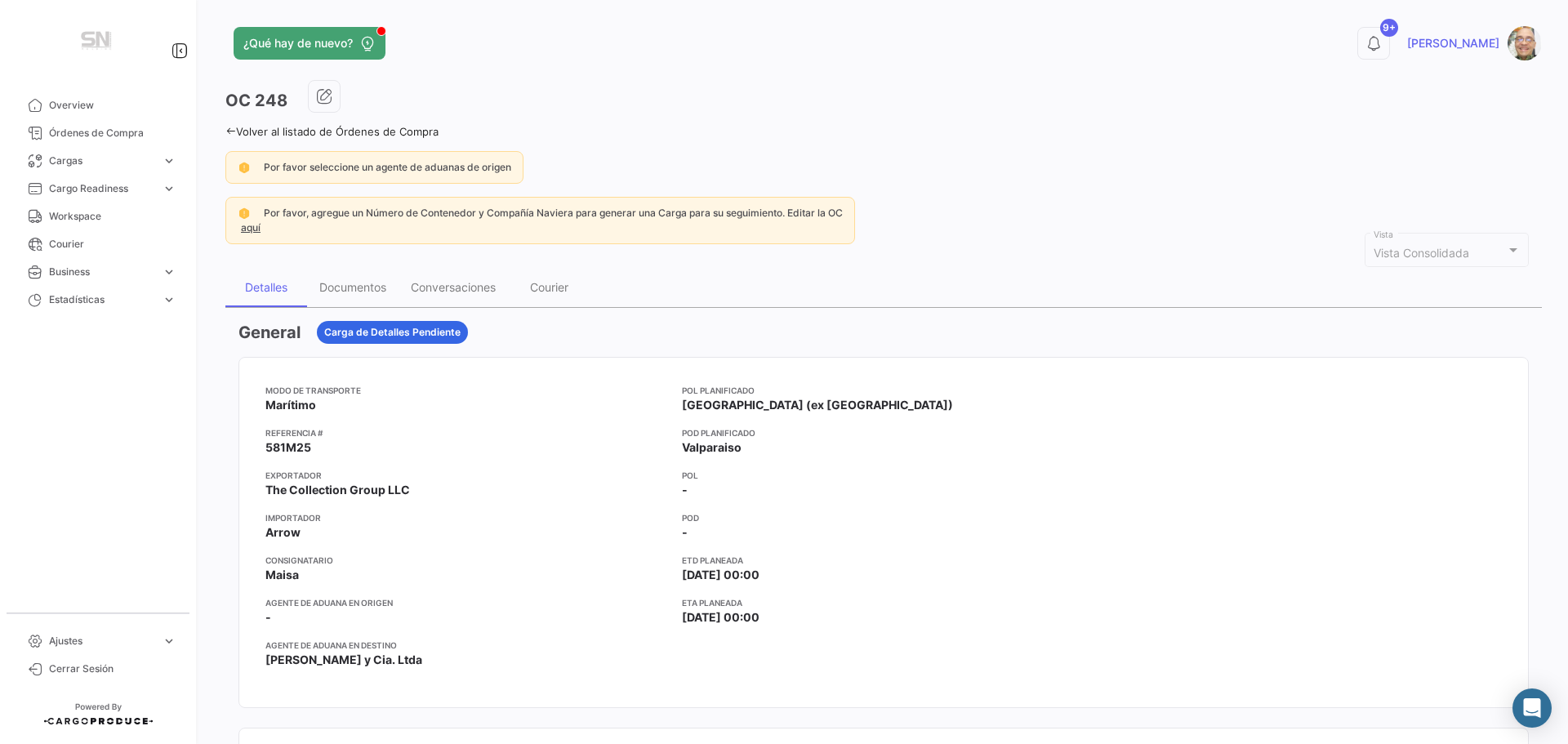
click at [228, 129] on icon at bounding box center [230, 130] width 11 height 11
